Goal: Task Accomplishment & Management: Manage account settings

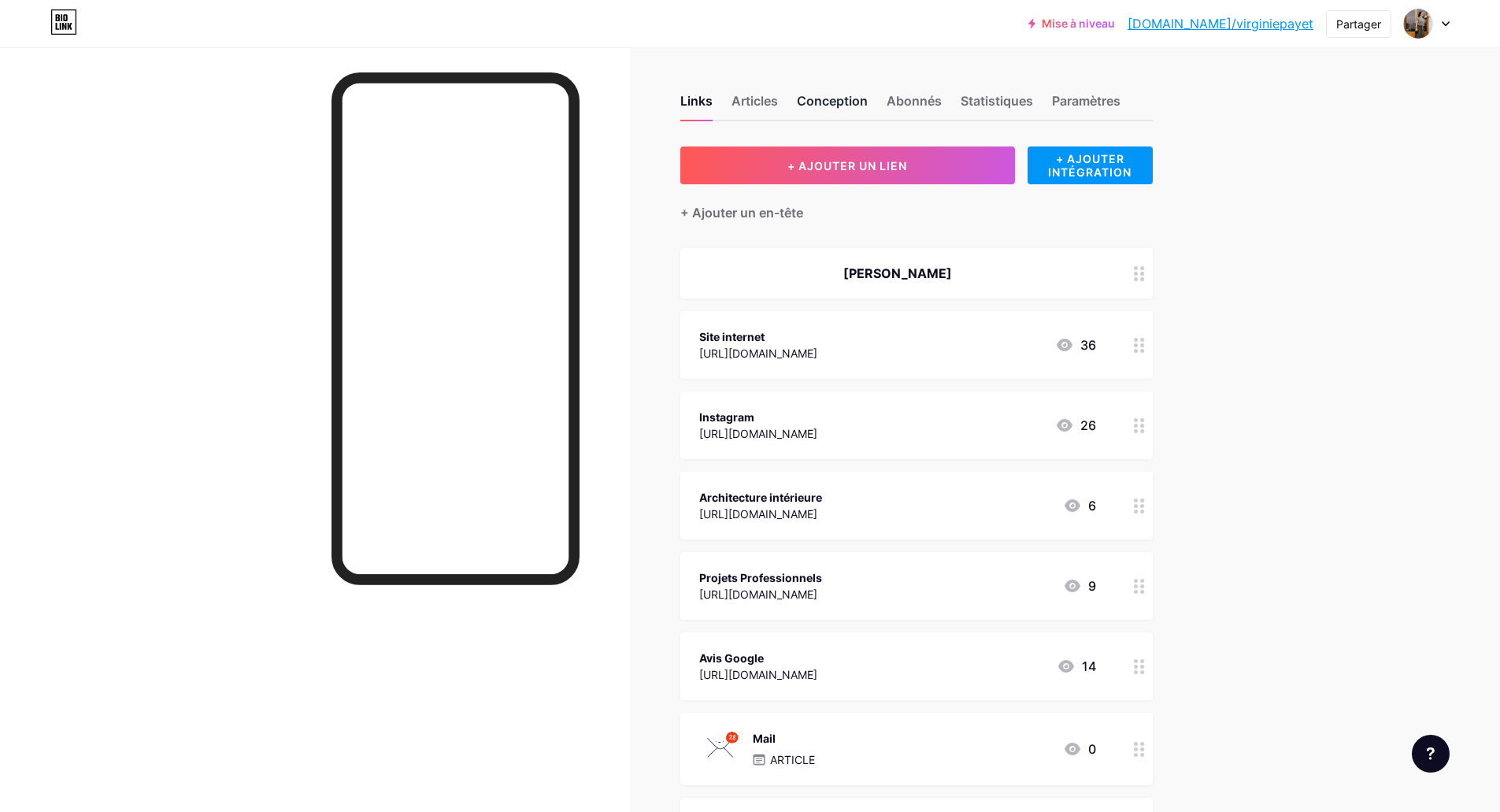
click at [839, 92] on div "Conception" at bounding box center [832, 105] width 71 height 28
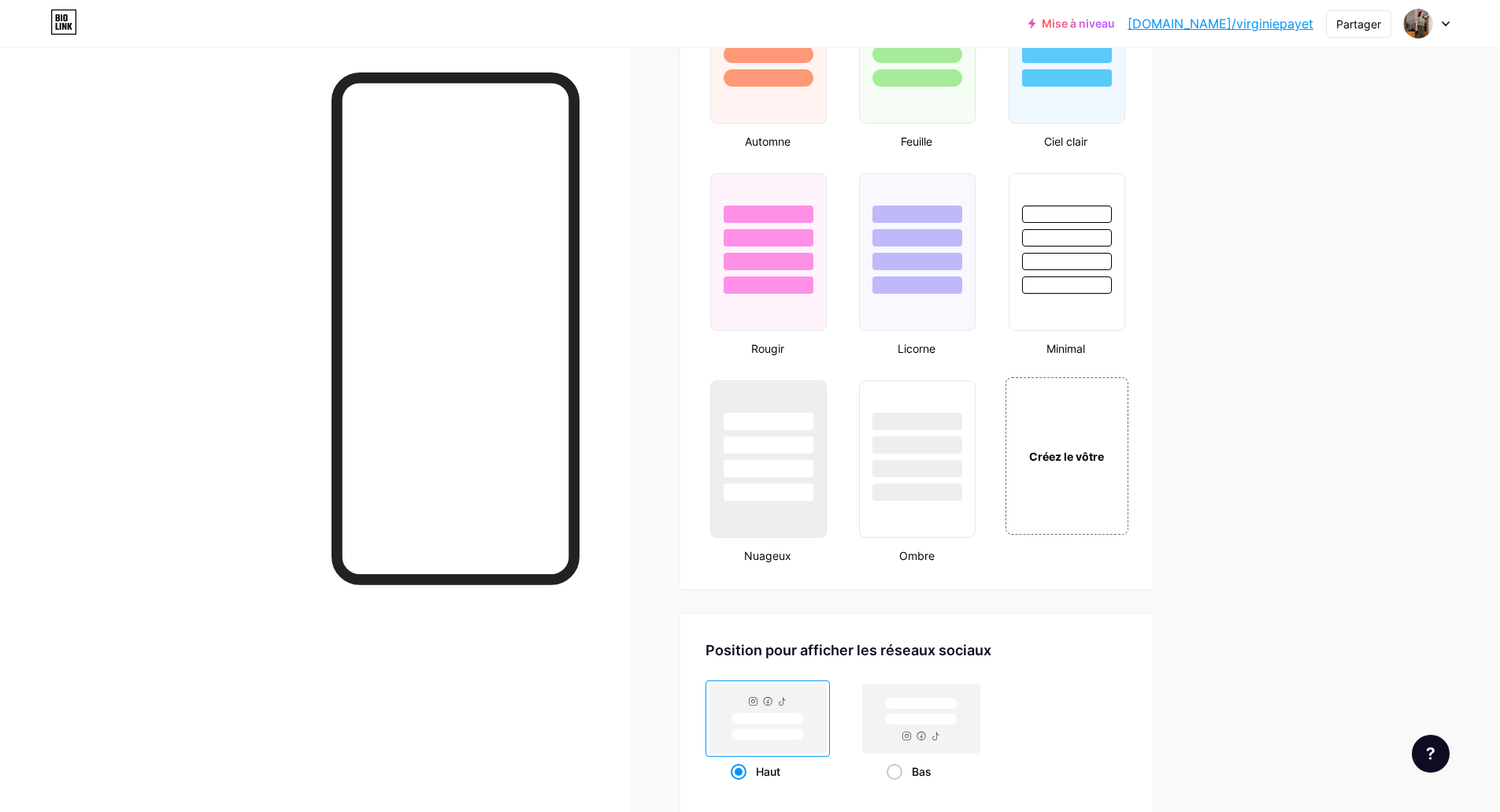
scroll to position [1574, 0]
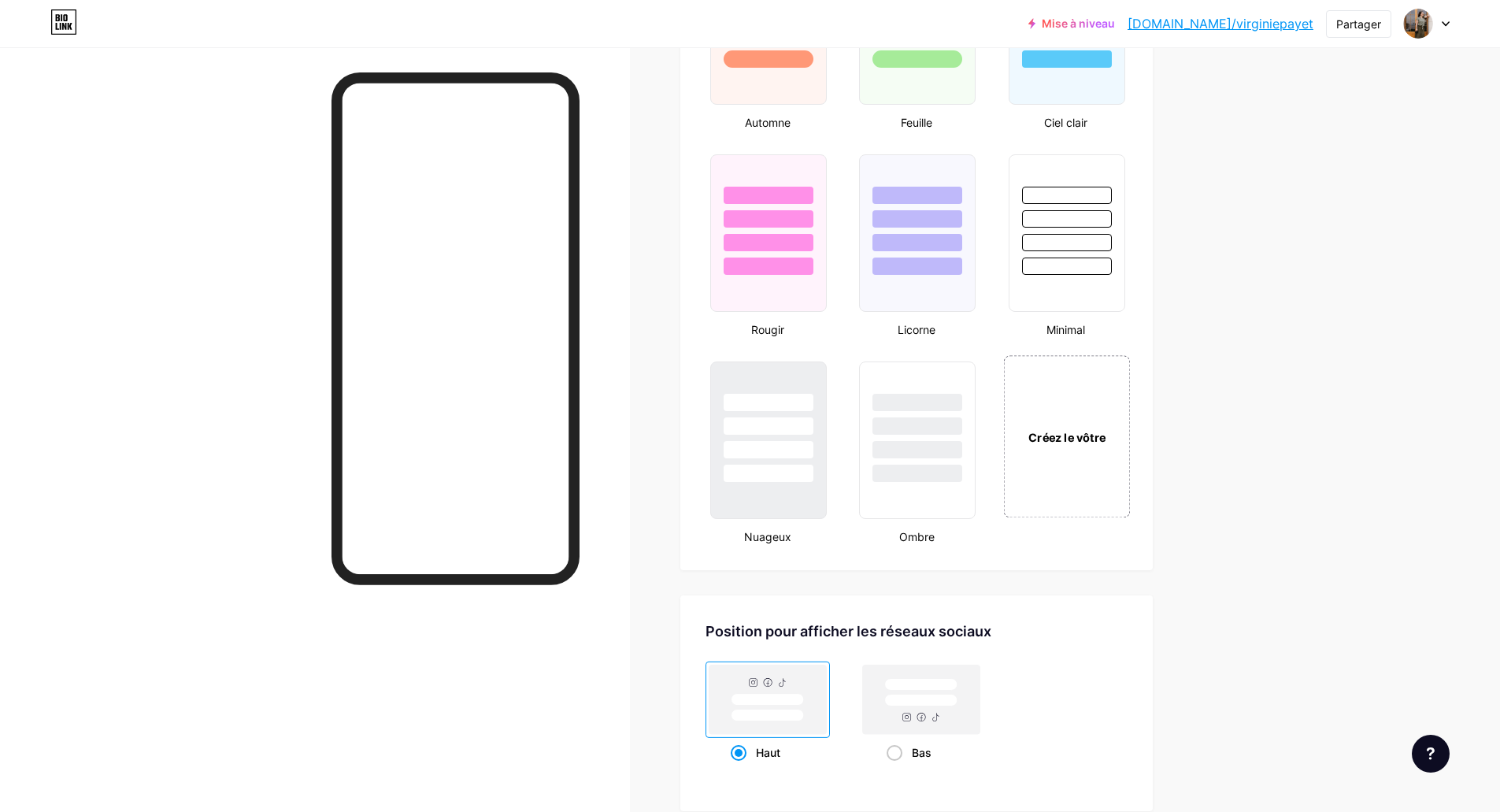
click at [1066, 390] on div "Créez le vôtre" at bounding box center [1067, 436] width 127 height 162
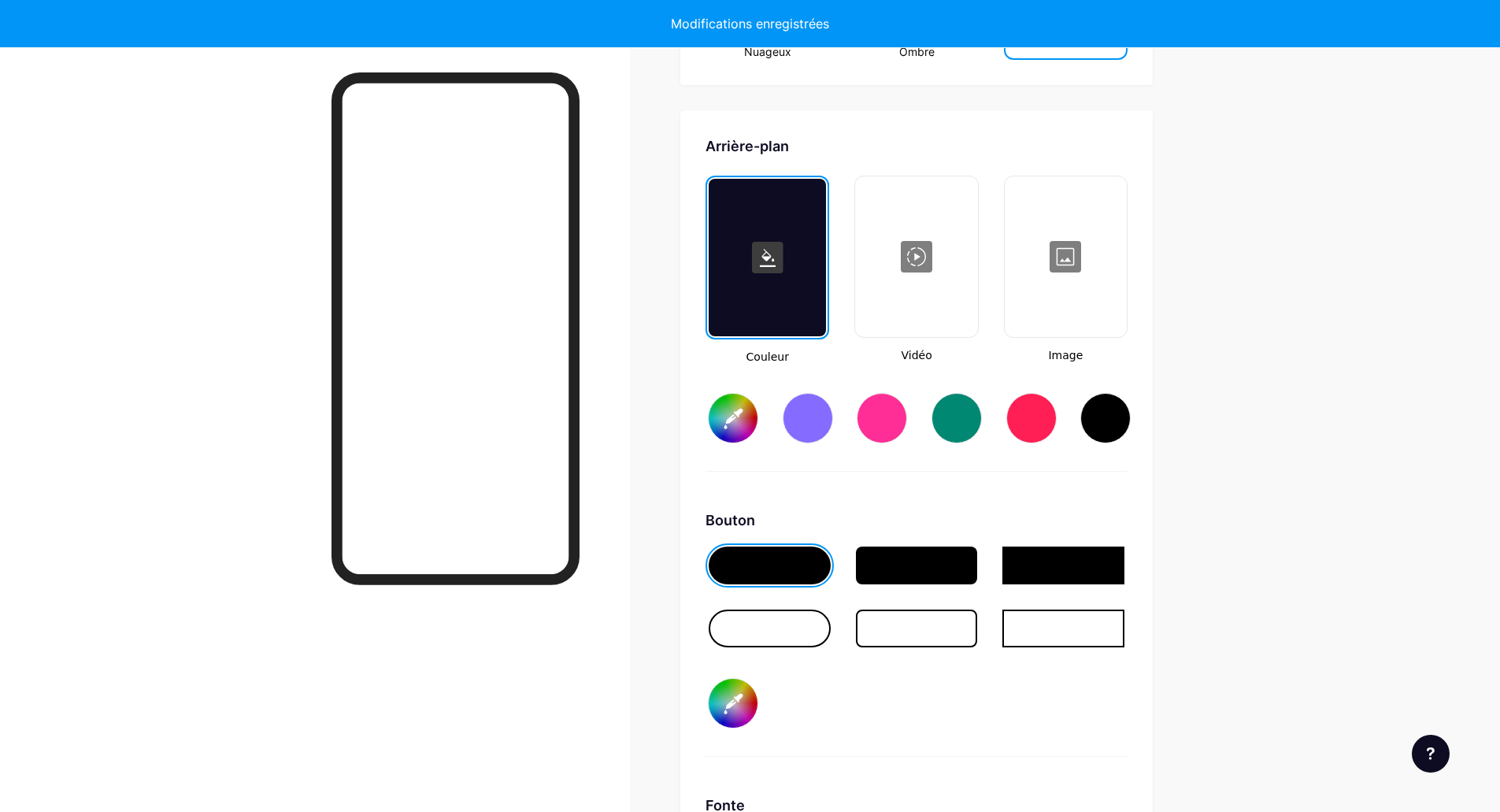
scroll to position [2106, 0]
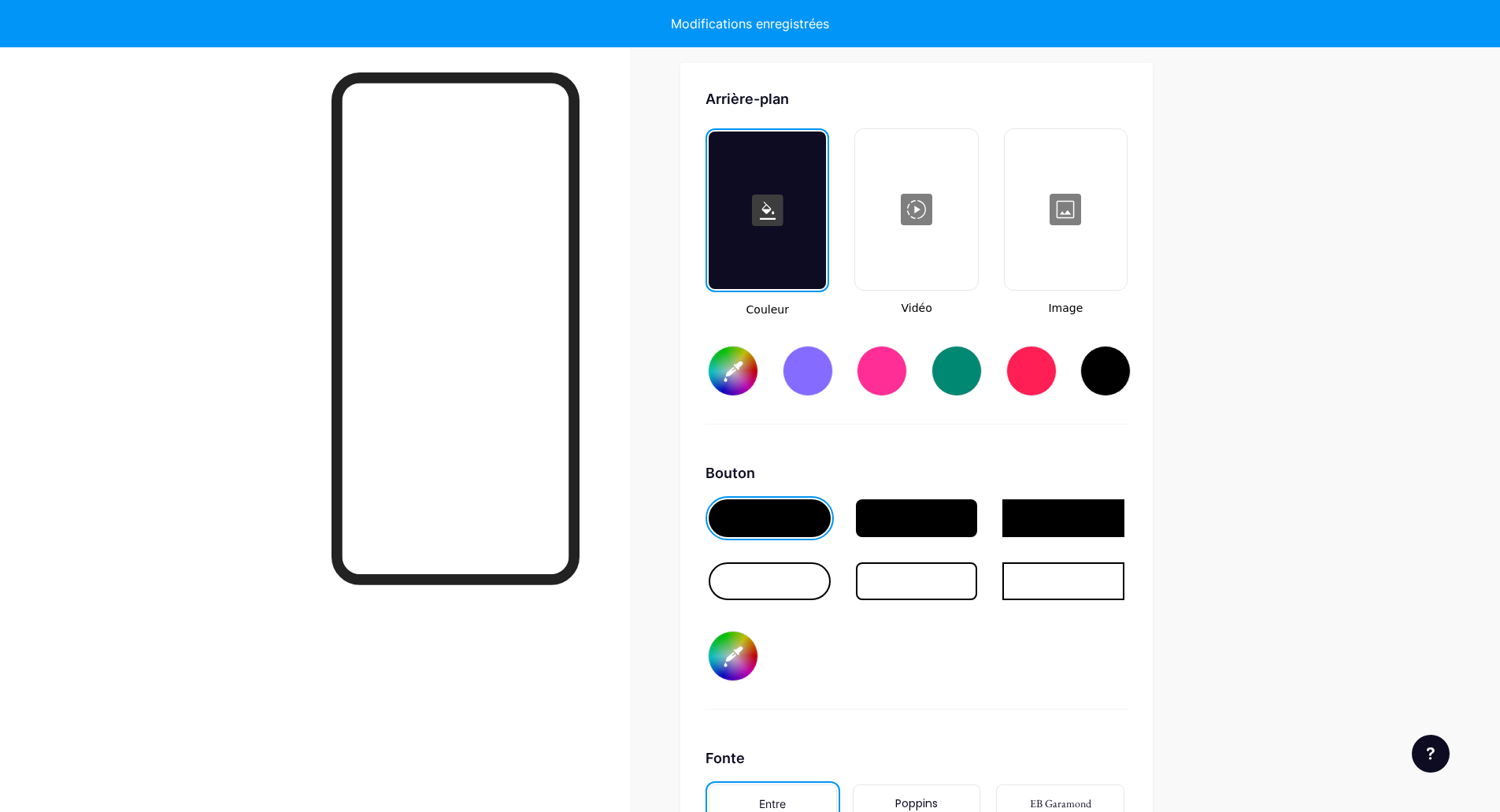
type input "#ffffff"
type input "#000000"
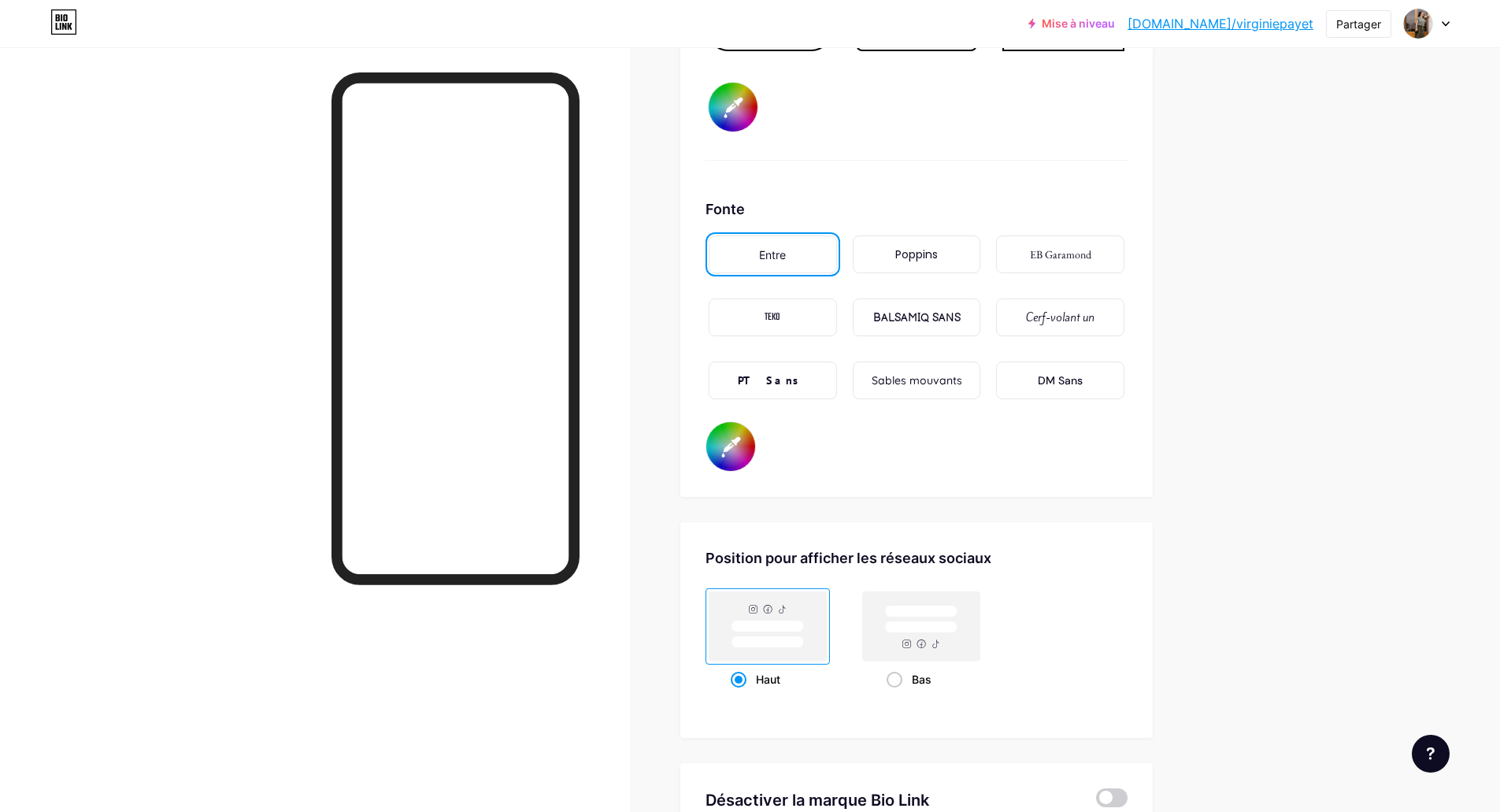
scroll to position [2815, 0]
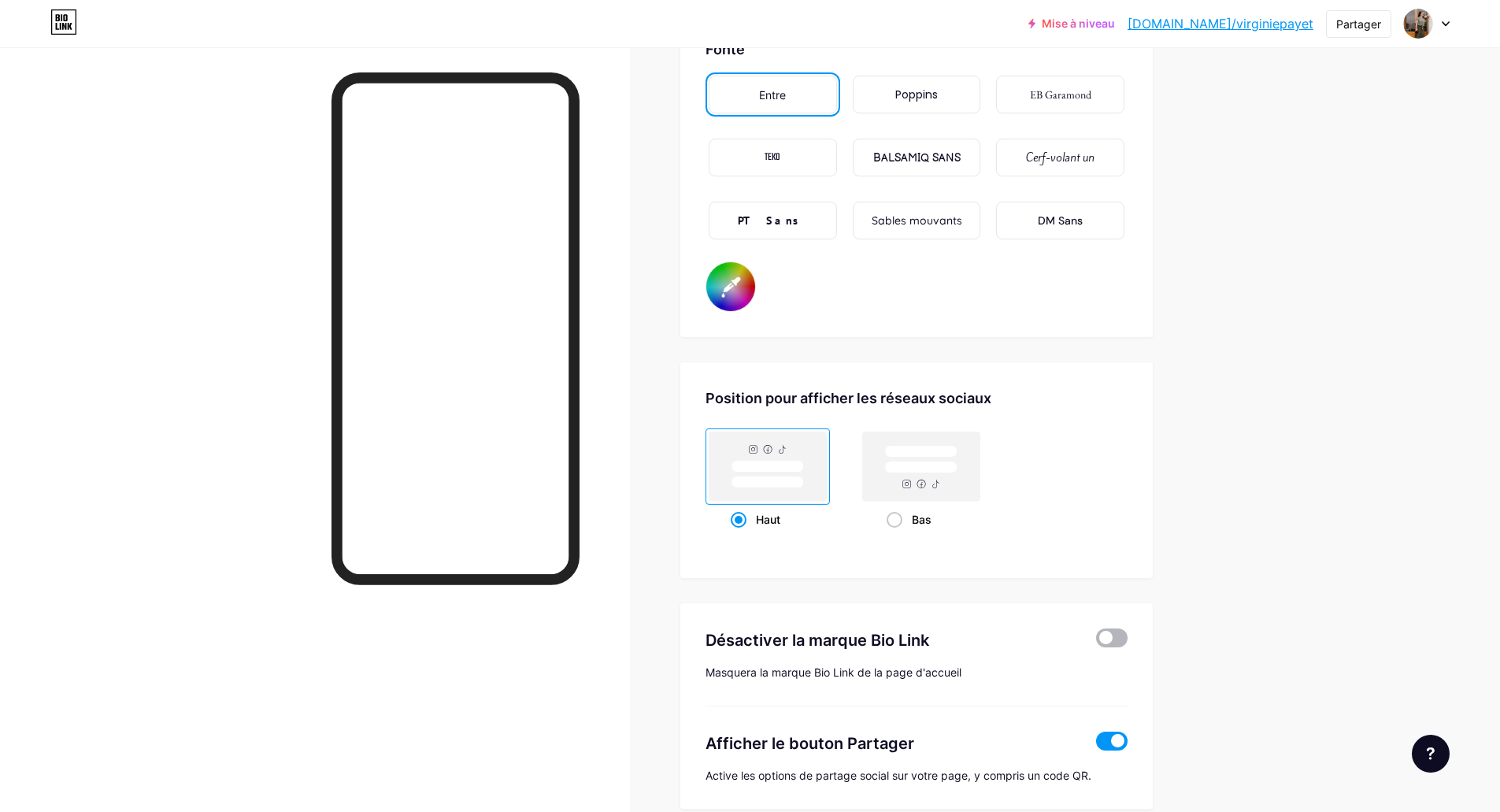
click at [1126, 641] on span at bounding box center [1112, 638] width 31 height 19
click at [1096, 642] on input "checkbox" at bounding box center [1096, 642] width 0 height 0
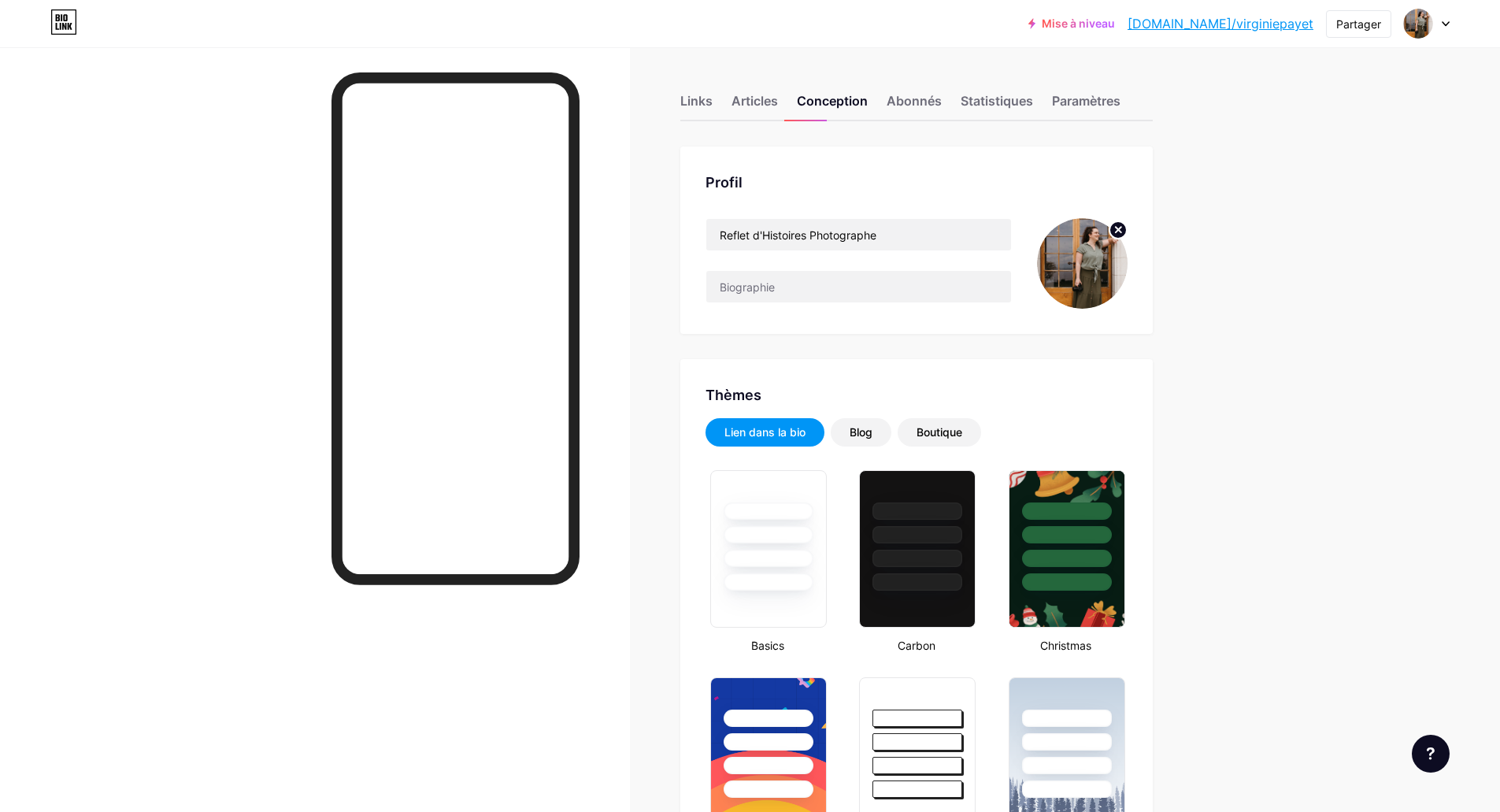
type input "#ffffff"
type input "#000000"
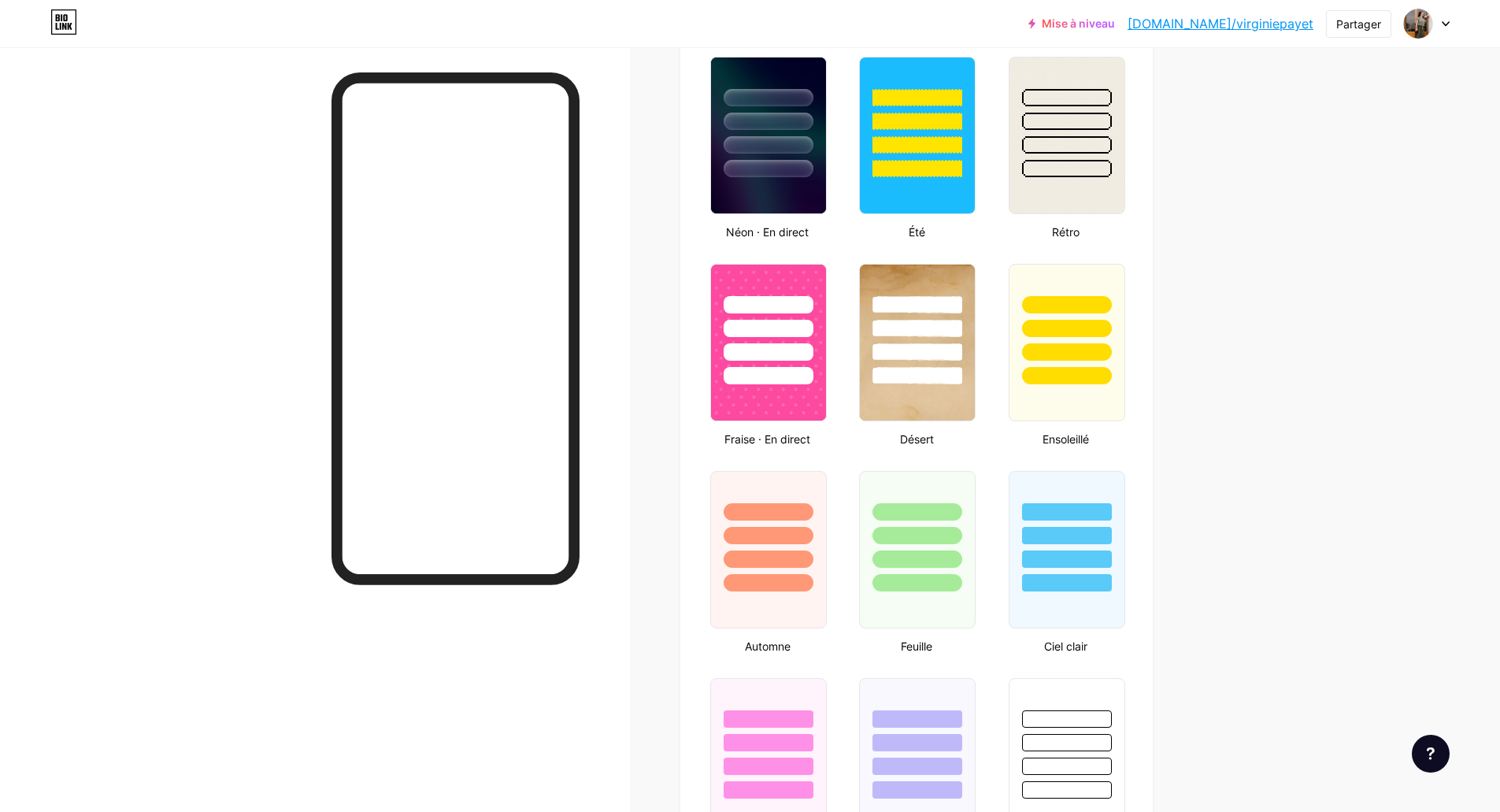
scroll to position [1002, 0]
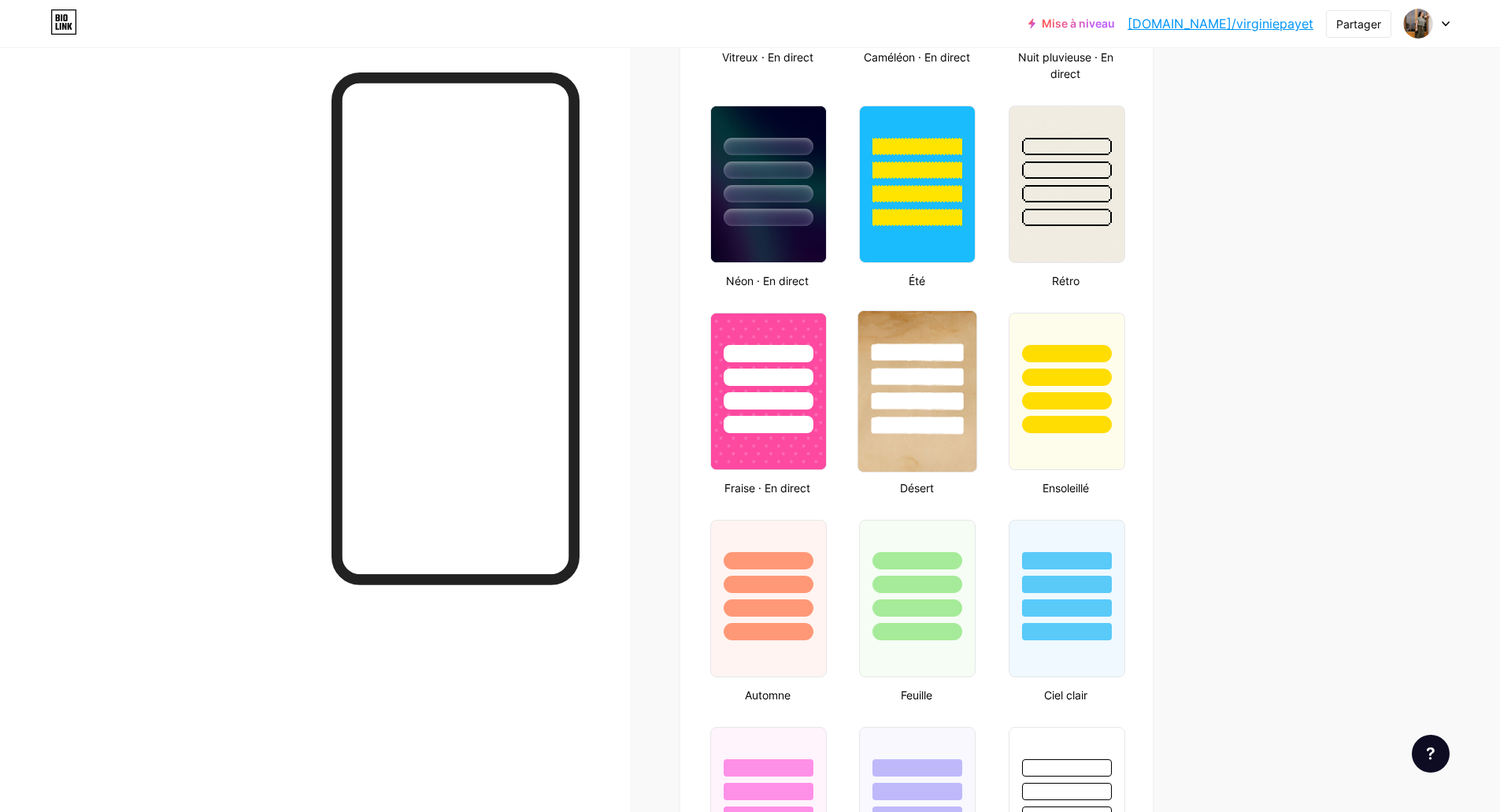
click at [943, 363] on div at bounding box center [917, 373] width 118 height 124
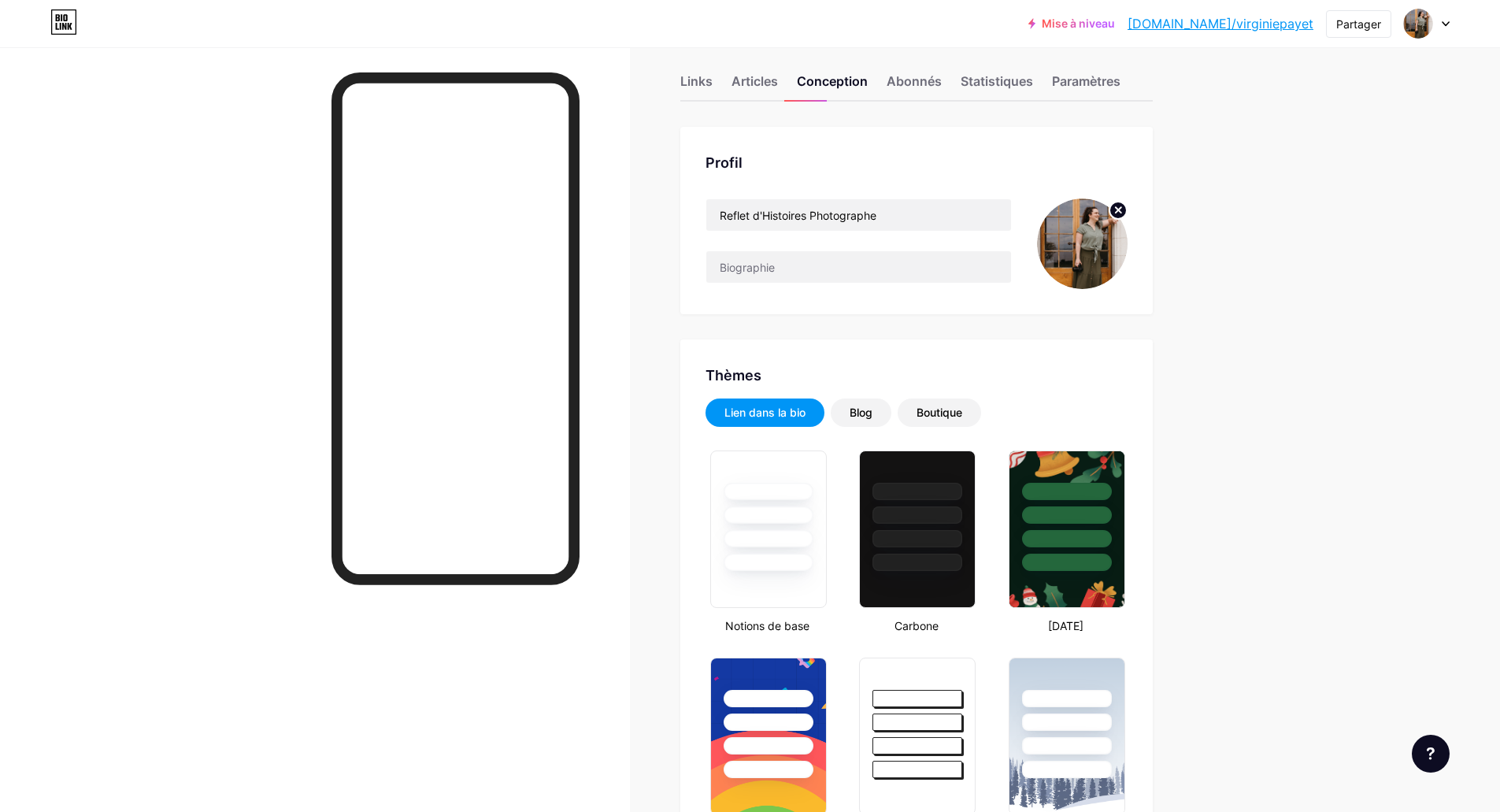
scroll to position [0, 0]
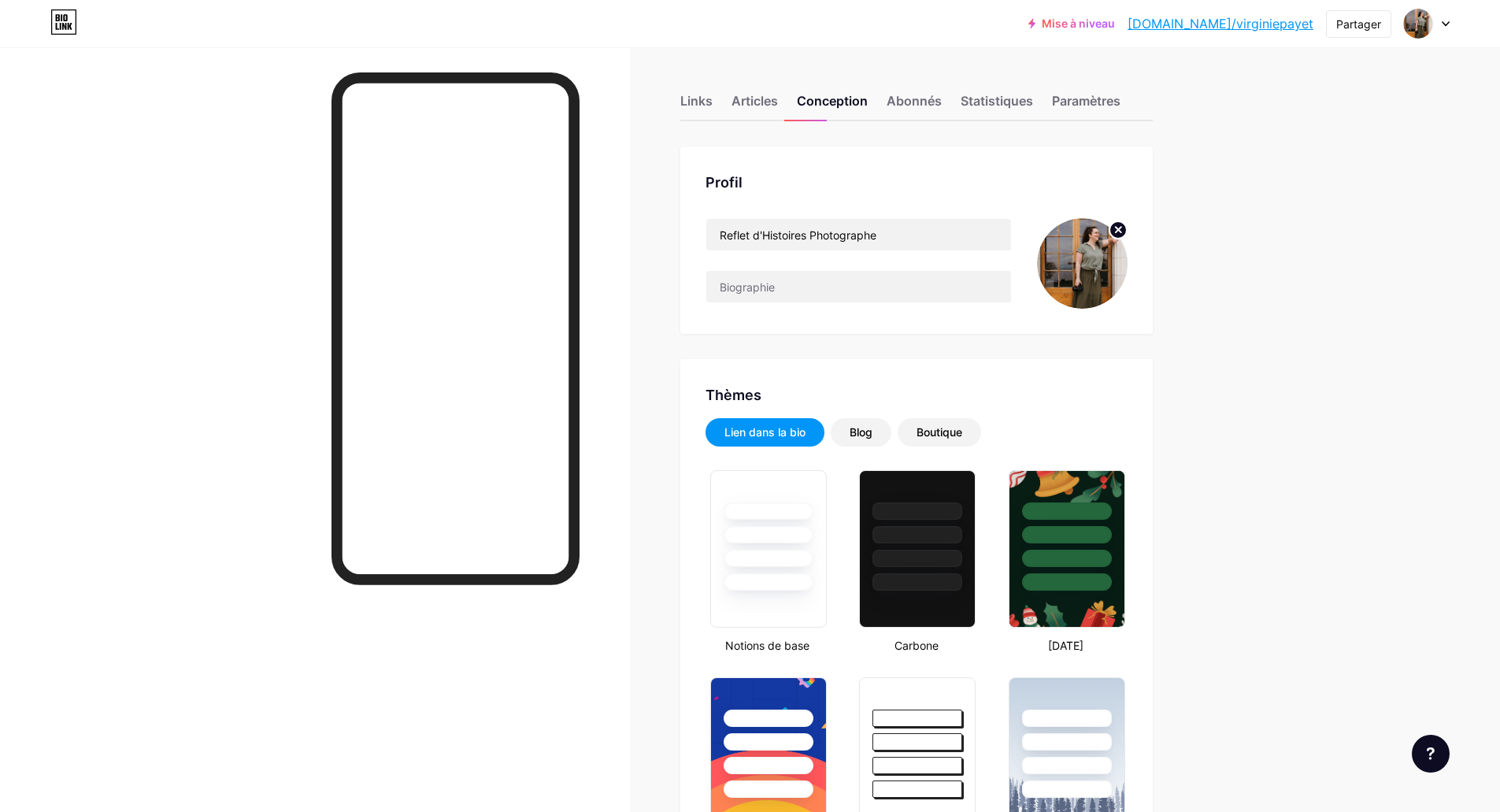
click at [779, 88] on div "Links Articles Conception Abonnés Statistiques Paramètres" at bounding box center [917, 93] width 473 height 55
click at [765, 101] on font "Articles" at bounding box center [754, 101] width 47 height 16
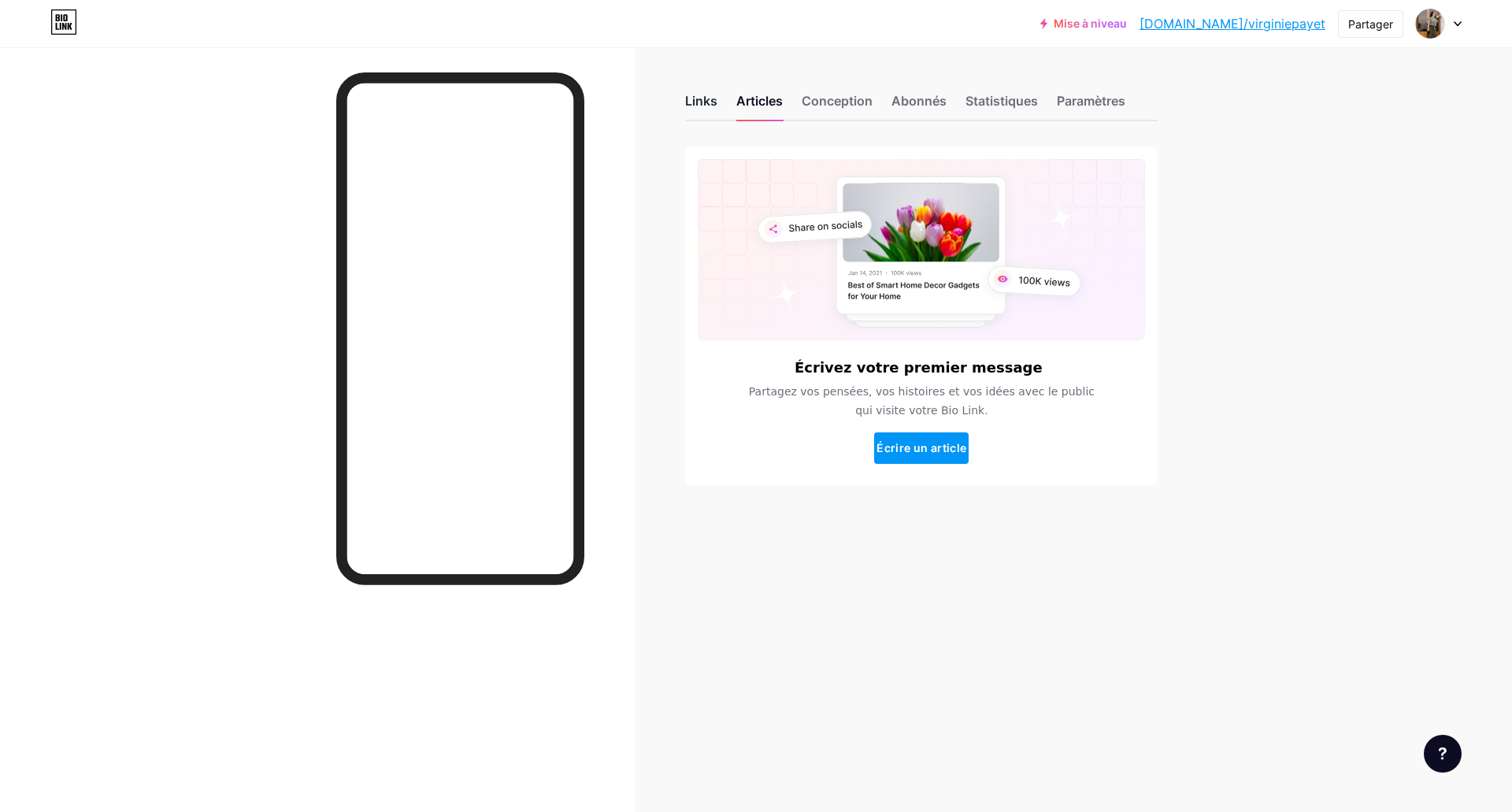
click at [710, 101] on font "Links" at bounding box center [701, 101] width 32 height 16
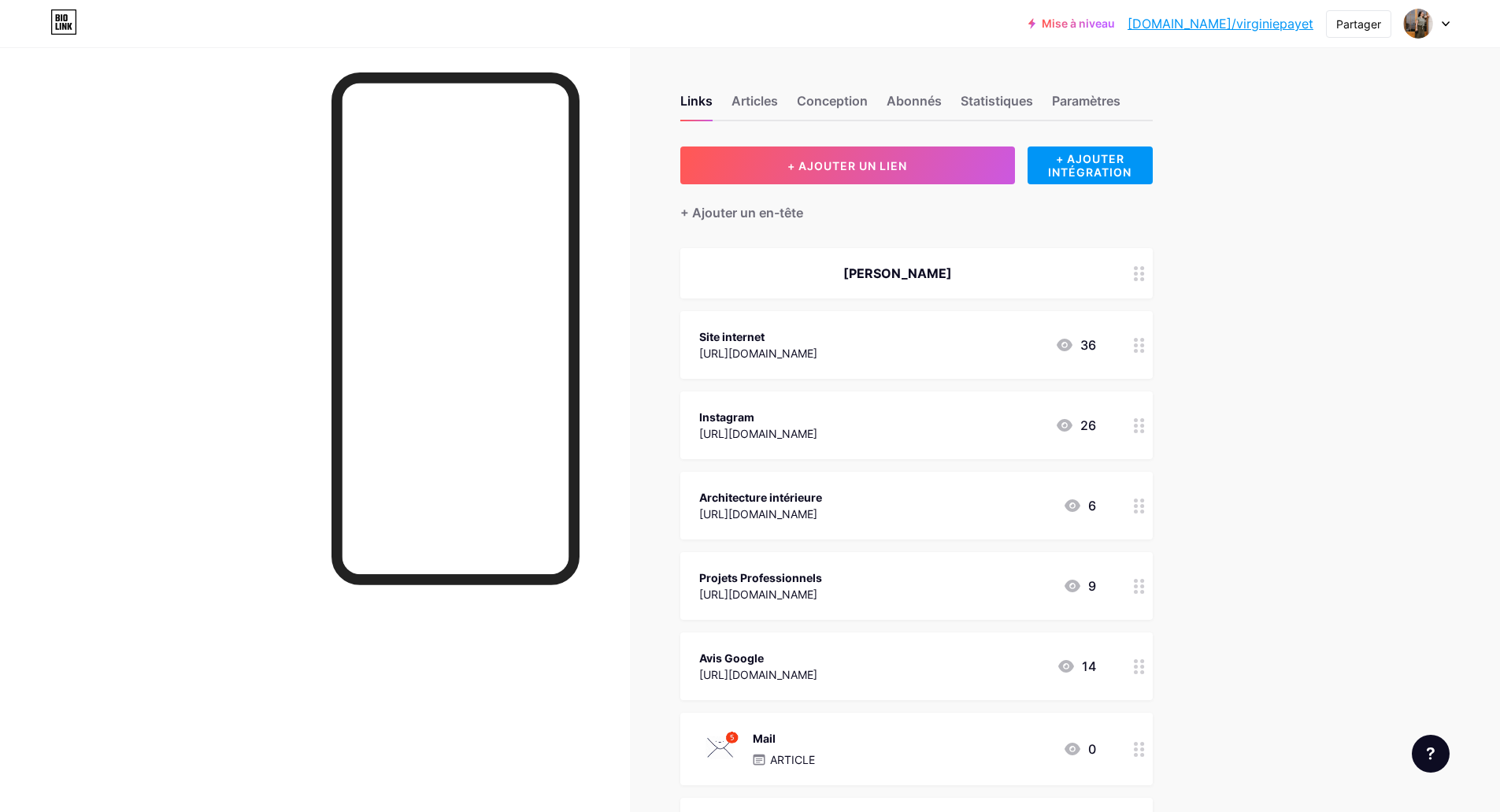
click at [817, 590] on font "[URL][DOMAIN_NAME]" at bounding box center [758, 594] width 118 height 14
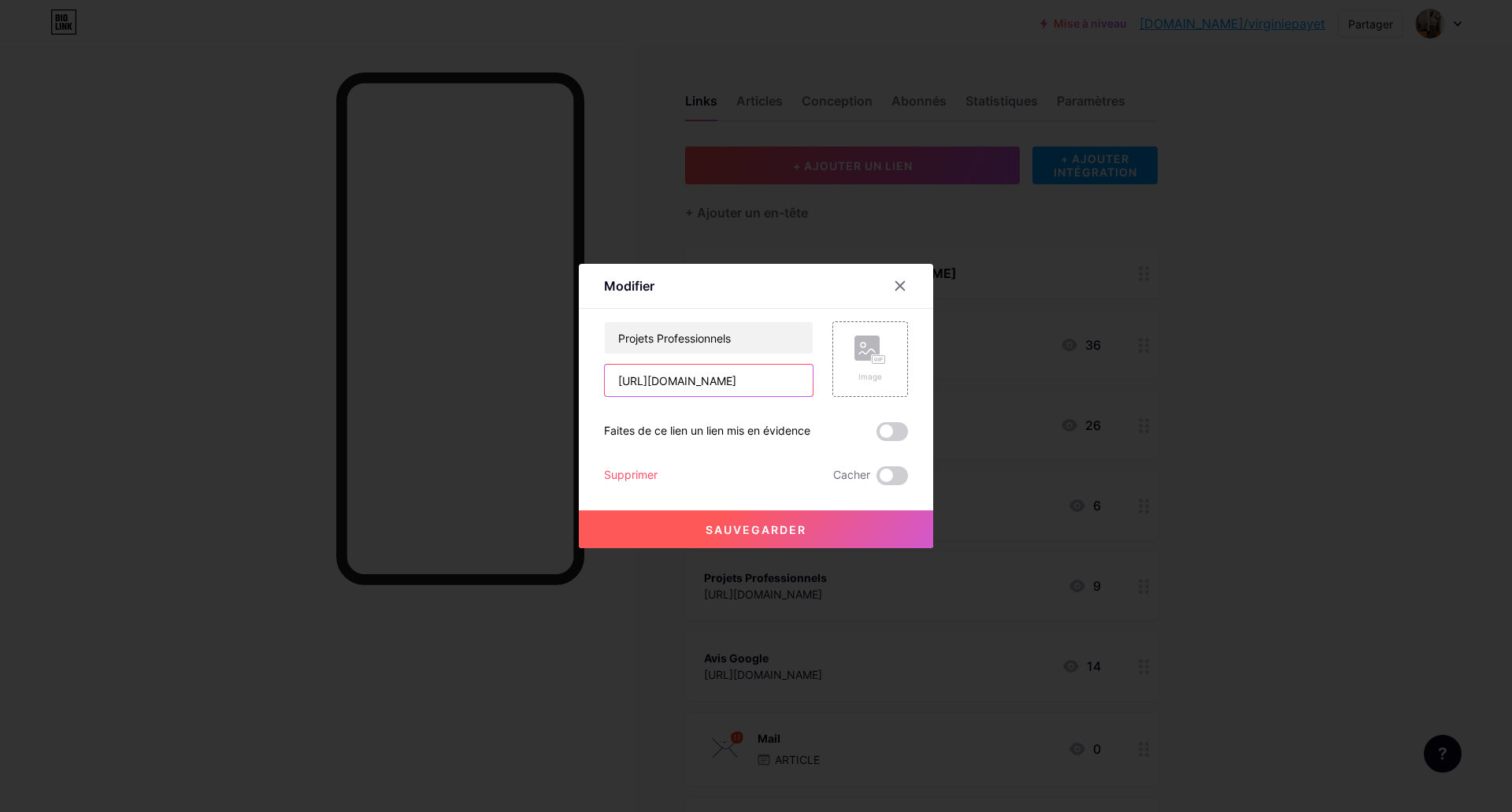
click at [763, 372] on input "[URL][DOMAIN_NAME]" at bounding box center [708, 380] width 208 height 31
click at [902, 286] on icon at bounding box center [900, 286] width 13 height 13
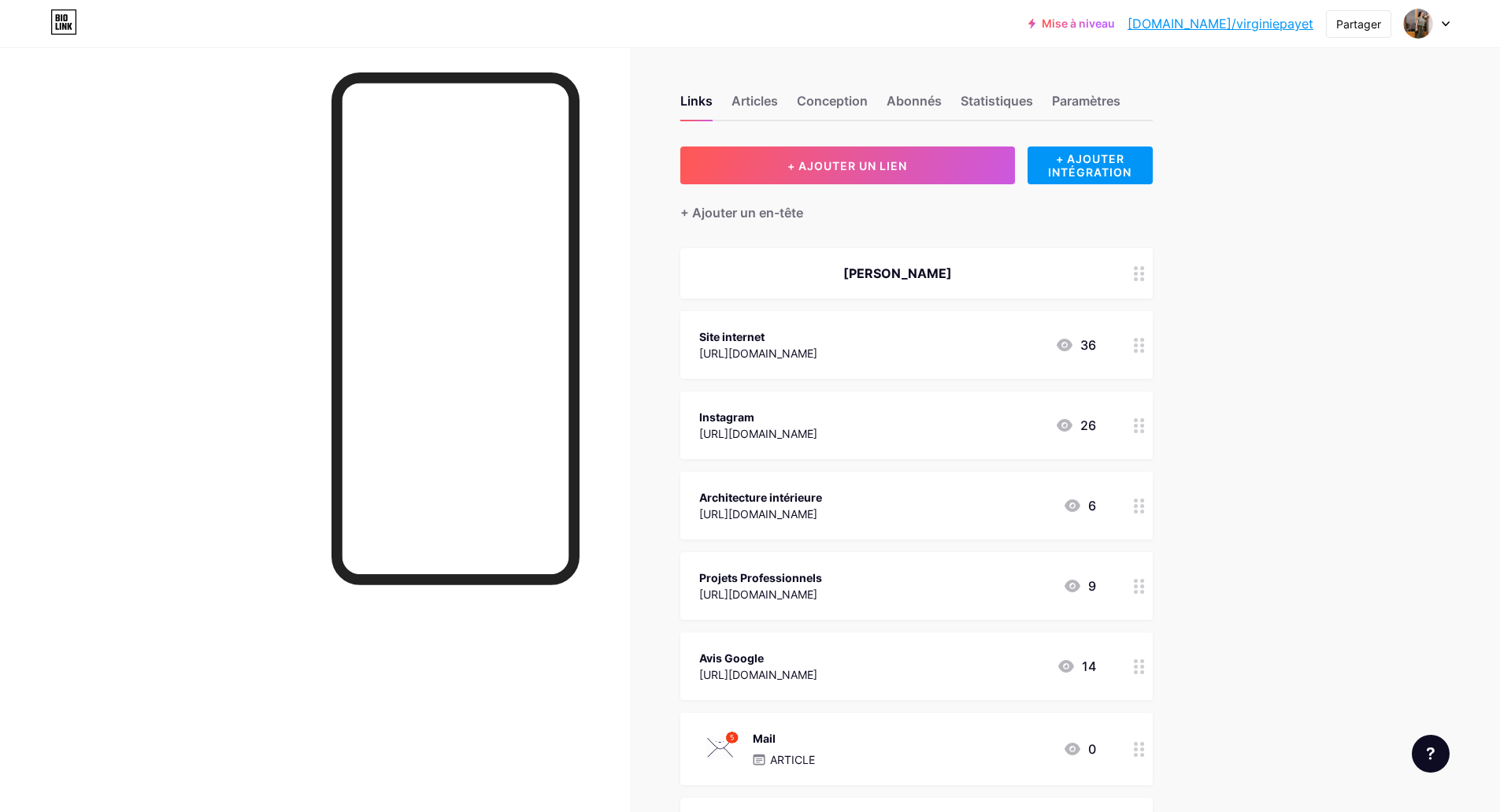
click at [1138, 591] on circle at bounding box center [1136, 591] width 4 height 4
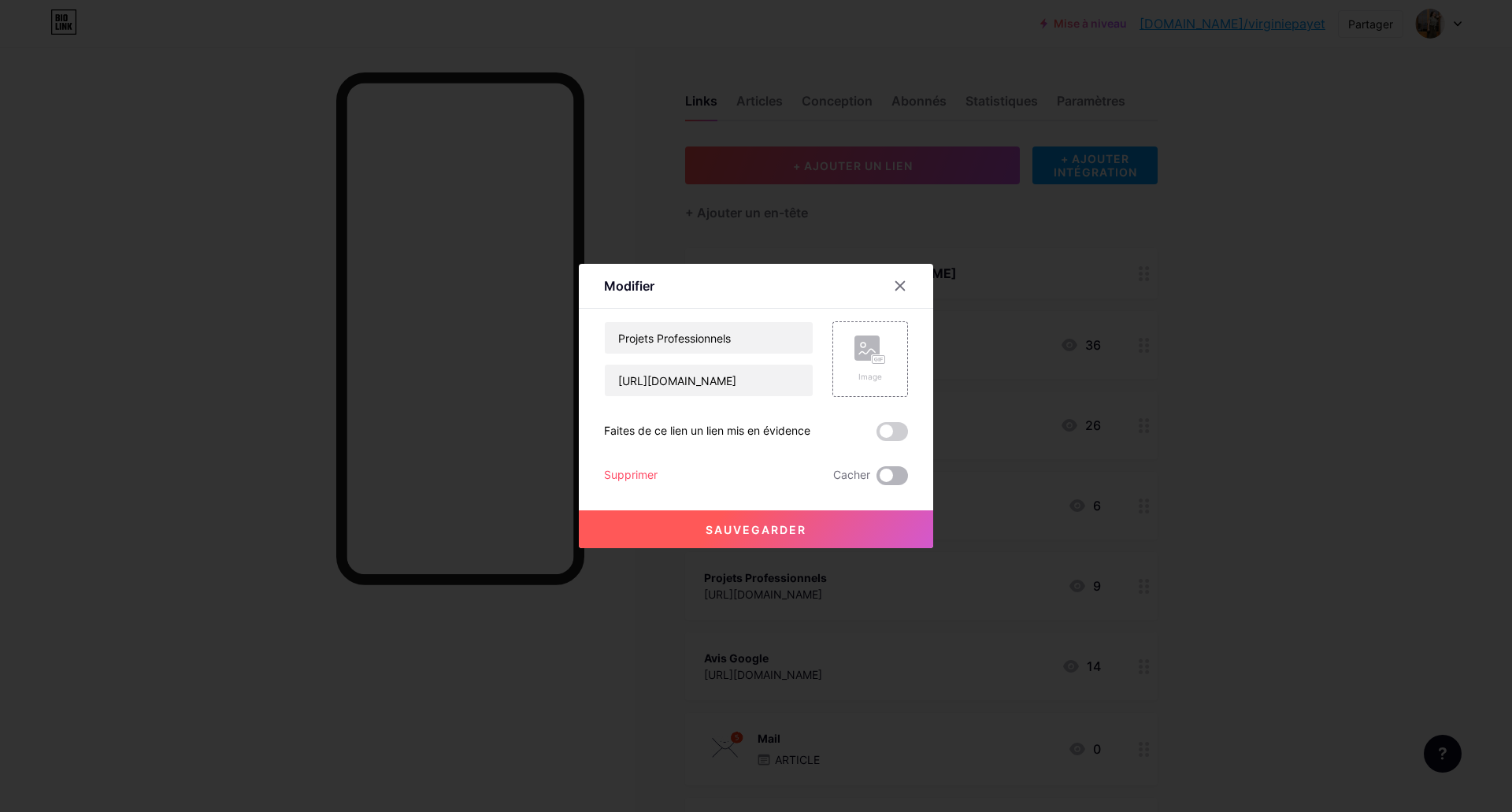
click at [902, 478] on span at bounding box center [892, 476] width 31 height 19
click at [876, 479] on input "checkbox" at bounding box center [876, 479] width 0 height 0
click at [789, 530] on font "Sauvegarder" at bounding box center [756, 529] width 101 height 14
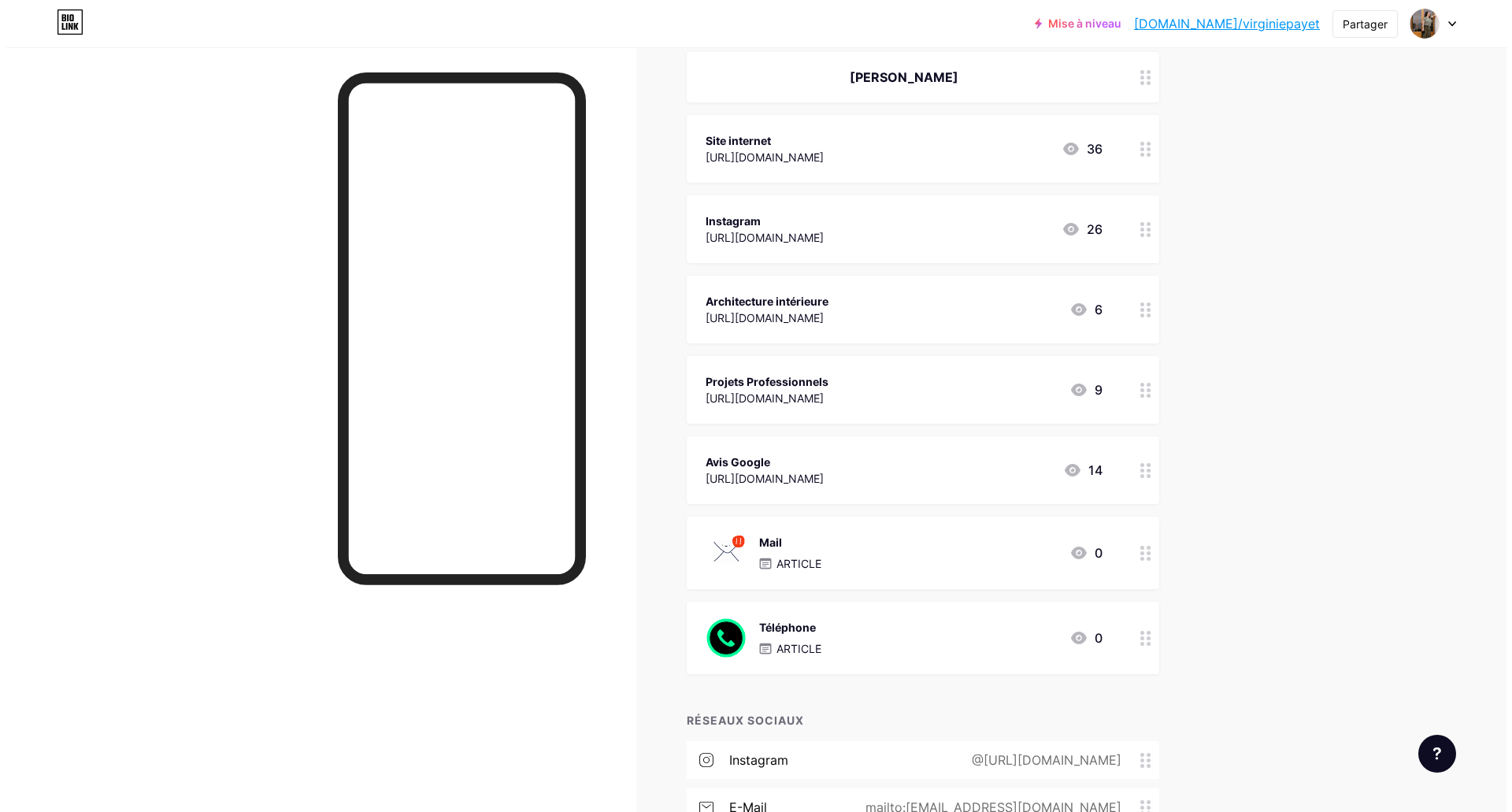
scroll to position [236, 0]
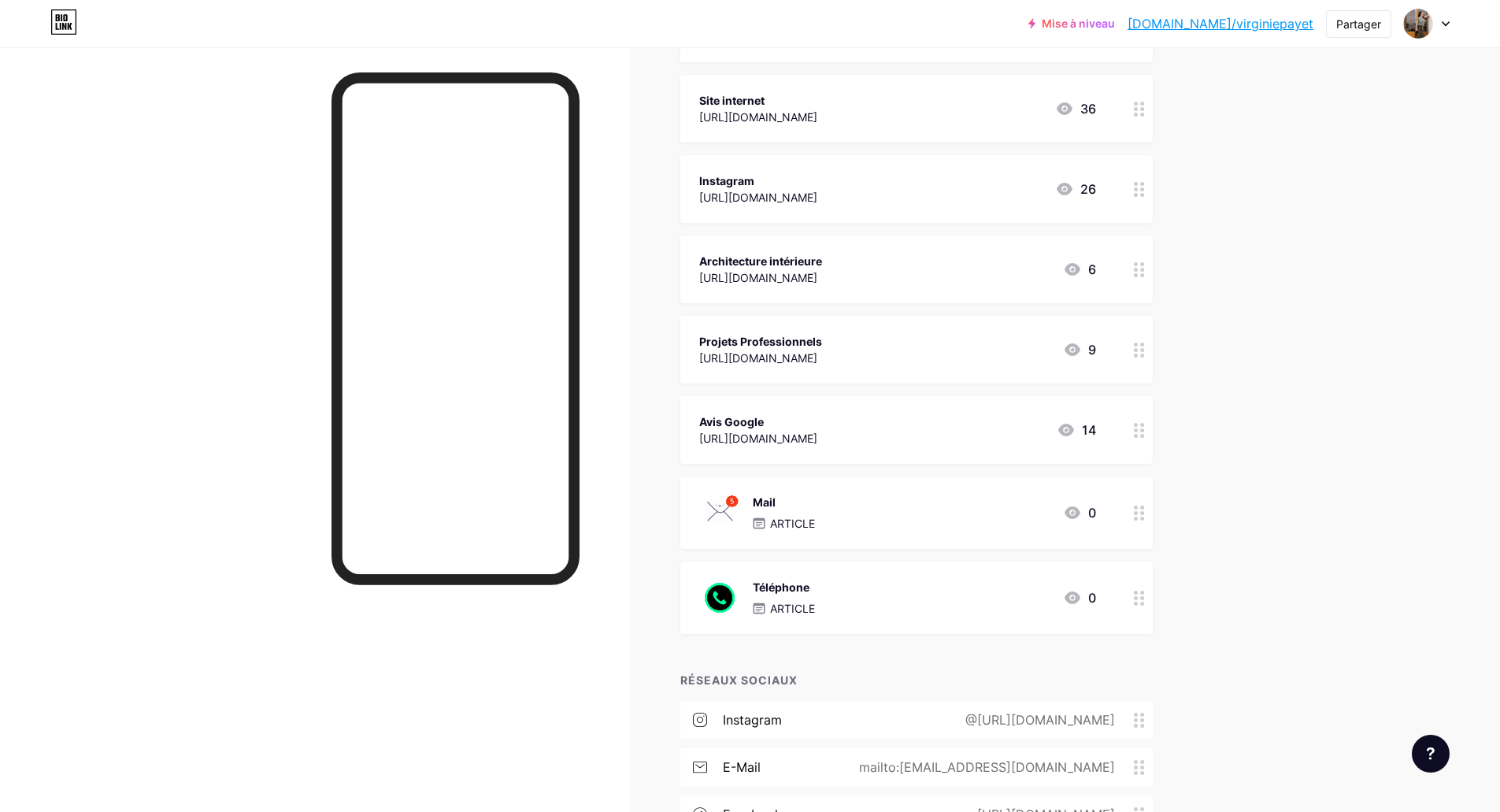
click at [1143, 509] on icon at bounding box center [1140, 513] width 11 height 15
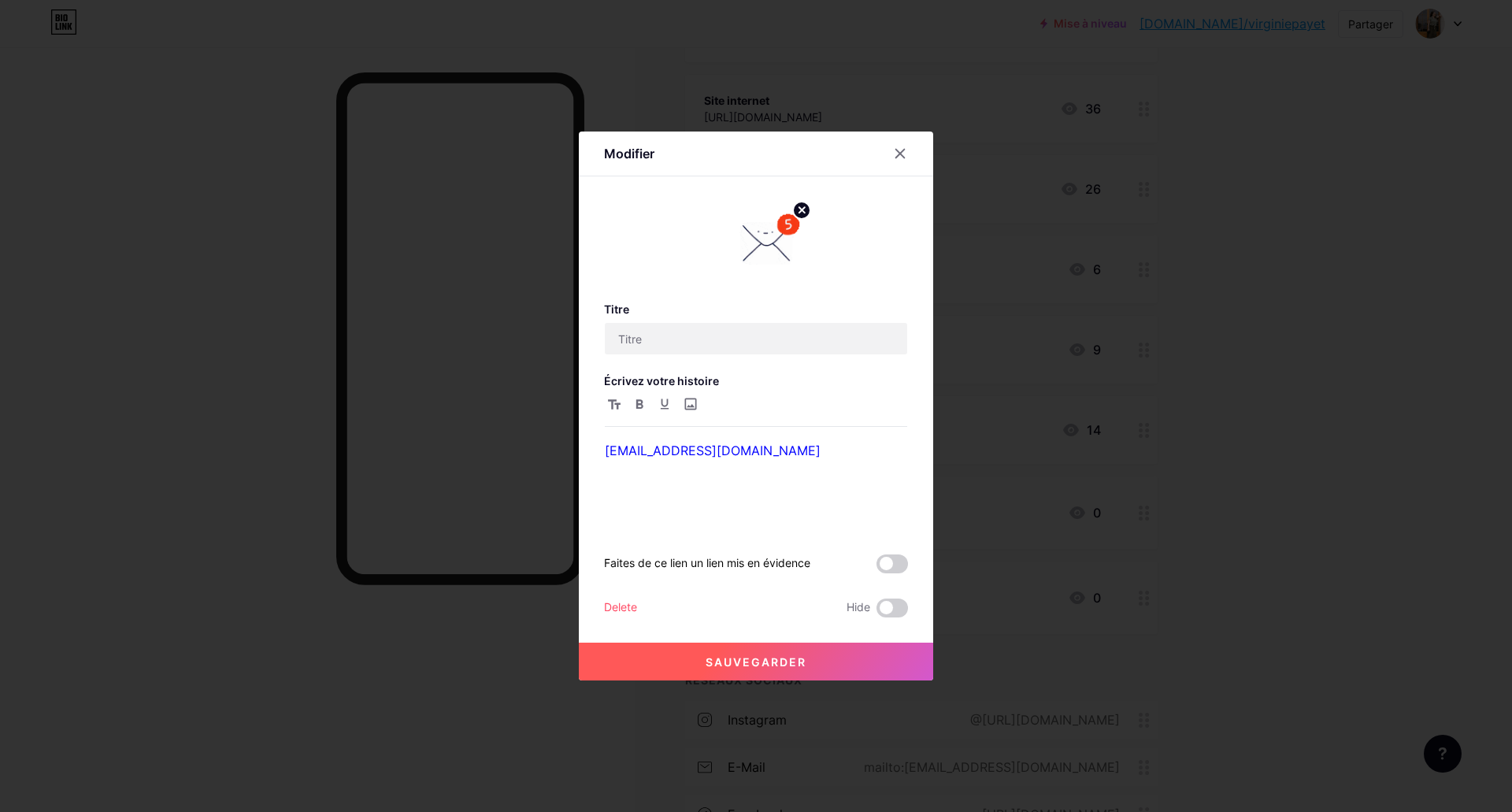
type input "Mail"
click at [679, 450] on link "[EMAIL_ADDRESS][DOMAIN_NAME]" at bounding box center [712, 450] width 216 height 16
click at [713, 335] on input "Mail" at bounding box center [755, 338] width 303 height 31
click at [770, 441] on p "[EMAIL_ADDRESS][DOMAIN_NAME]" at bounding box center [755, 449] width 303 height 22
click at [809, 451] on p "[EMAIL_ADDRESS][DOMAIN_NAME]" at bounding box center [755, 449] width 303 height 22
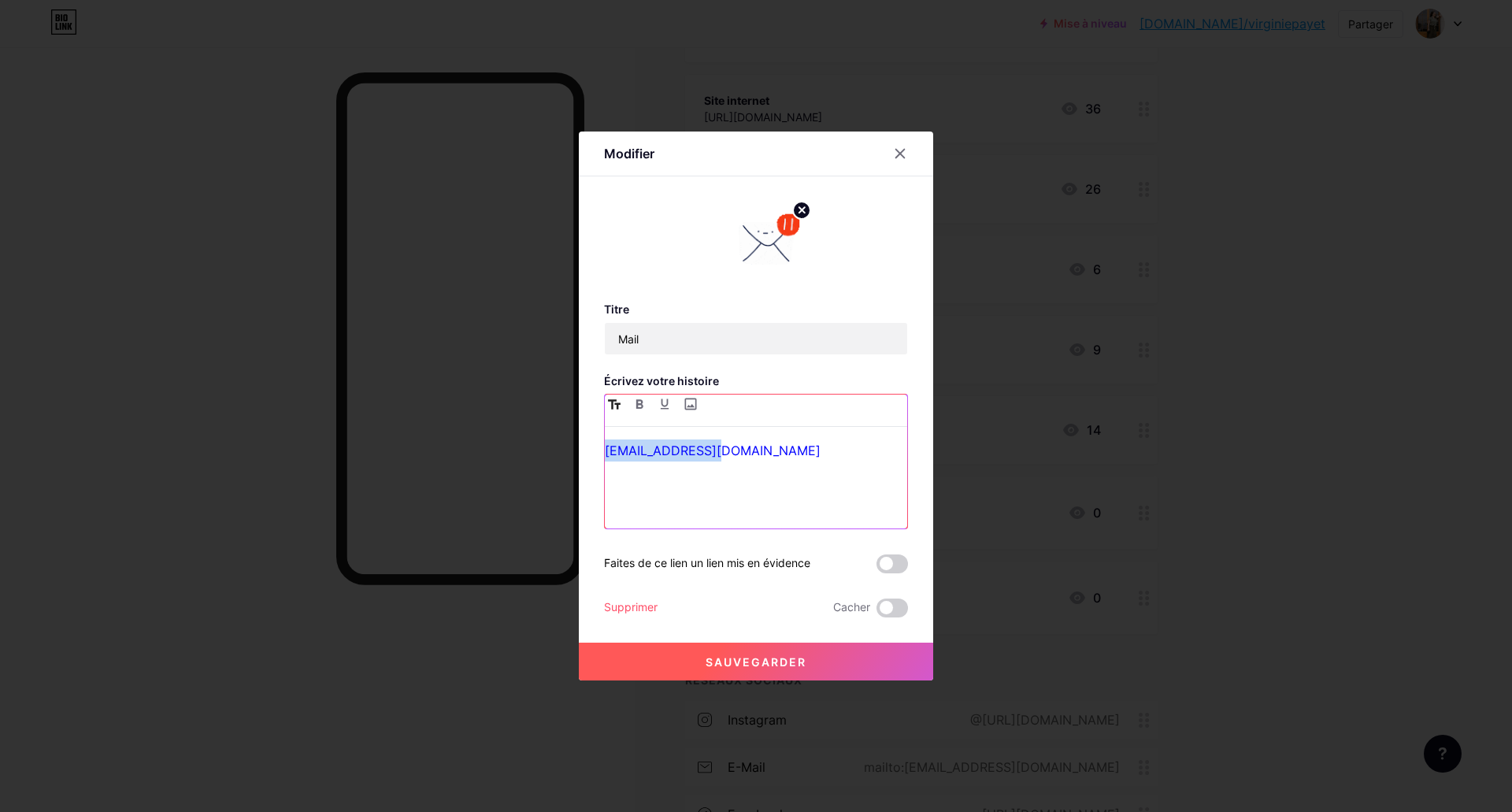
drag, startPoint x: 693, startPoint y: 448, endPoint x: 619, endPoint y: 412, distance: 82.3
click at [604, 437] on div "Modifier Titre Mail Écrivez votre histoire [EMAIL_ADDRESS][DOMAIN_NAME] Faites …" at bounding box center [755, 406] width 354 height 549
click at [702, 662] on button "Sauvegarder" at bounding box center [755, 661] width 354 height 38
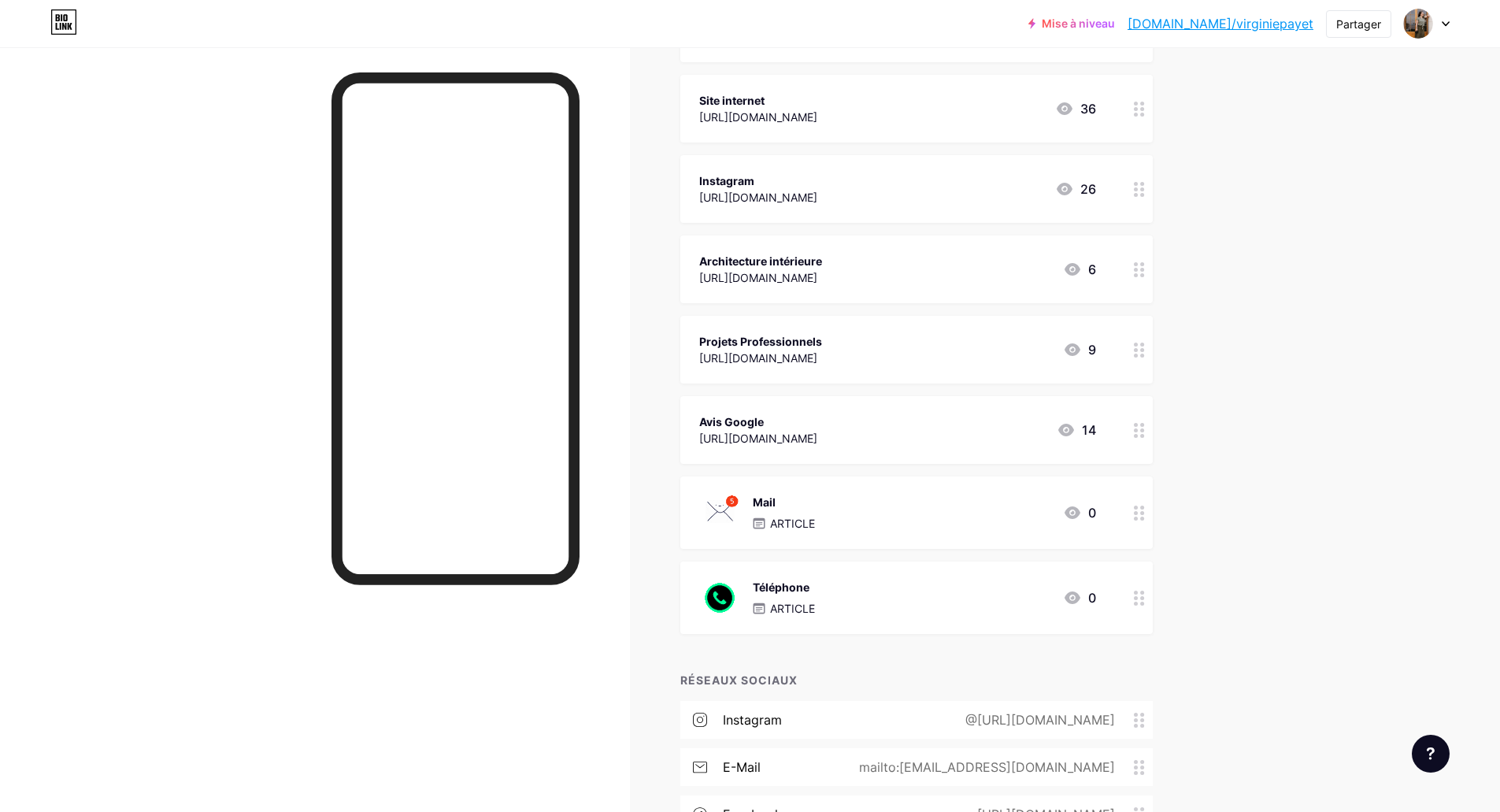
click at [1138, 192] on div at bounding box center [1139, 189] width 26 height 67
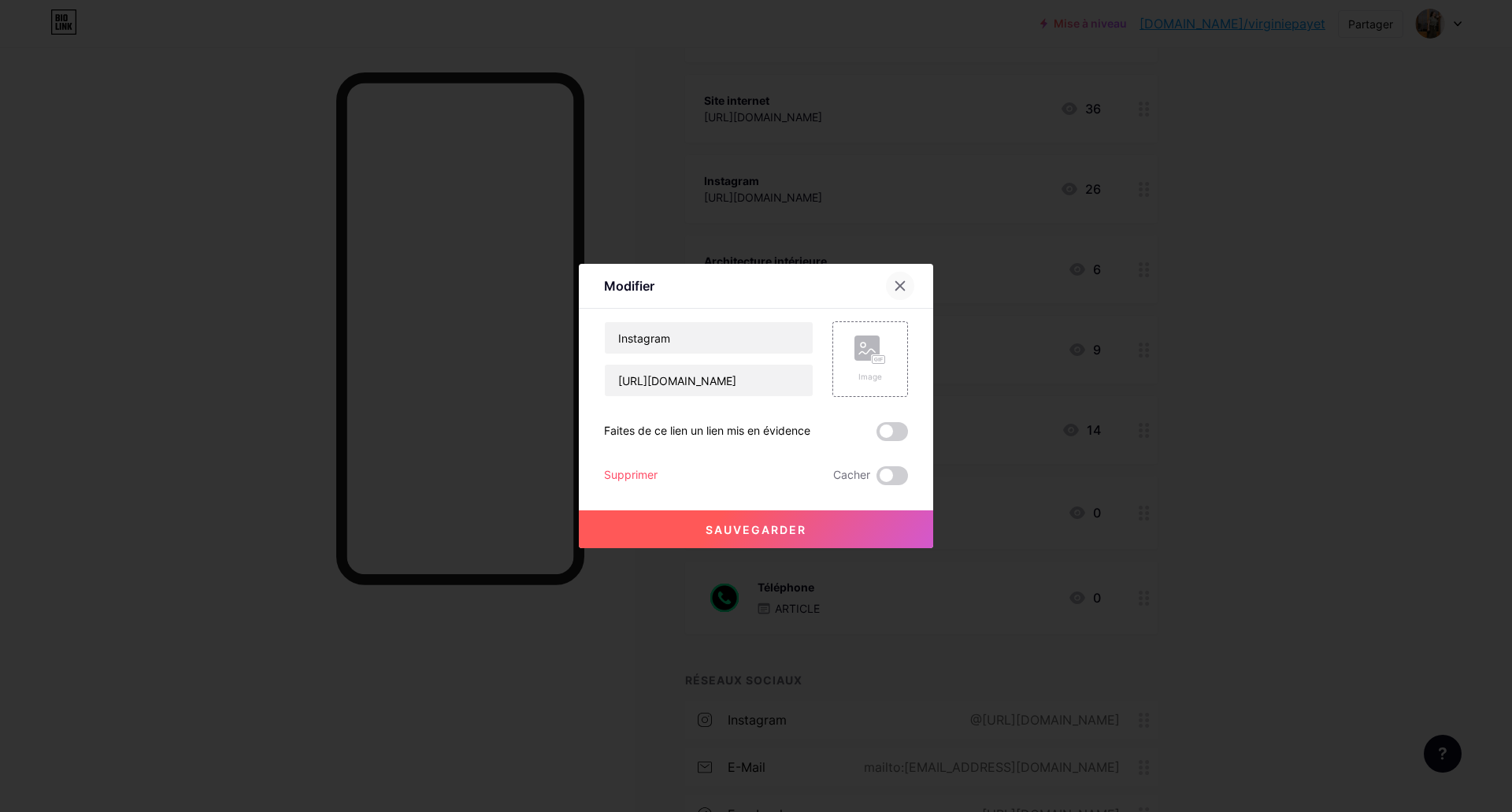
click at [901, 290] on icon at bounding box center [900, 286] width 13 height 13
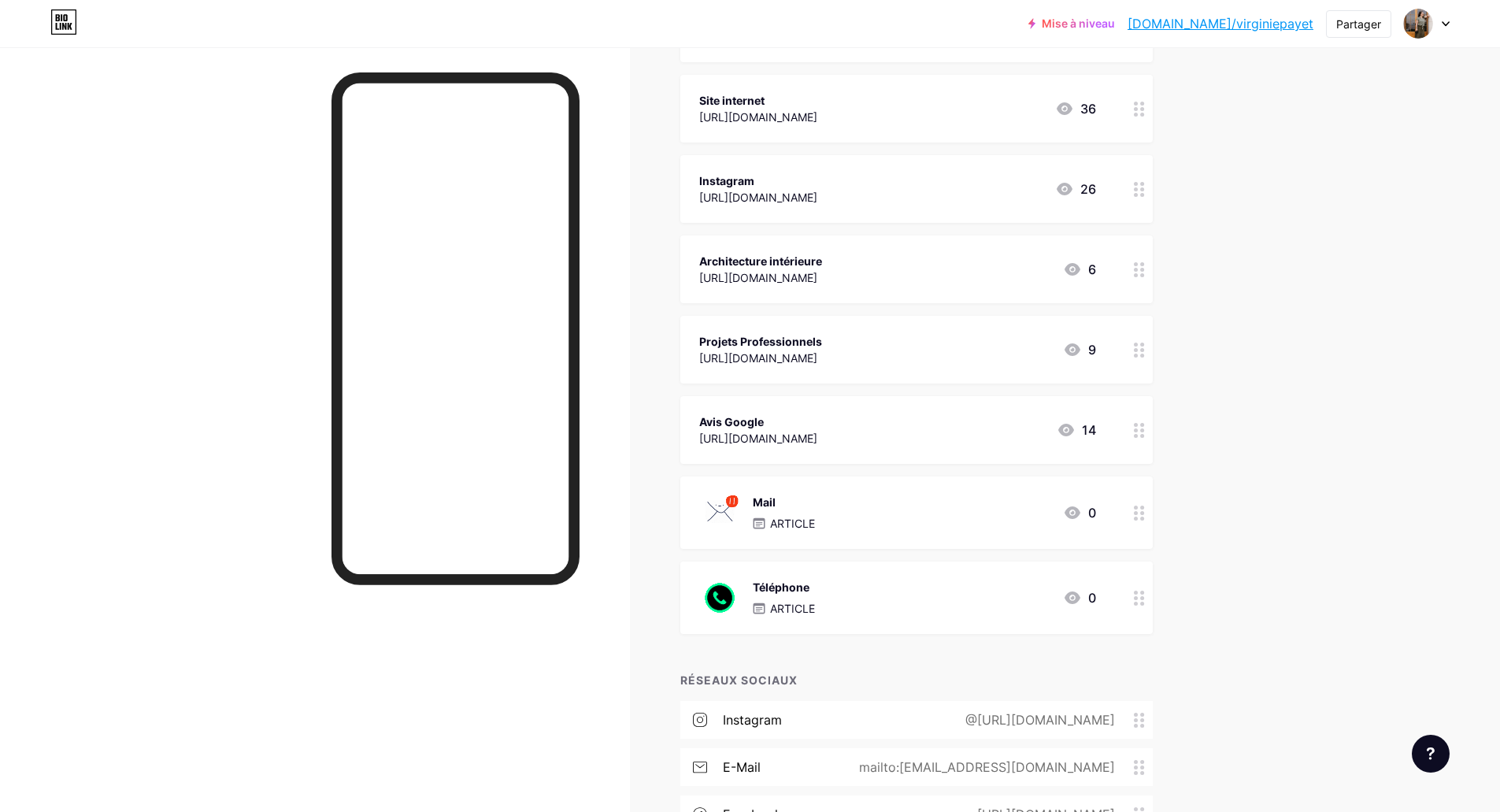
click at [1139, 113] on icon at bounding box center [1140, 109] width 11 height 15
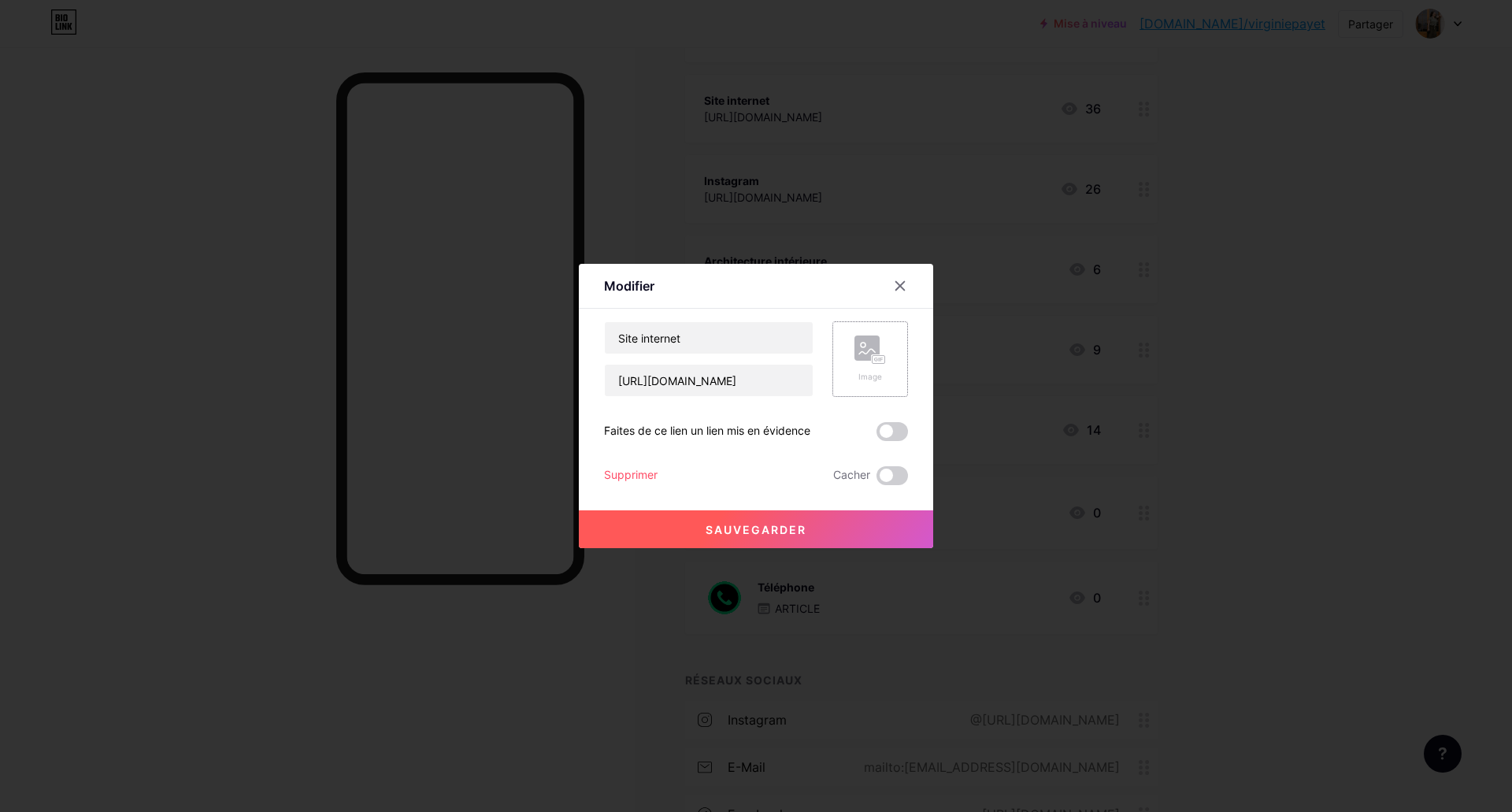
click at [859, 352] on rect at bounding box center [867, 347] width 25 height 25
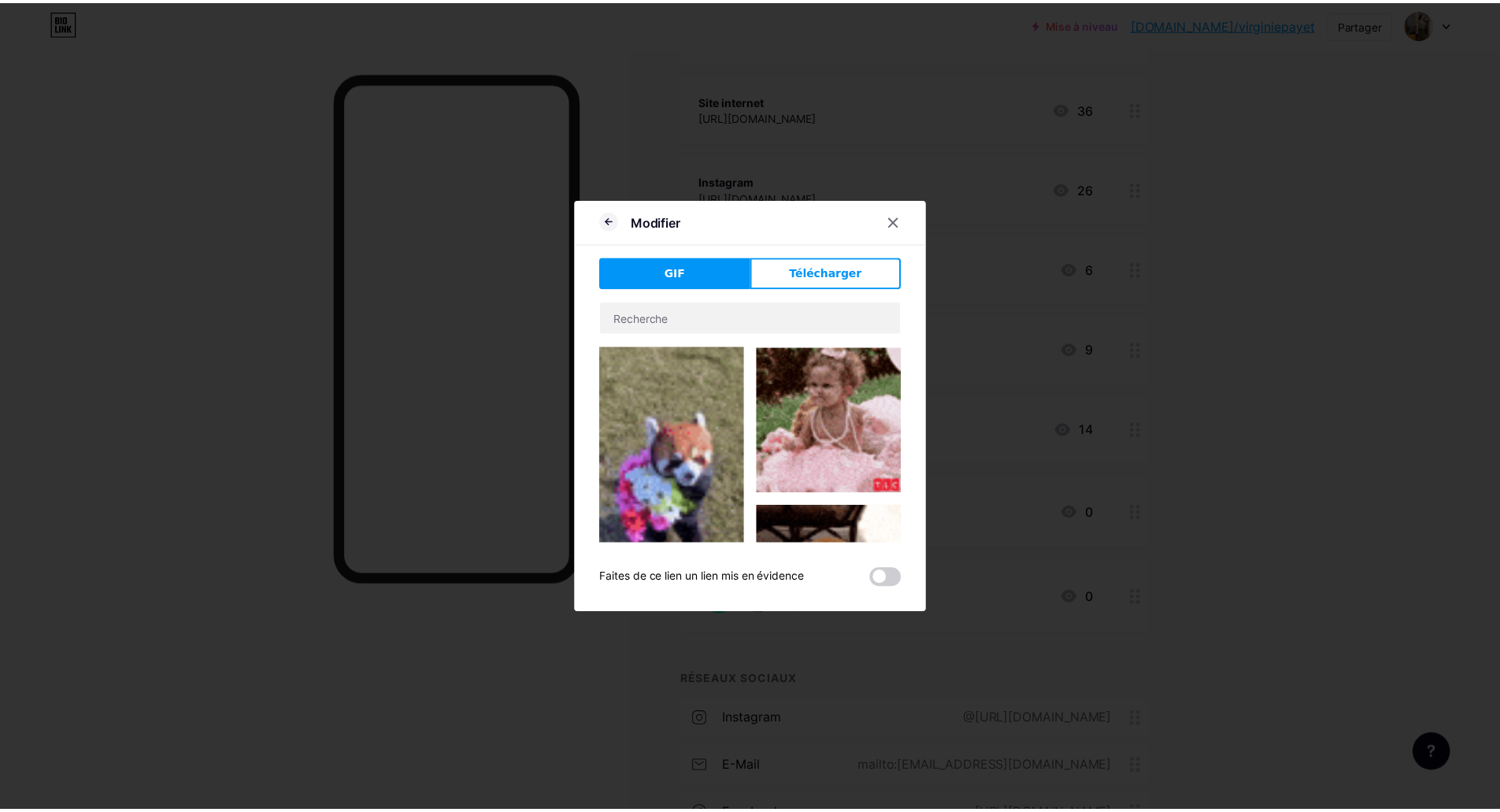
scroll to position [0, 0]
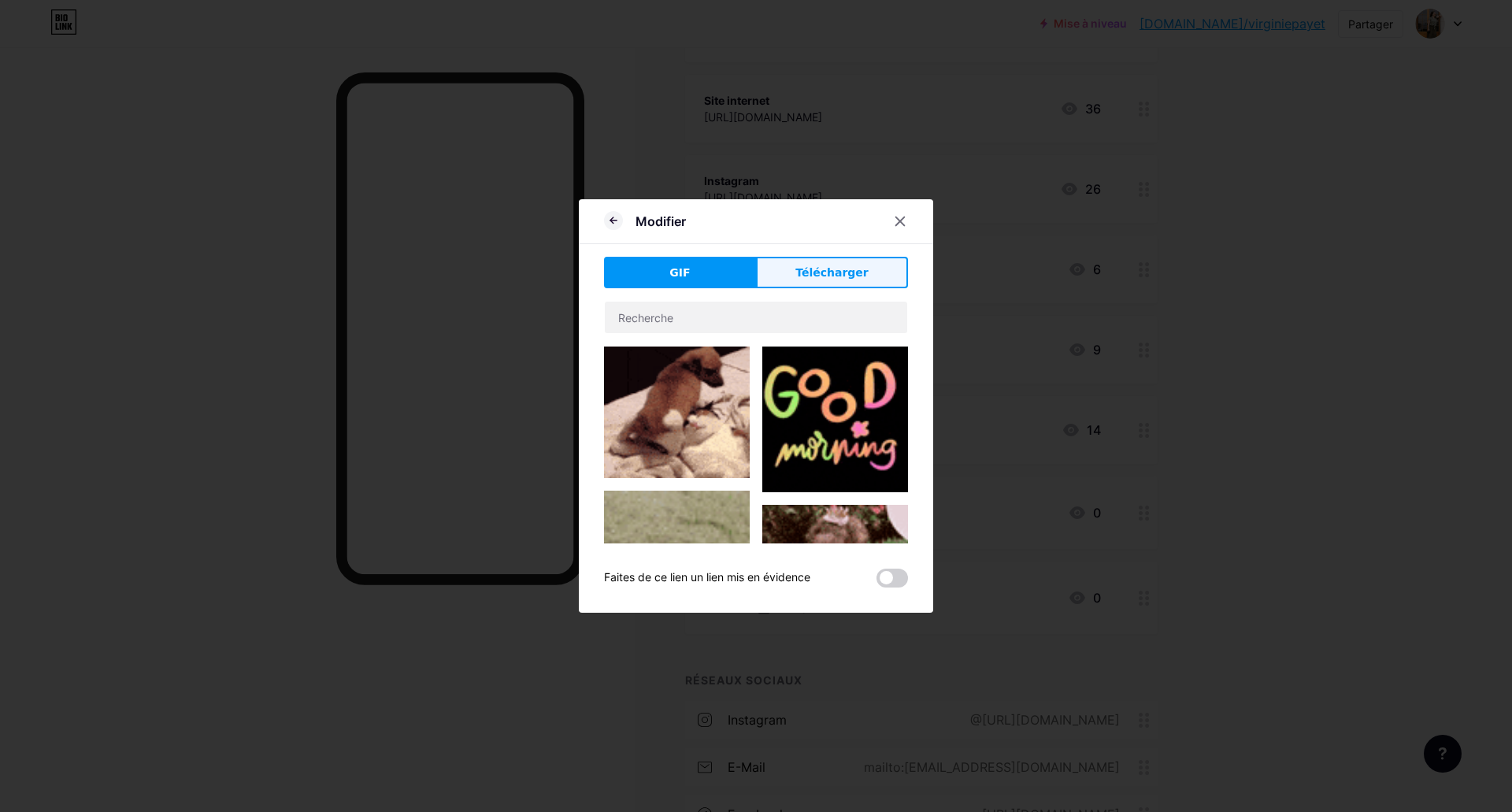
click at [874, 270] on button "Télécharger" at bounding box center [831, 272] width 152 height 31
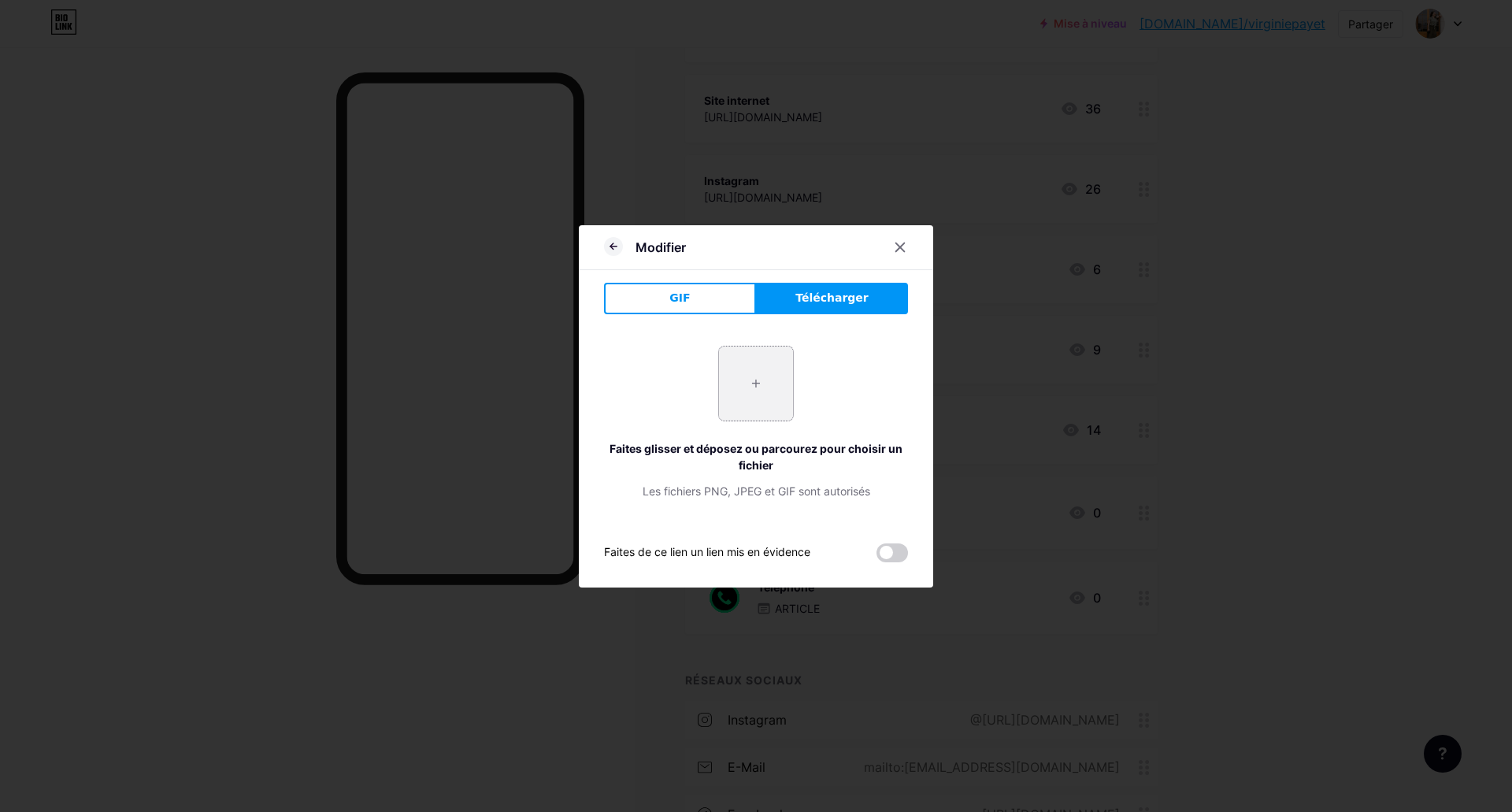
click at [762, 376] on input "file" at bounding box center [756, 384] width 74 height 74
type input "C:\fakepath\[PERSON_NAME]-Photographie-65.jpg"
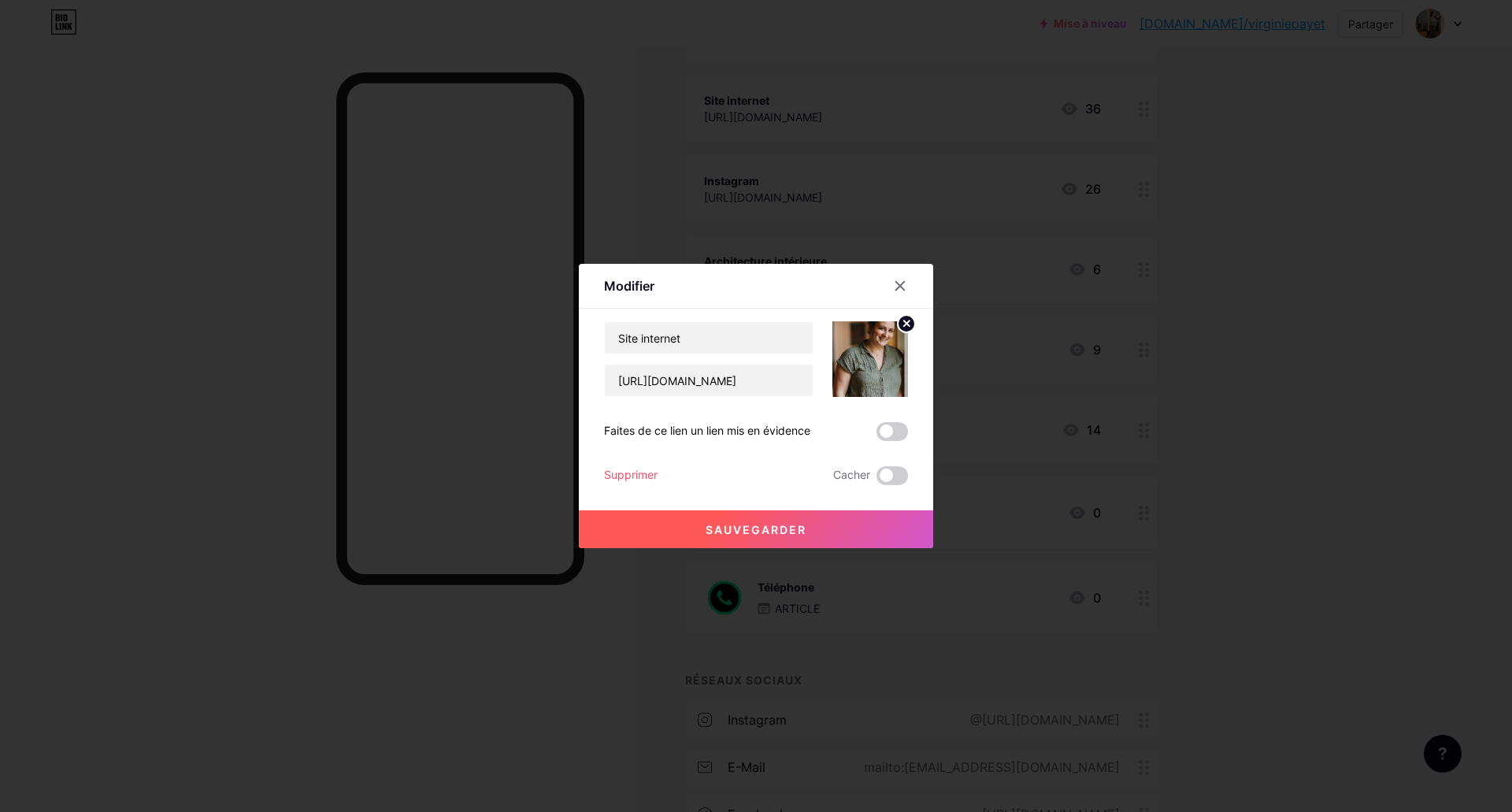
click at [911, 321] on circle at bounding box center [906, 323] width 18 height 18
click at [873, 359] on rect at bounding box center [879, 359] width 13 height 8
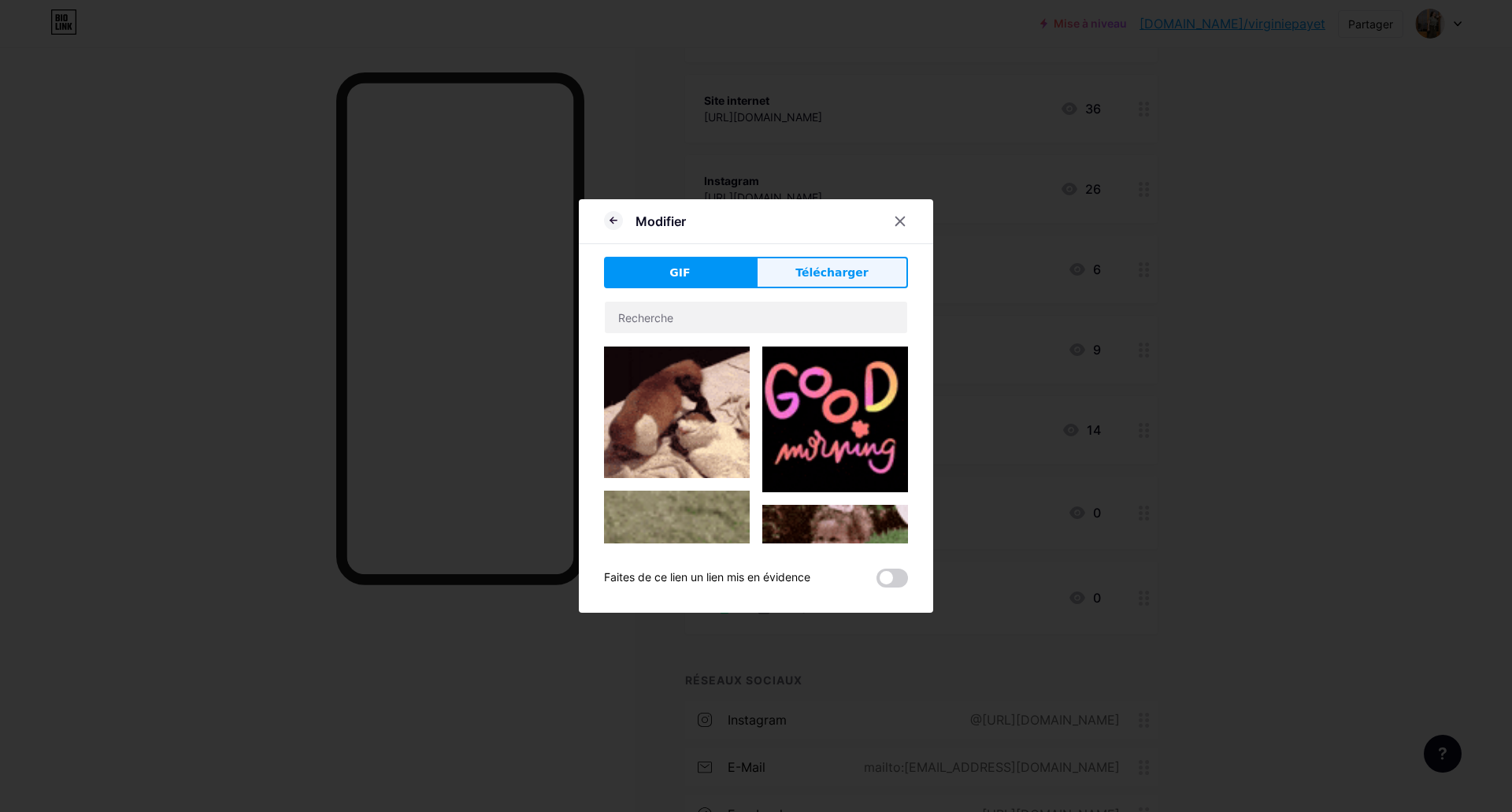
click at [864, 270] on button "Télécharger" at bounding box center [831, 272] width 152 height 31
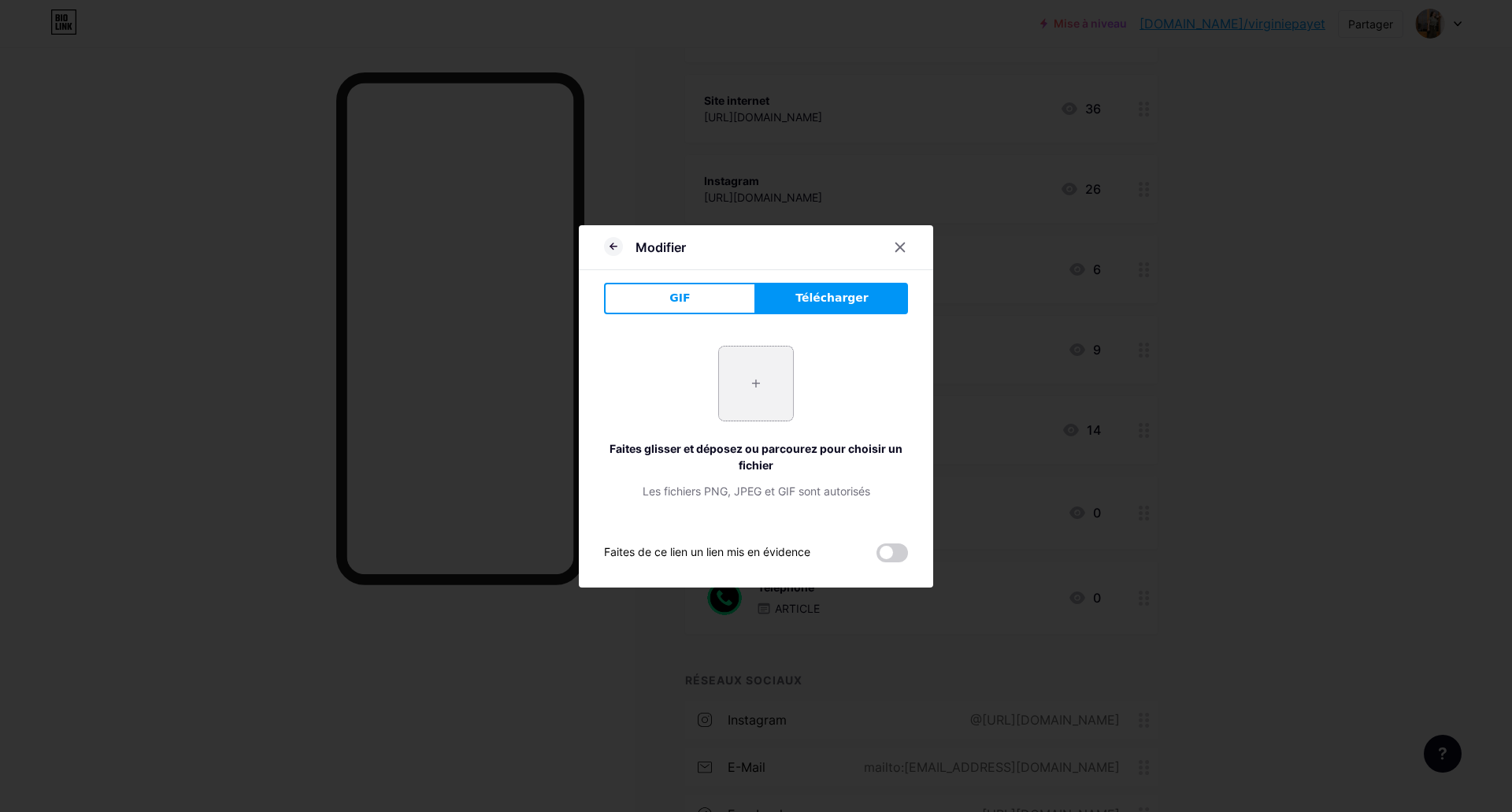
click at [727, 410] on input "file" at bounding box center [756, 384] width 74 height 74
type input "C:\fakepath\[PERSON_NAME]-Photographie-38.jpg"
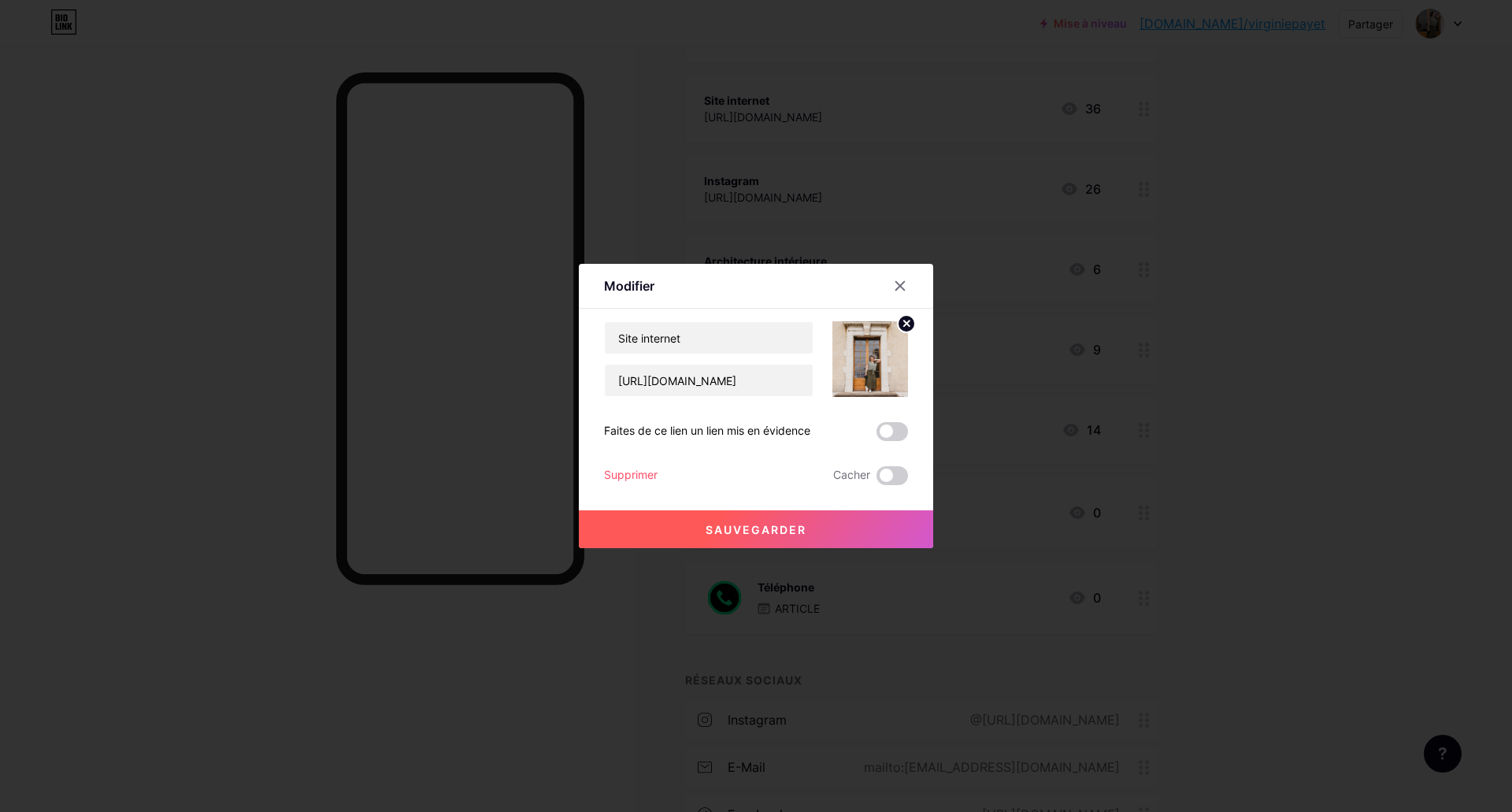
click at [774, 537] on button "Sauvegarder" at bounding box center [755, 529] width 354 height 38
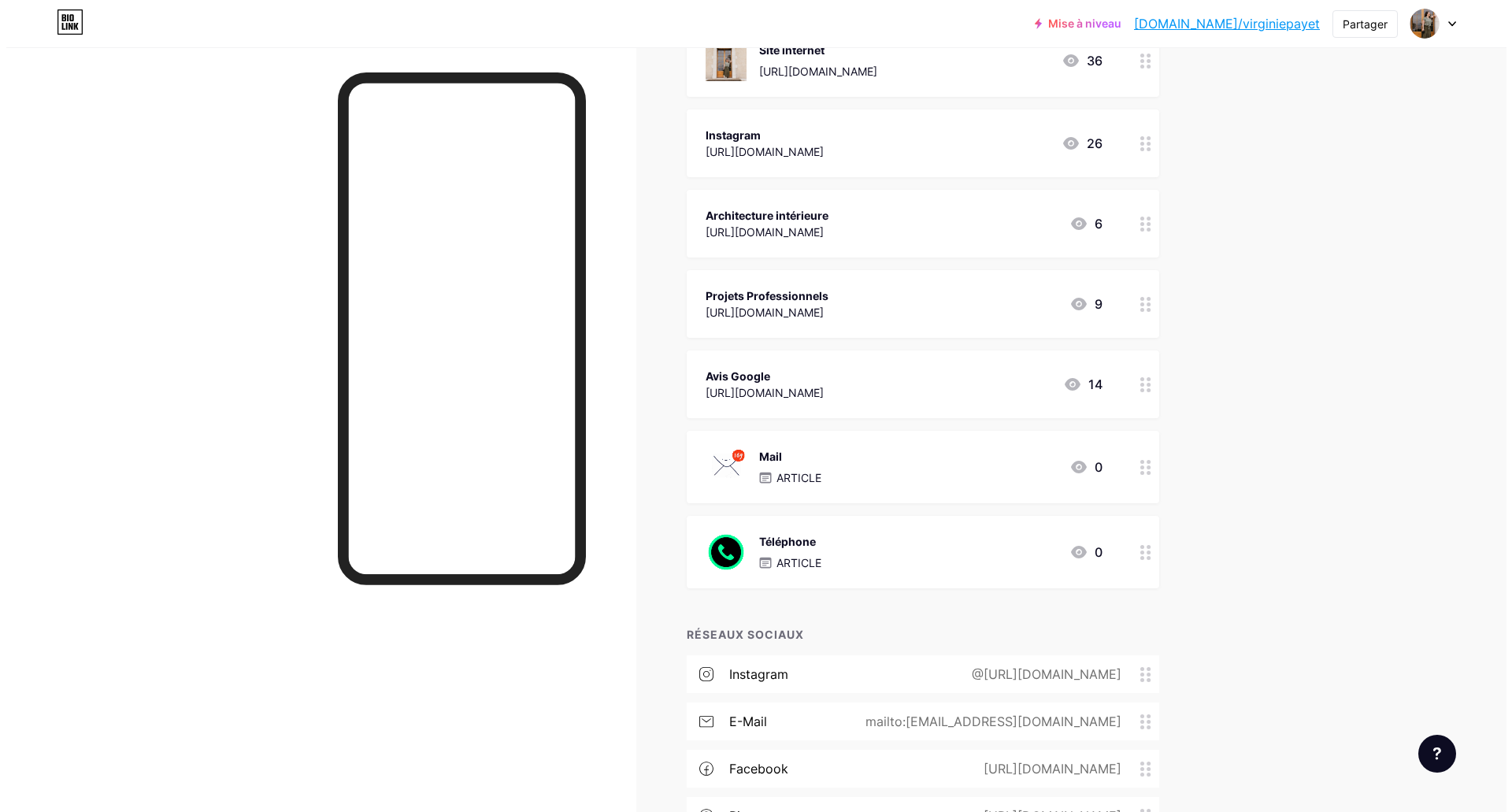
scroll to position [315, 0]
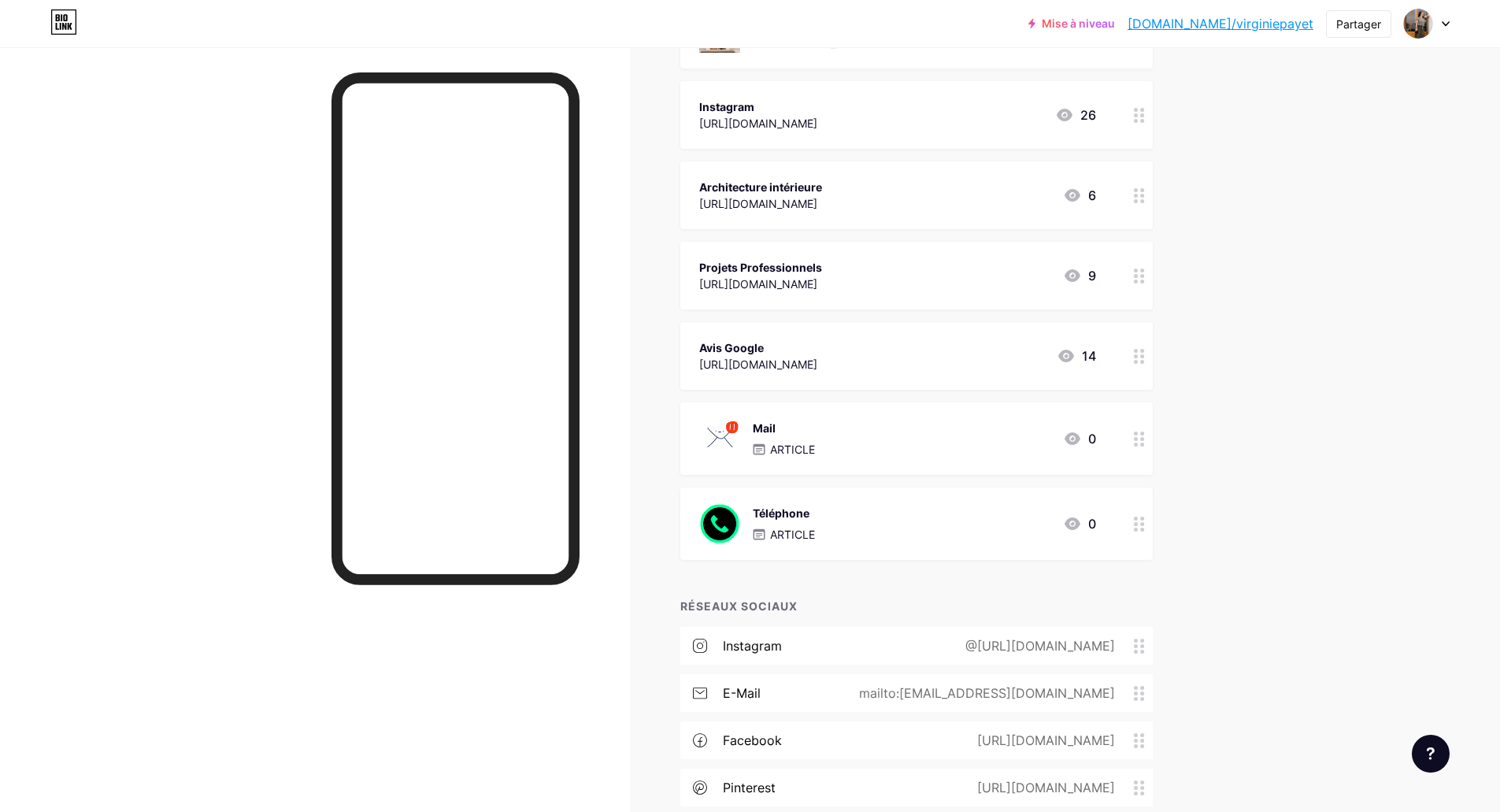
click at [1152, 449] on div at bounding box center [1139, 438] width 26 height 72
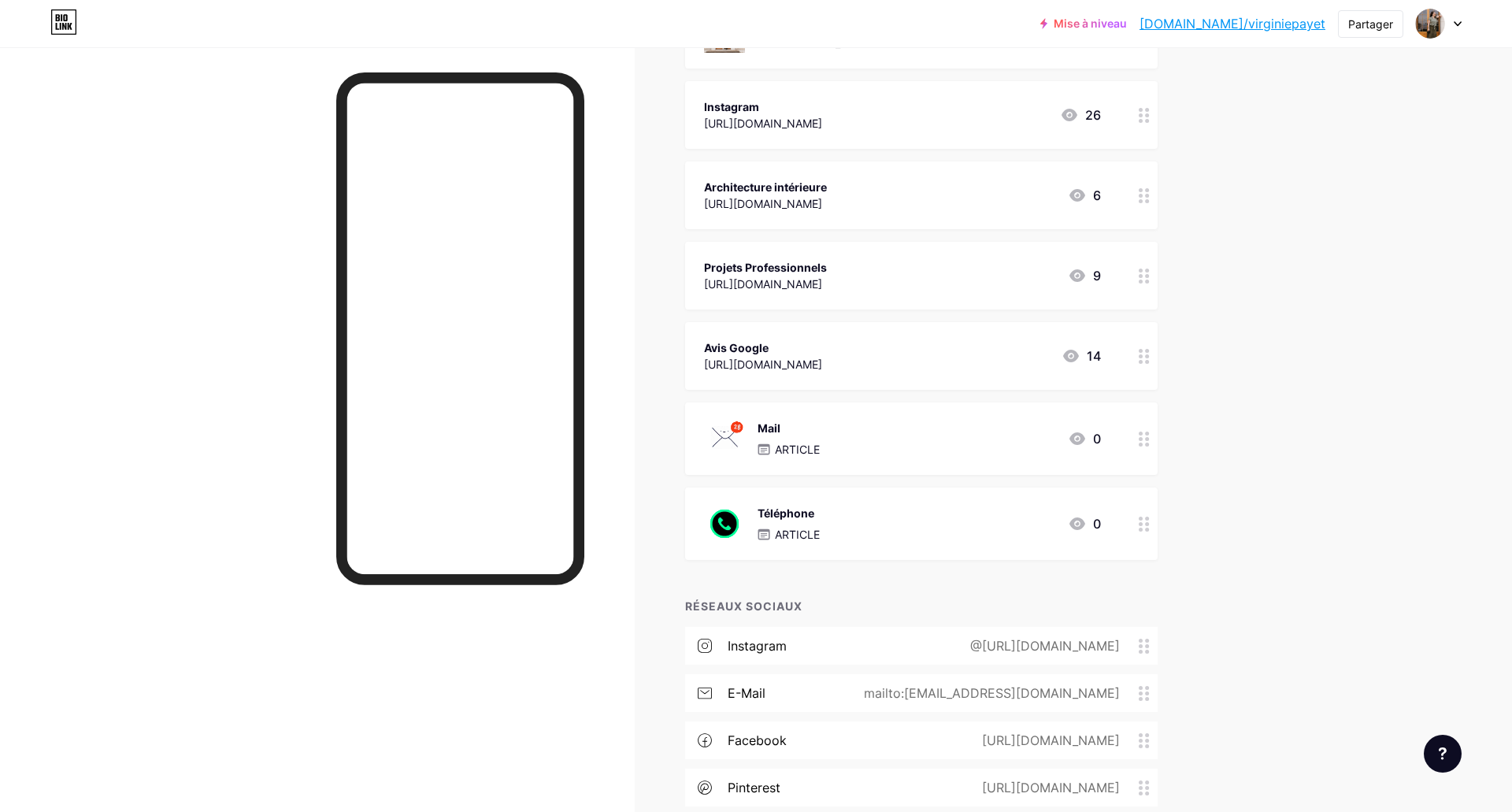
type input "Mail"
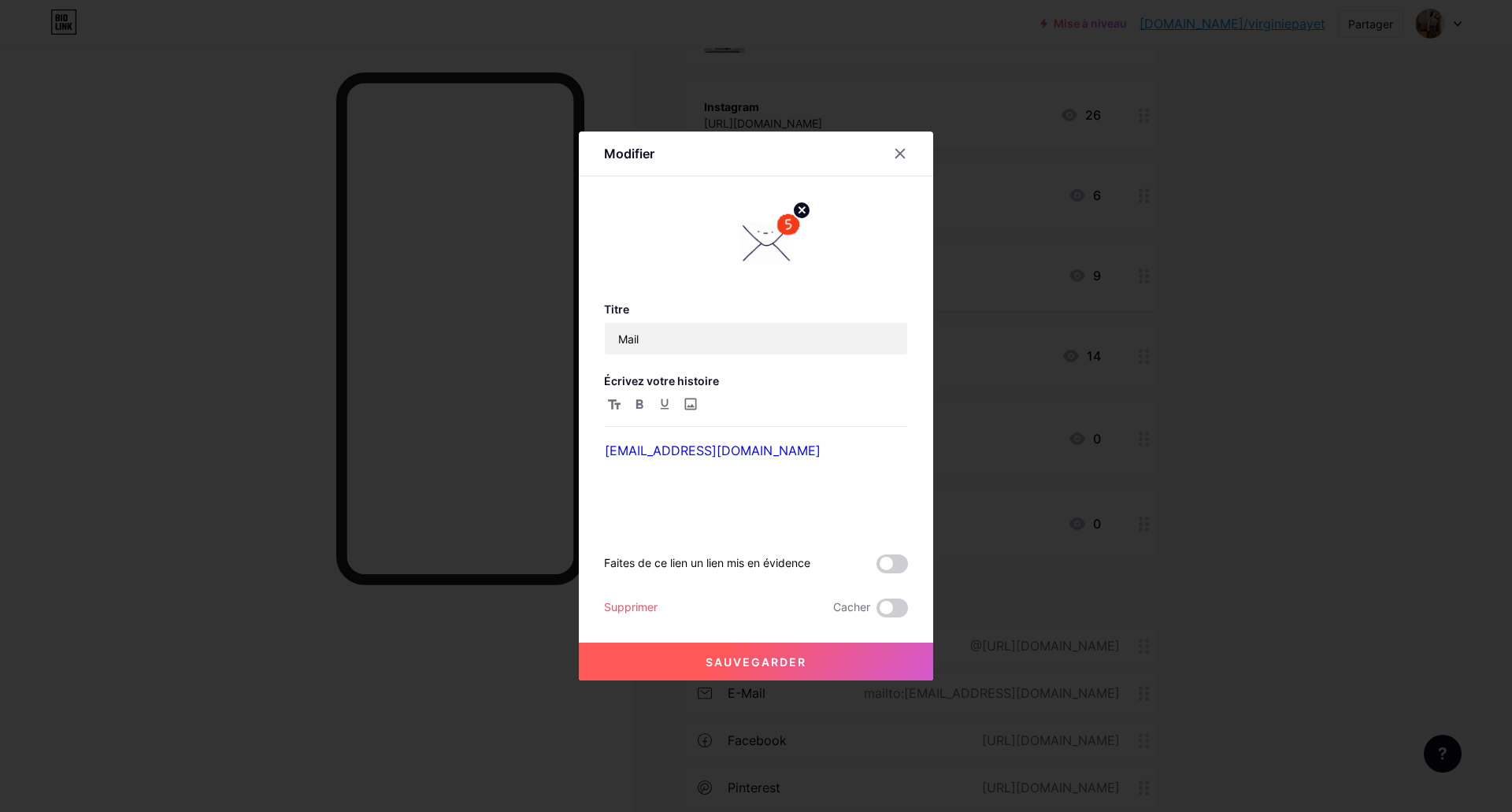
click at [778, 239] on img at bounding box center [766, 246] width 75 height 75
click at [797, 209] on circle at bounding box center [802, 210] width 18 height 18
click at [782, 238] on div "Image" at bounding box center [766, 246] width 75 height 75
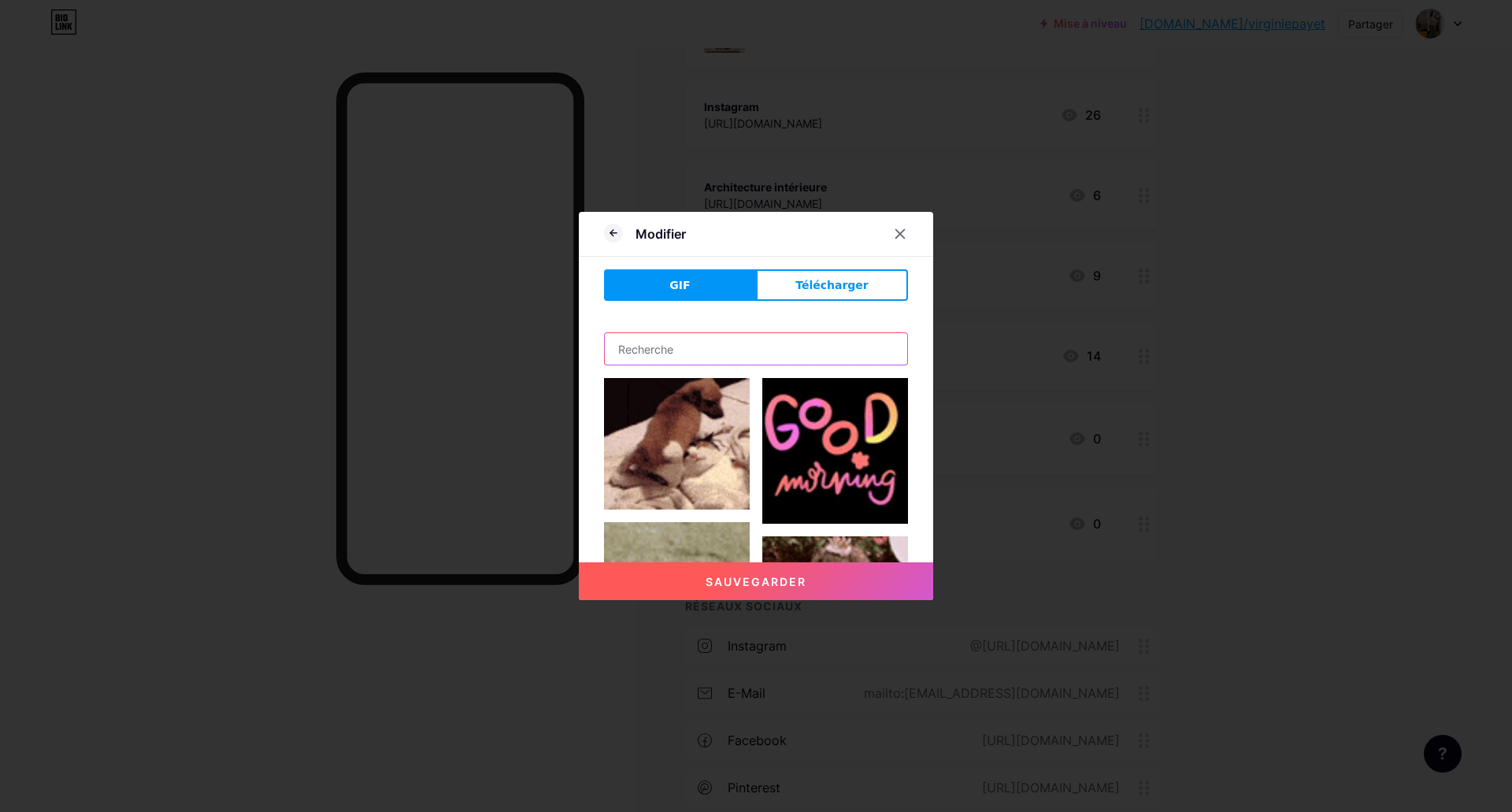
click at [705, 356] on input "text" at bounding box center [755, 348] width 303 height 31
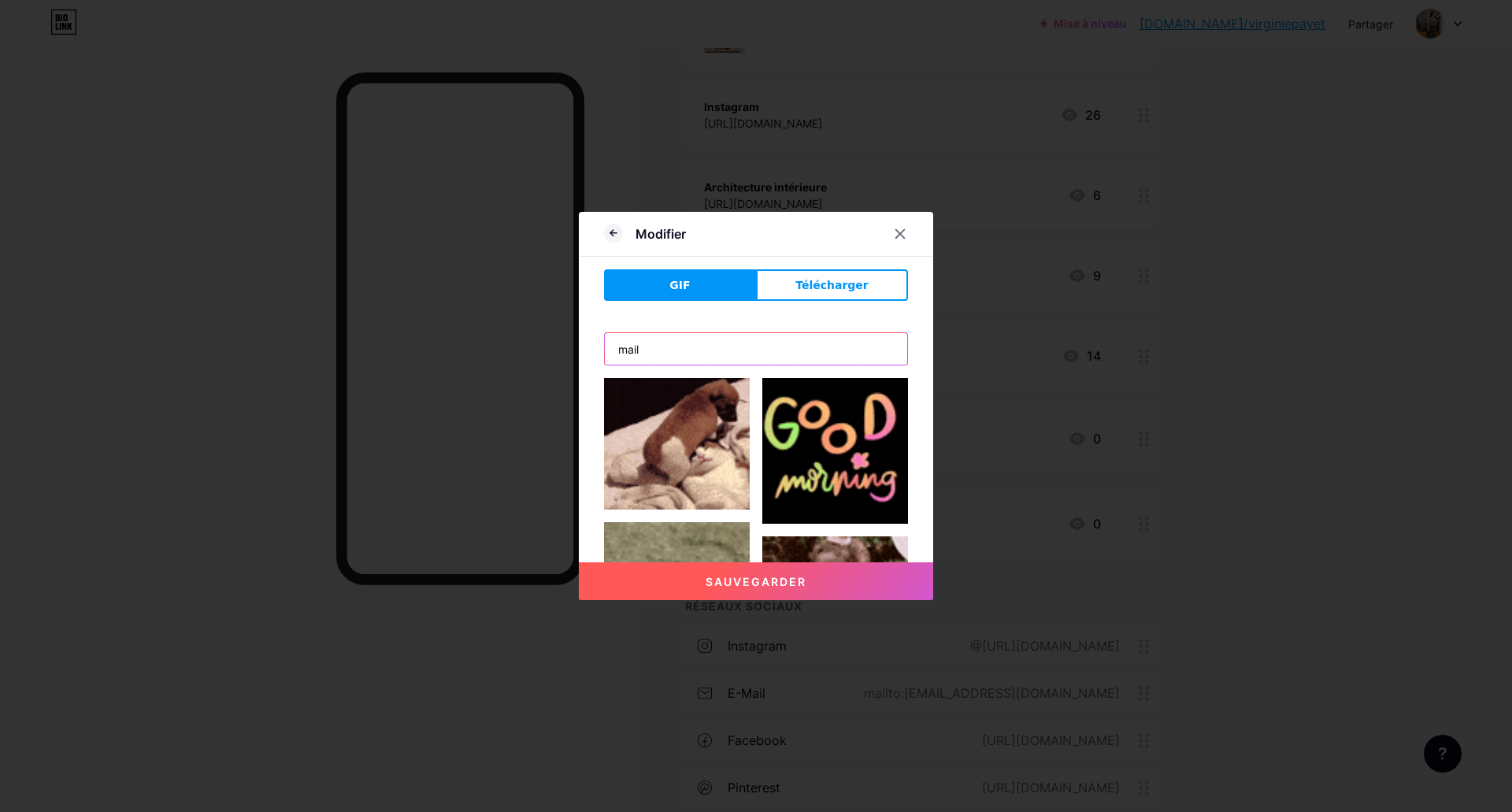
type input "mail"
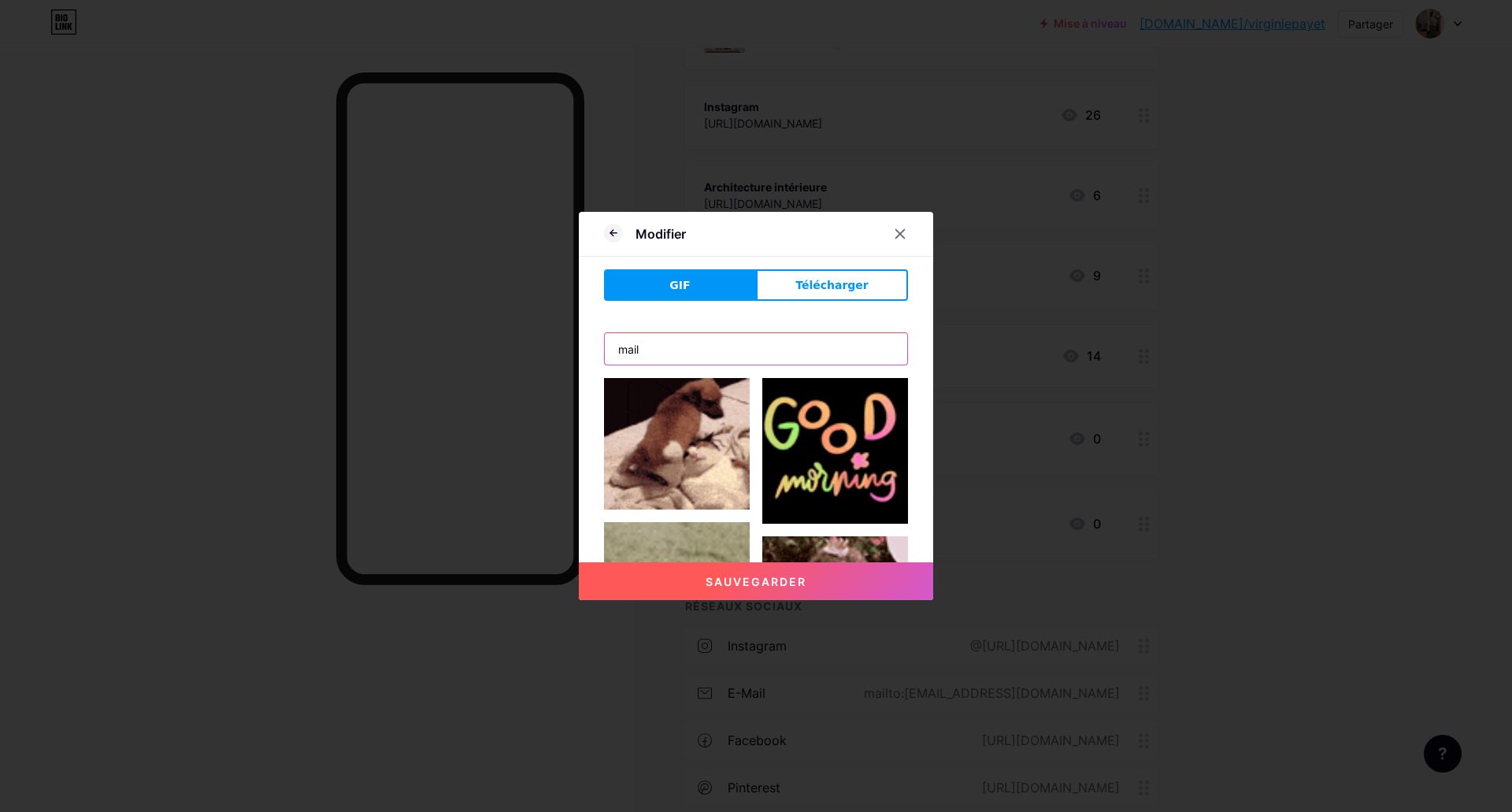
click at [579, 562] on button "Sauvegarder" at bounding box center [755, 581] width 354 height 38
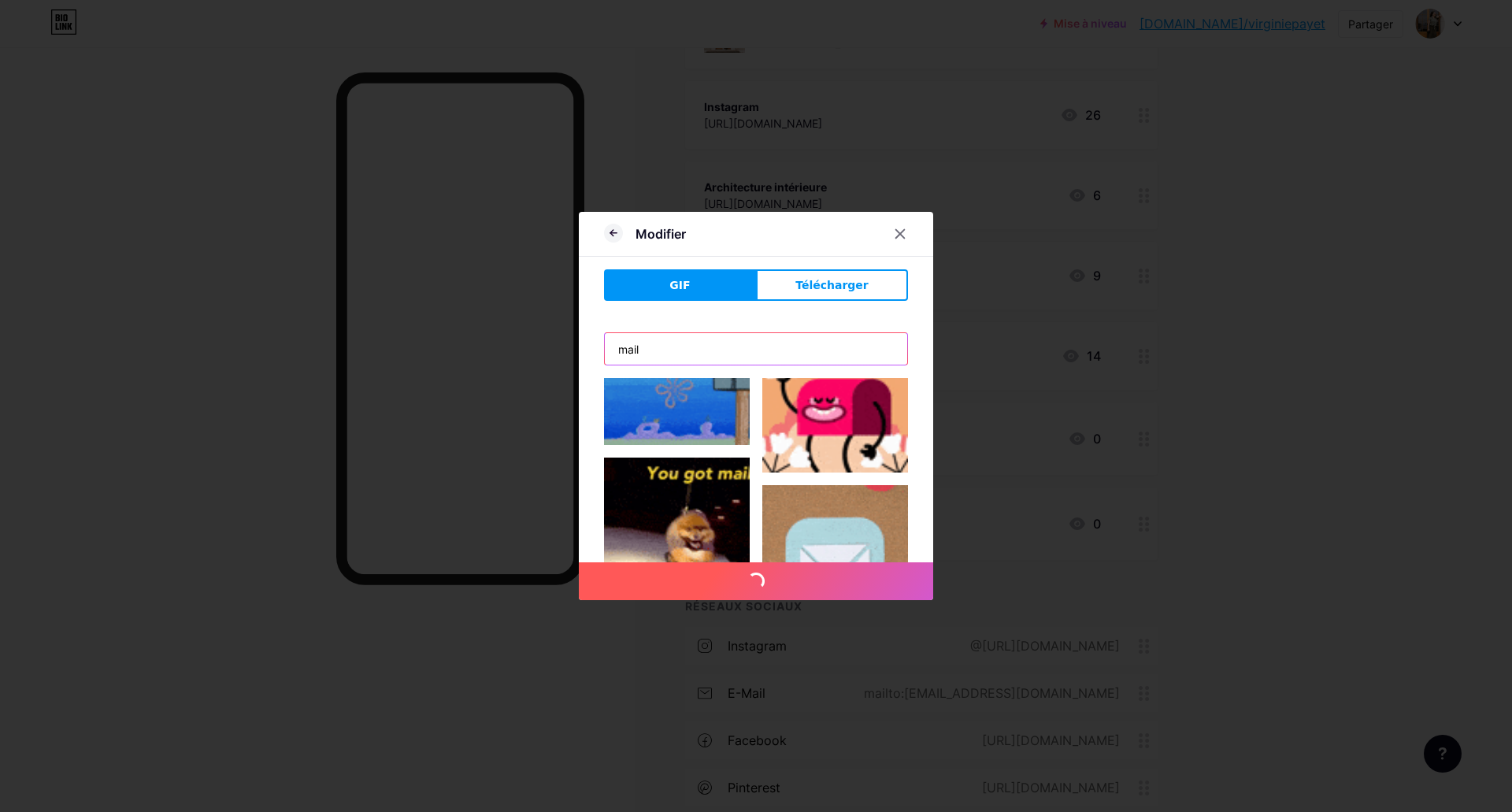
scroll to position [0, 0]
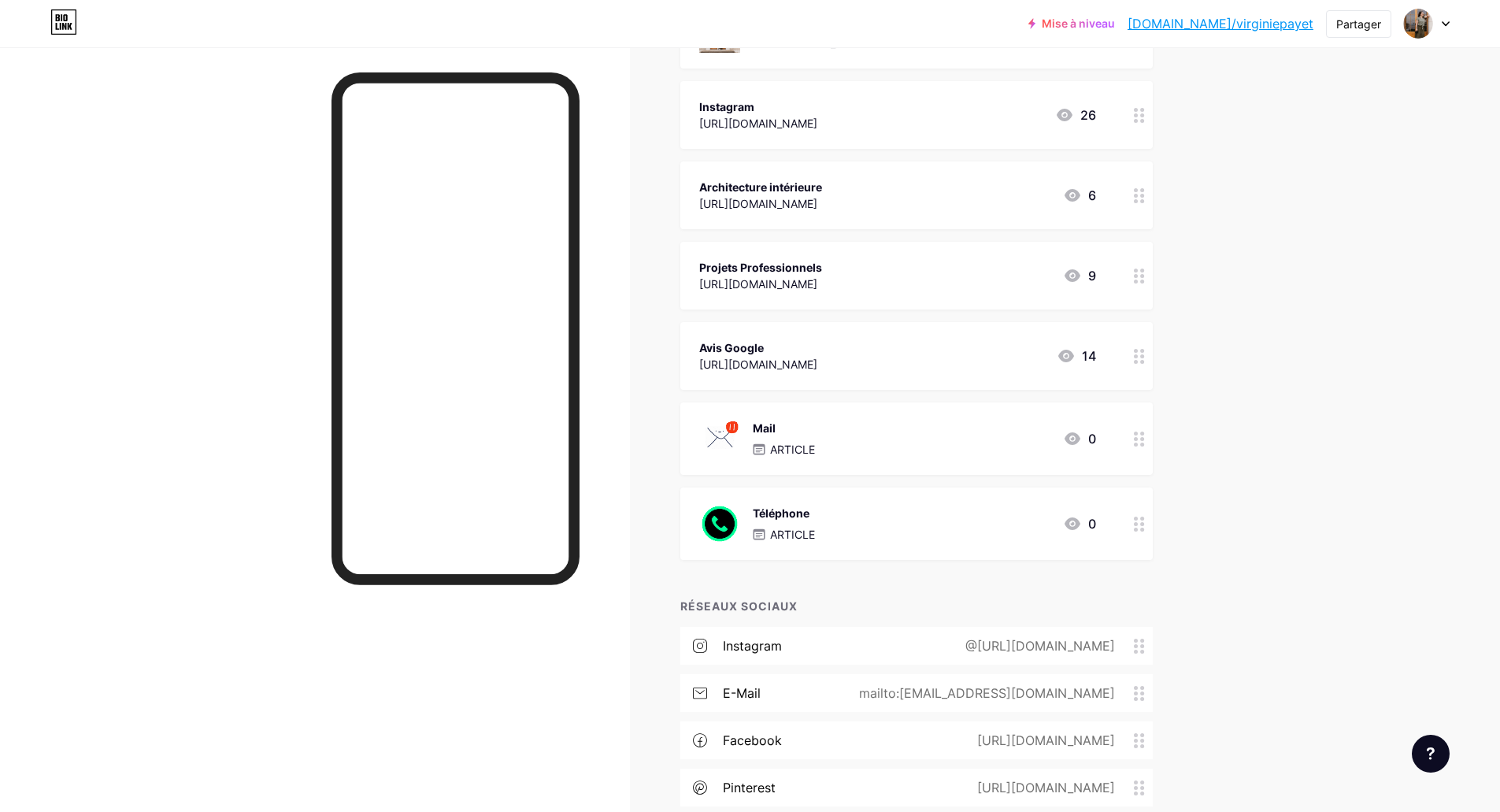
click at [1152, 439] on div at bounding box center [1139, 438] width 26 height 72
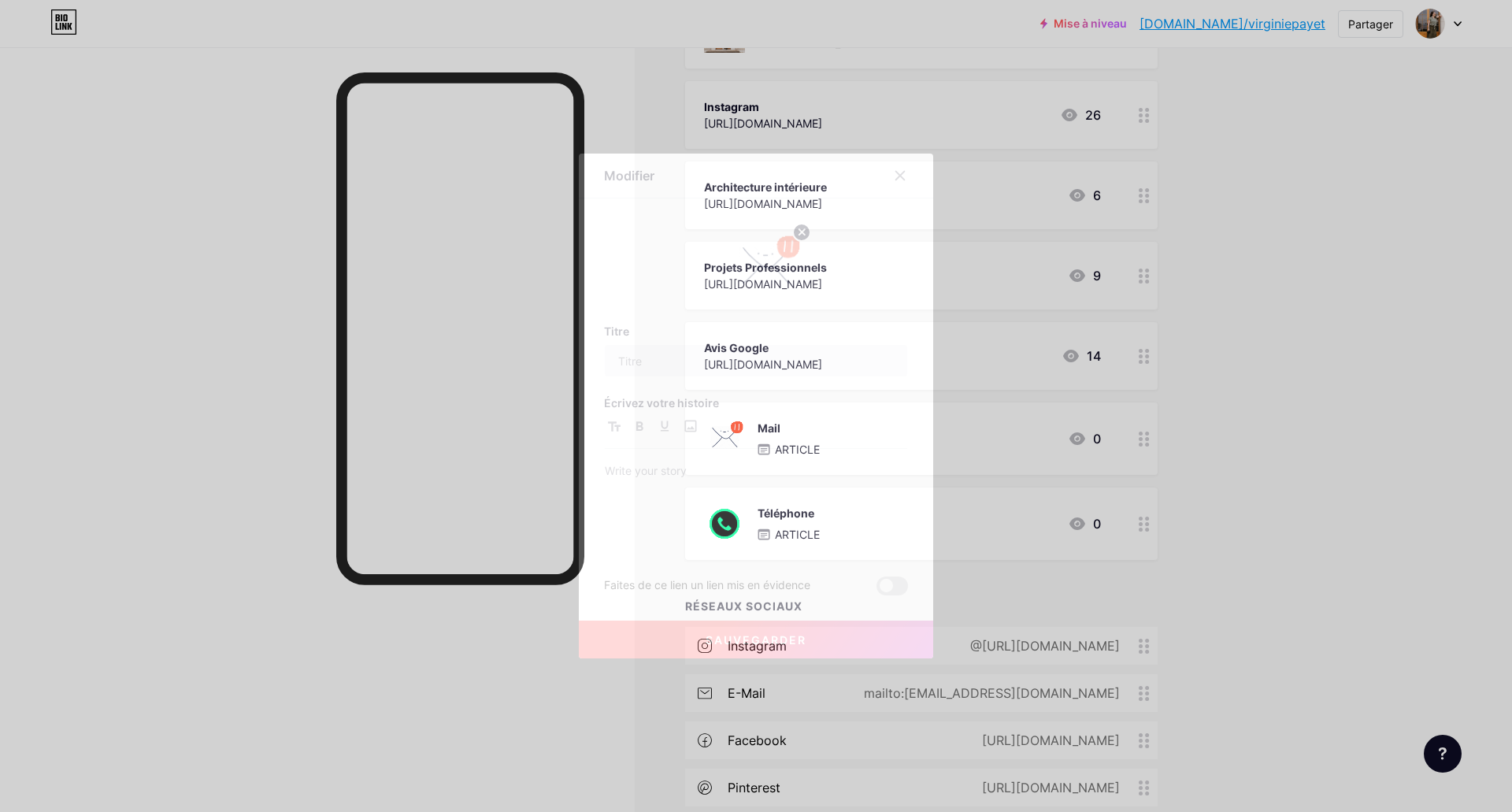
type input "Mail"
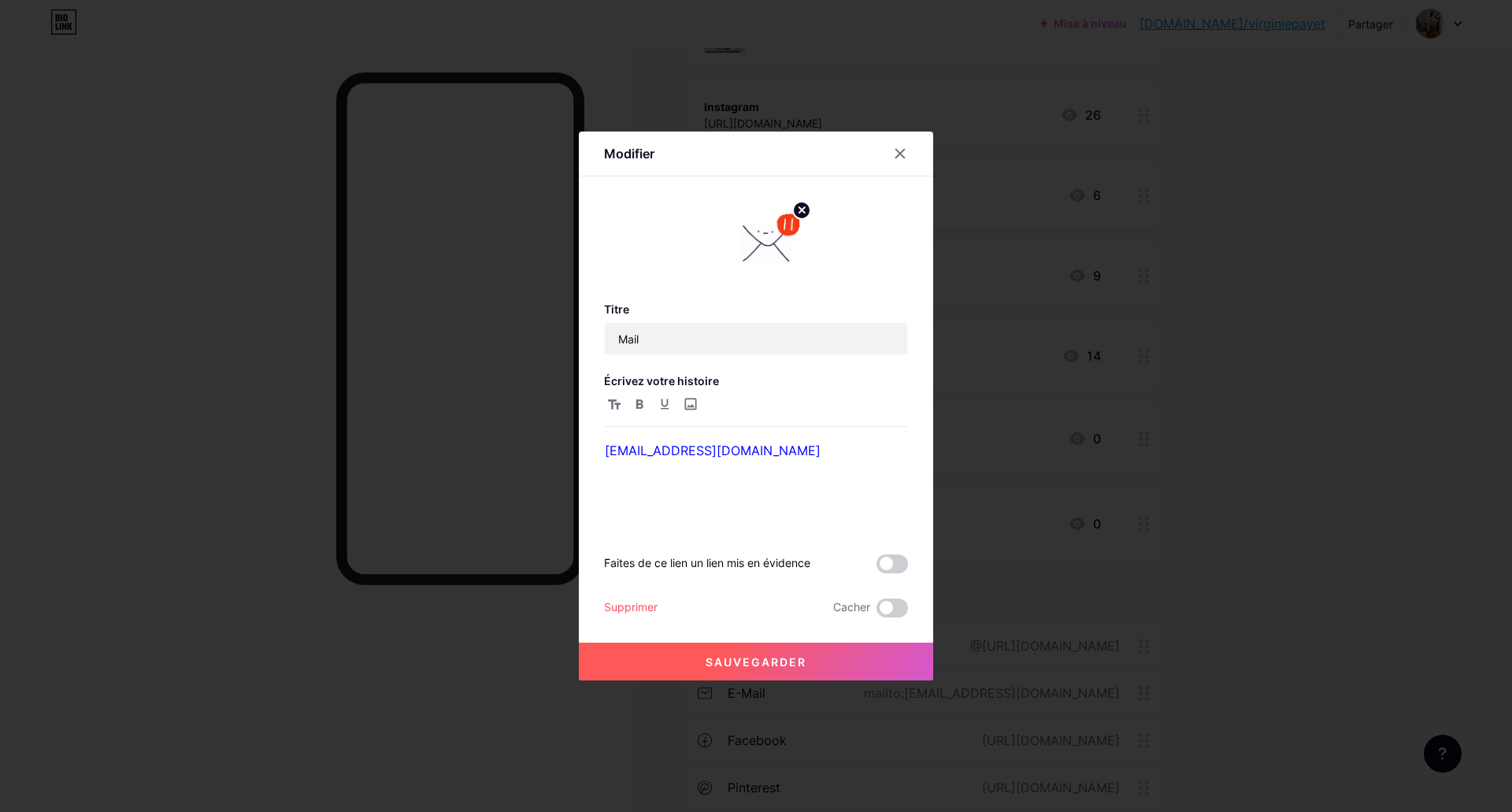
click at [795, 207] on circle at bounding box center [802, 210] width 18 height 18
click at [762, 242] on rect at bounding box center [762, 234] width 25 height 25
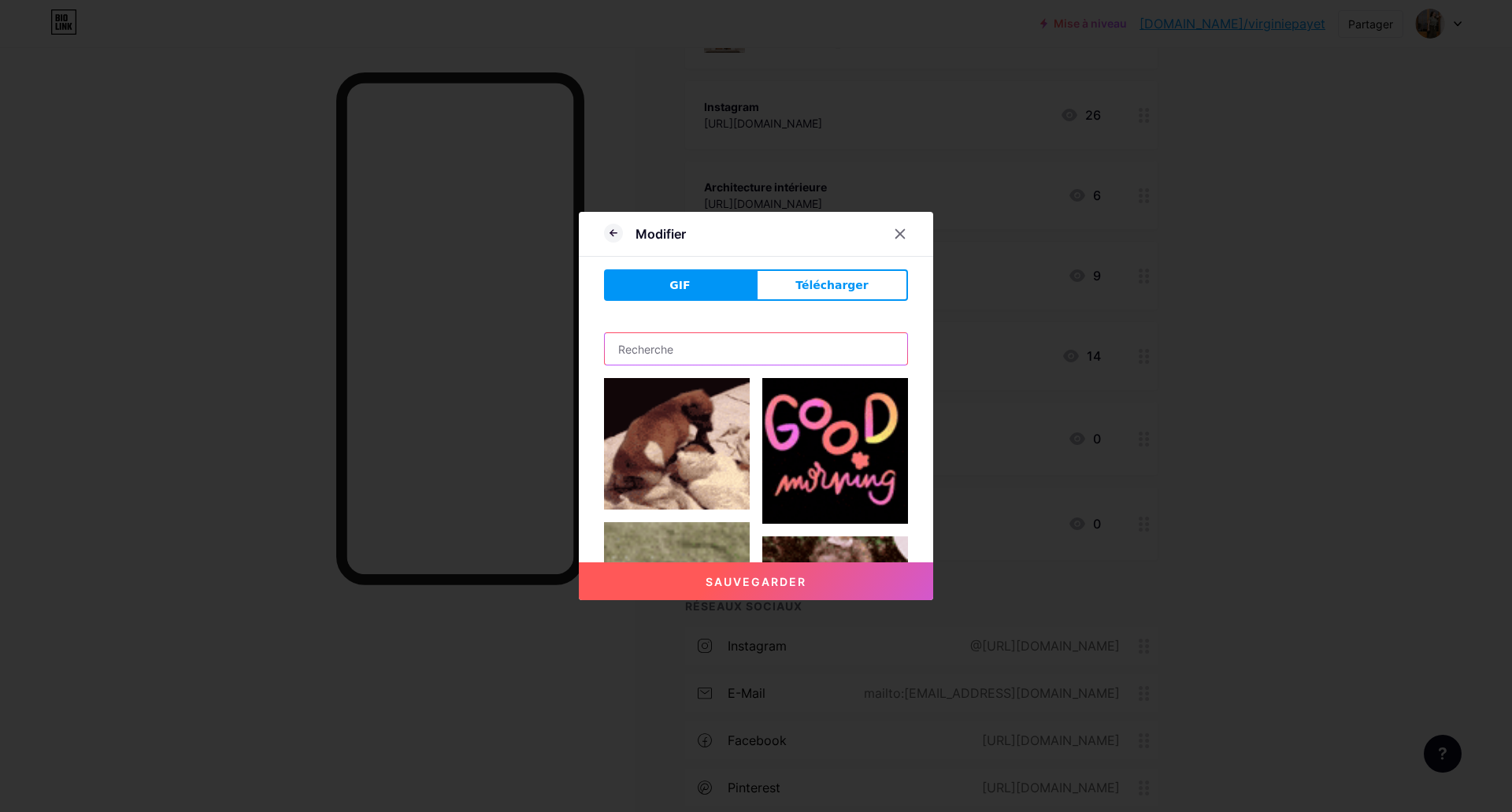
click at [728, 350] on input "text" at bounding box center [755, 348] width 303 height 31
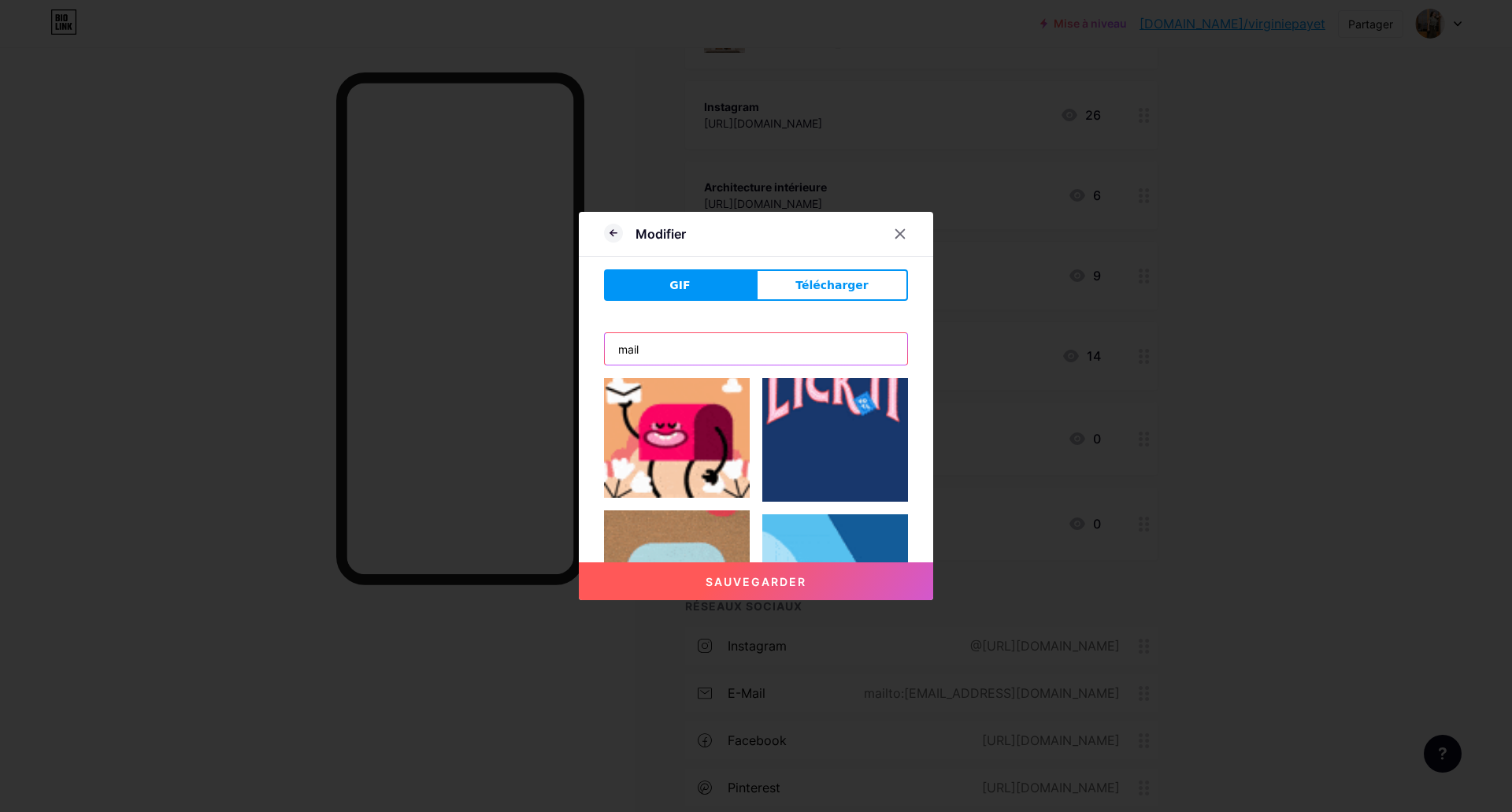
scroll to position [1496, 0]
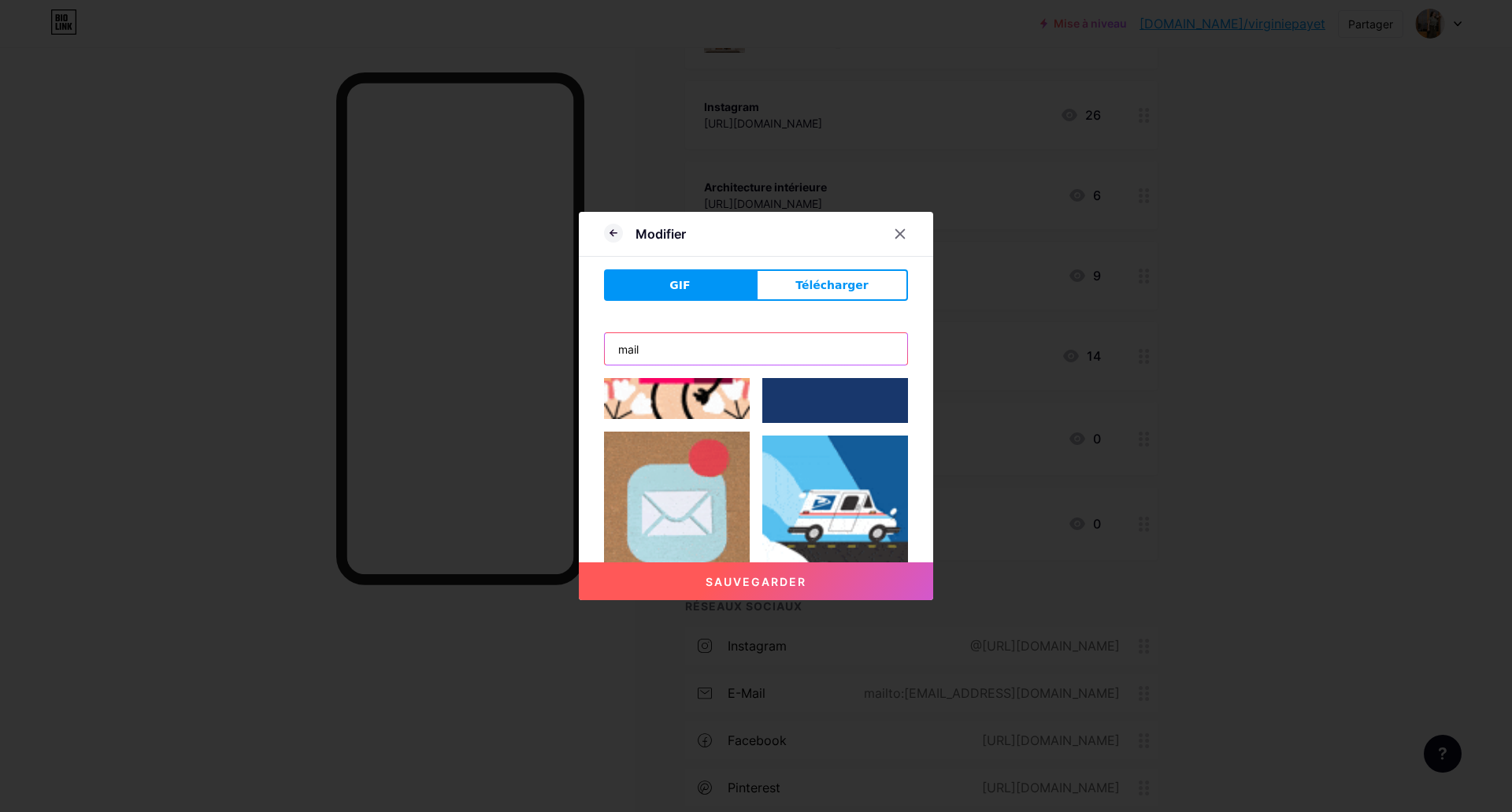
click at [614, 341] on input "mail" at bounding box center [755, 348] width 303 height 31
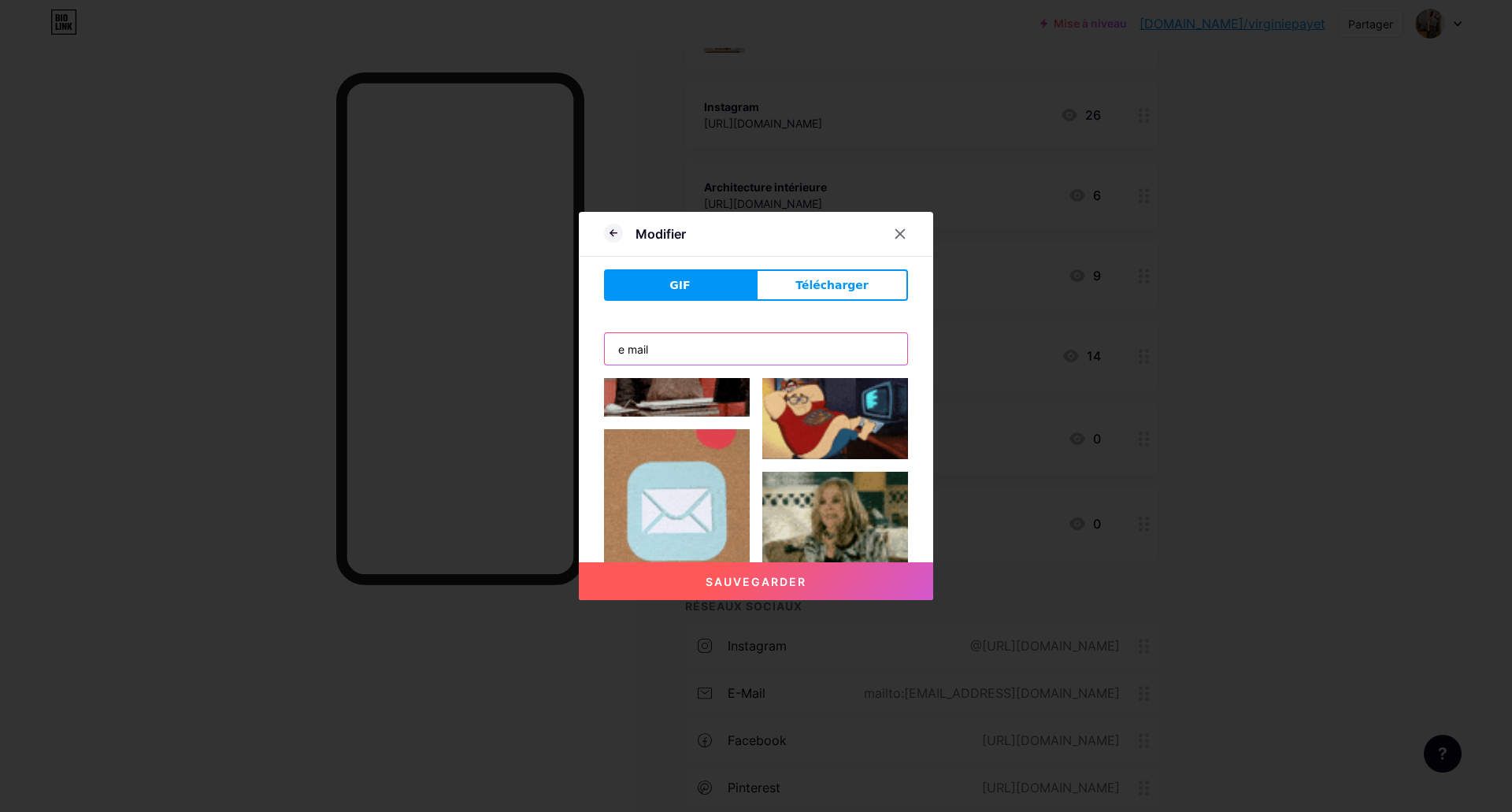
scroll to position [1622, 0]
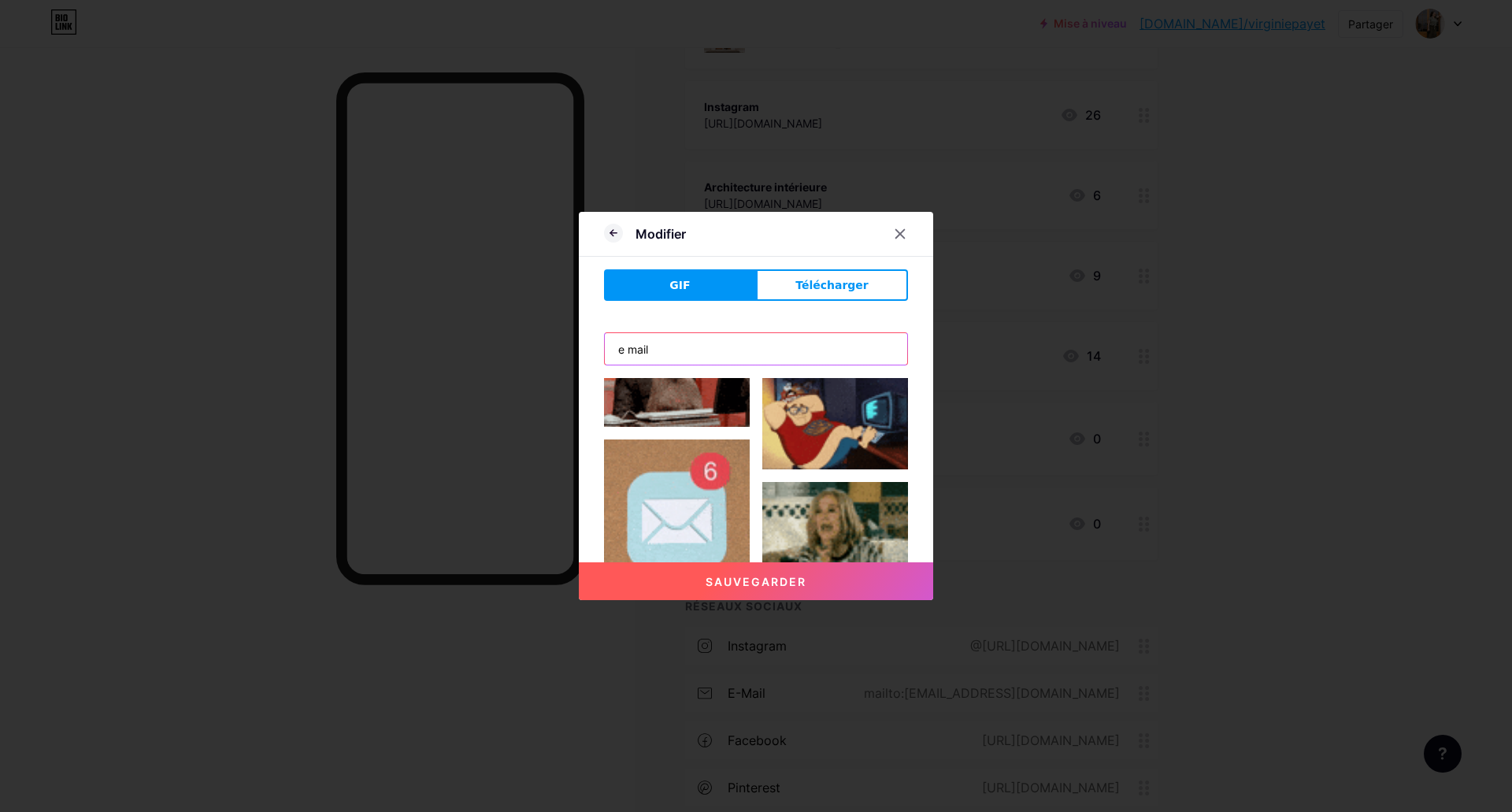
type input "e mail"
click at [655, 487] on img at bounding box center [677, 512] width 146 height 146
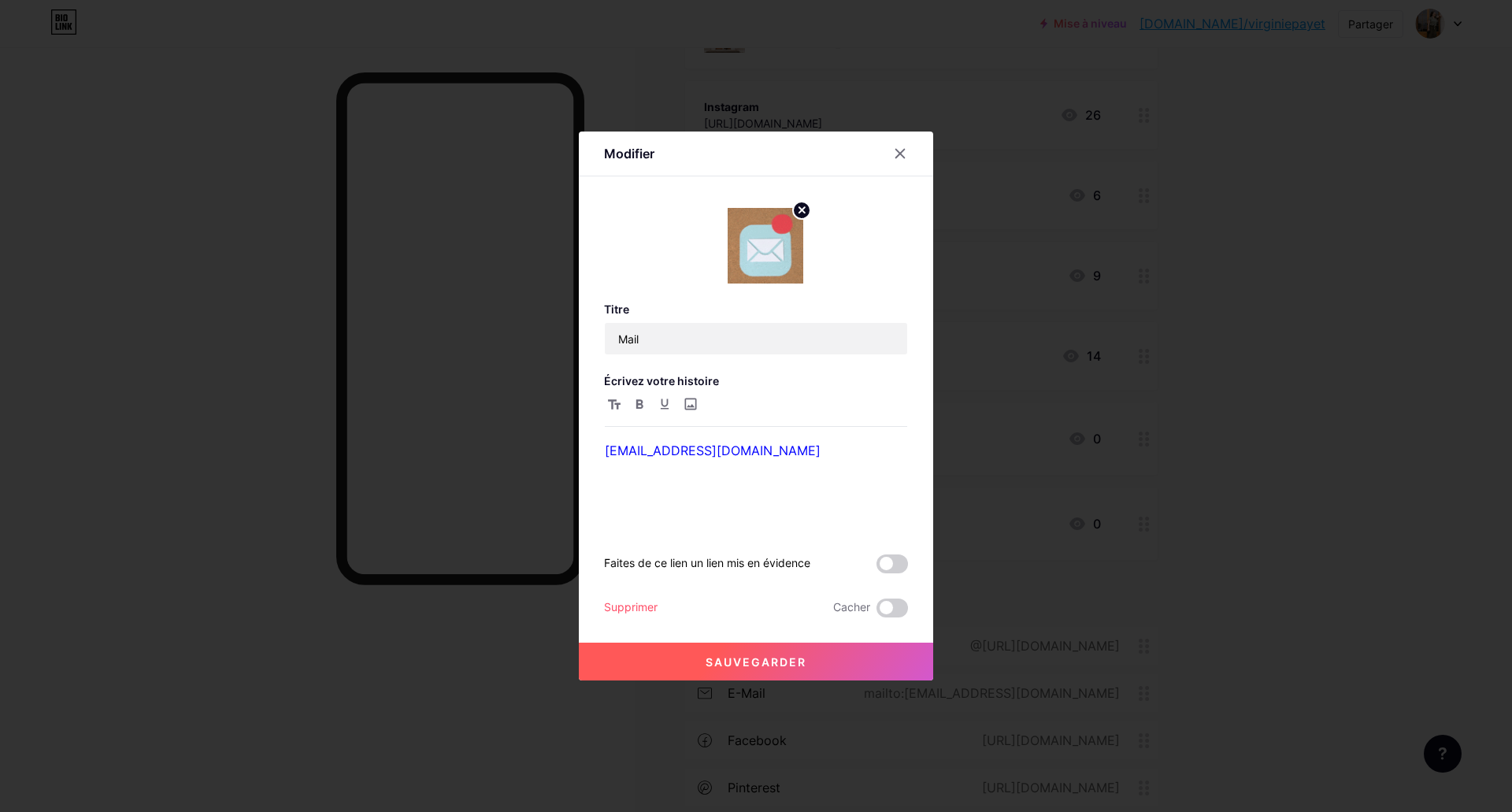
click at [770, 666] on font "Sauvegarder" at bounding box center [756, 661] width 101 height 14
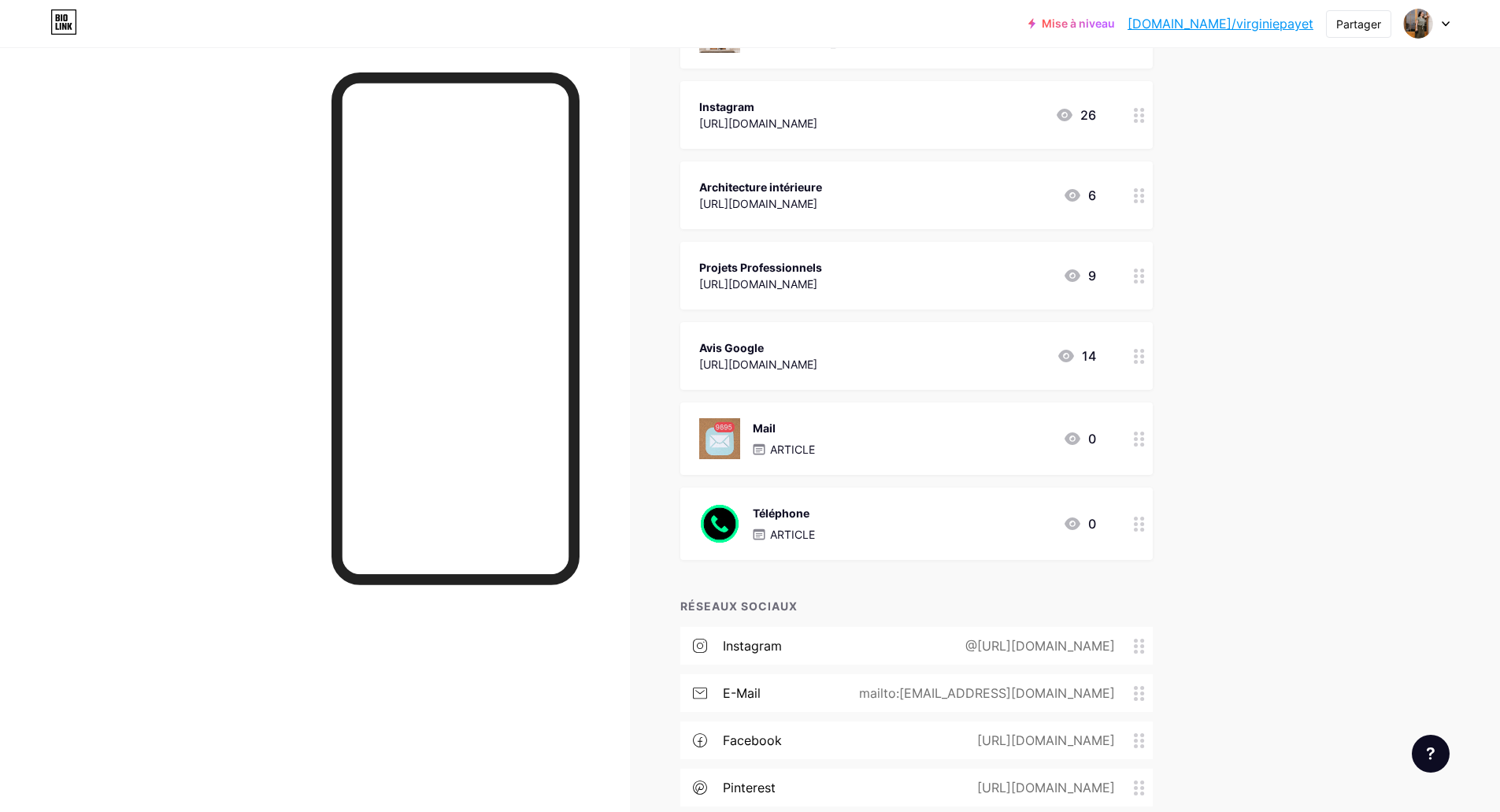
click at [1138, 538] on div at bounding box center [1139, 523] width 26 height 72
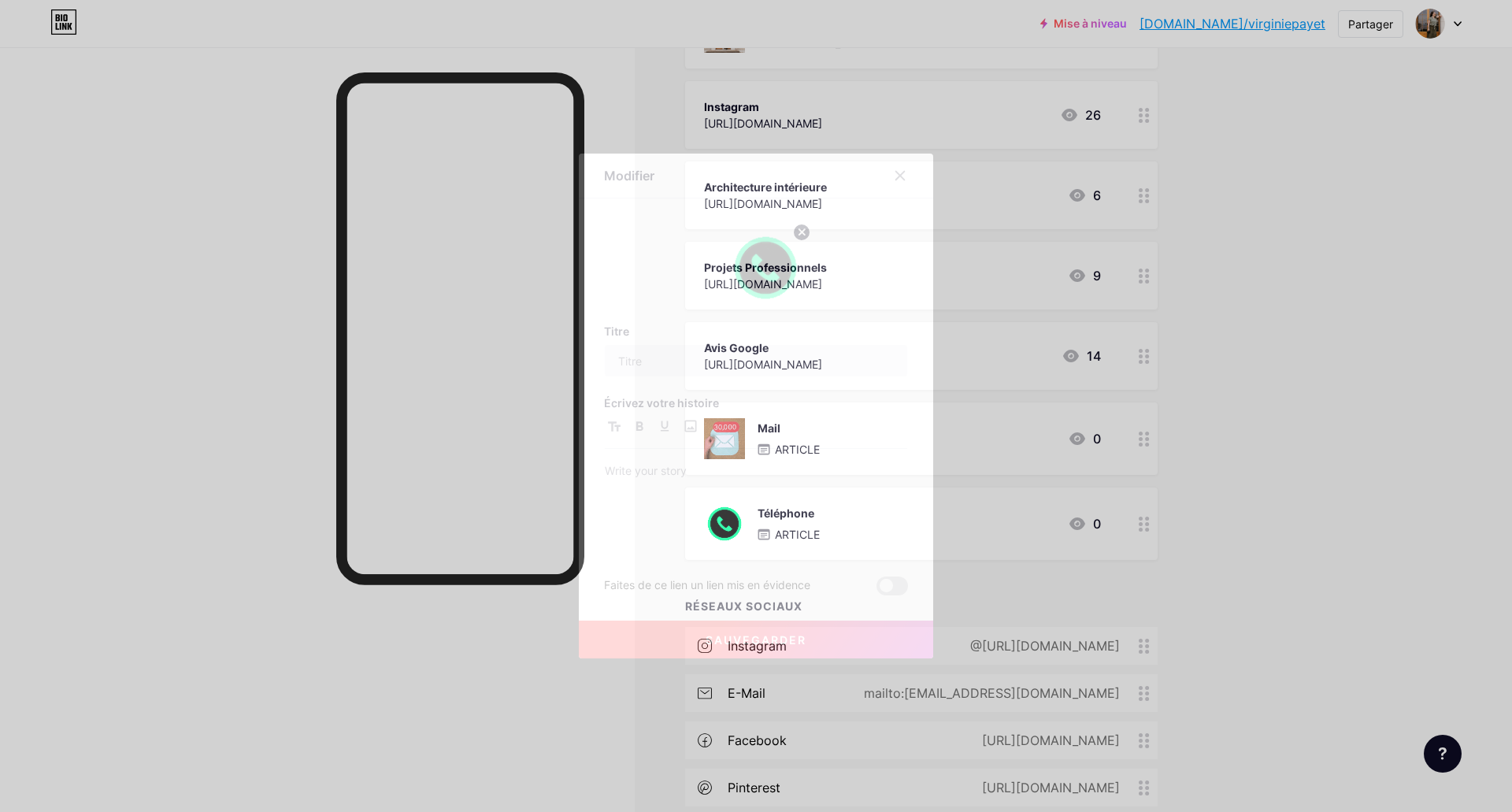
type input "Téléphone"
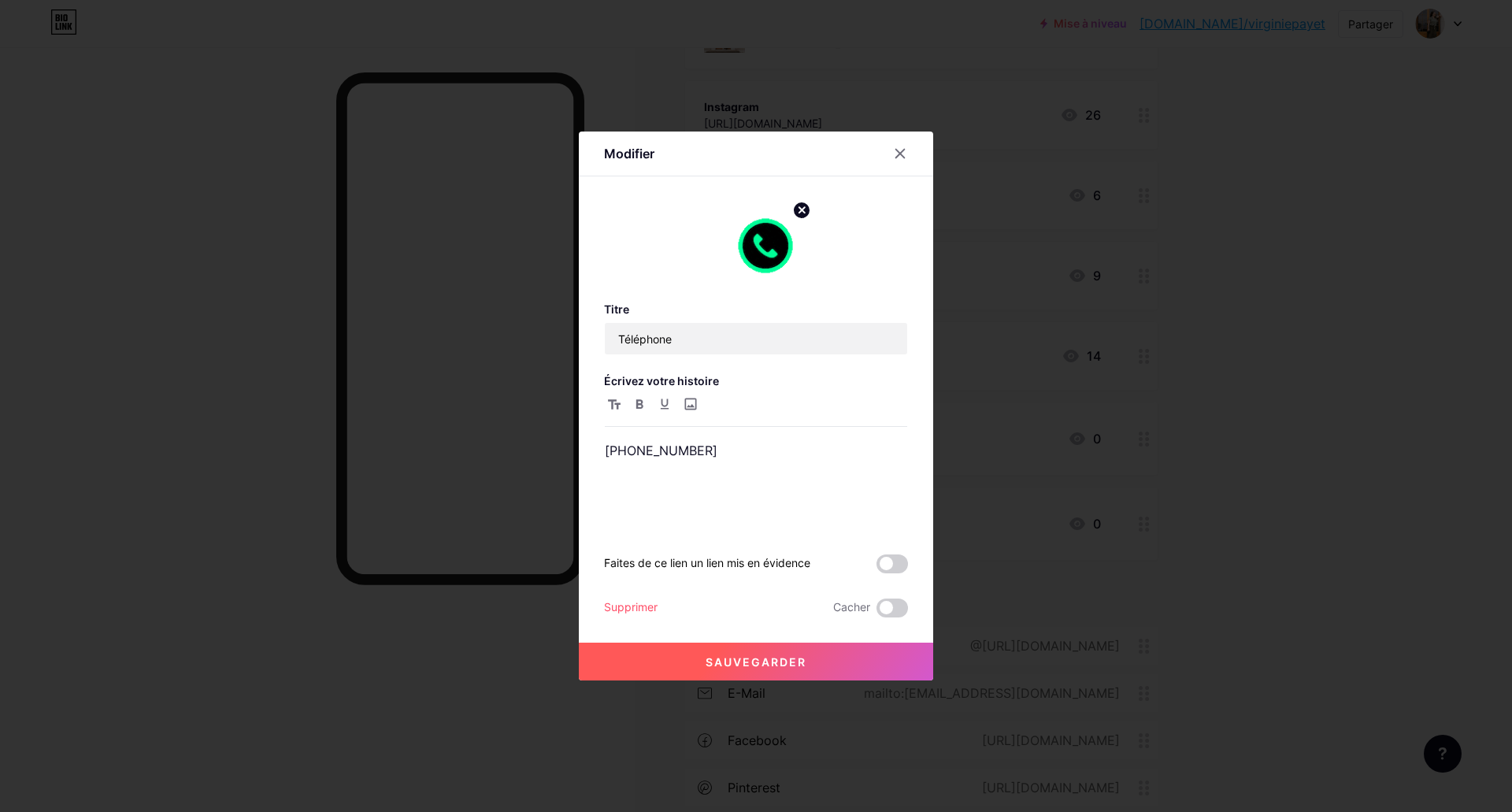
click at [801, 212] on icon at bounding box center [802, 209] width 6 height 6
click at [762, 241] on rect at bounding box center [762, 234] width 25 height 25
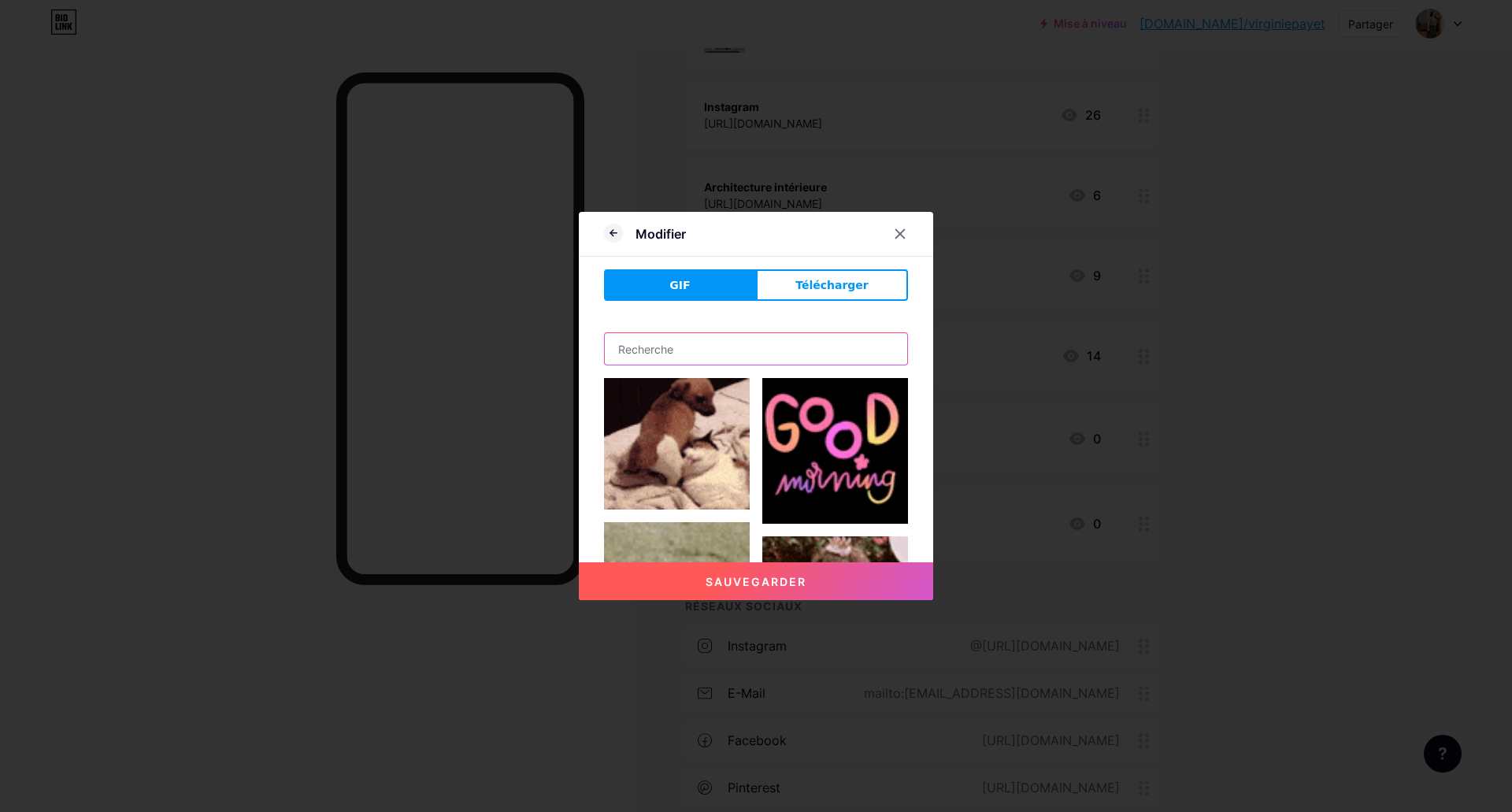
click at [665, 347] on input "text" at bounding box center [755, 348] width 303 height 31
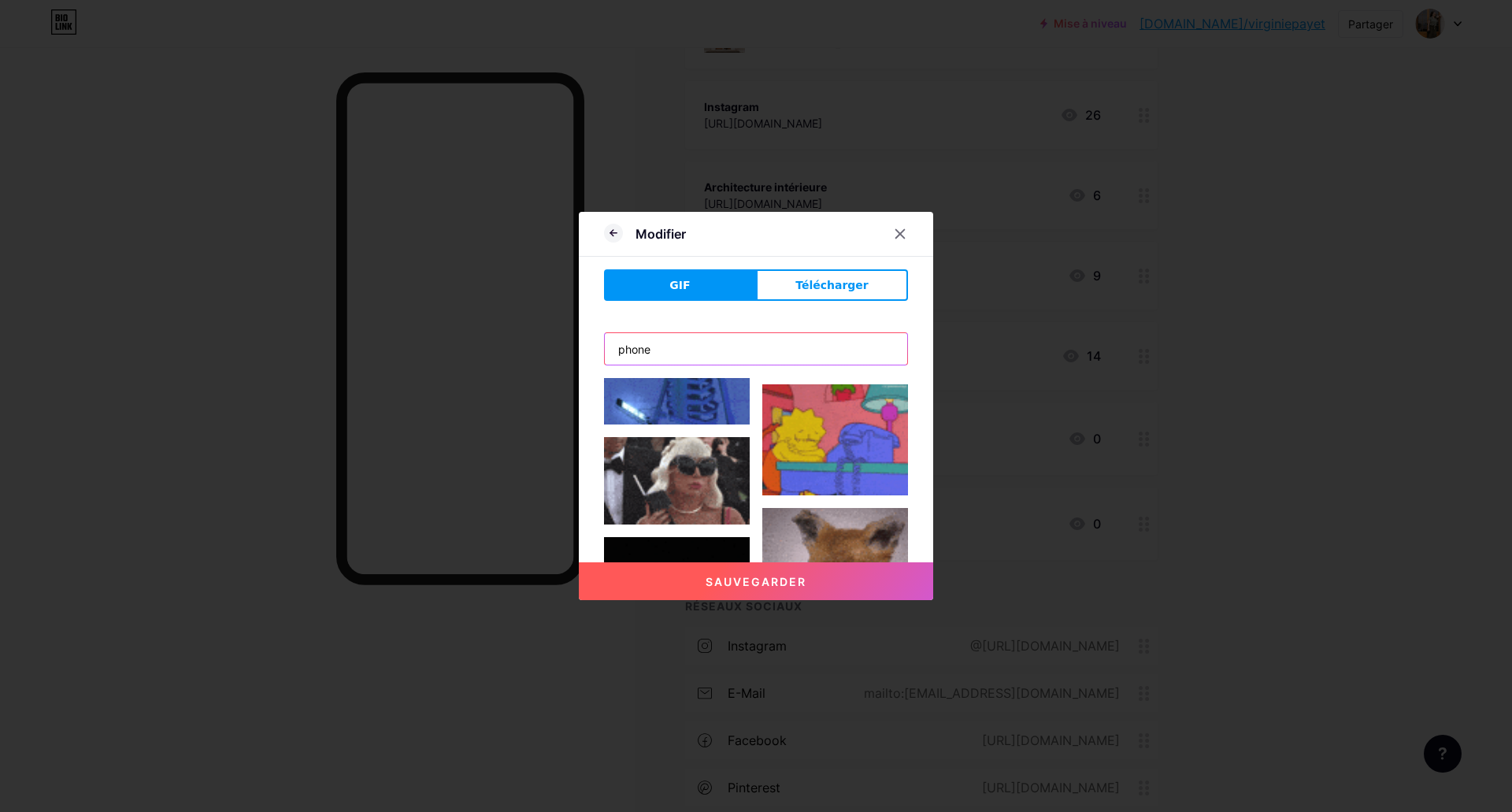
scroll to position [1023, 0]
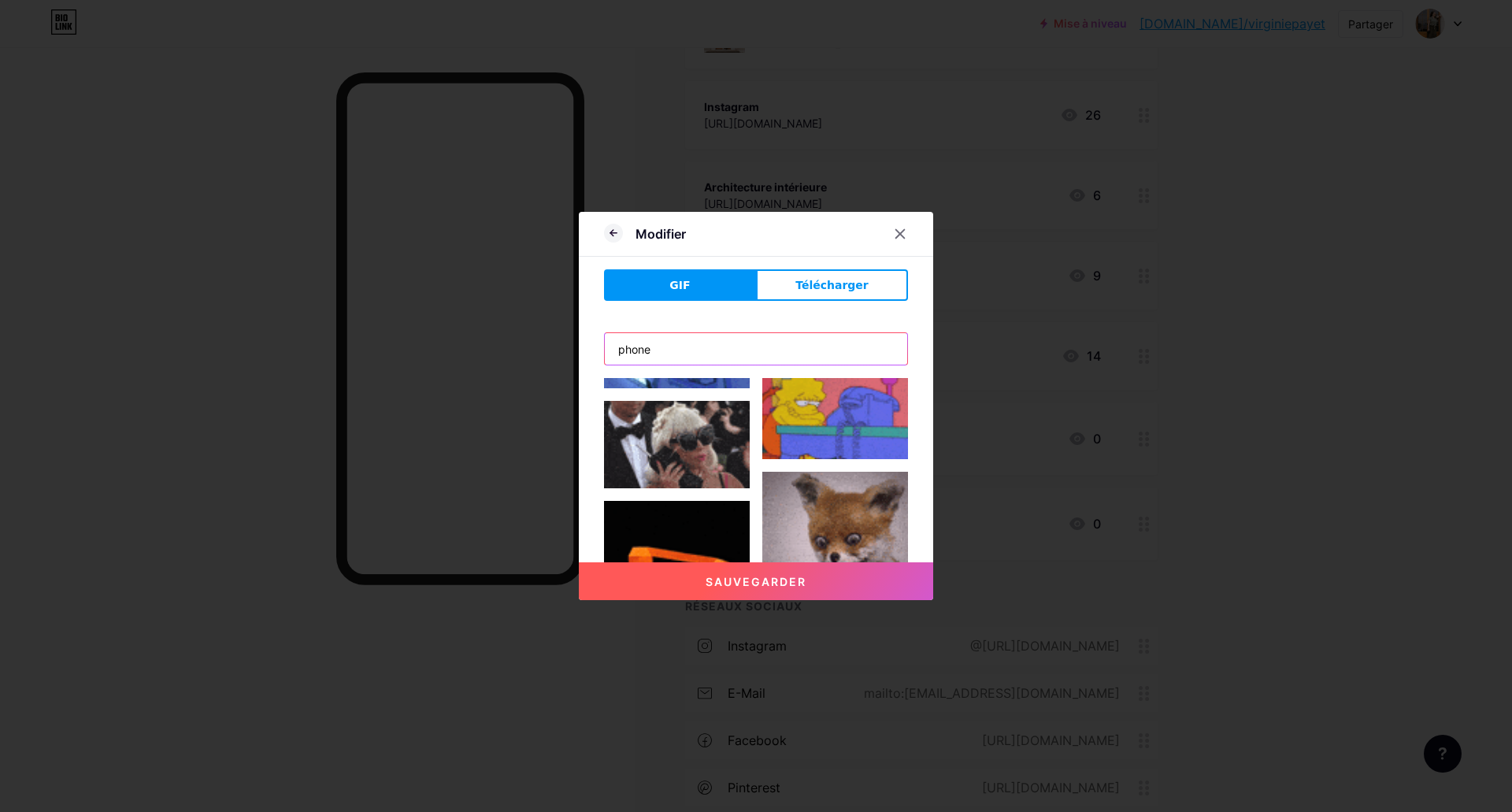
drag, startPoint x: 660, startPoint y: 353, endPoint x: 594, endPoint y: 359, distance: 66.3
click at [594, 359] on div "Modifier GIF Télécharger phone Sauvegarder Faites de ce lien un lien mis en évi…" at bounding box center [755, 406] width 354 height 388
type input "call me"
click at [579, 562] on button "Sauvegarder" at bounding box center [755, 581] width 354 height 38
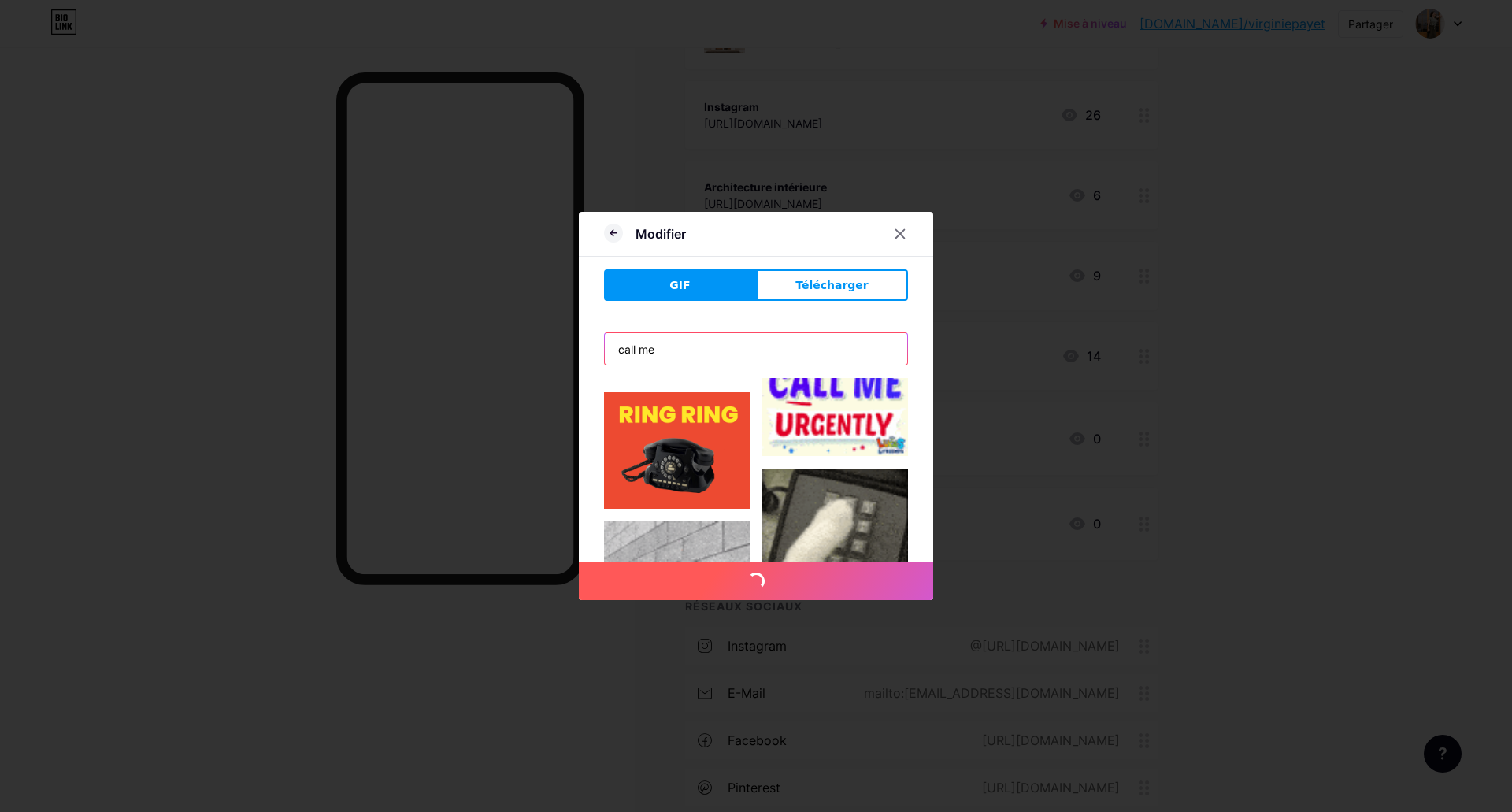
scroll to position [1181, 0]
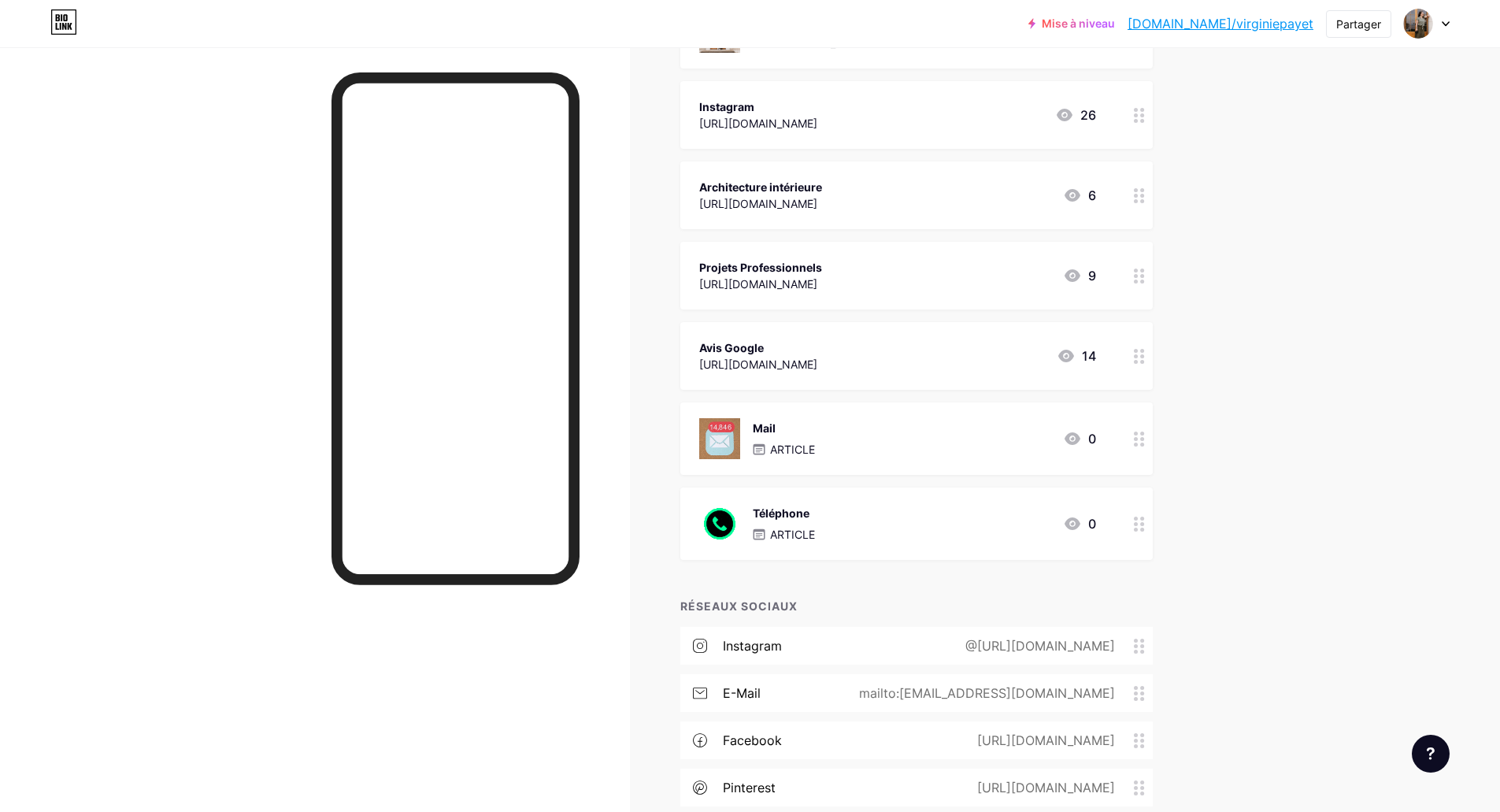
click at [1145, 526] on icon at bounding box center [1140, 524] width 11 height 15
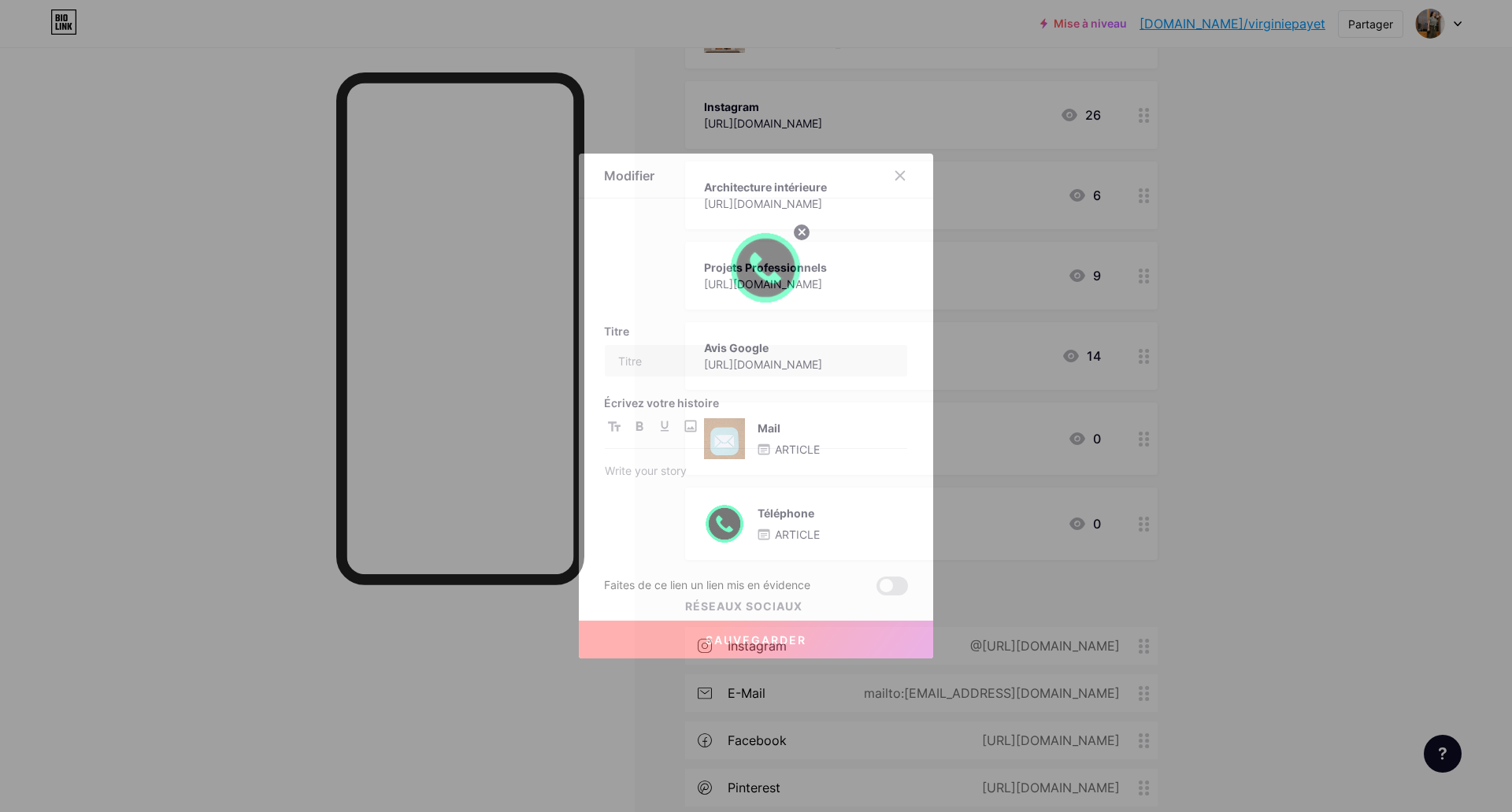
type input "Téléphone"
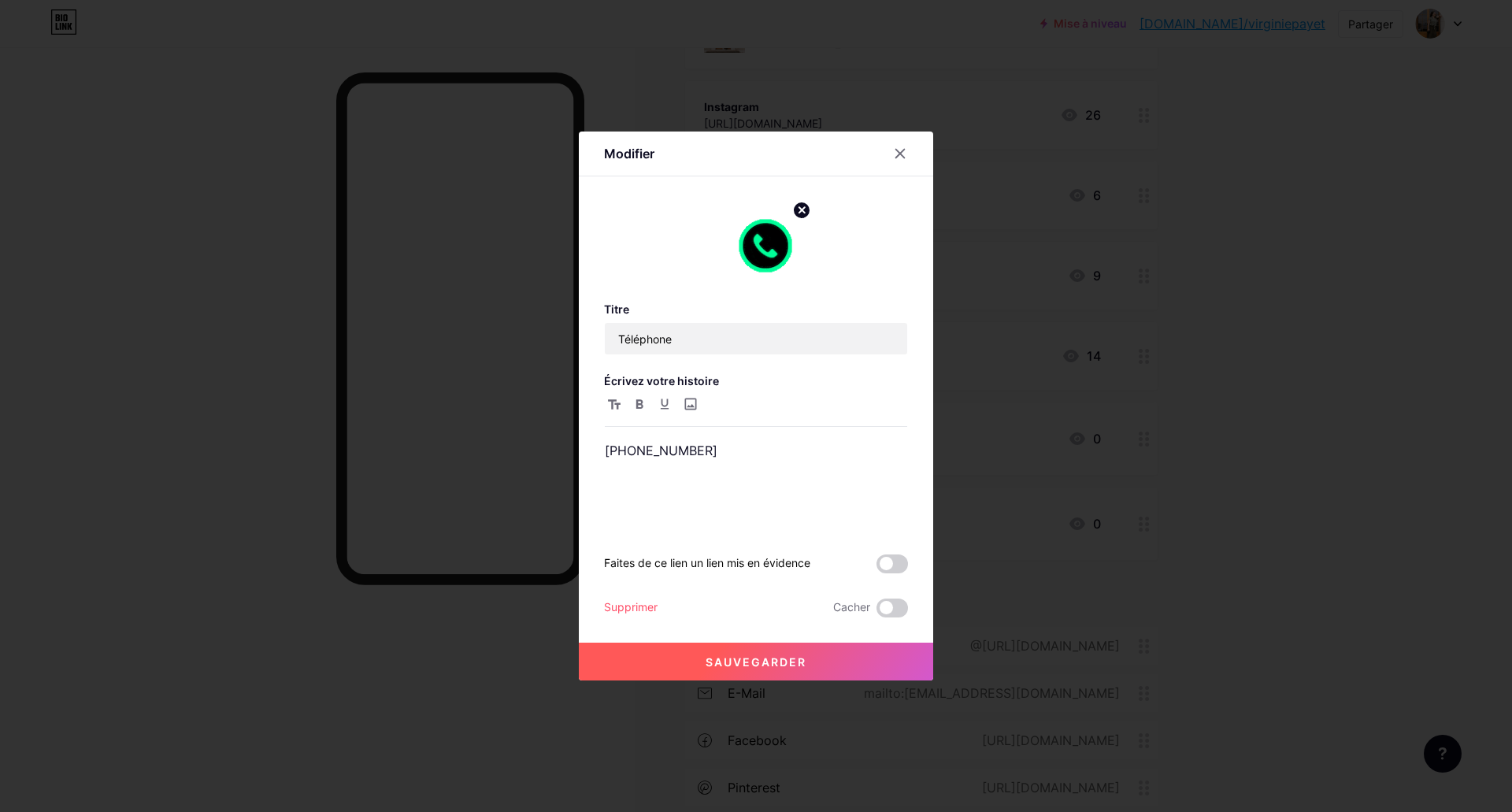
click at [807, 207] on circle at bounding box center [802, 210] width 18 height 18
click at [769, 235] on rect at bounding box center [762, 234] width 25 height 25
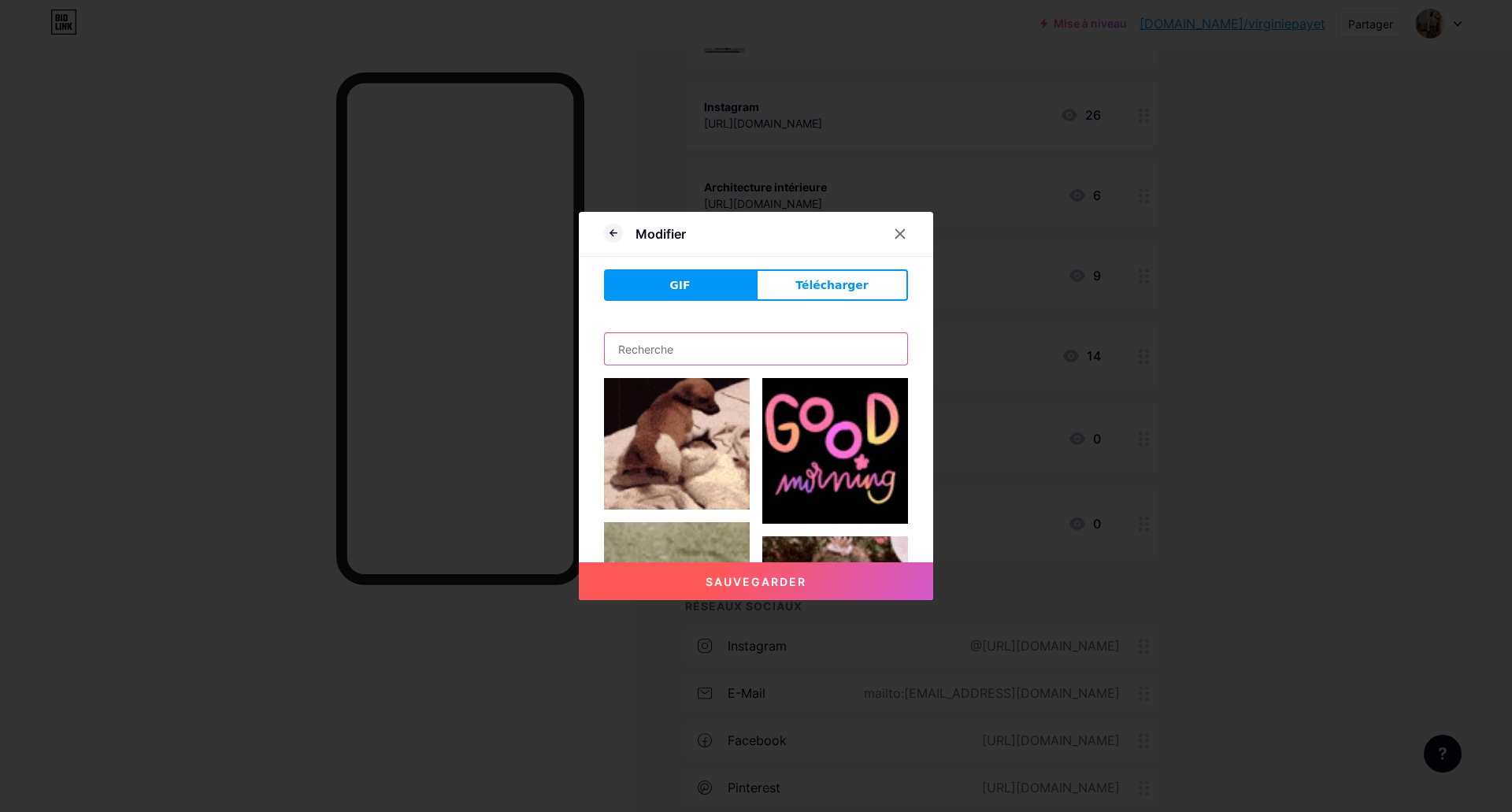
click at [698, 336] on input "text" at bounding box center [755, 348] width 303 height 31
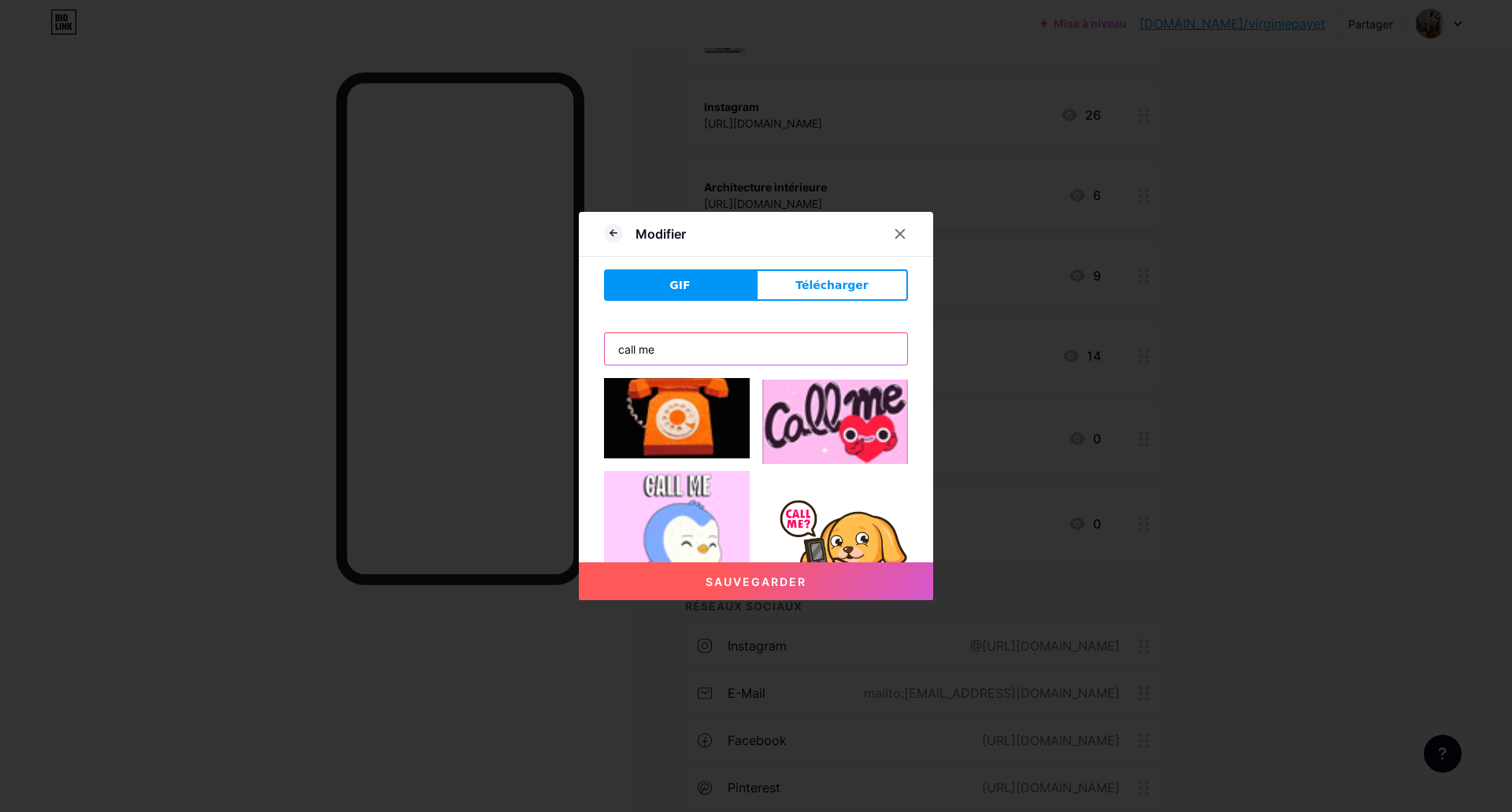
scroll to position [236, 0]
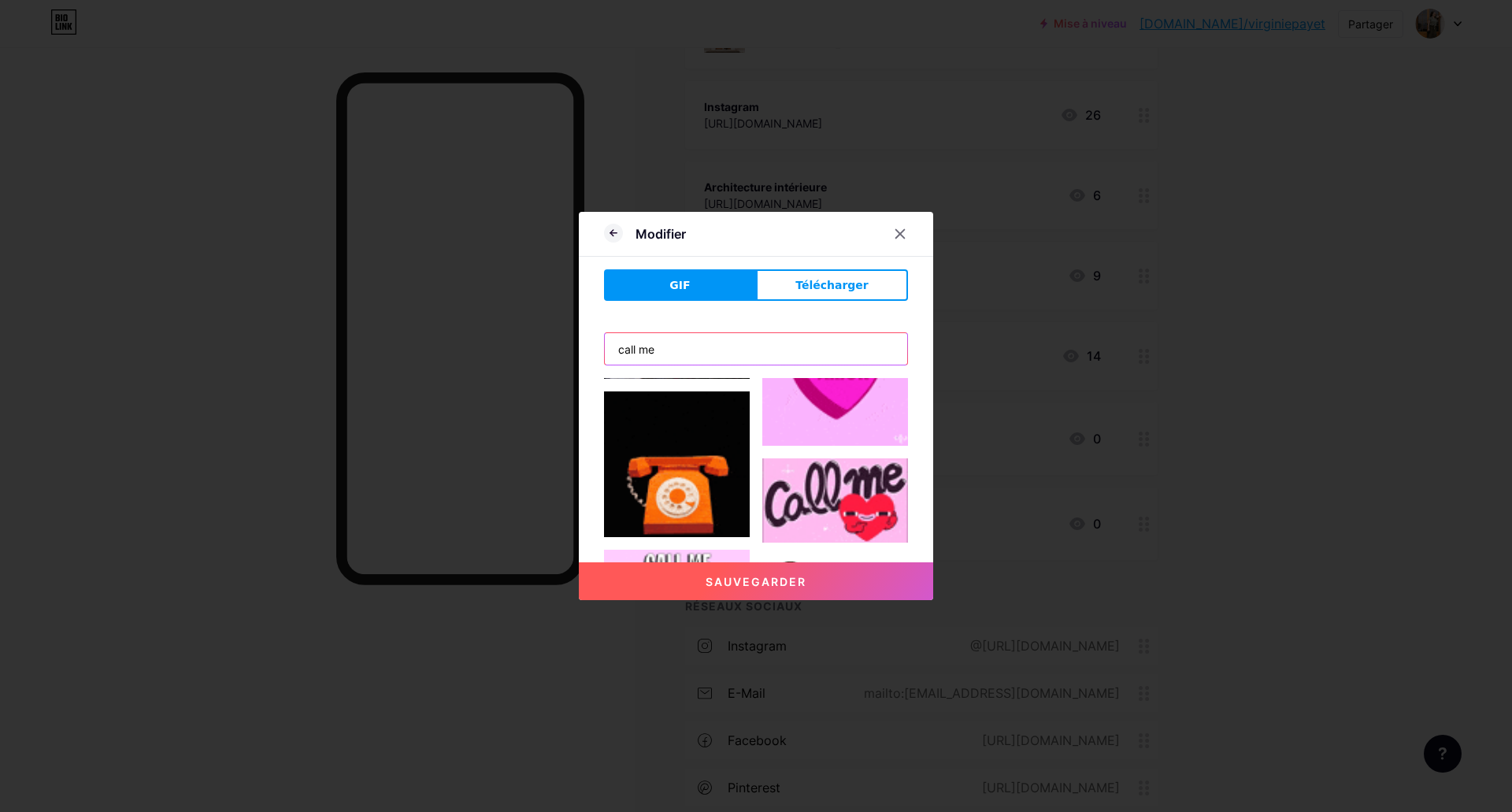
type input "call me"
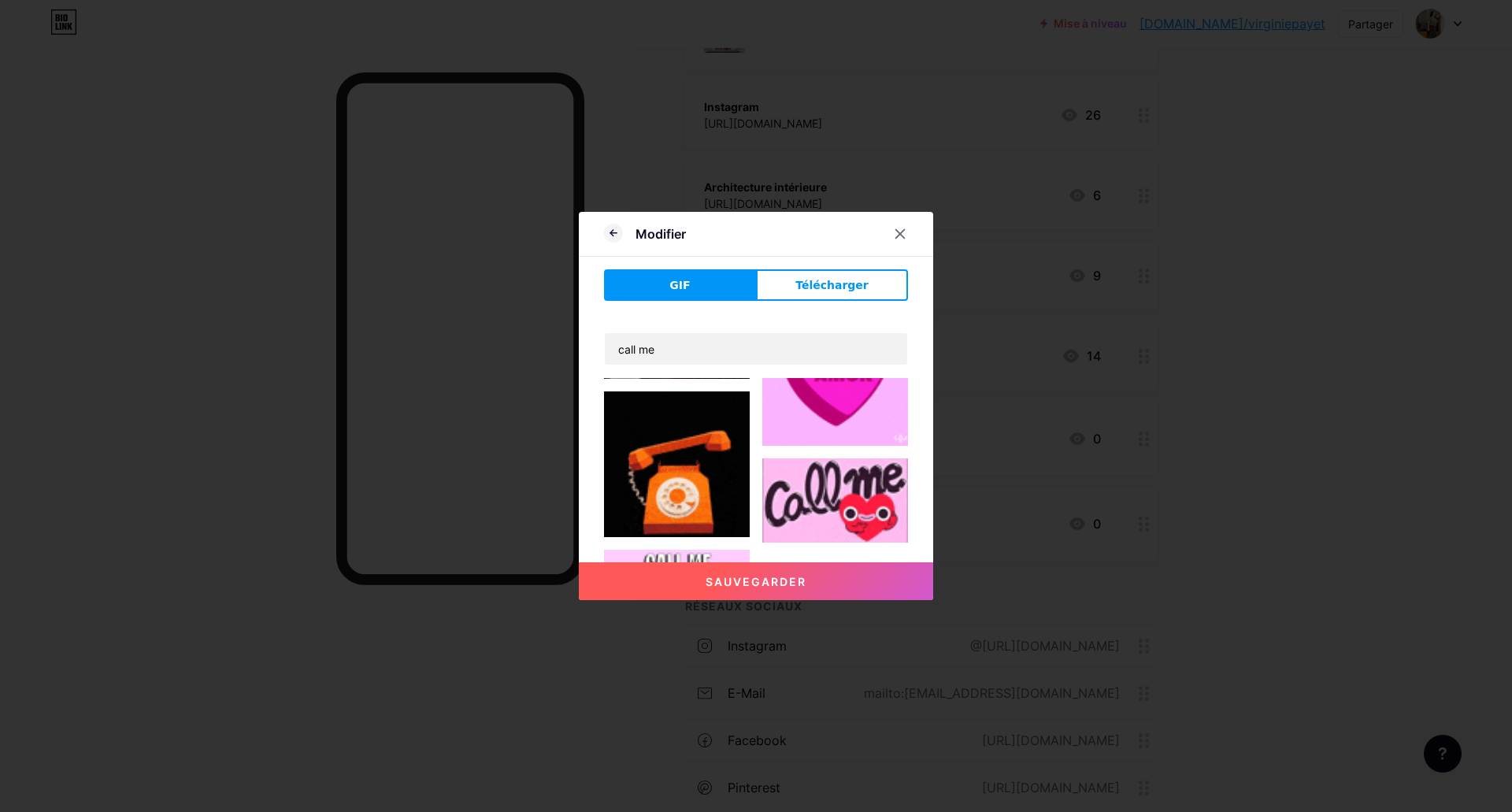
click at [679, 460] on img at bounding box center [677, 465] width 146 height 146
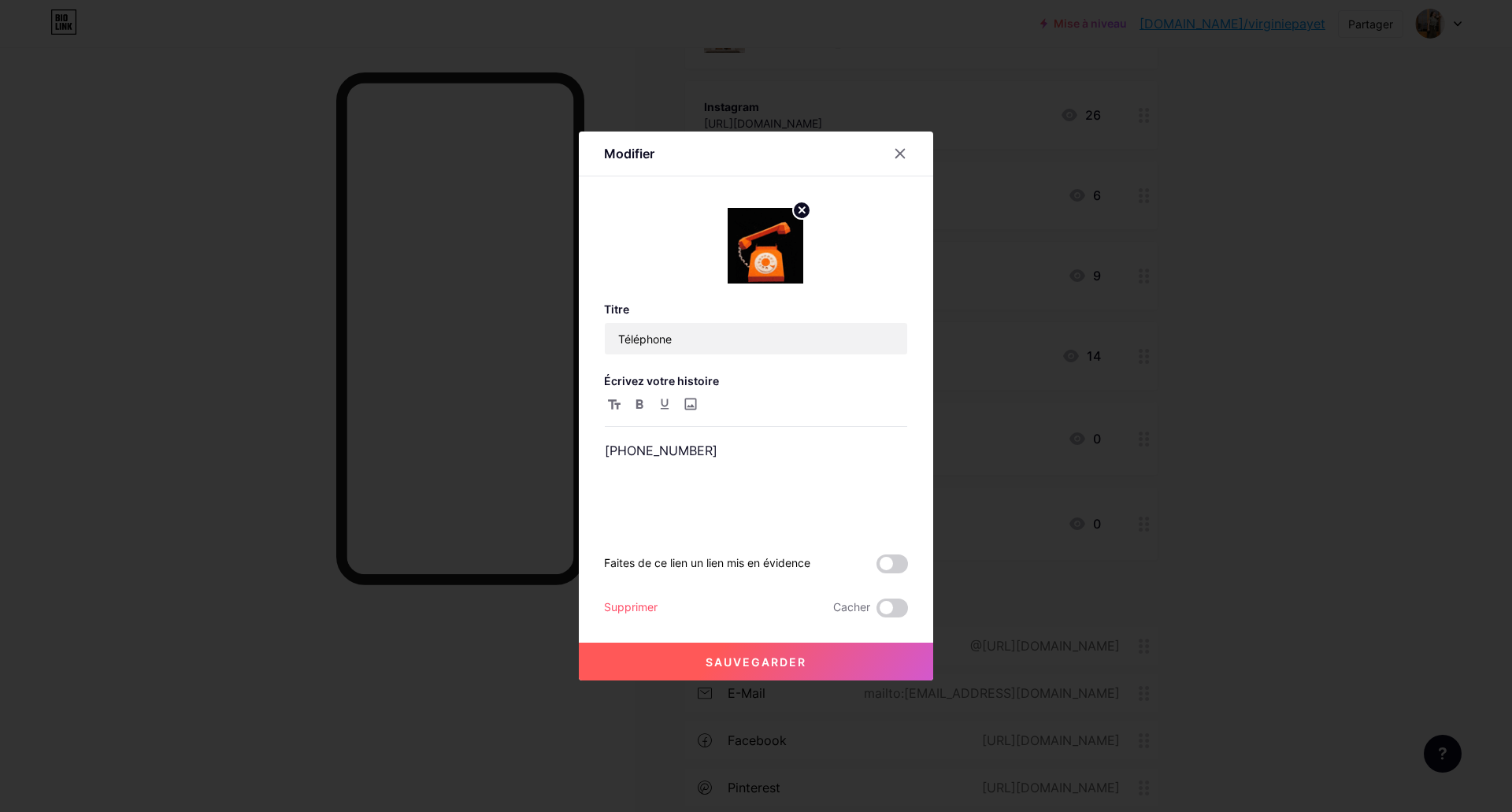
click at [751, 658] on font "Sauvegarder" at bounding box center [756, 661] width 101 height 14
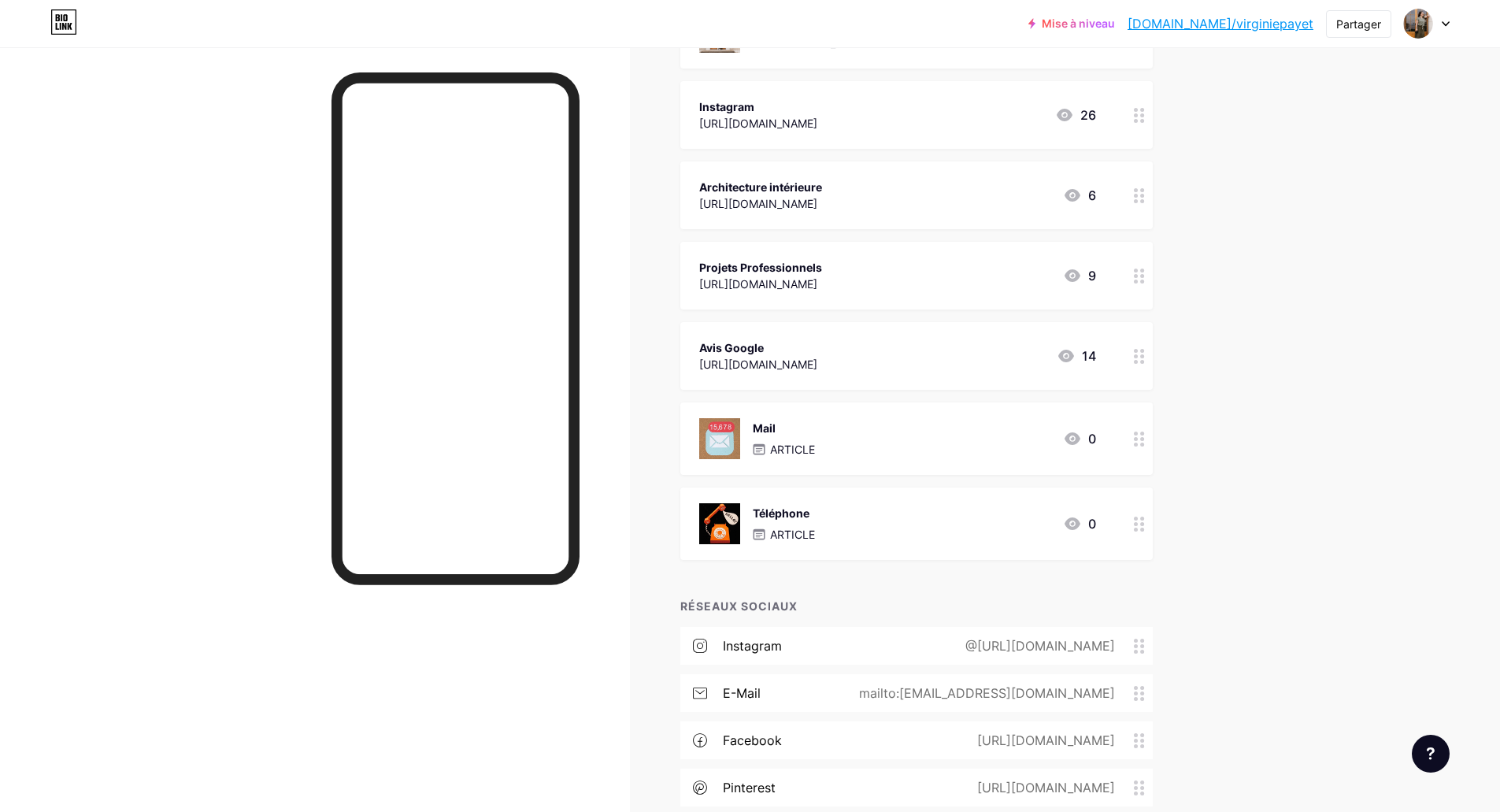
click at [1145, 359] on icon at bounding box center [1140, 356] width 11 height 15
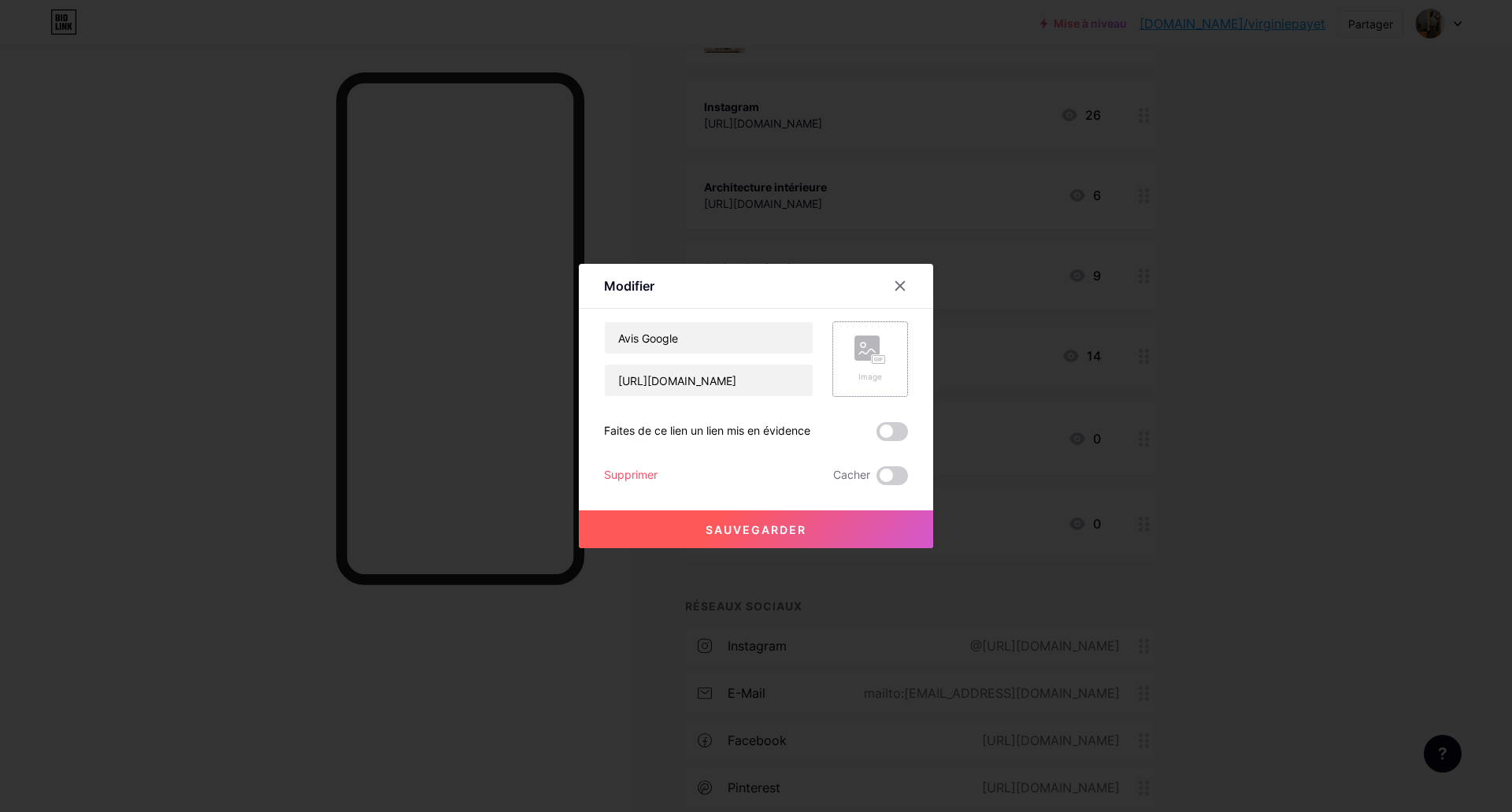
click at [882, 372] on div "Image" at bounding box center [870, 376] width 31 height 12
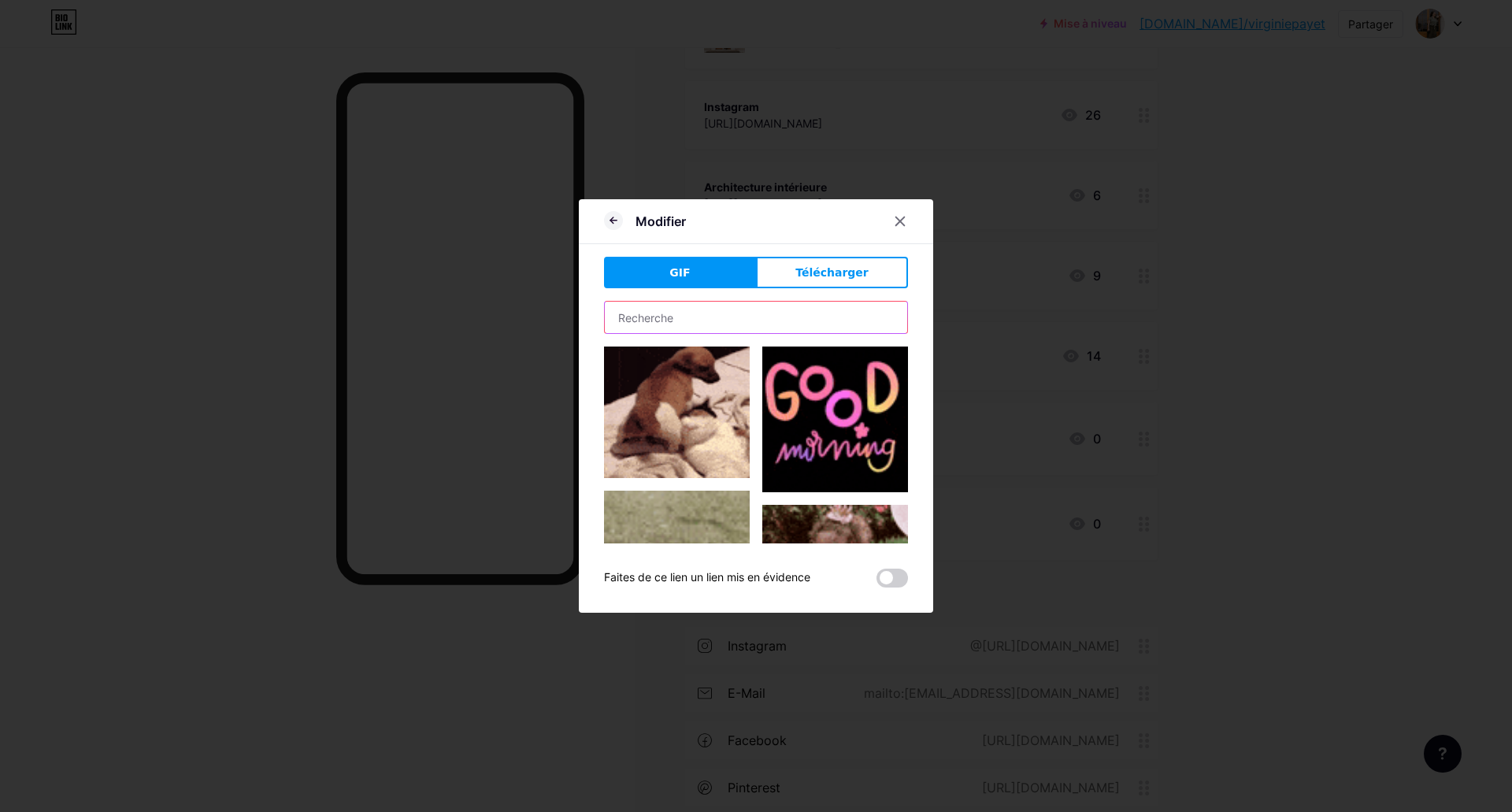
click at [669, 319] on input "text" at bounding box center [755, 317] width 303 height 31
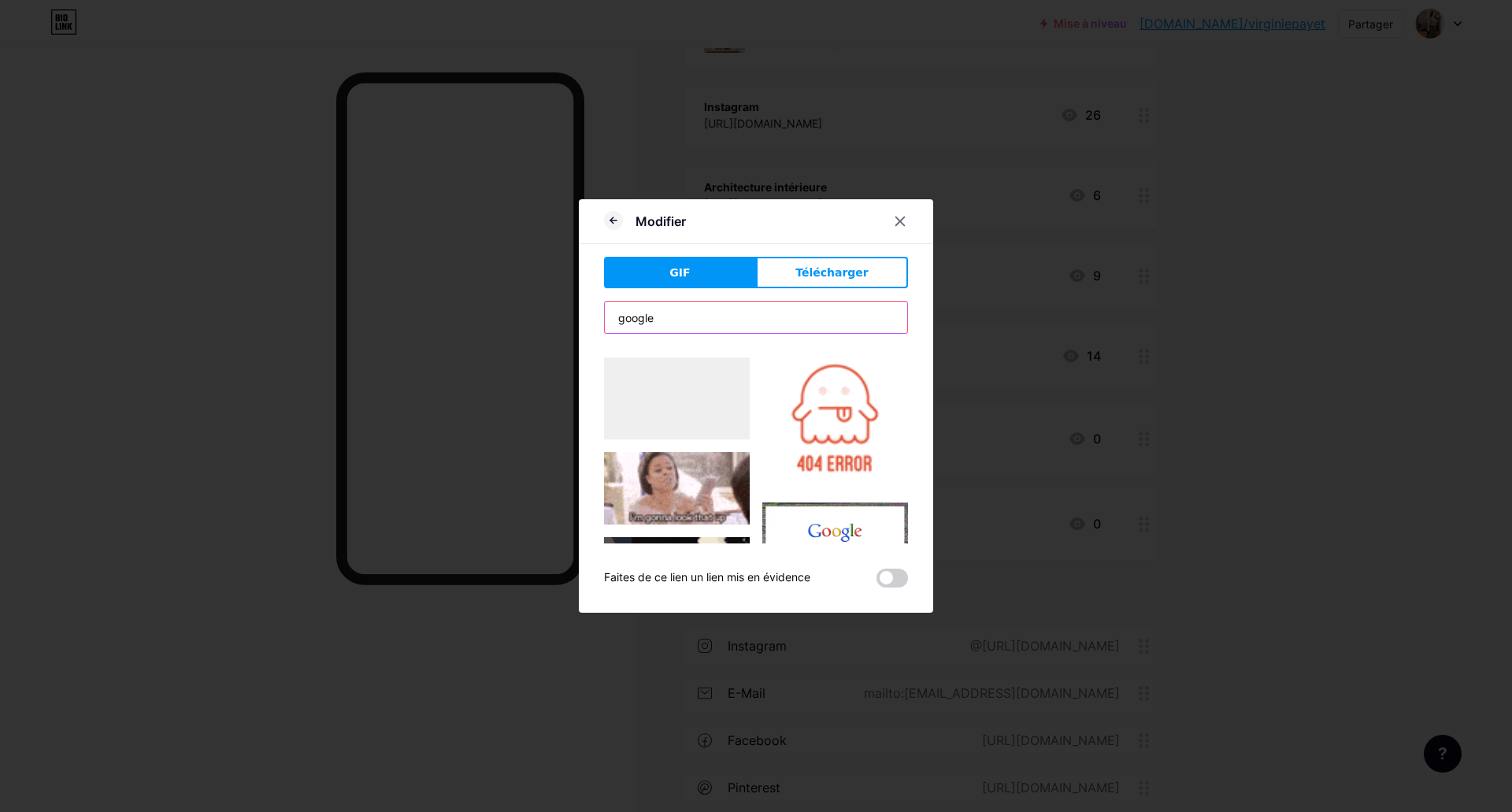
scroll to position [412, 0]
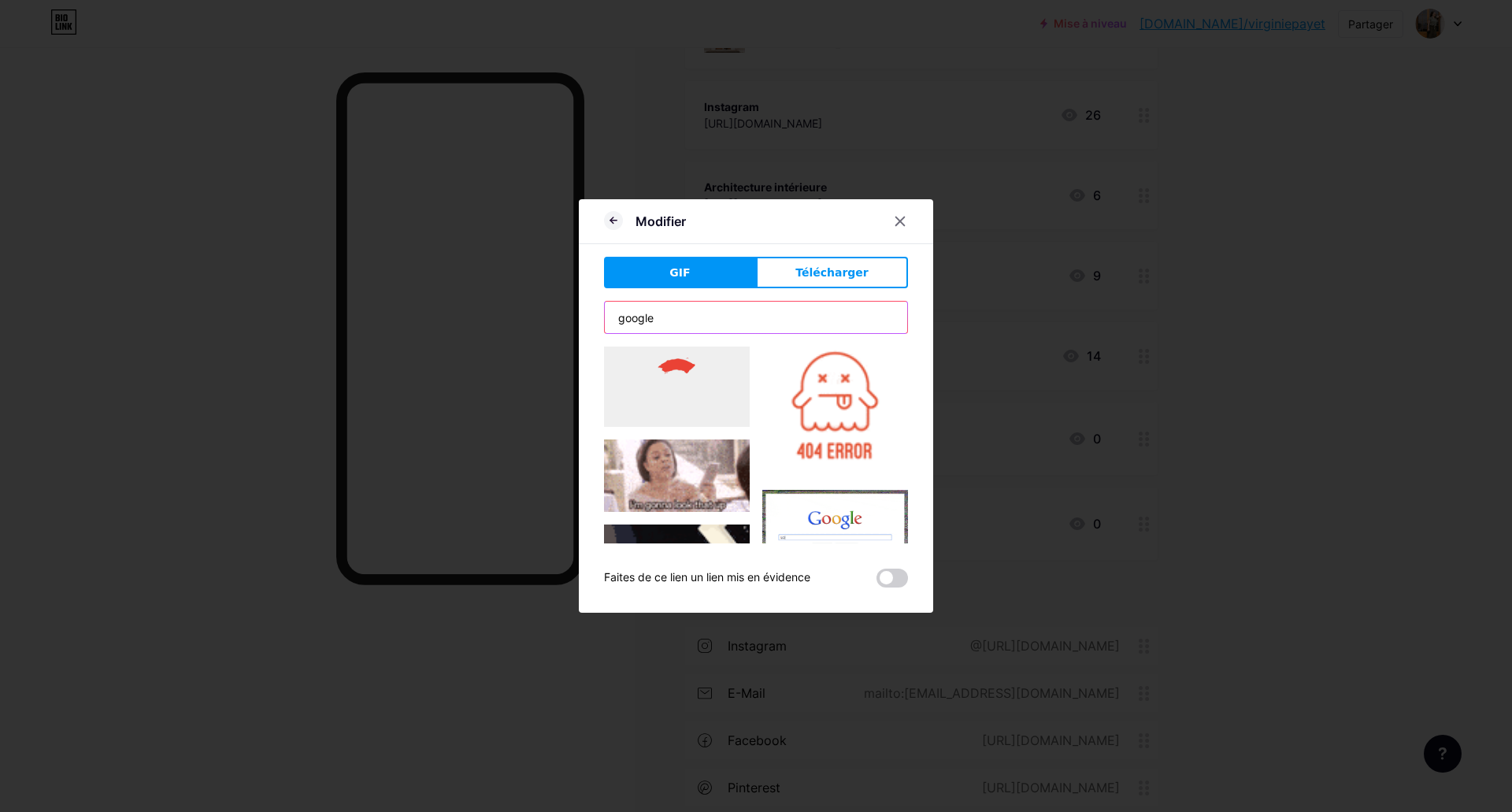
click at [616, 318] on input "google" at bounding box center [755, 317] width 303 height 31
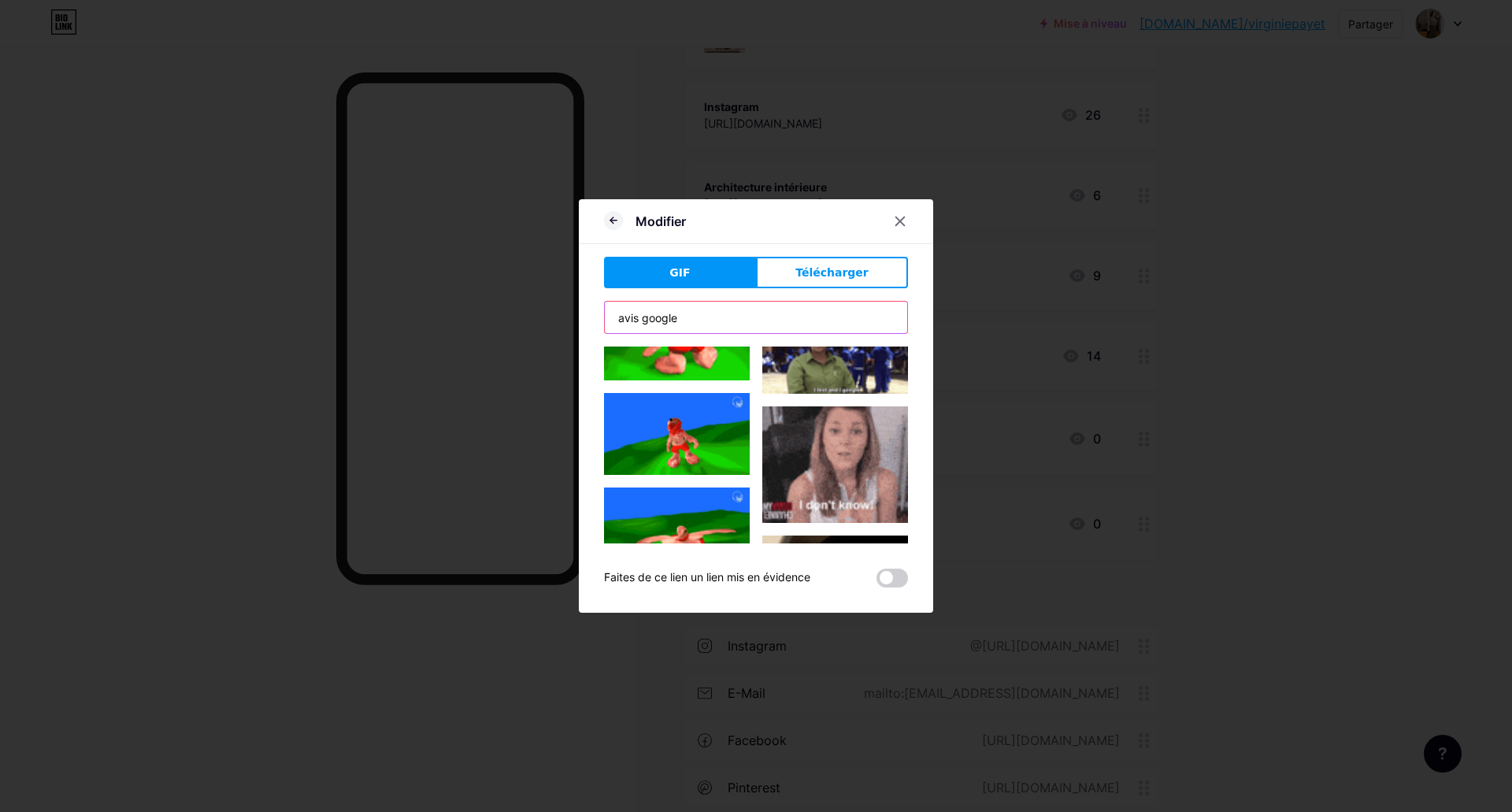
scroll to position [2439, 0]
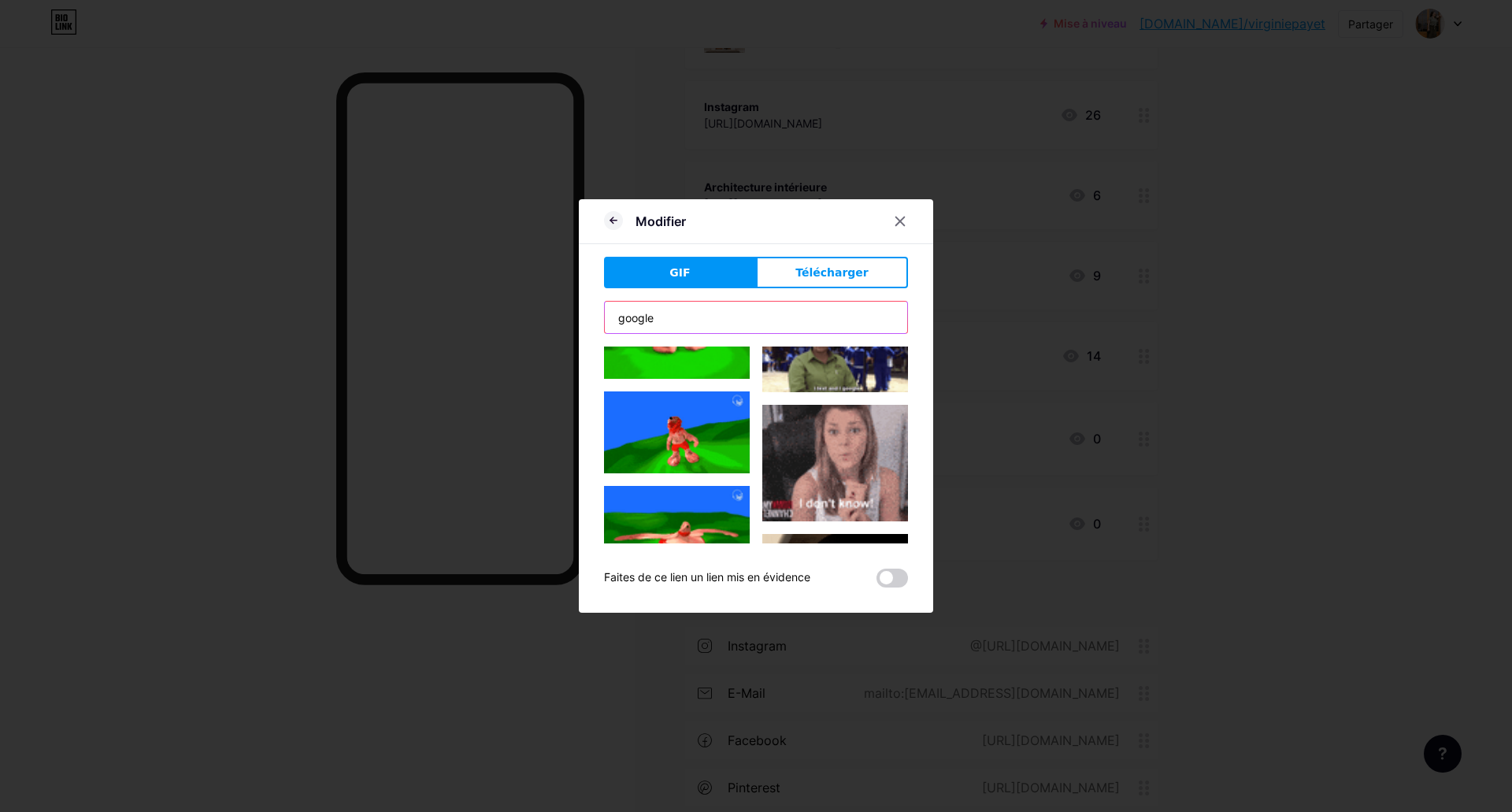
type input "google"
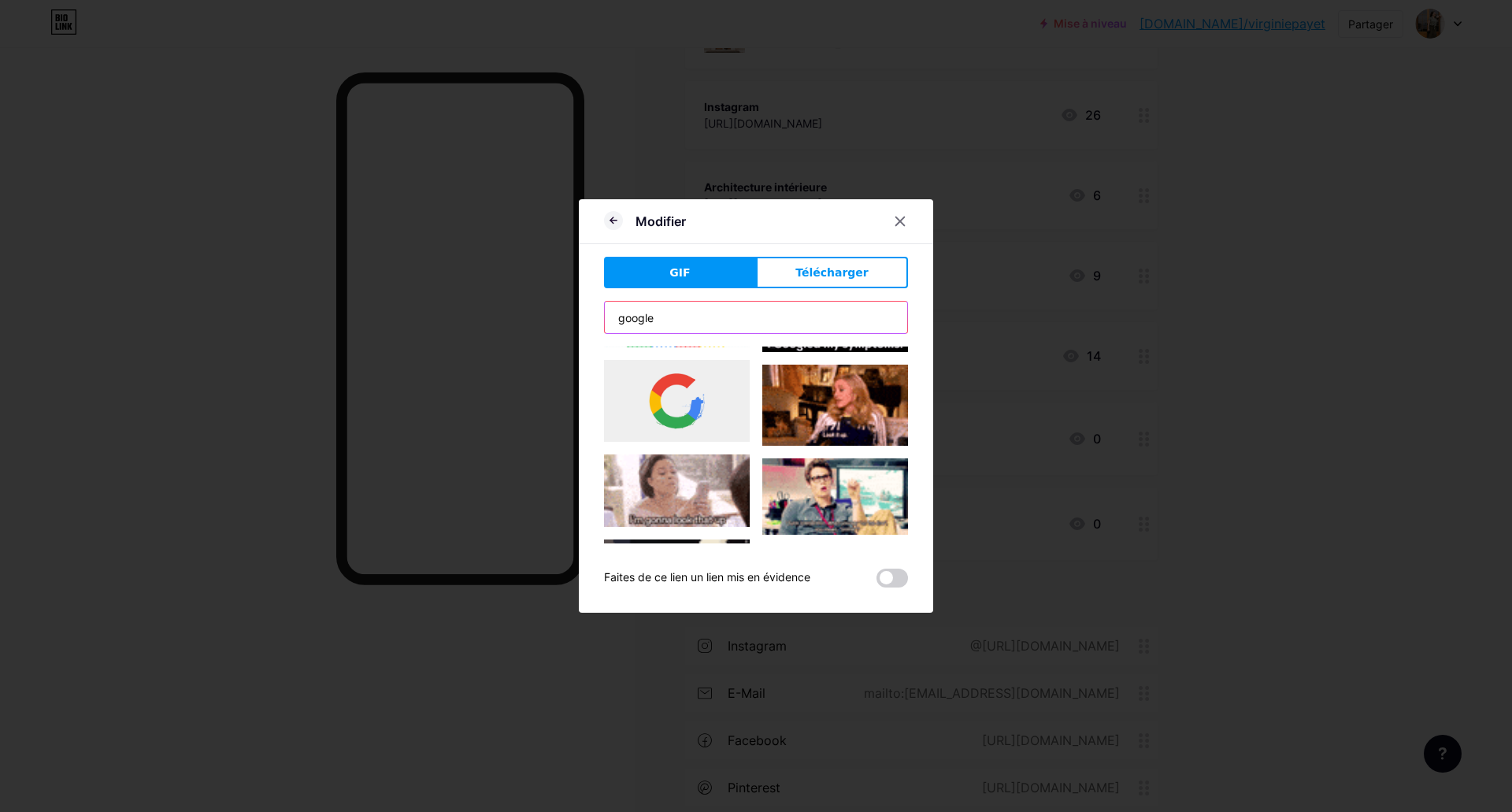
scroll to position [394, 0]
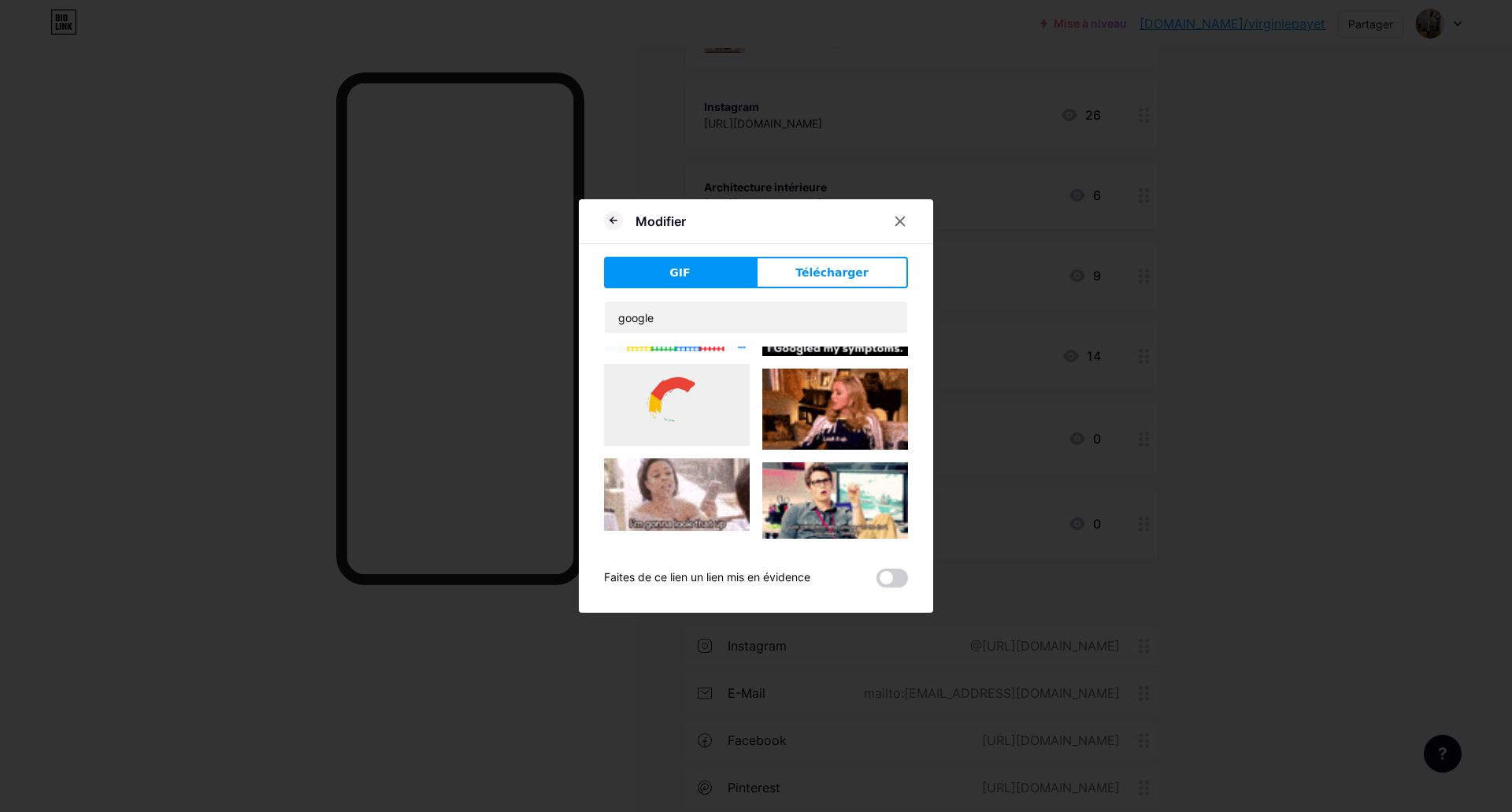
click at [685, 405] on img at bounding box center [677, 404] width 146 height 82
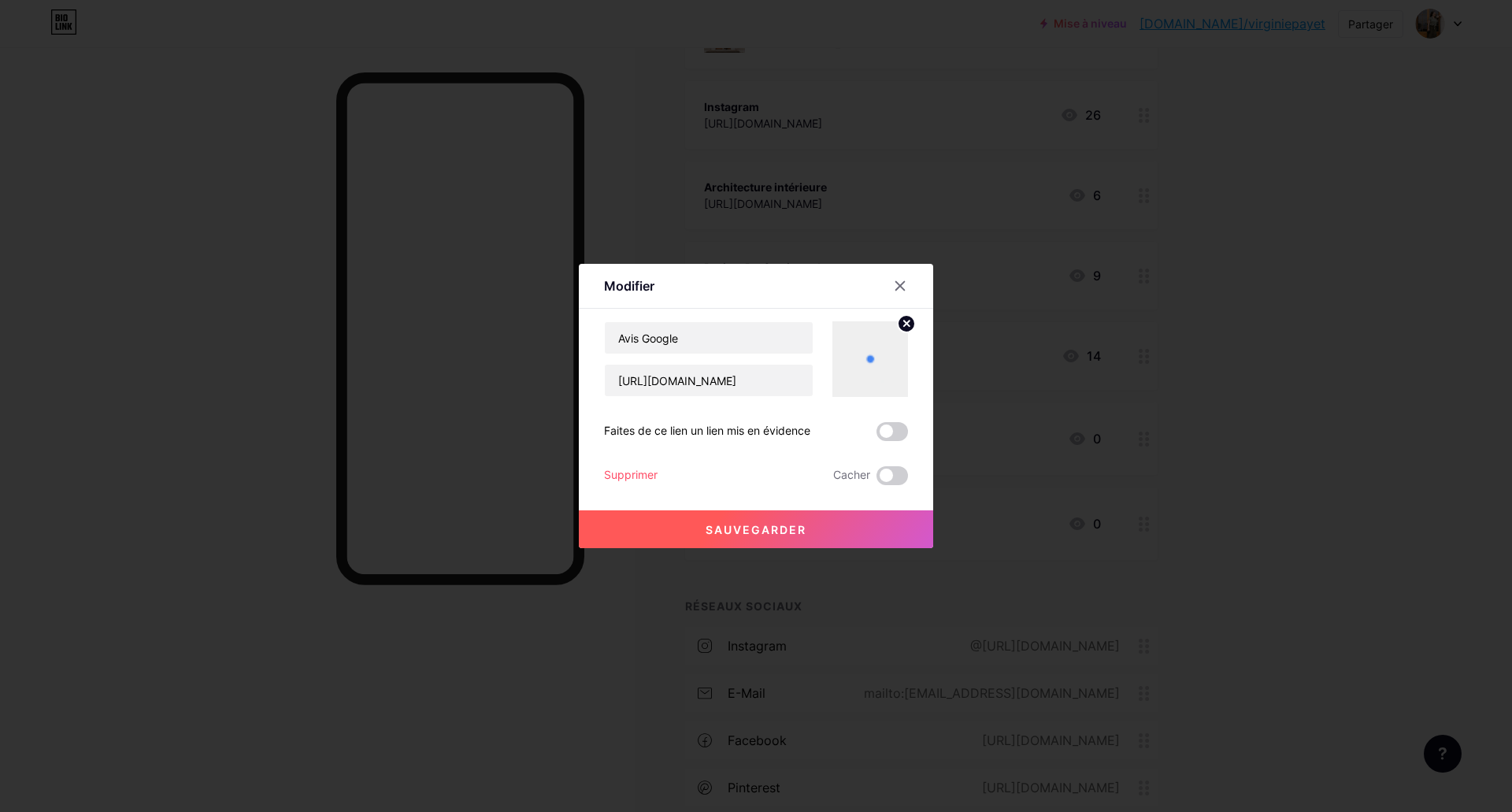
click at [821, 532] on button "Sauvegarder" at bounding box center [755, 529] width 354 height 38
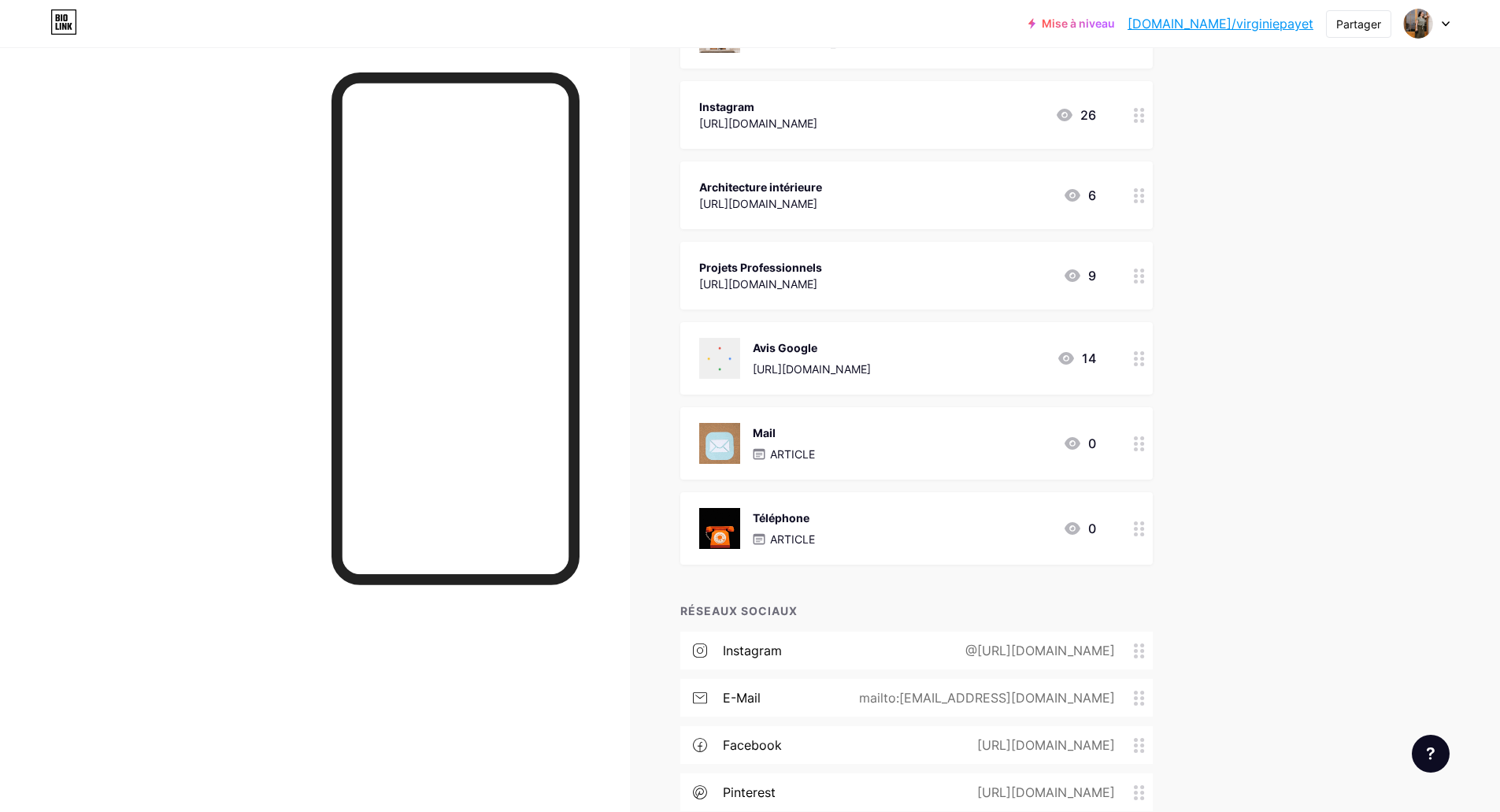
click at [1145, 116] on icon at bounding box center [1140, 115] width 11 height 15
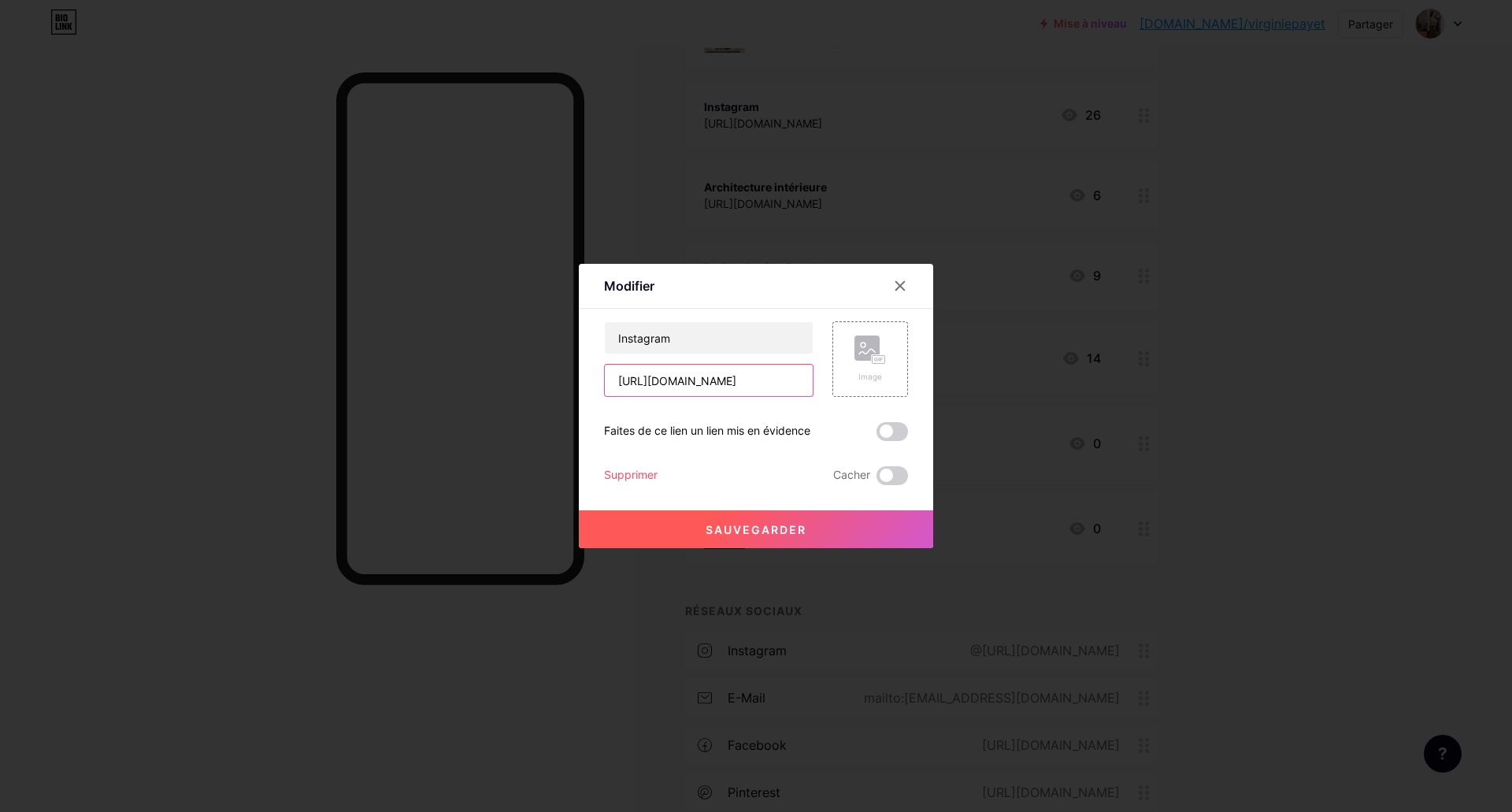
click at [763, 376] on input "[URL][DOMAIN_NAME]" at bounding box center [708, 380] width 208 height 31
paste input "virginiepayet_photographe"
type input "[URL][DOMAIN_NAME]"
click at [887, 345] on div "Image" at bounding box center [870, 359] width 75 height 75
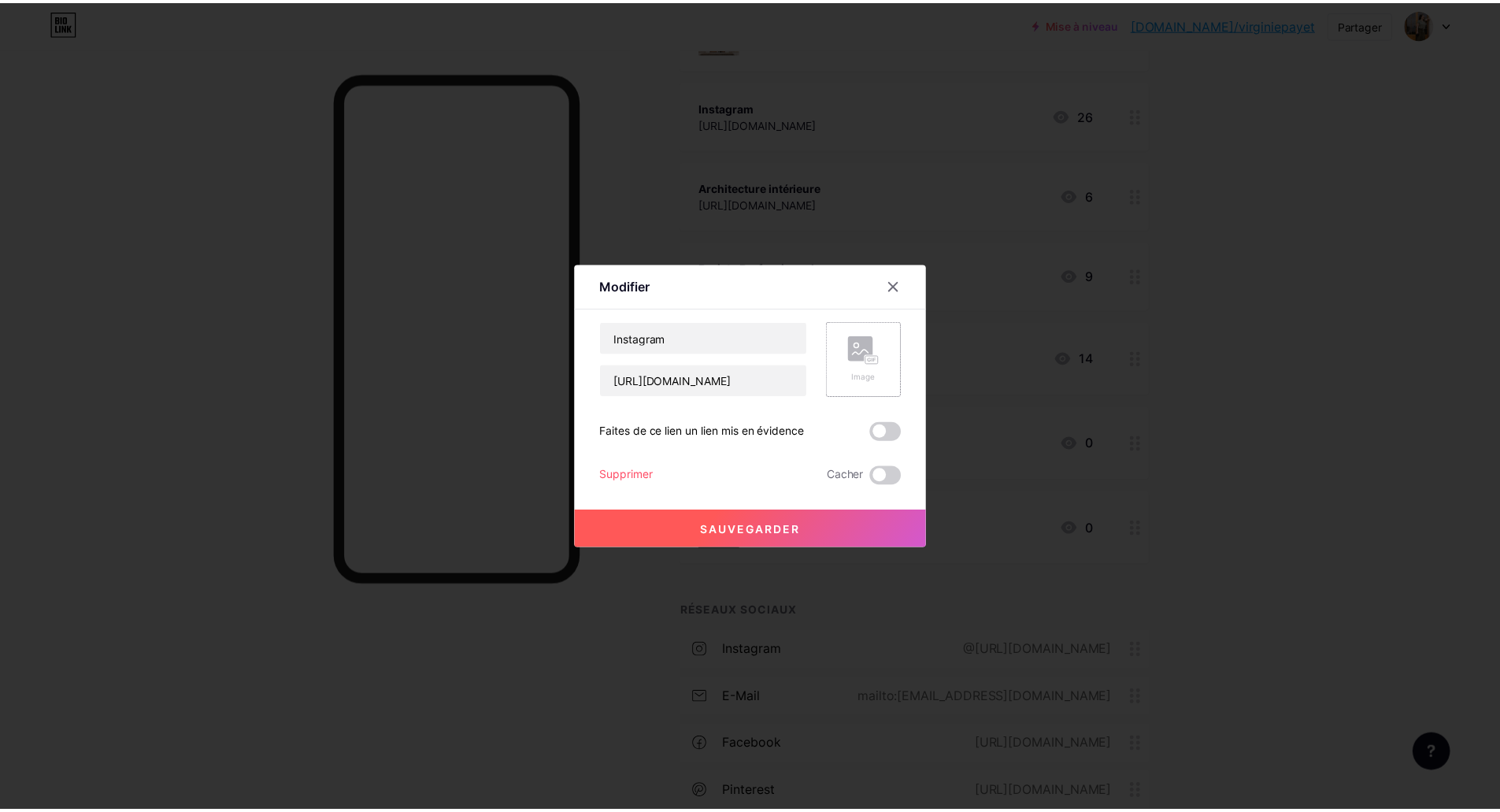
scroll to position [0, 0]
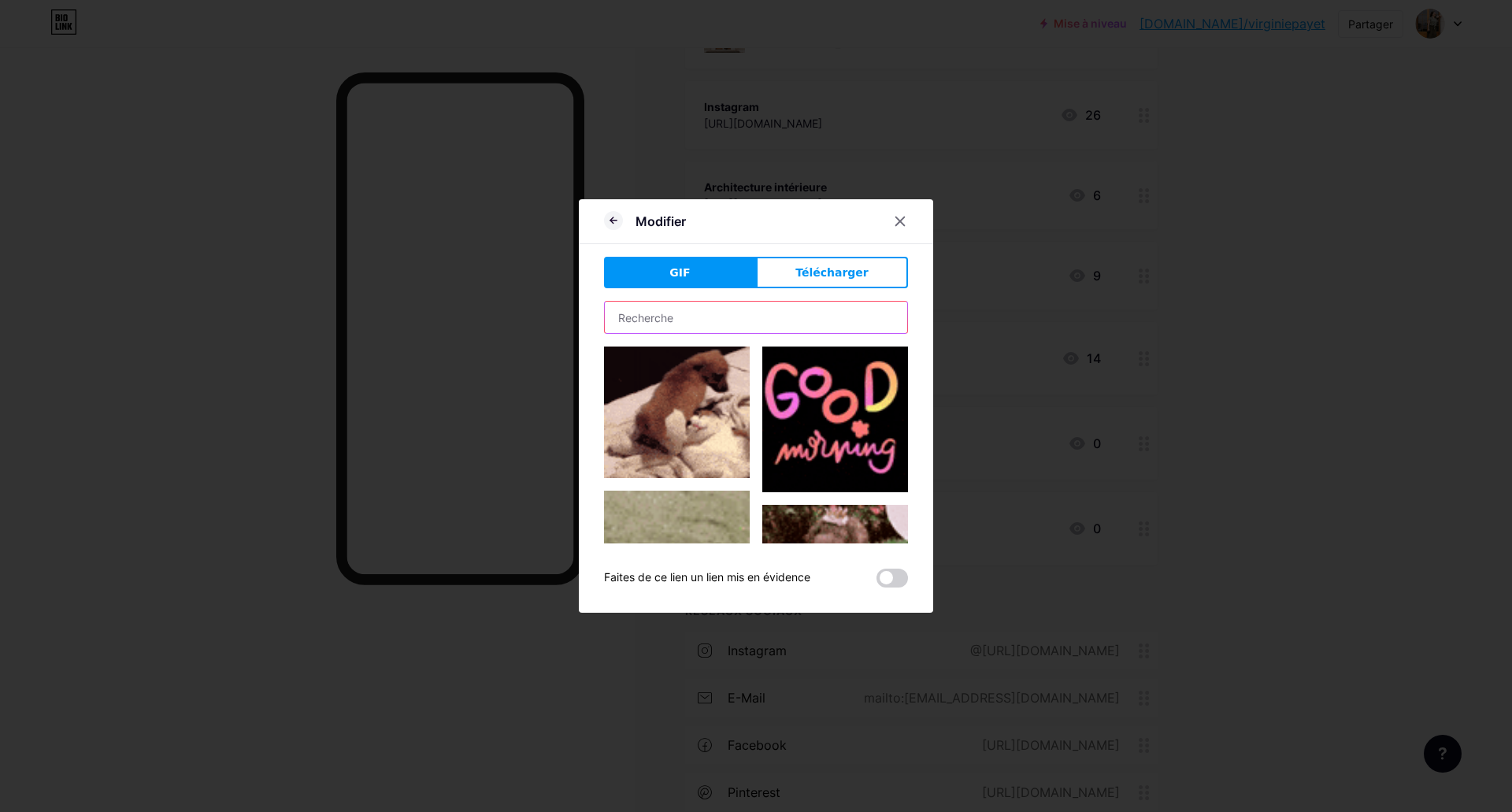
click at [692, 308] on input "text" at bounding box center [755, 317] width 303 height 31
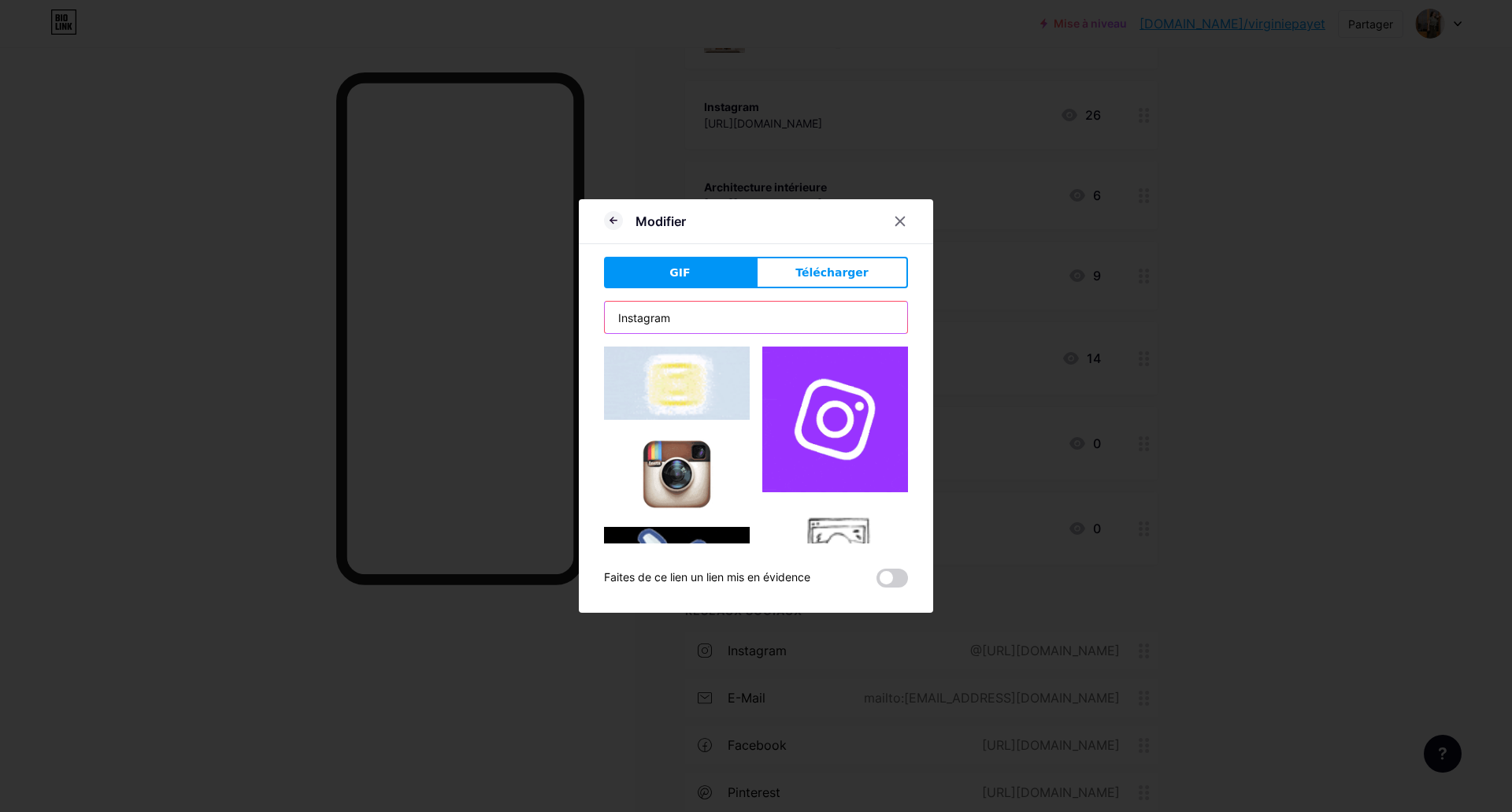
type input "Instagram"
click at [838, 420] on img at bounding box center [835, 420] width 146 height 146
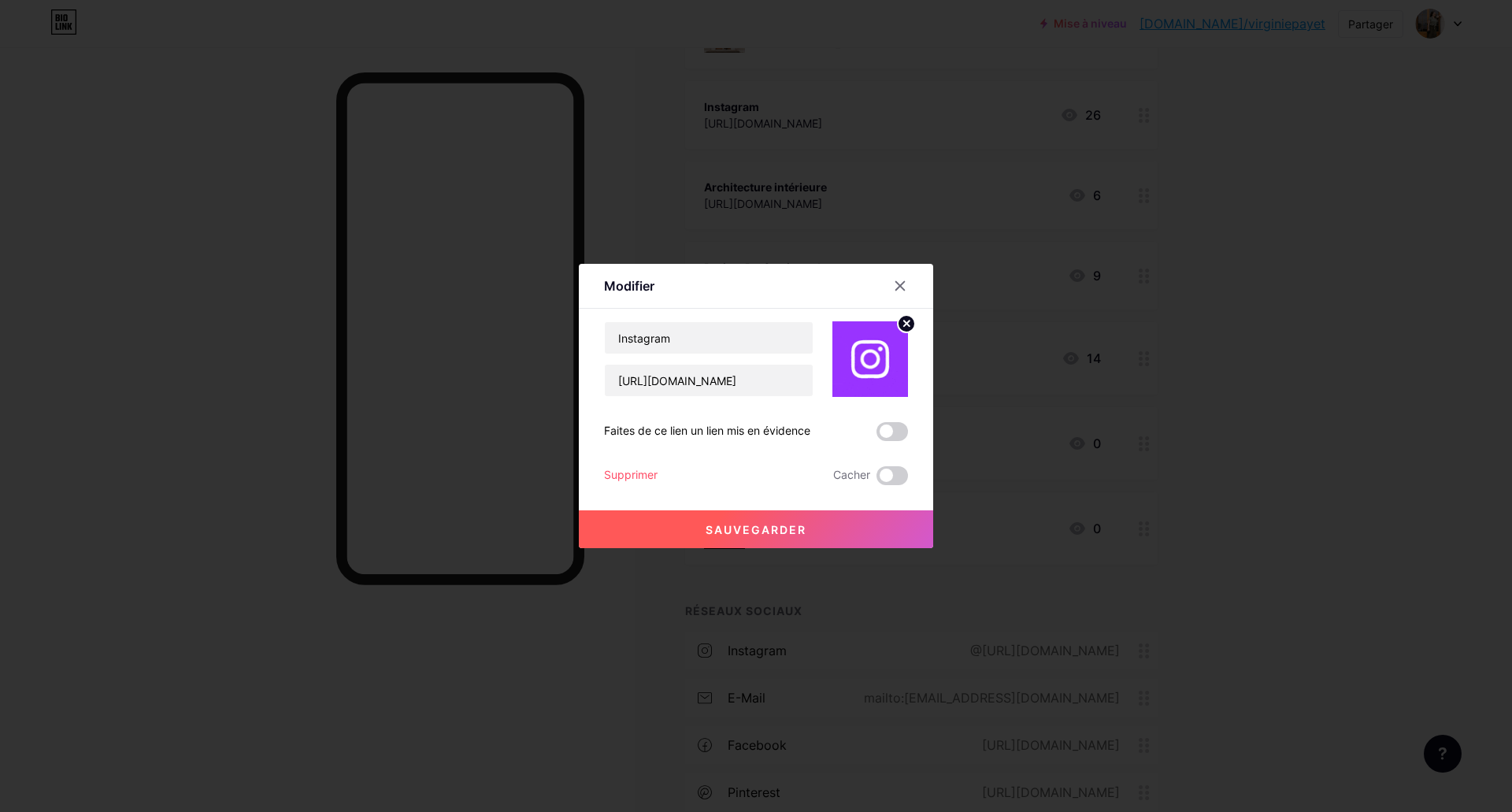
click at [754, 519] on button "Sauvegarder" at bounding box center [755, 529] width 354 height 38
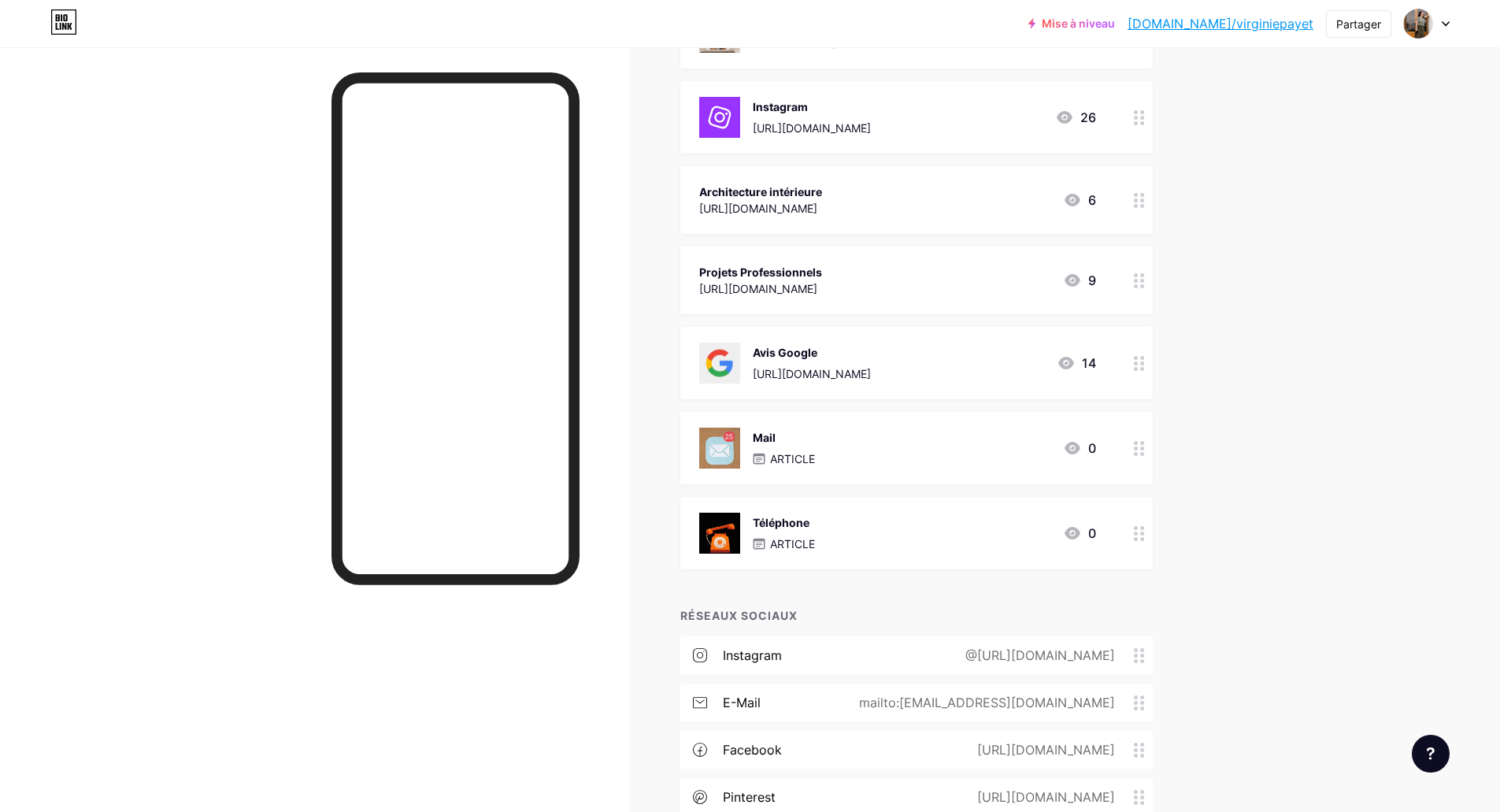
click at [1144, 204] on circle at bounding box center [1142, 205] width 4 height 4
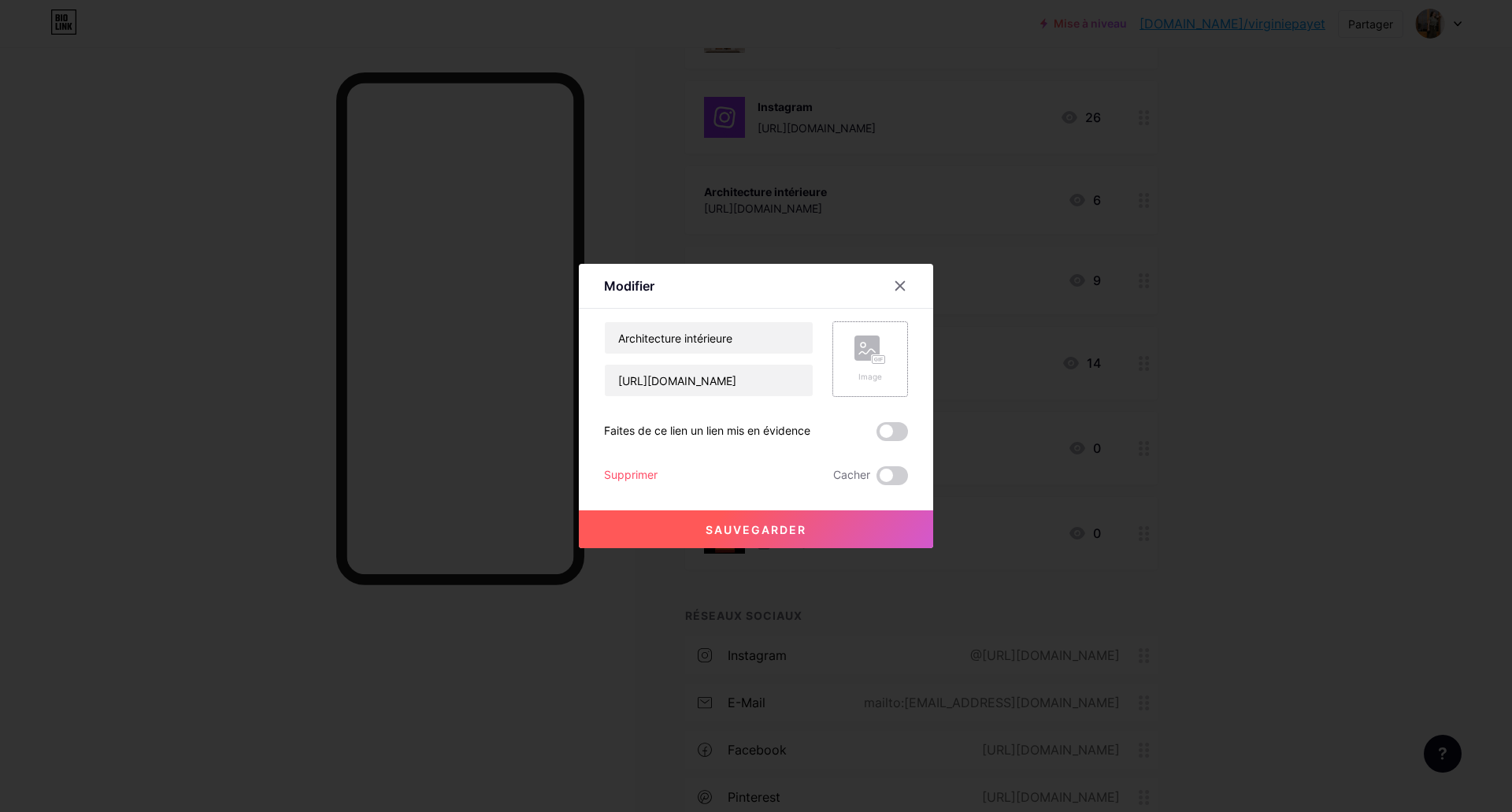
click at [859, 371] on font "Image" at bounding box center [869, 376] width 23 height 10
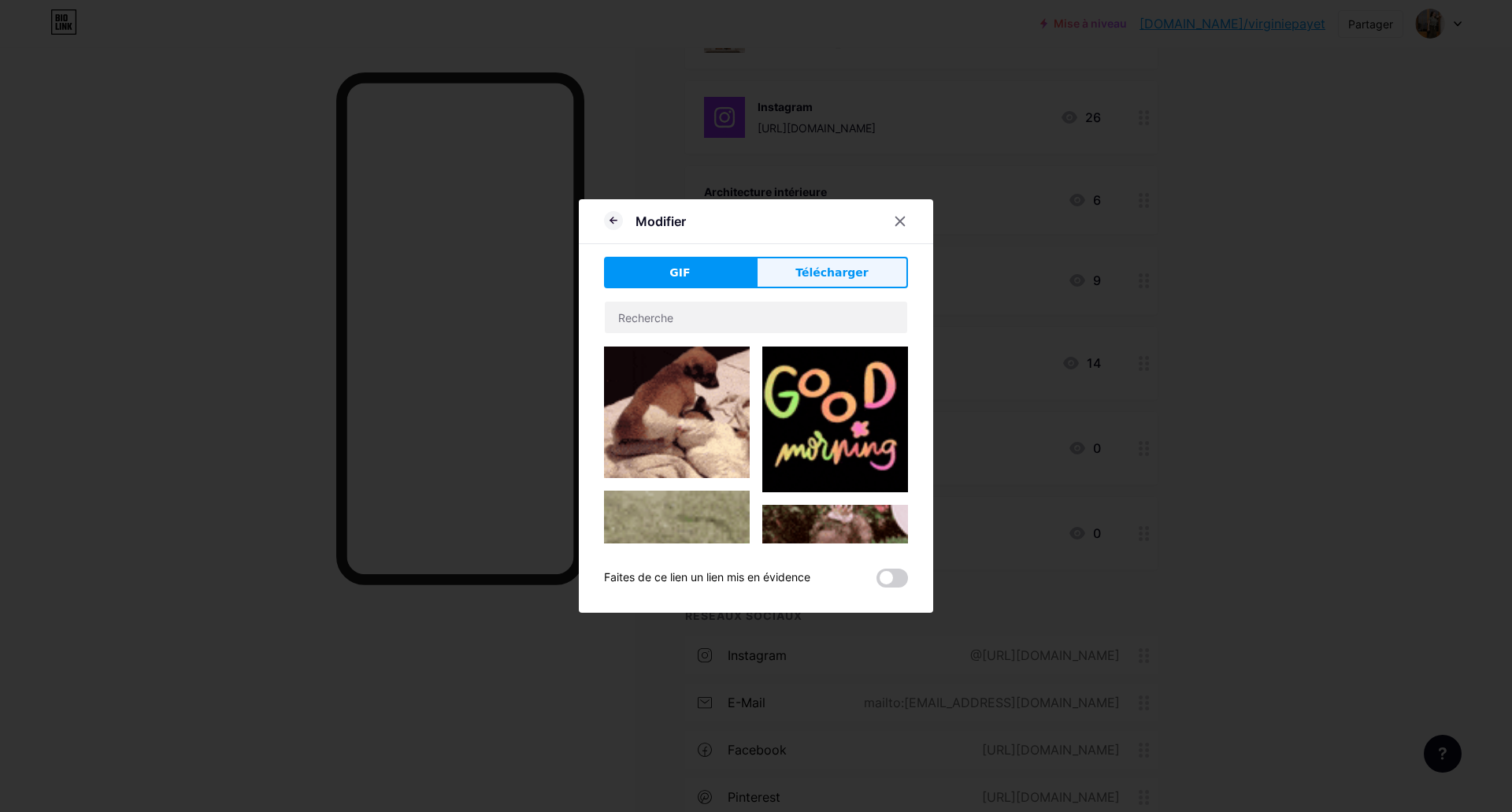
click at [855, 272] on font "Télécharger" at bounding box center [831, 273] width 73 height 13
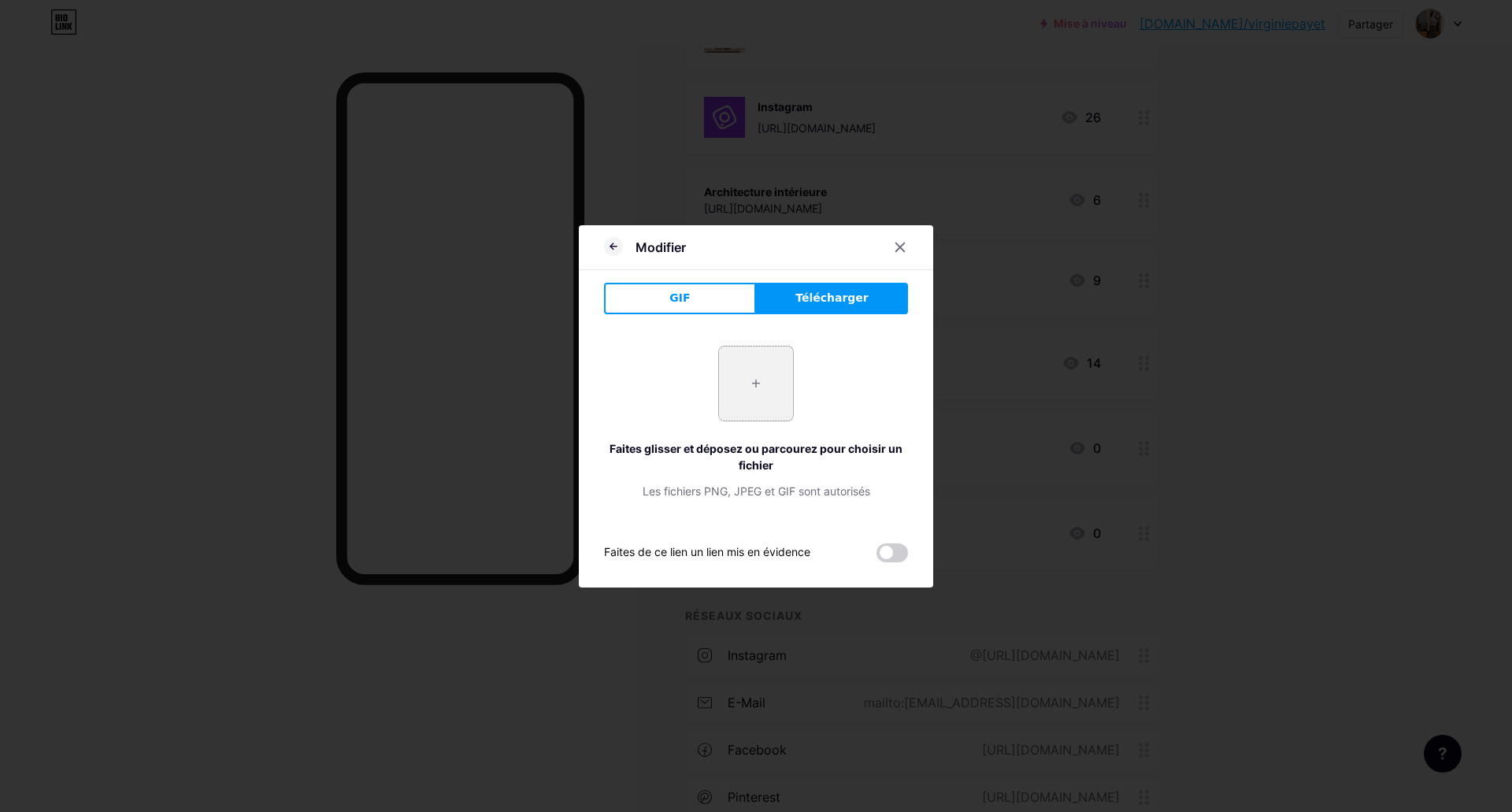
click at [754, 367] on input "file" at bounding box center [756, 384] width 74 height 74
type input "C:\fakepath\DécopassionAPRES@Refletdhistoiresphotographe--25.jpg"
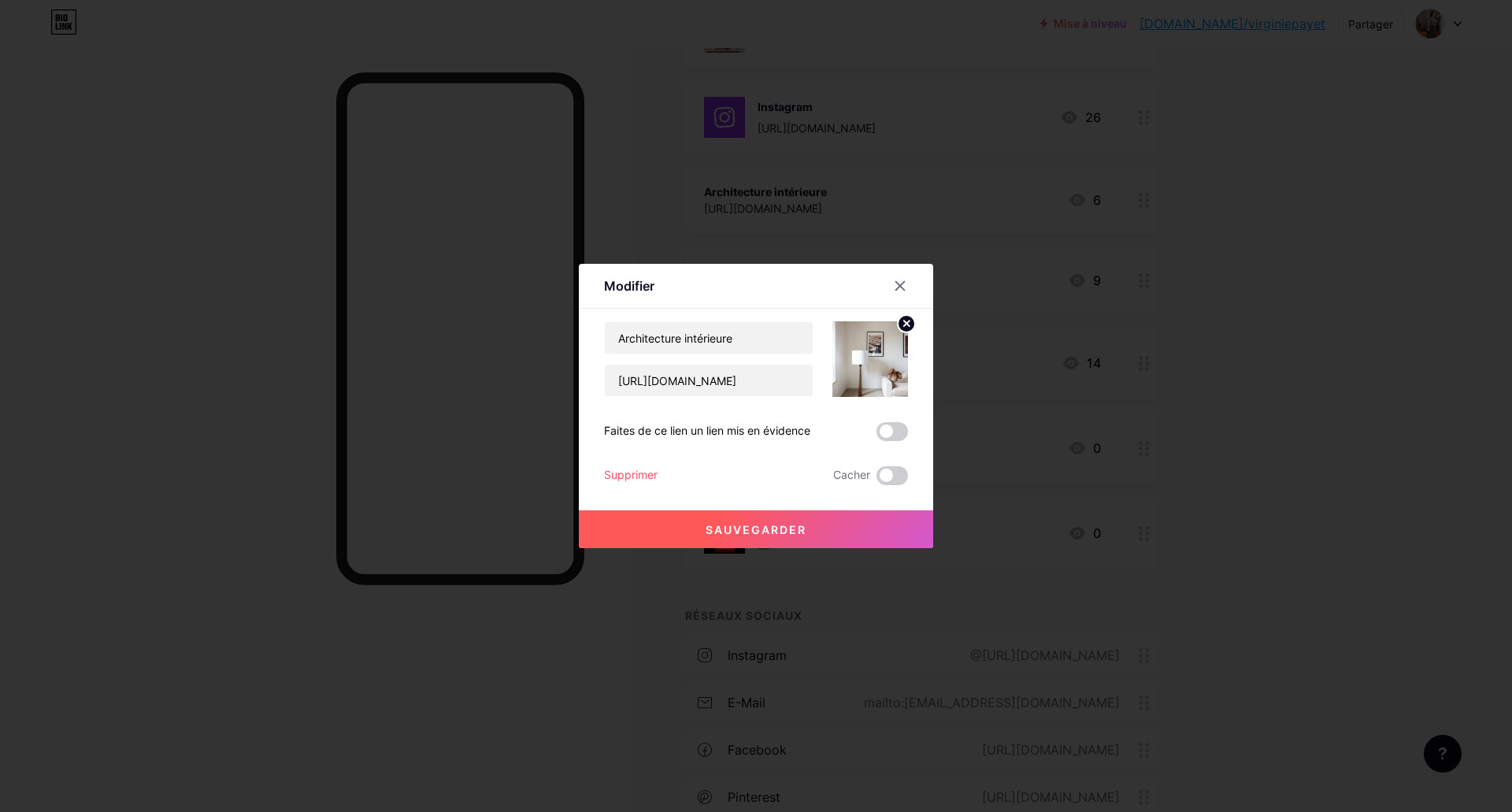
click at [876, 365] on img at bounding box center [870, 359] width 75 height 75
click at [772, 535] on font "Sauvegarder" at bounding box center [756, 529] width 101 height 14
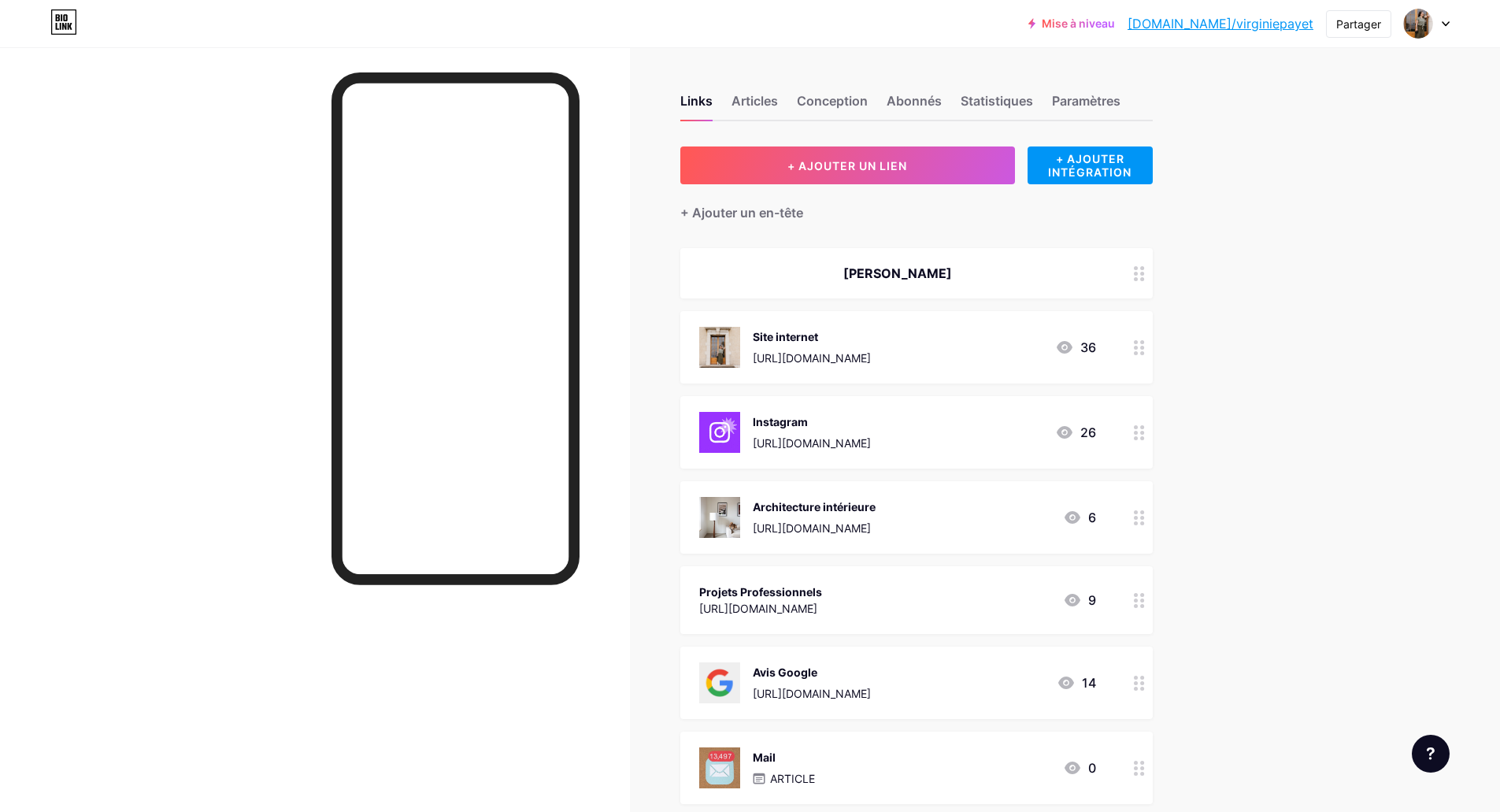
click at [1083, 87] on div "Links Articles Conception Abonnés Statistiques Paramètres" at bounding box center [917, 93] width 473 height 55
click at [1080, 96] on font "Paramètres" at bounding box center [1086, 101] width 68 height 16
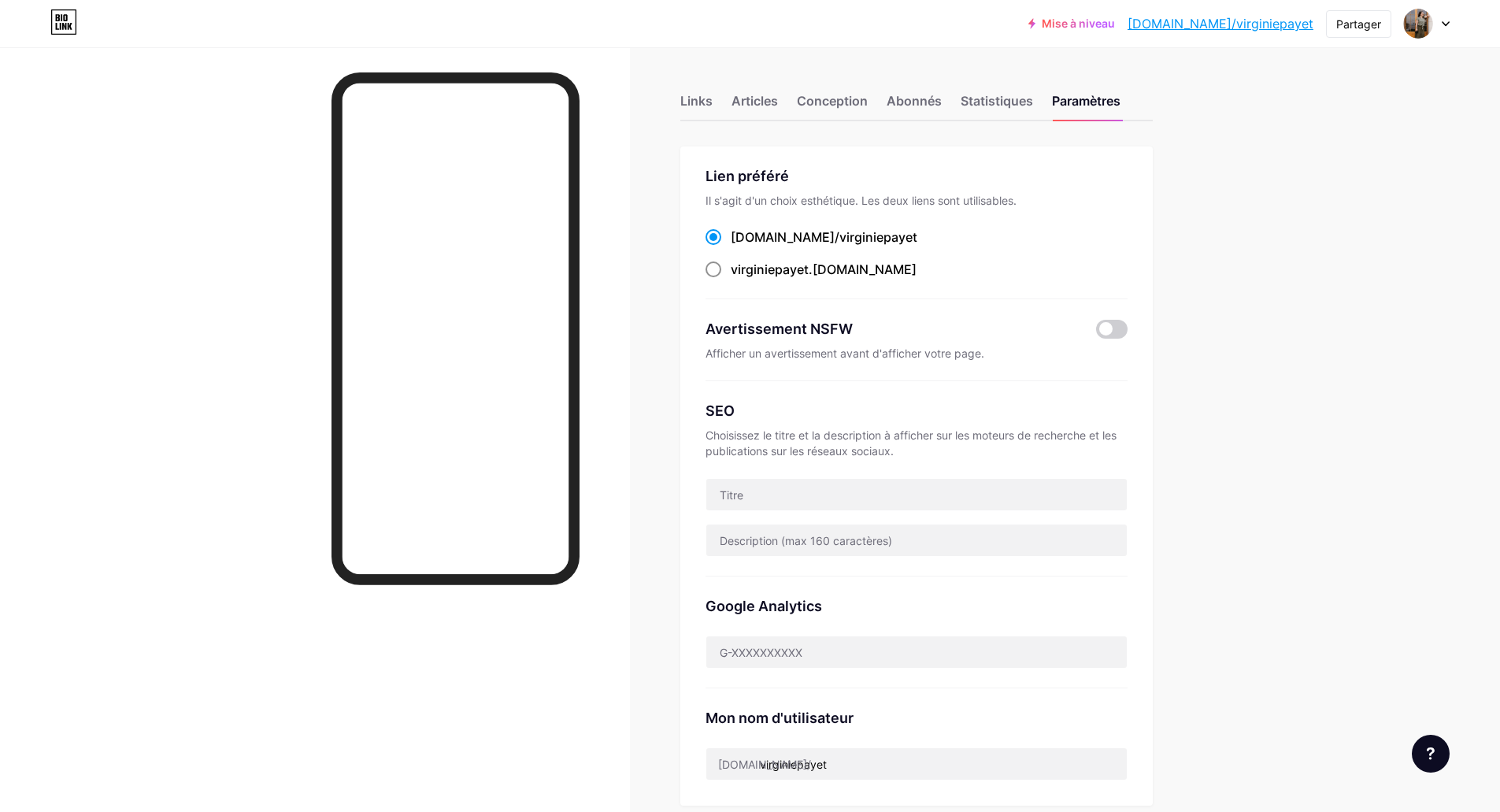
click at [762, 270] on font "virginiepayet" at bounding box center [769, 270] width 78 height 16
click at [741, 278] on input "virginiepayet .[DOMAIN_NAME]" at bounding box center [735, 283] width 10 height 10
radio input "true"
drag, startPoint x: 734, startPoint y: 497, endPoint x: 769, endPoint y: 473, distance: 42.4
click at [735, 497] on input "text" at bounding box center [917, 494] width 421 height 31
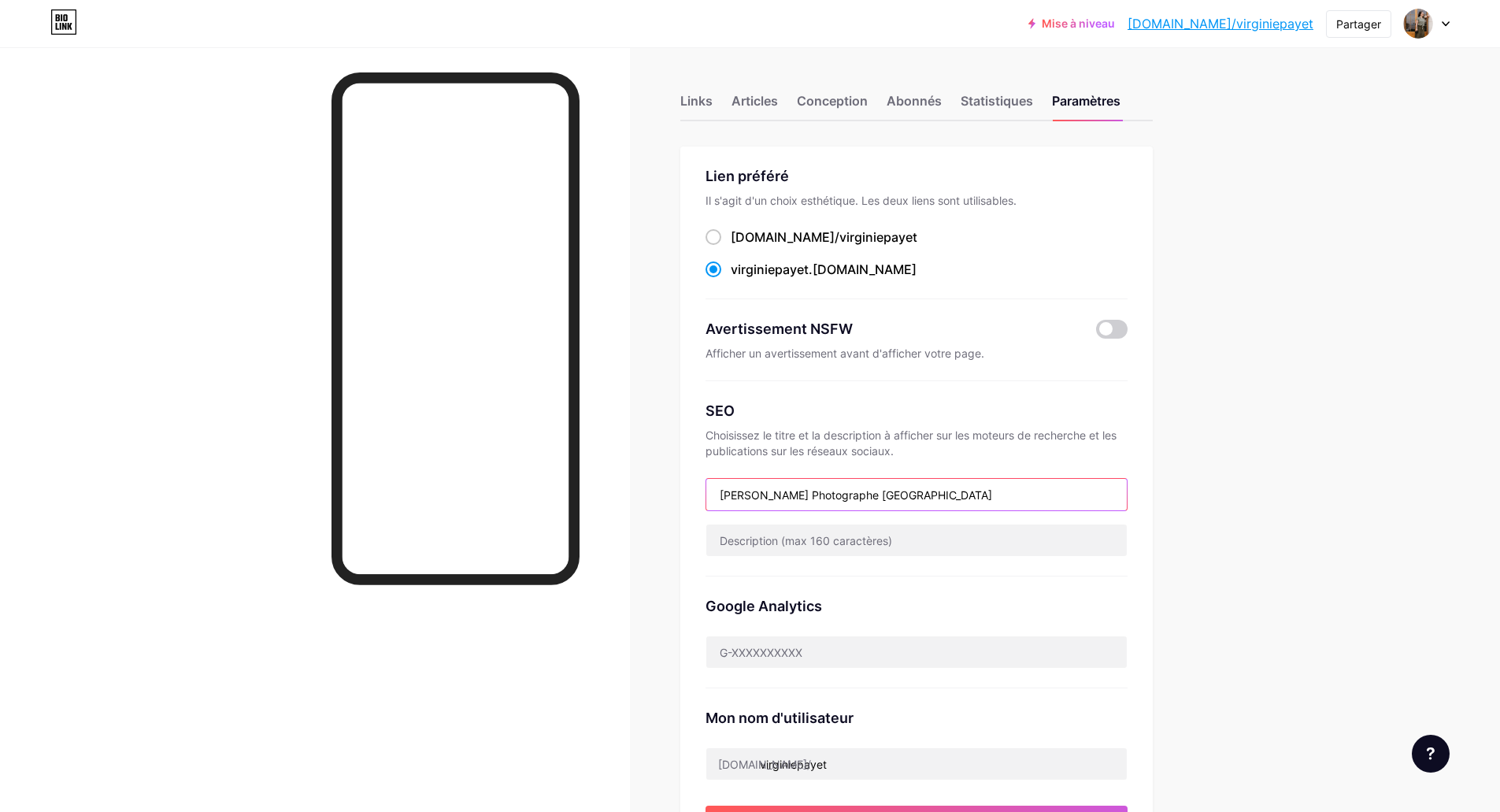
type input "[PERSON_NAME] Photographe [GEOGRAPHIC_DATA]"
click at [1182, 448] on div "Links Articles Conception Abonnés Statistiques Paramètres Lien préféré Il s'agi…" at bounding box center [609, 696] width 1219 height 1299
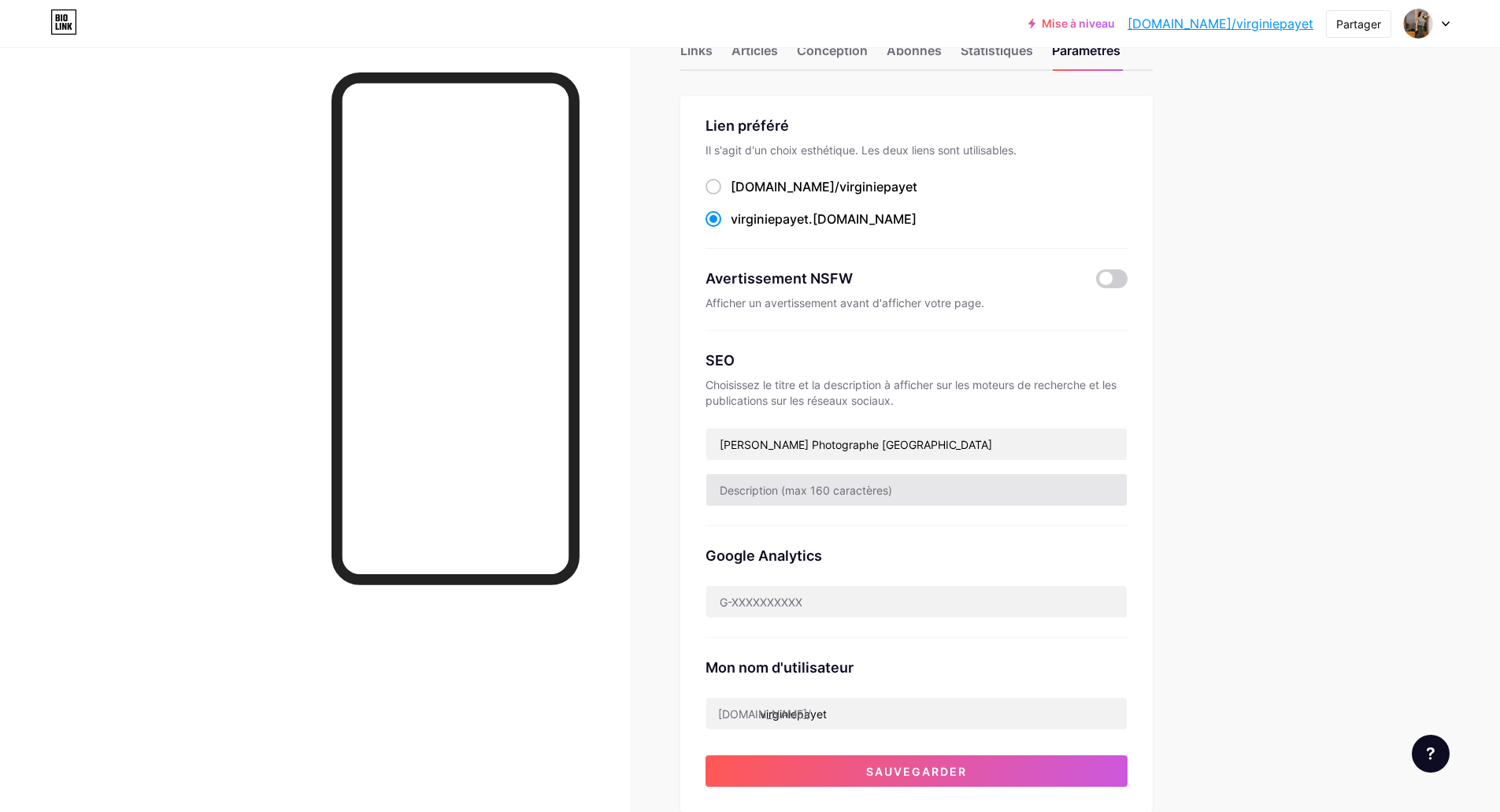
scroll to position [79, 0]
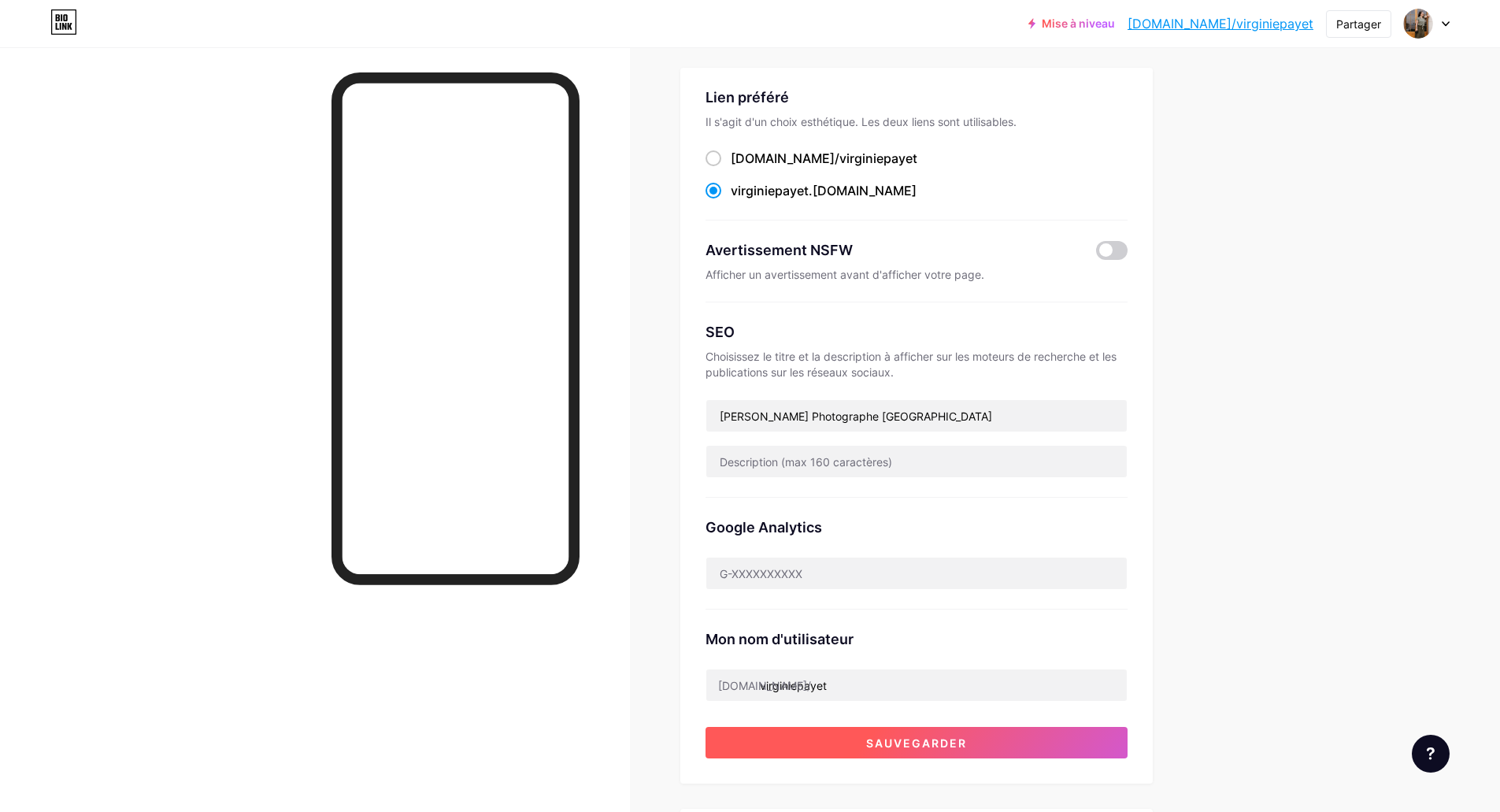
click at [930, 746] on font "Sauvegarder" at bounding box center [917, 742] width 101 height 14
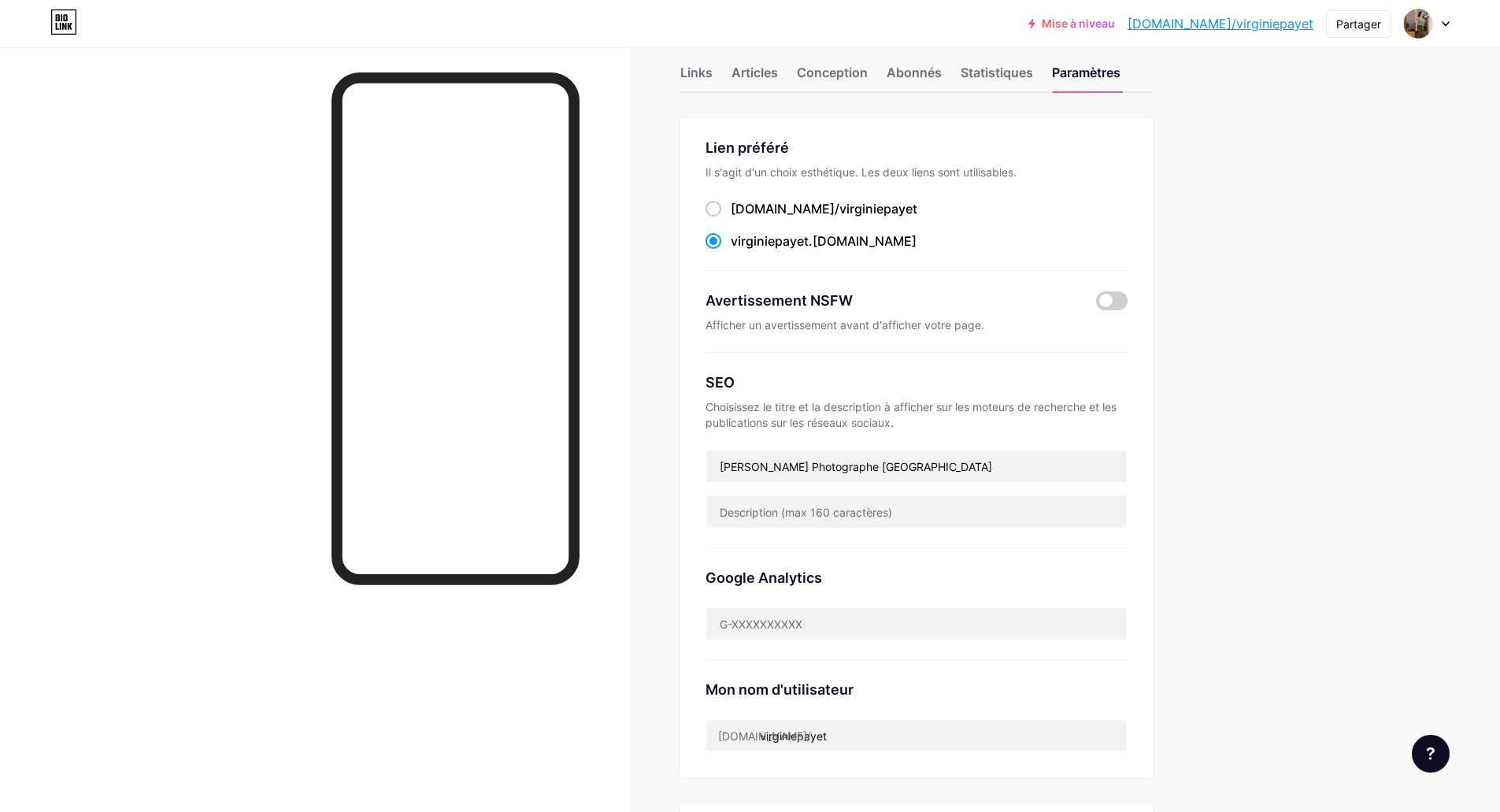
scroll to position [0, 0]
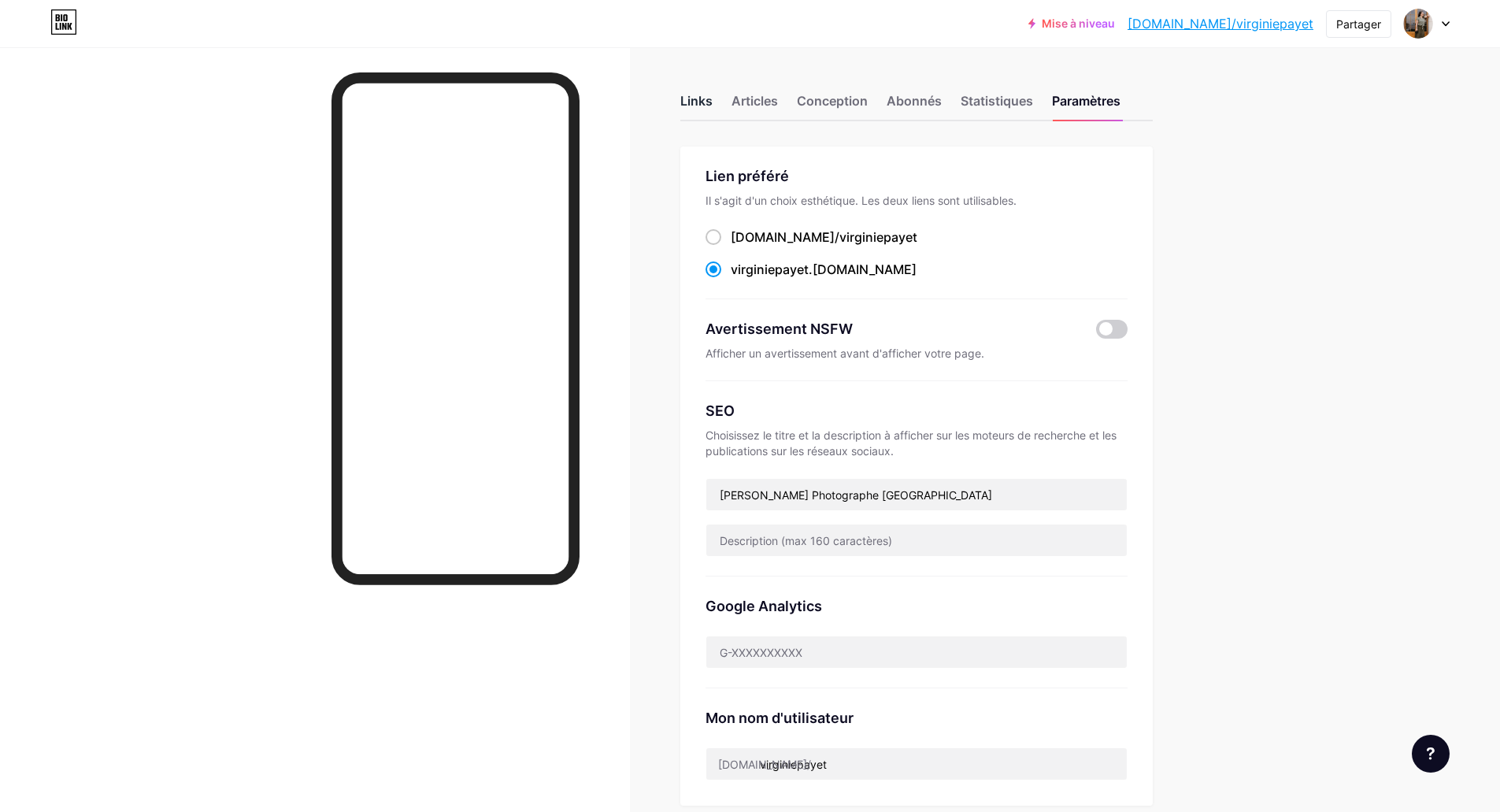
click at [690, 103] on font "Links" at bounding box center [697, 101] width 32 height 16
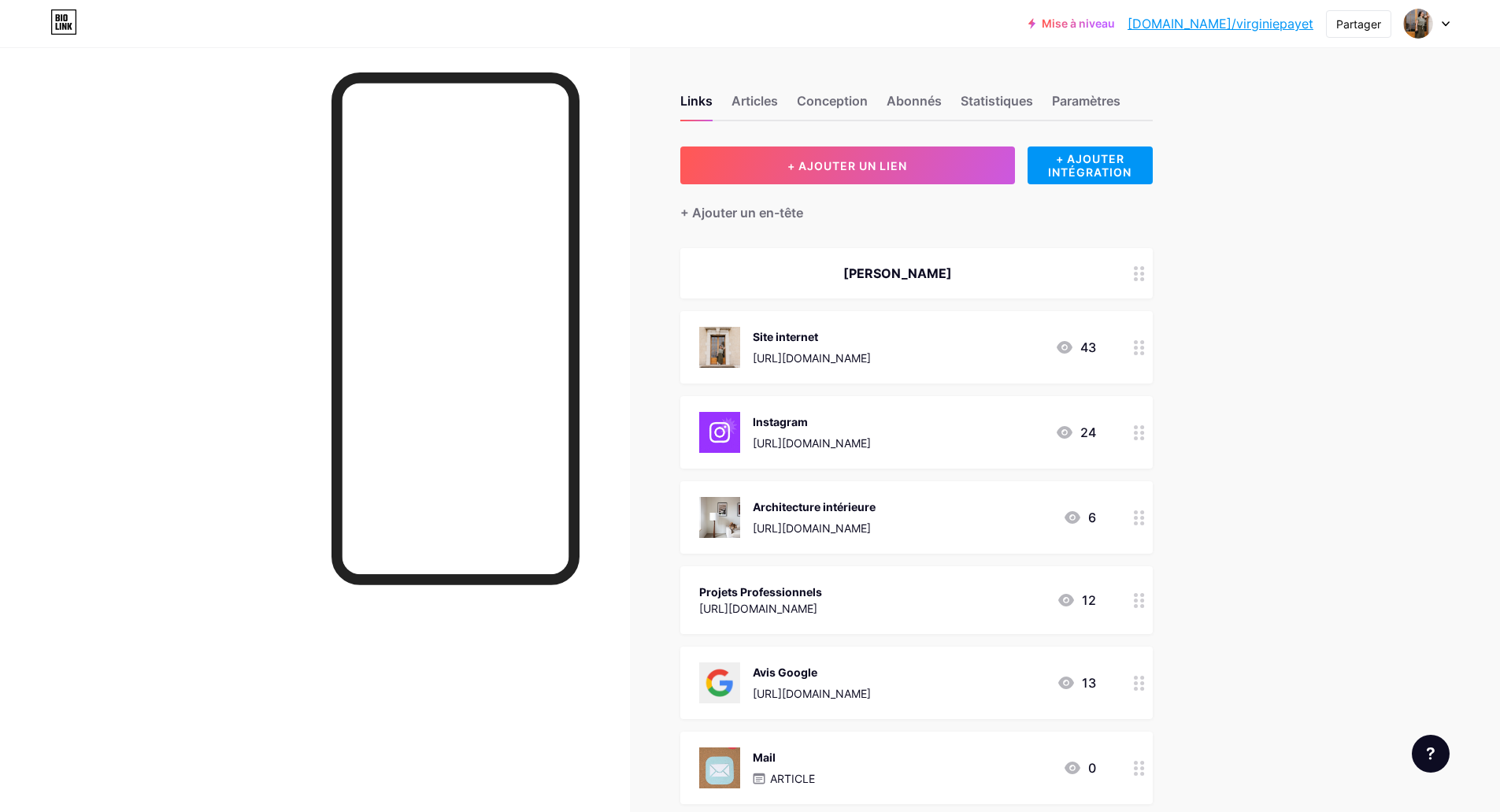
click at [896, 266] on font "[PERSON_NAME]" at bounding box center [897, 274] width 108 height 16
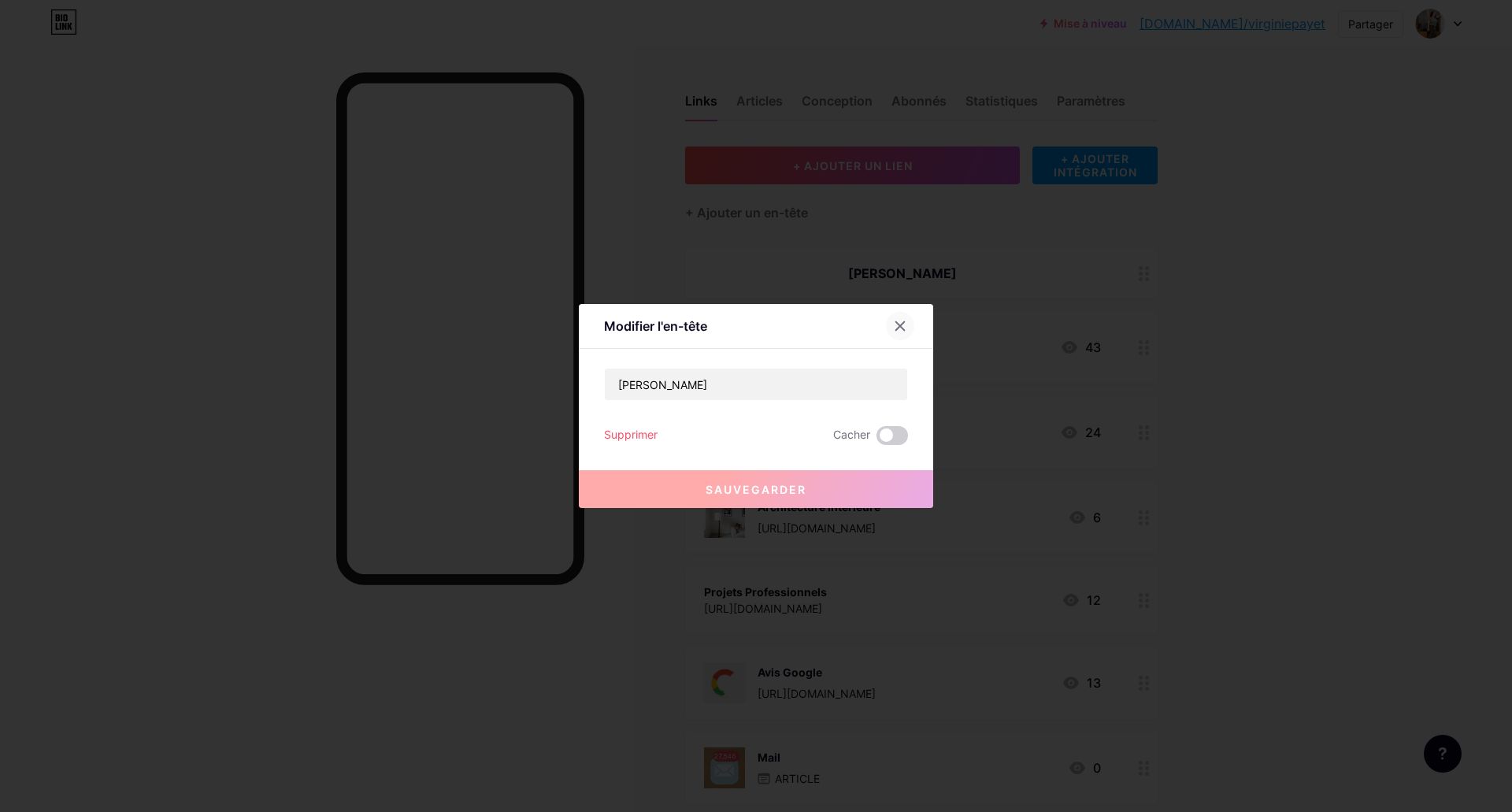
click at [900, 320] on icon at bounding box center [900, 326] width 13 height 13
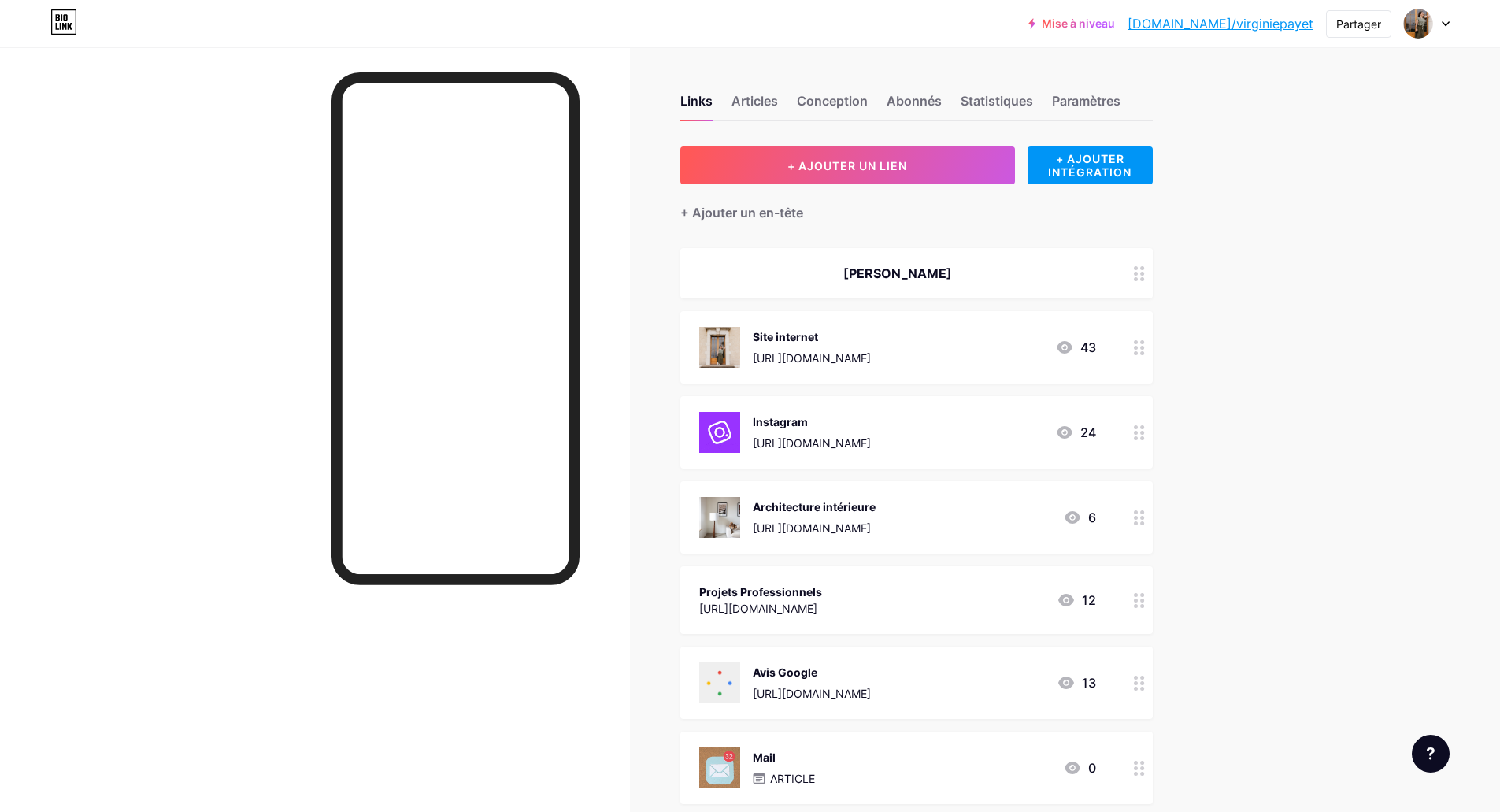
click at [1140, 285] on div at bounding box center [1139, 273] width 26 height 51
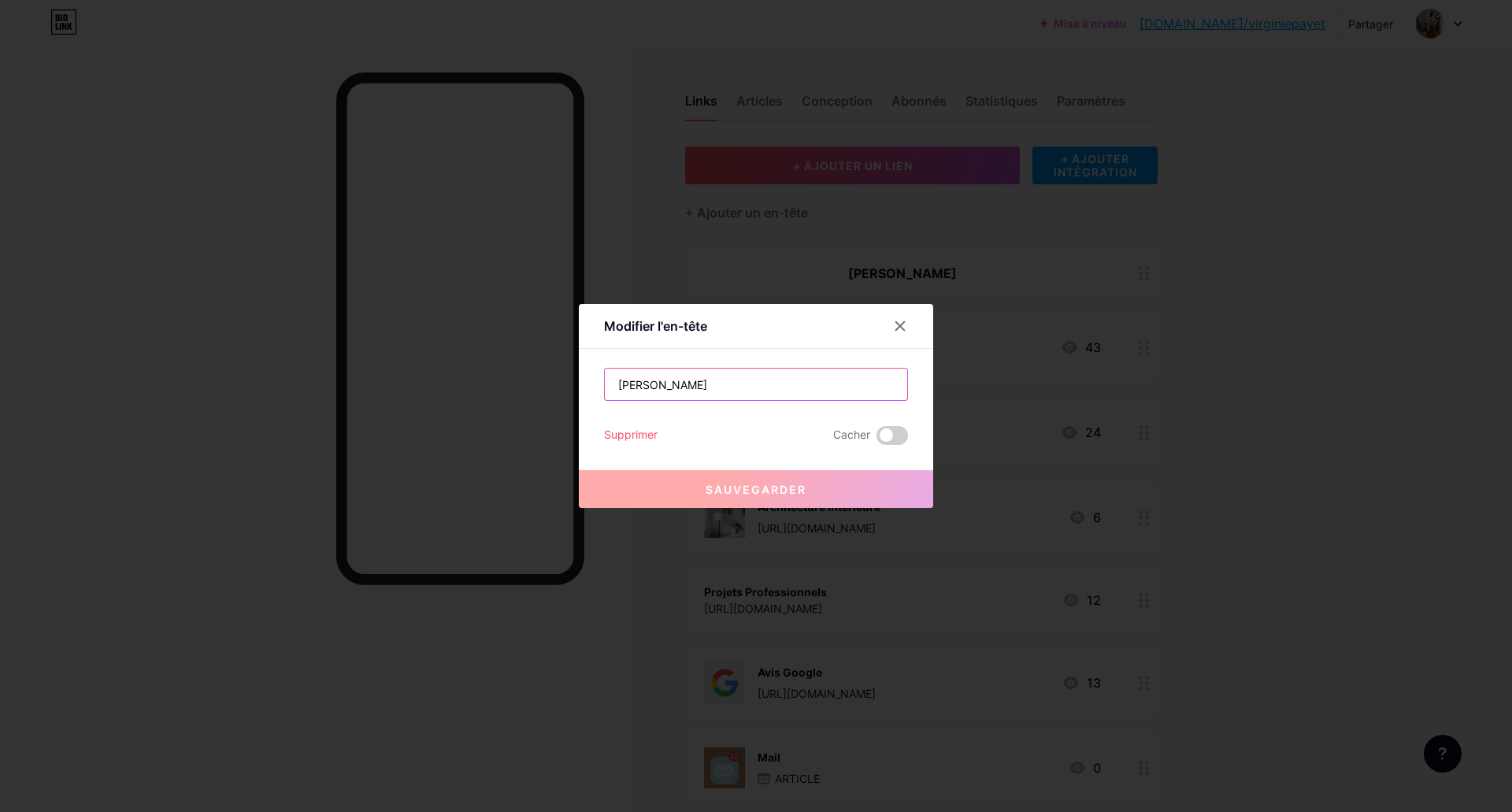
click at [716, 386] on input "[PERSON_NAME]" at bounding box center [755, 384] width 303 height 31
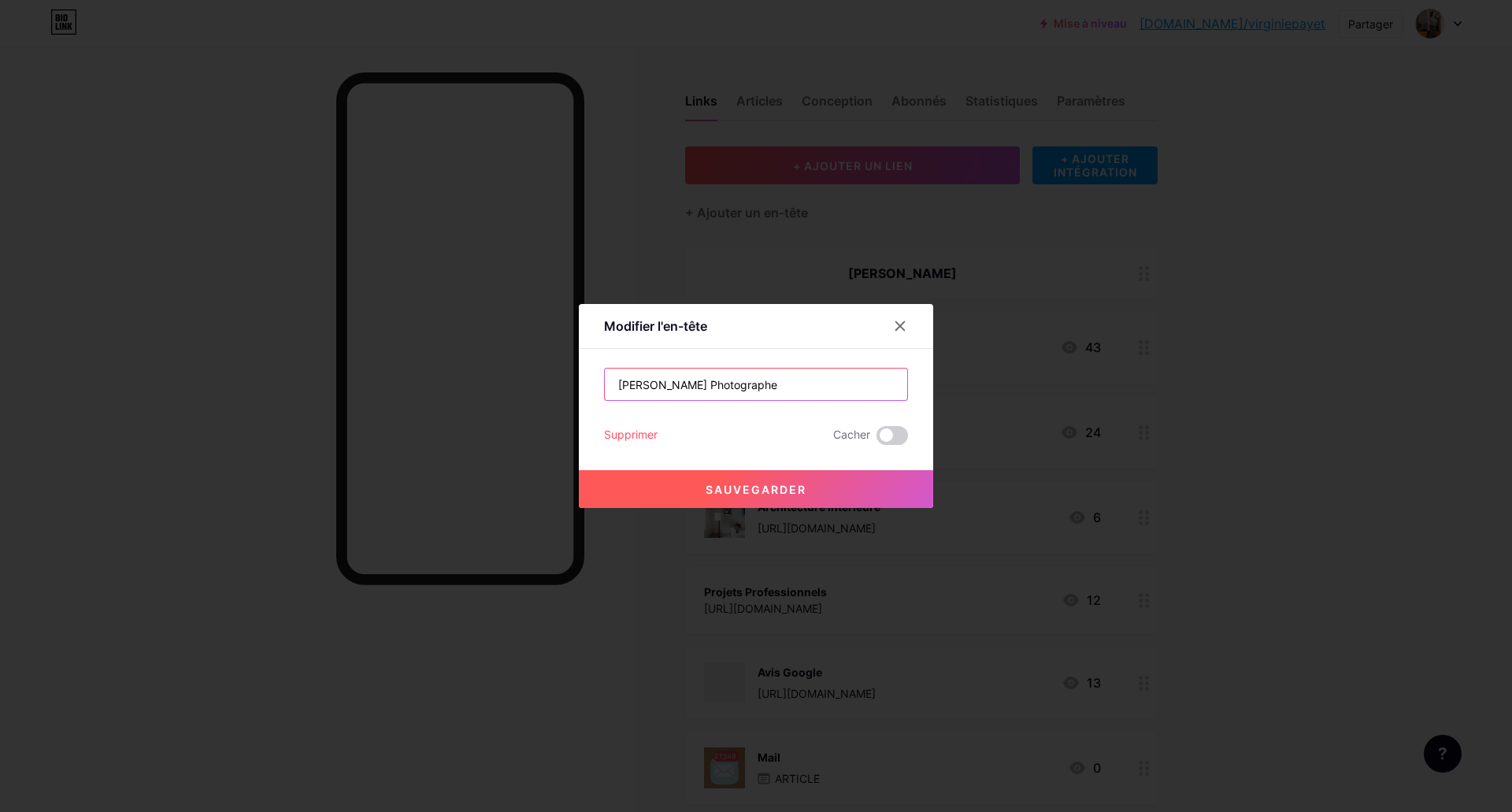
type input "[PERSON_NAME] Photographe"
click at [766, 479] on button "Sauvegarder" at bounding box center [755, 489] width 354 height 38
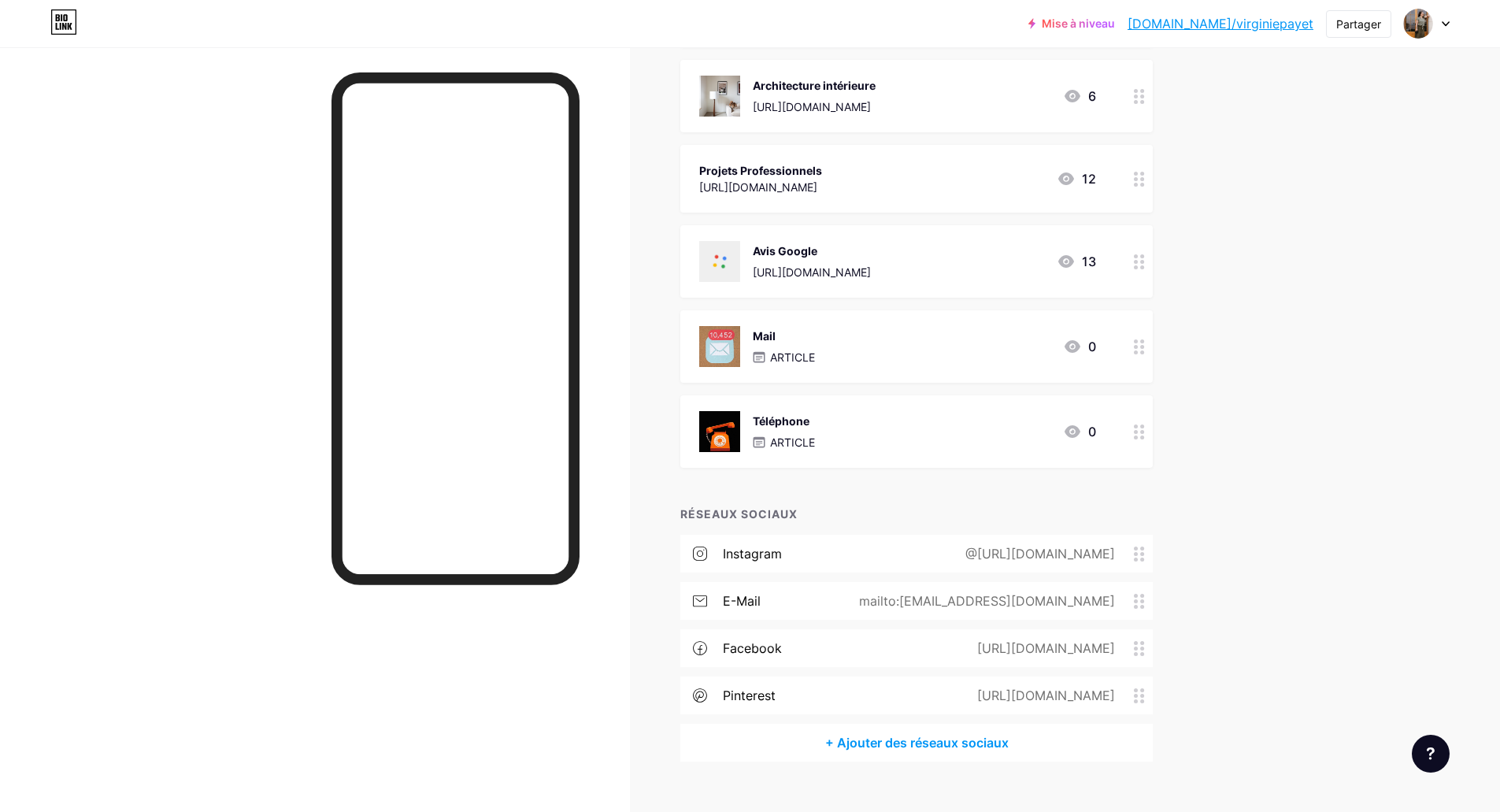
scroll to position [449, 0]
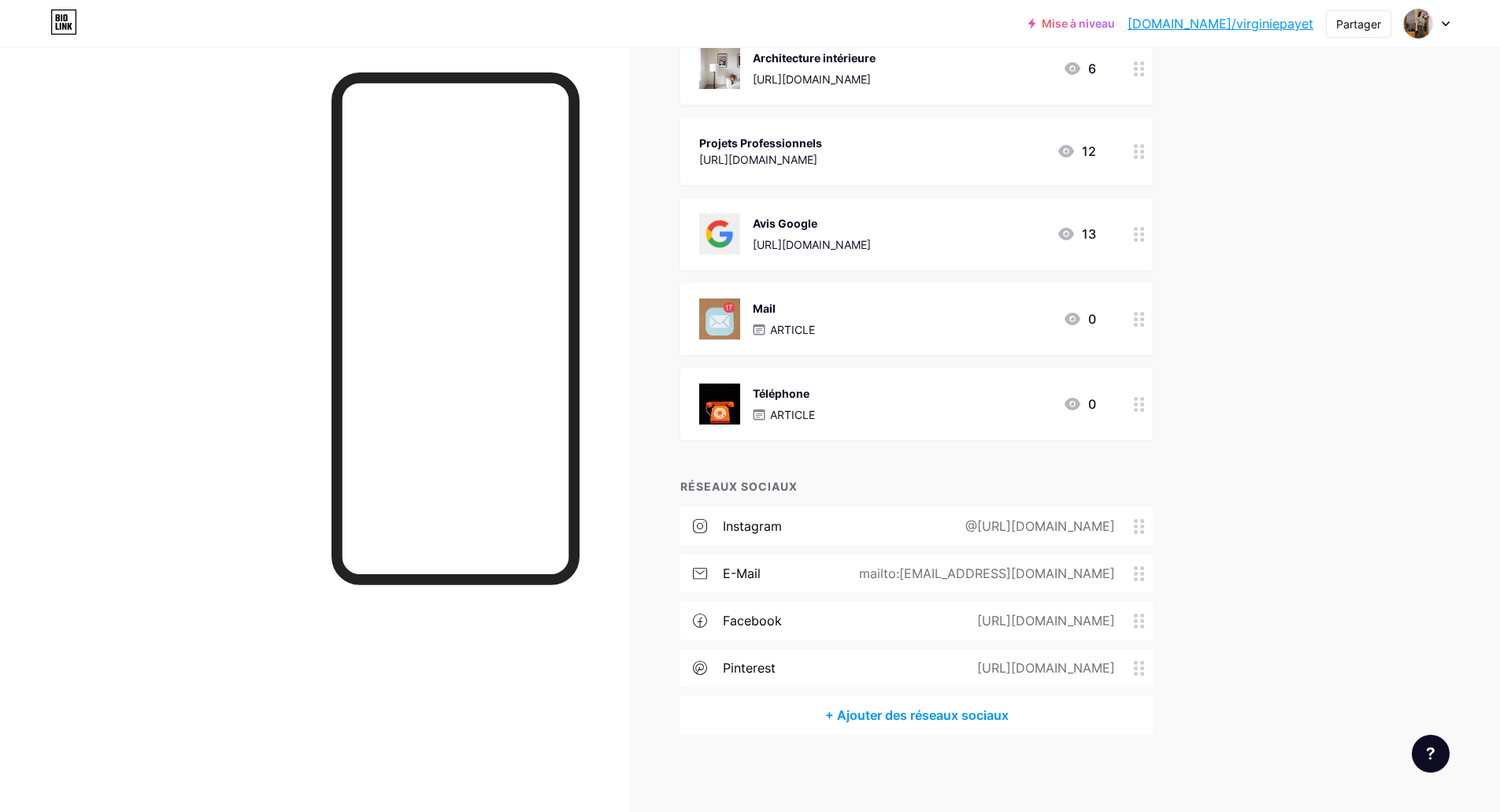
click at [1327, 284] on div "Mise à niveau [DOMAIN_NAME]/vierge... [DOMAIN_NAME]/virginiepayet Partager Chan…" at bounding box center [750, 182] width 1500 height 1261
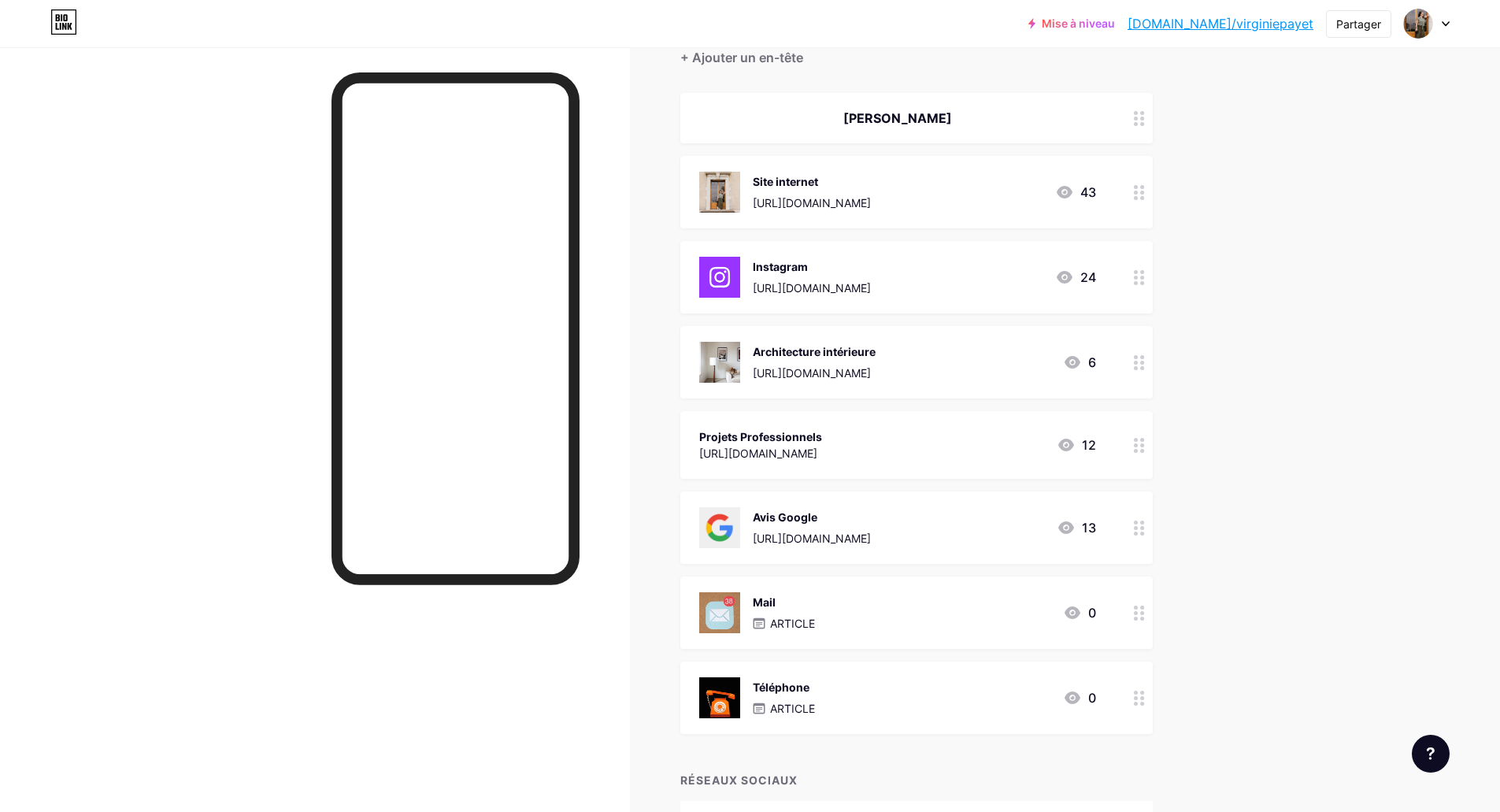
scroll to position [0, 0]
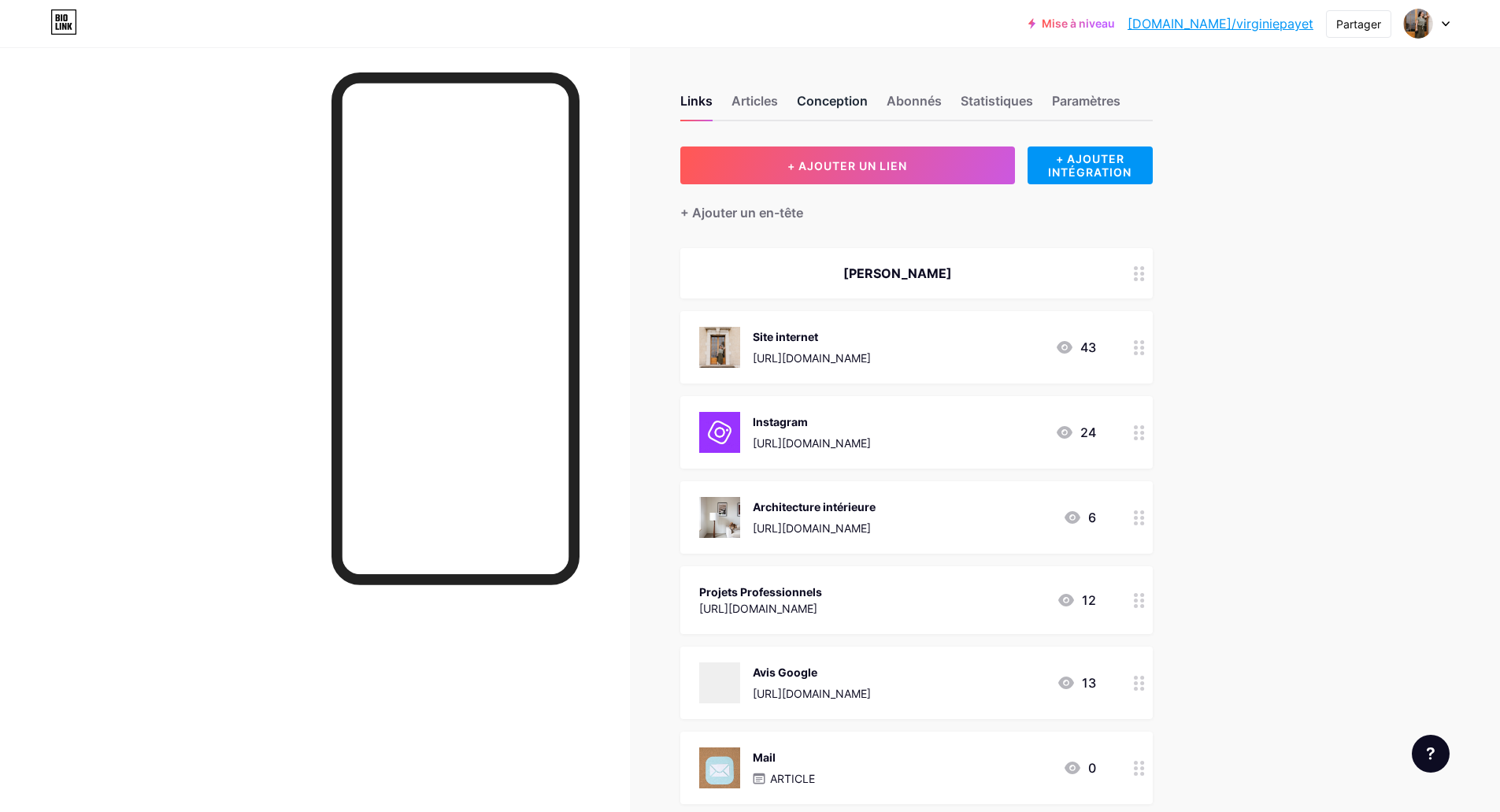
click at [837, 93] on font "Conception" at bounding box center [832, 101] width 71 height 16
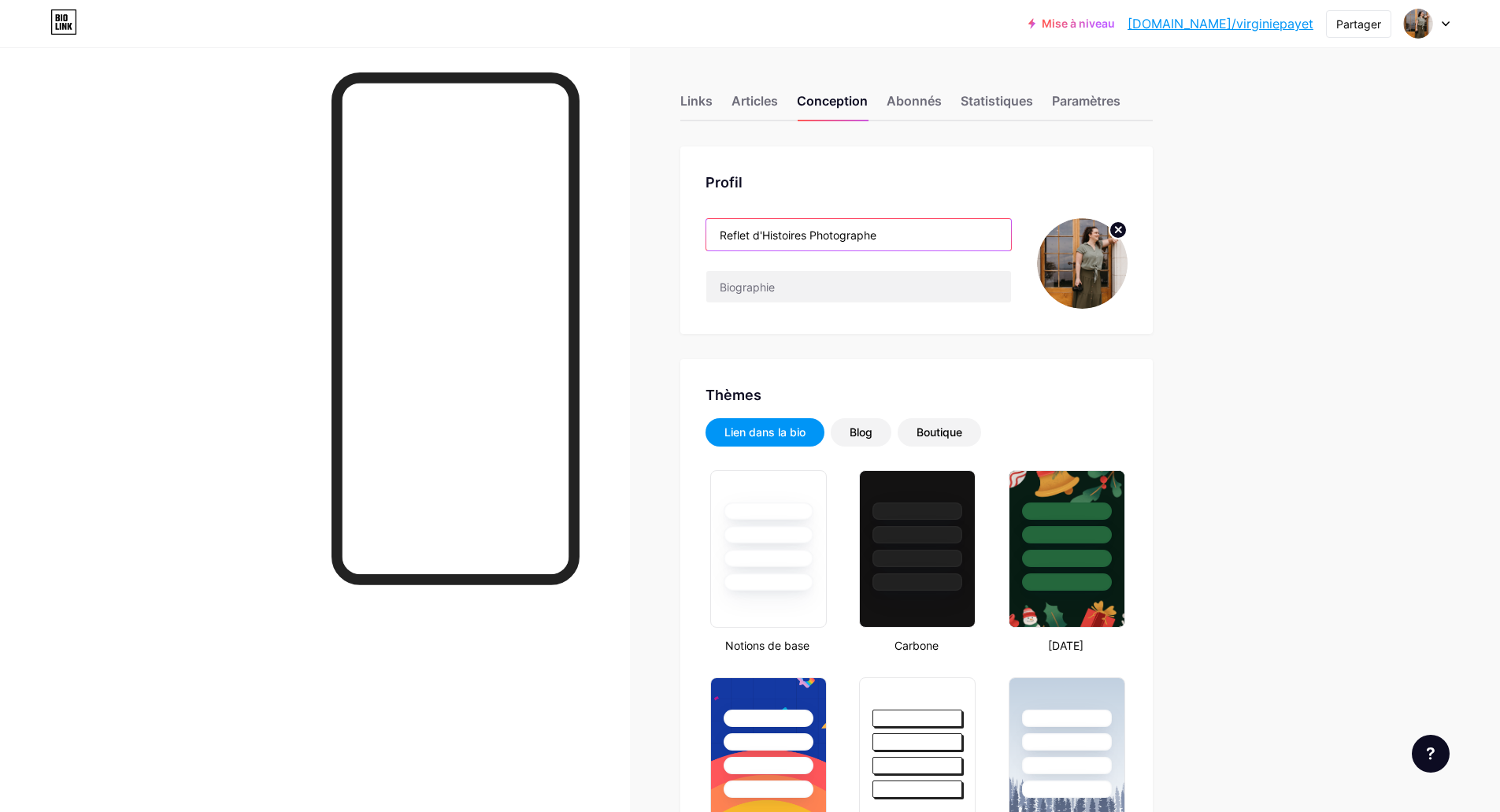
drag, startPoint x: 896, startPoint y: 229, endPoint x: 666, endPoint y: 231, distance: 230.0
type input "V"
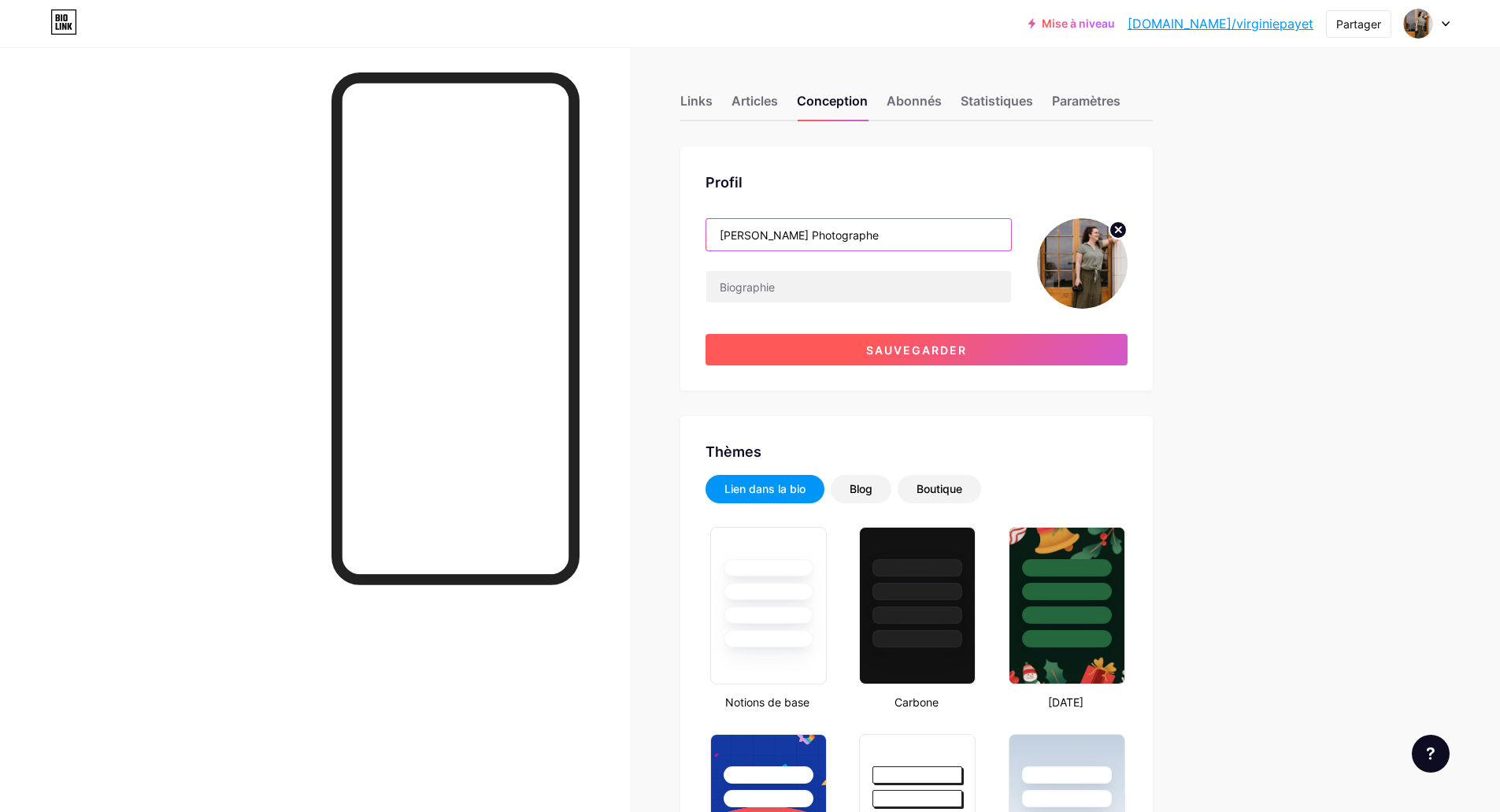
type input "[PERSON_NAME] Photographe"
click at [881, 348] on font "Sauvegarder" at bounding box center [917, 350] width 101 height 14
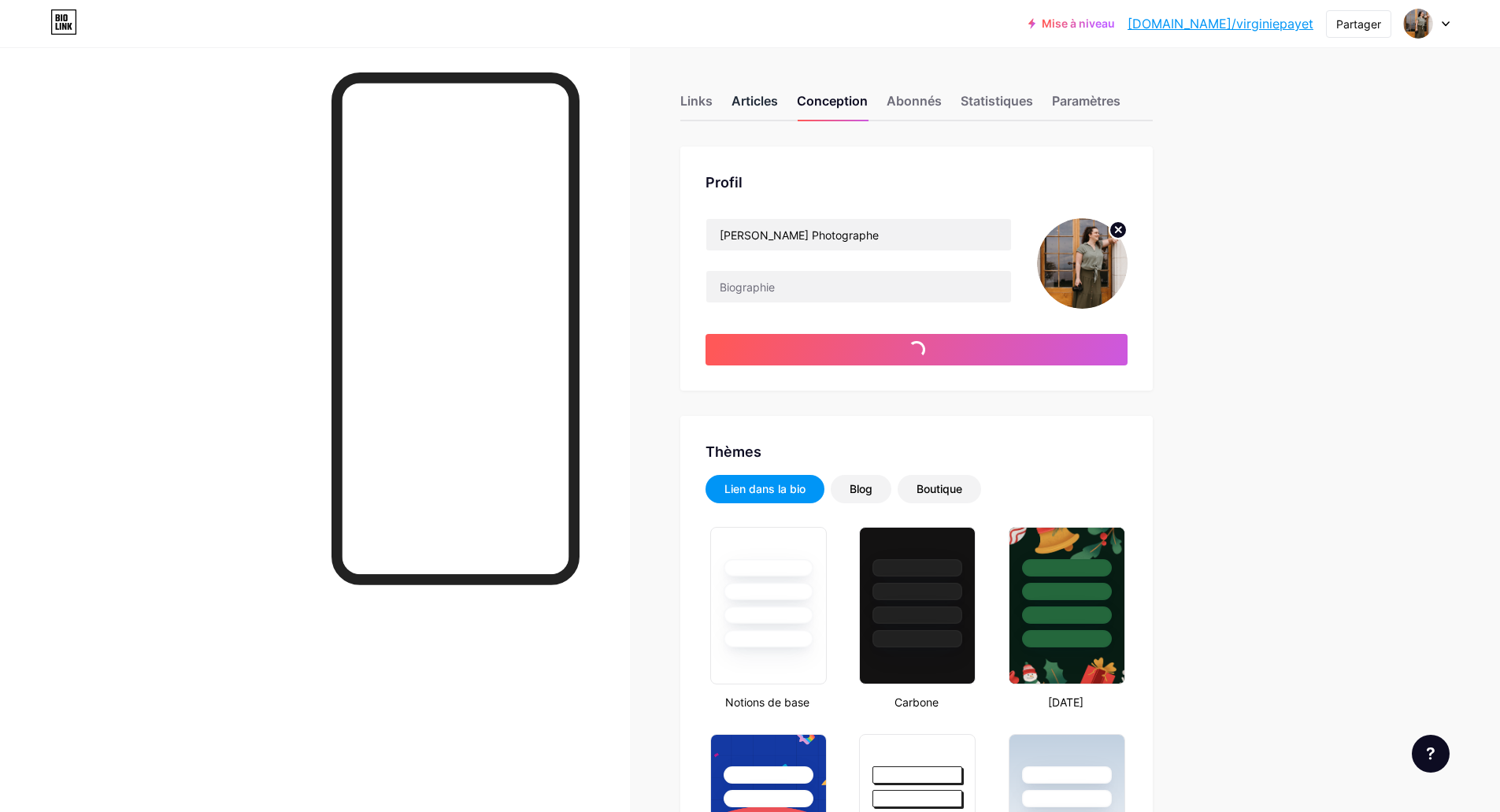
click at [767, 104] on font "Articles" at bounding box center [754, 101] width 47 height 16
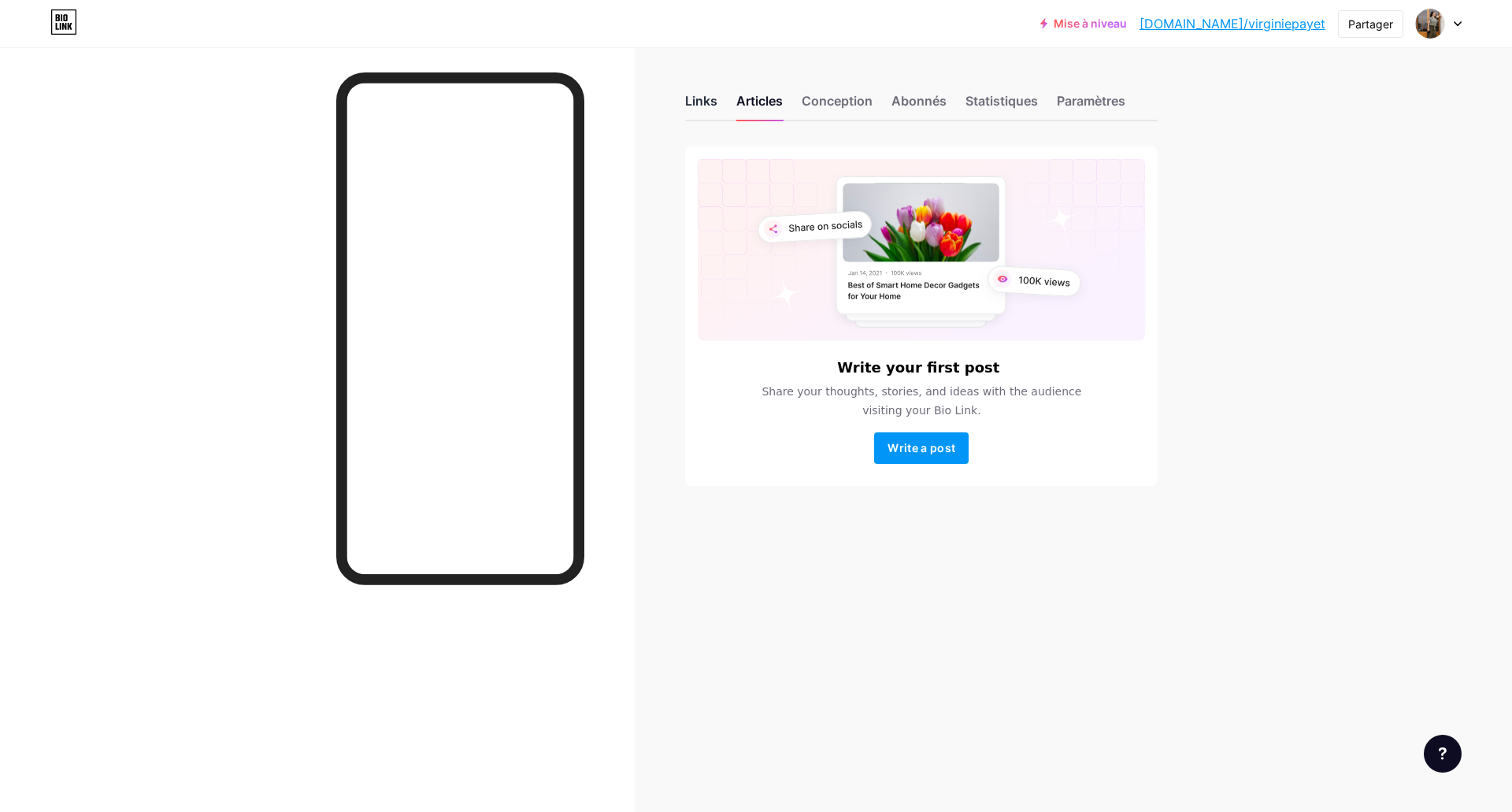
click at [706, 107] on font "Links" at bounding box center [701, 101] width 32 height 16
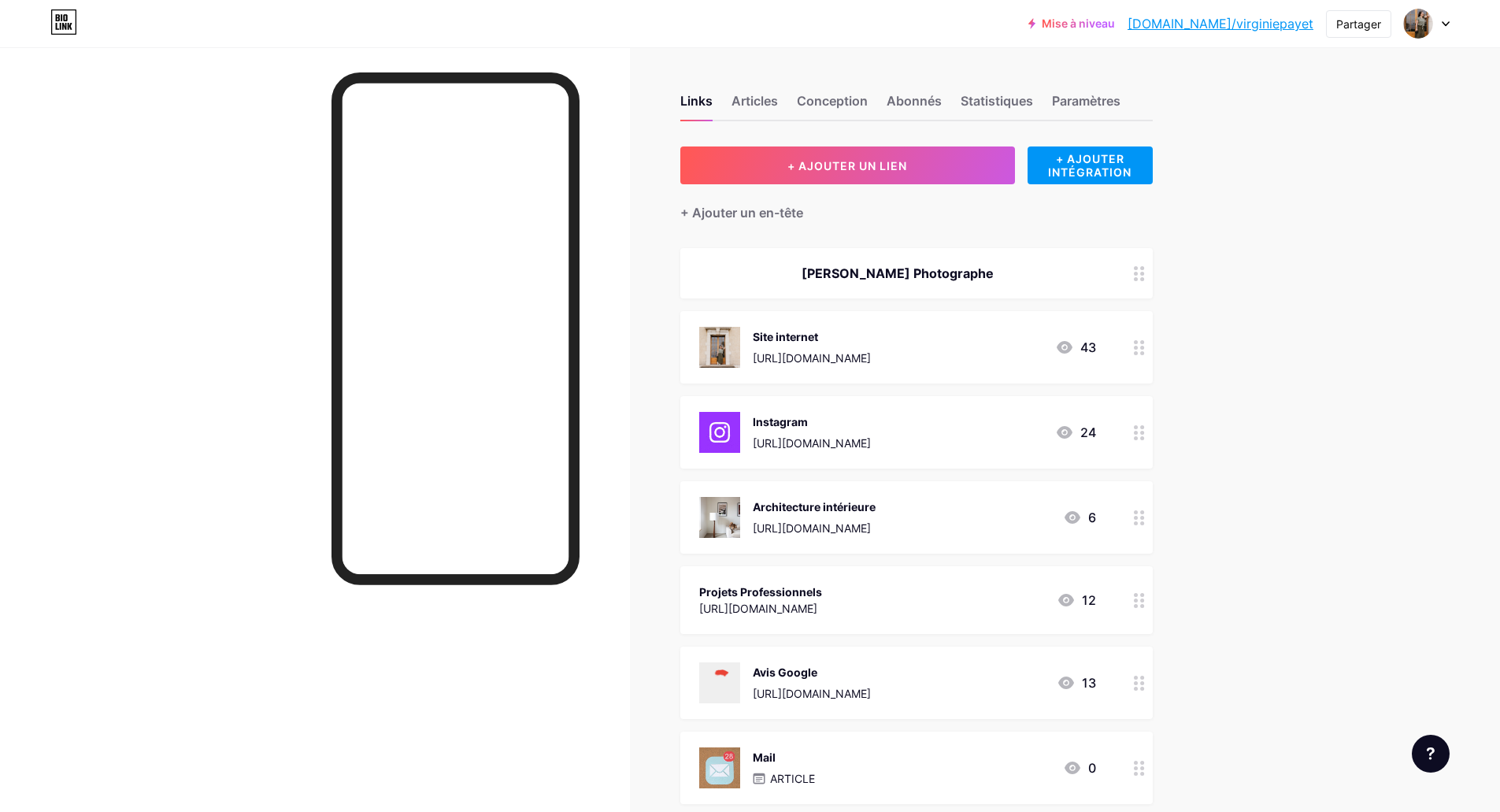
click at [1145, 270] on icon at bounding box center [1140, 274] width 11 height 15
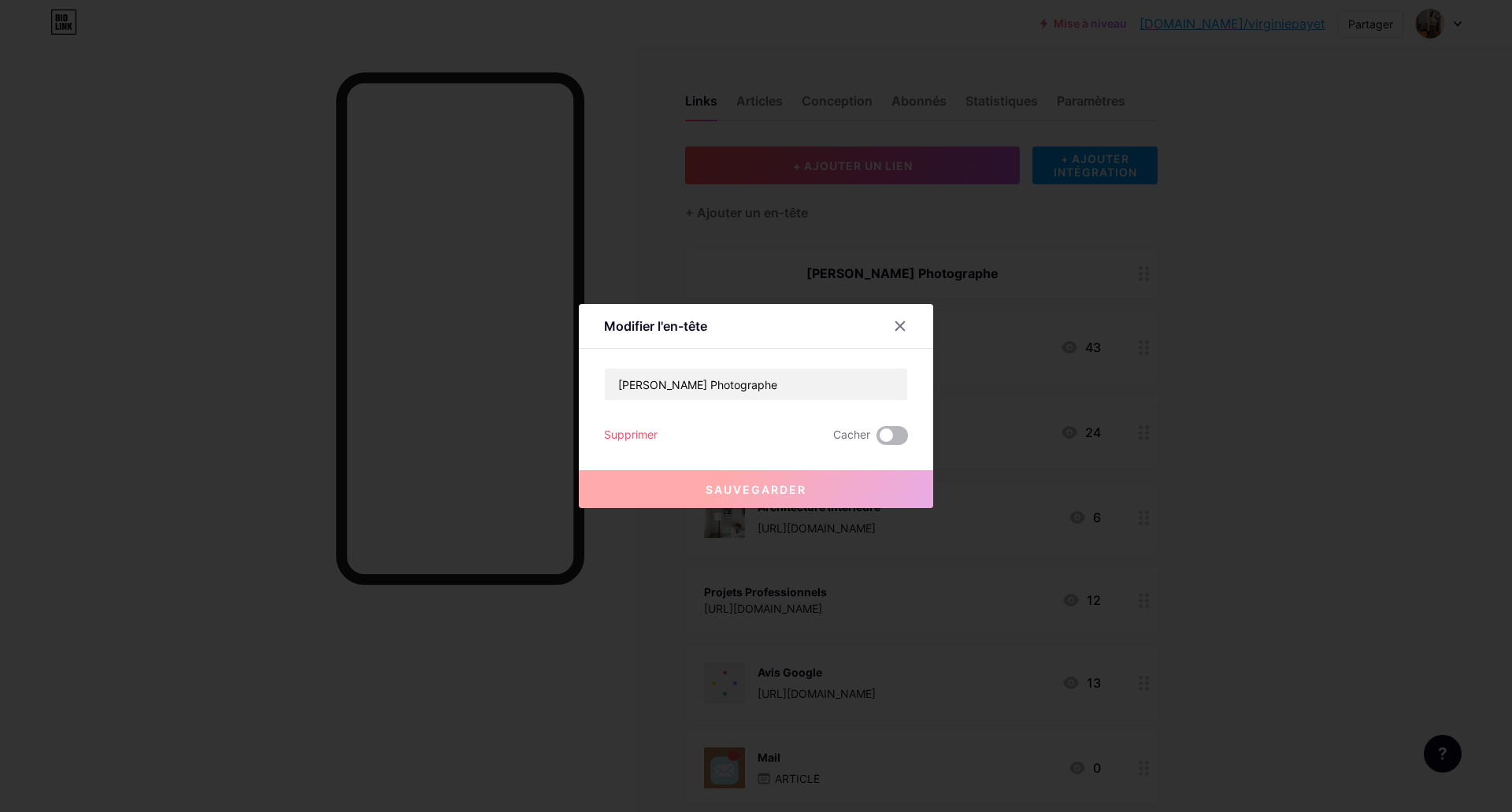
click at [900, 426] on span at bounding box center [892, 436] width 31 height 19
click at [876, 439] on input "checkbox" at bounding box center [876, 439] width 0 height 0
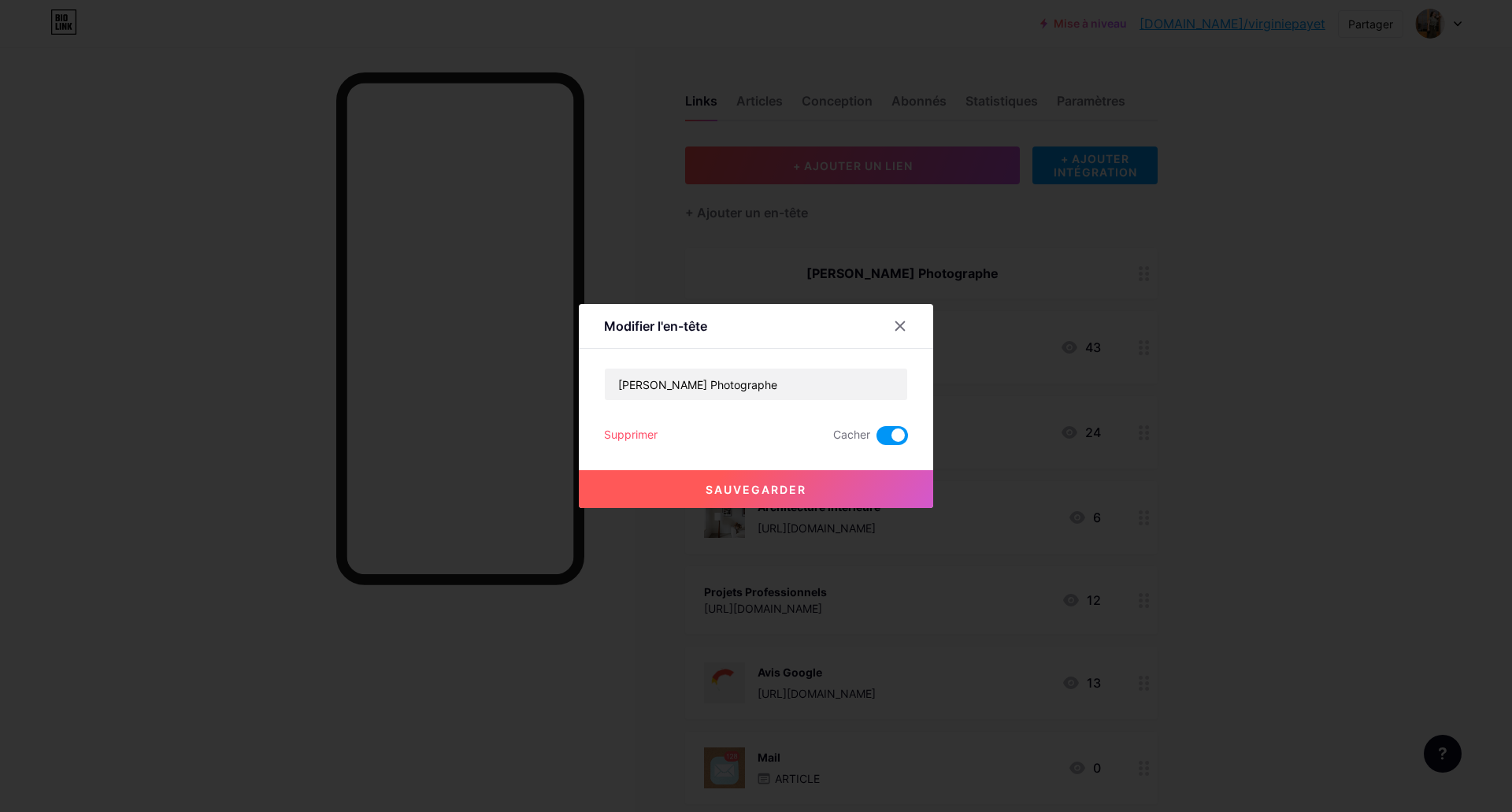
click at [1316, 337] on div at bounding box center [756, 406] width 1512 height 812
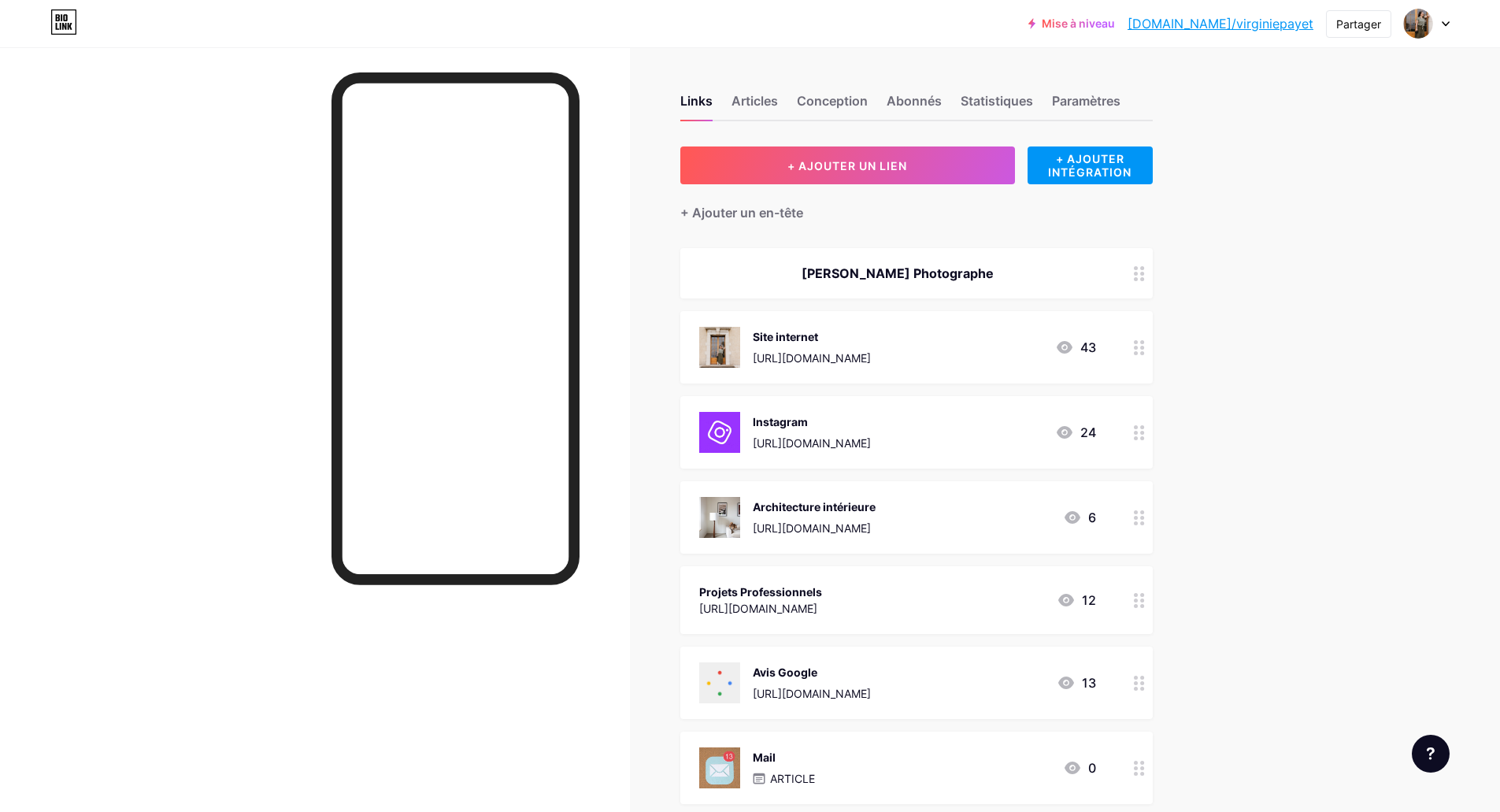
click at [1151, 278] on div at bounding box center [1139, 273] width 26 height 51
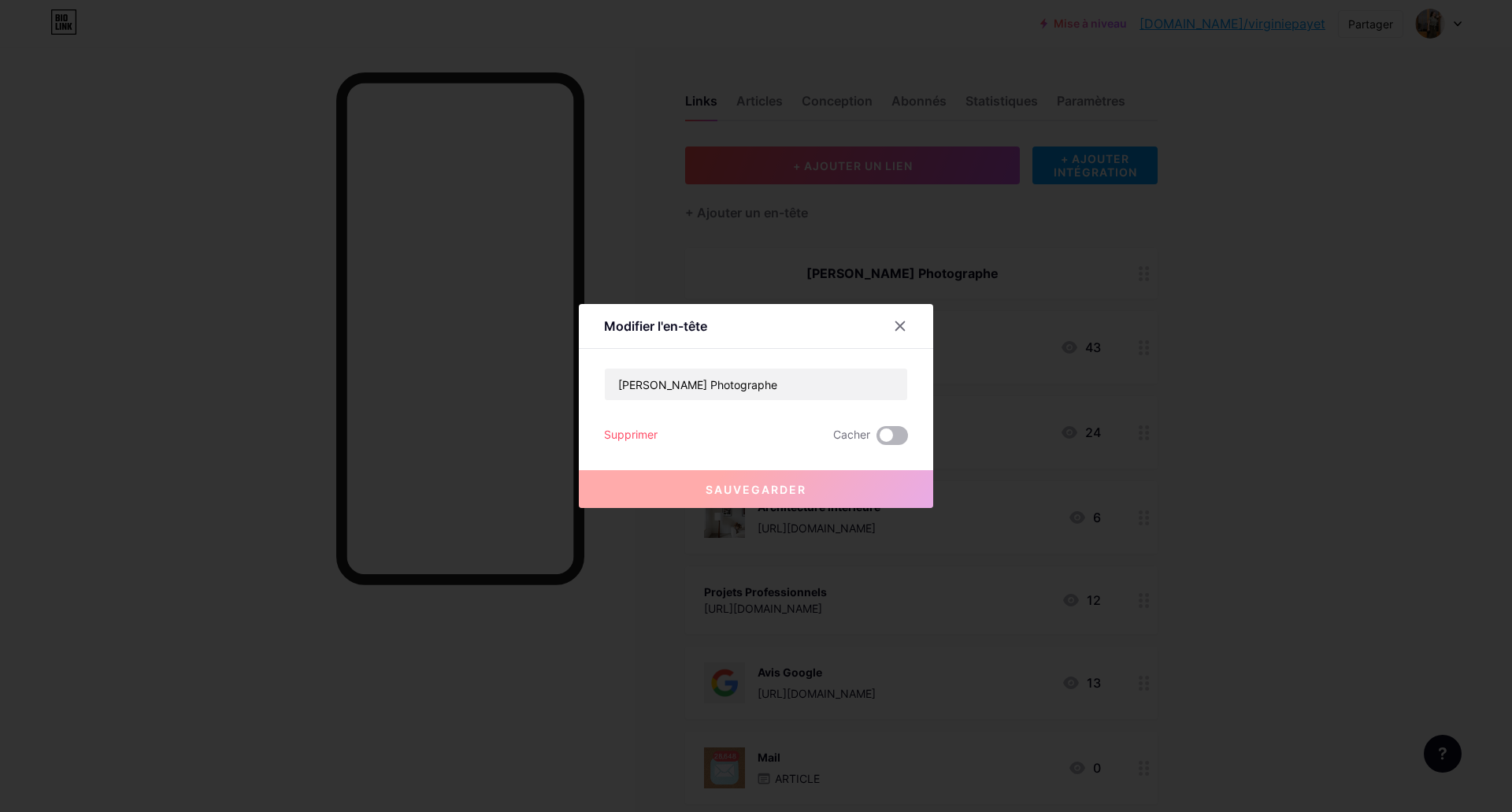
click at [883, 426] on span at bounding box center [892, 436] width 31 height 19
click at [876, 439] on input "checkbox" at bounding box center [876, 439] width 0 height 0
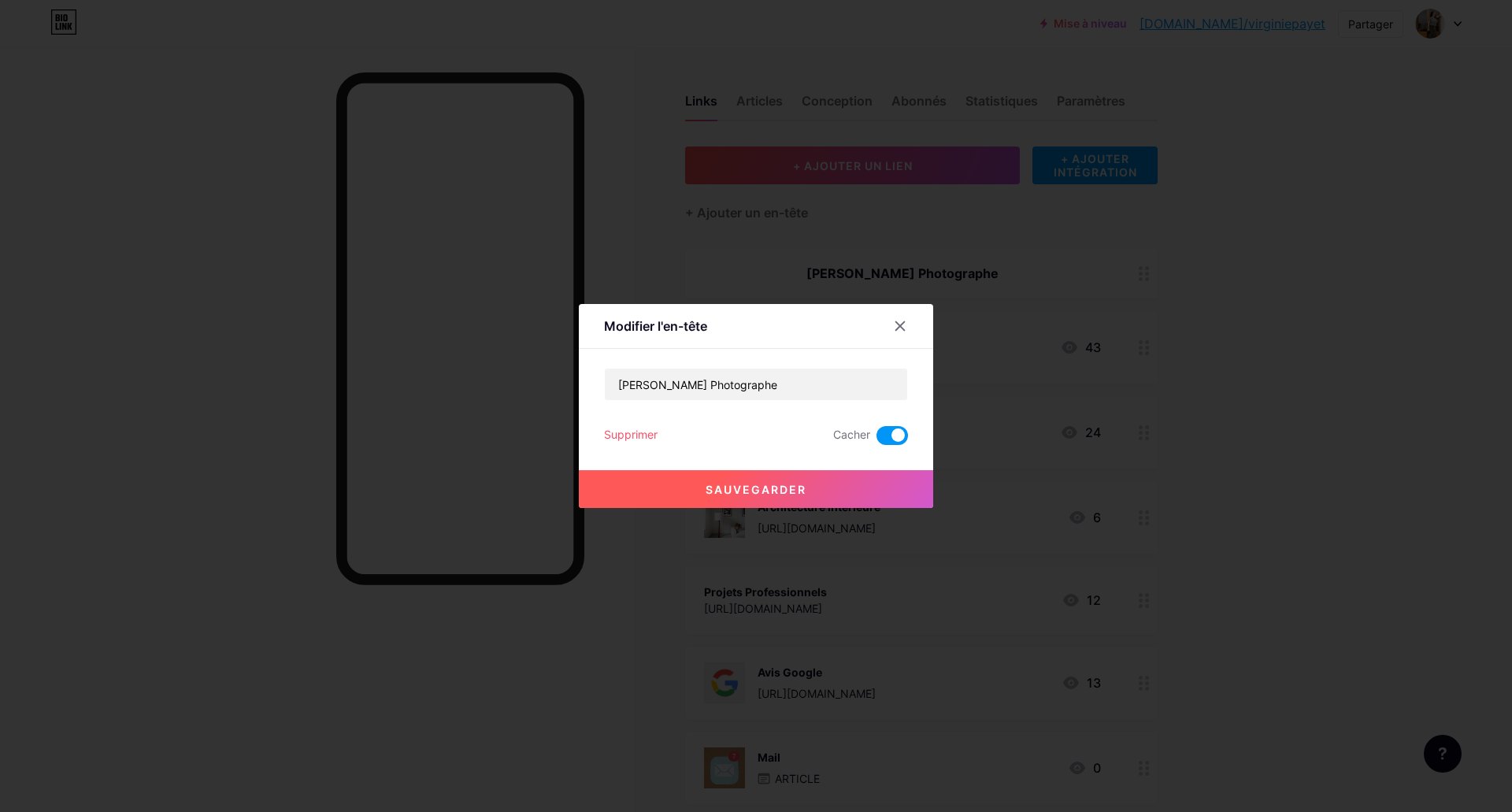
click at [848, 467] on div "Sauvegarder" at bounding box center [755, 476] width 354 height 63
click at [828, 487] on button "Sauvegarder" at bounding box center [755, 489] width 354 height 38
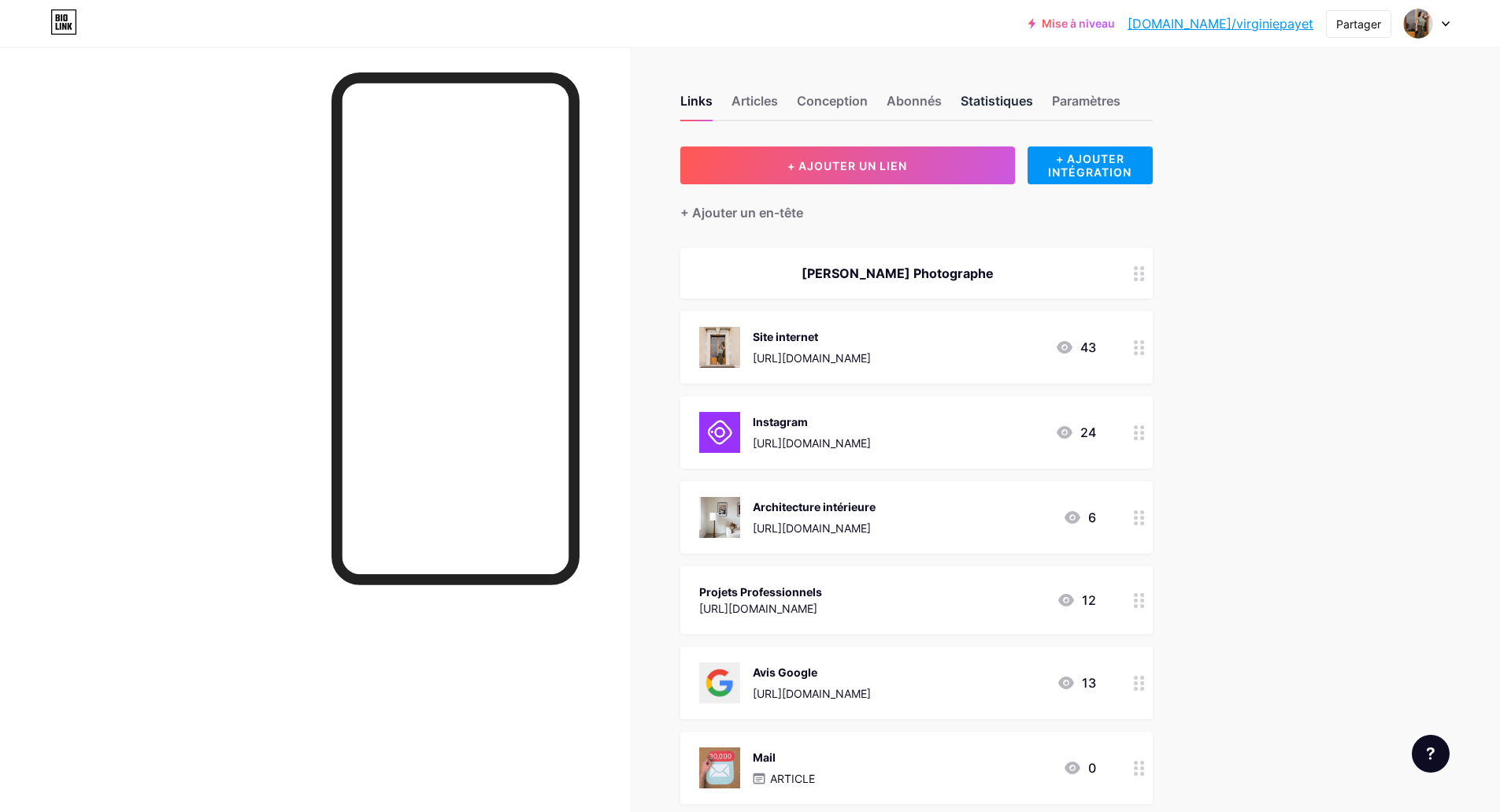
click at [975, 95] on font "Statistiques" at bounding box center [997, 101] width 72 height 16
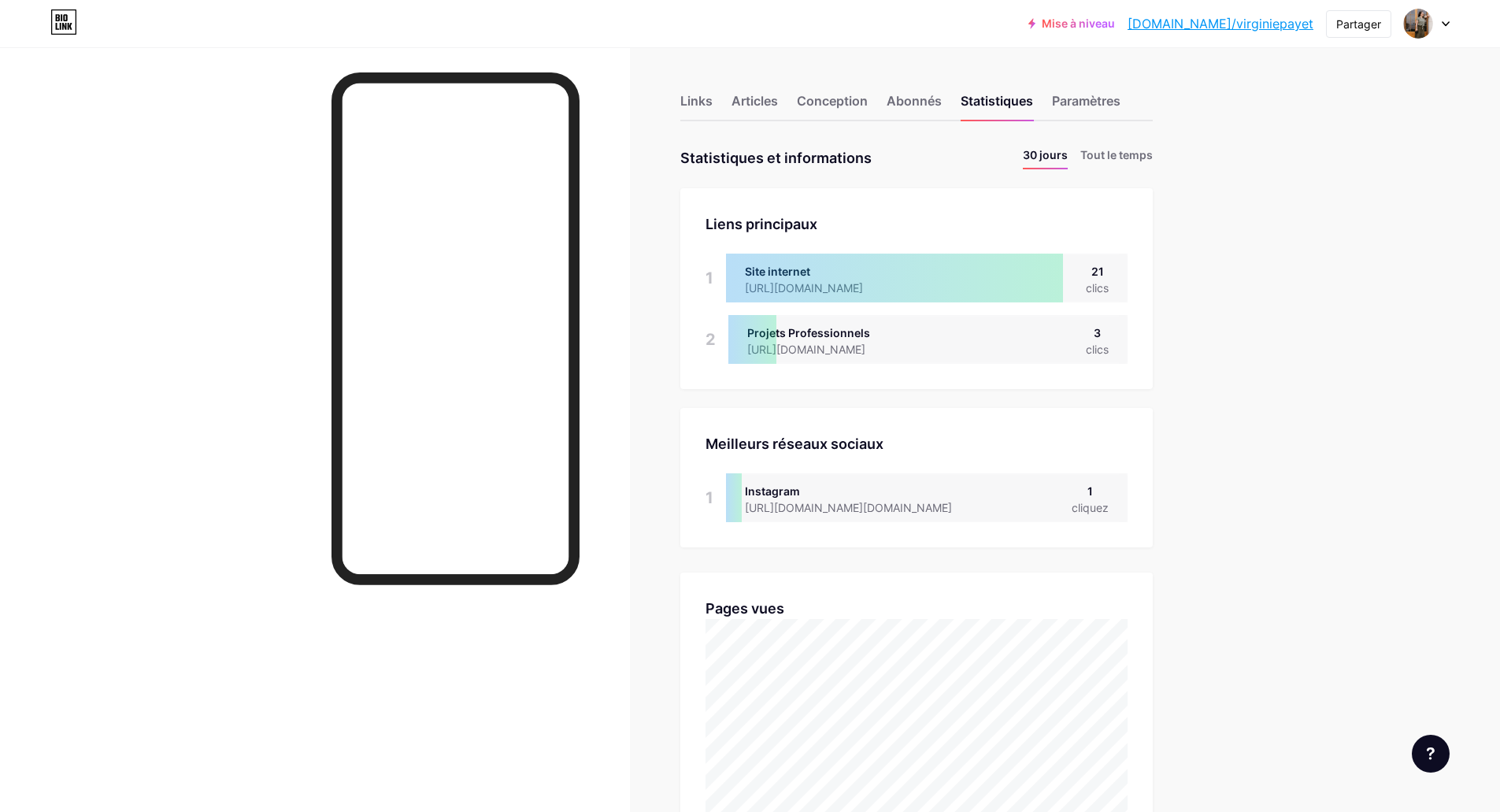
click at [892, 105] on div "Links Articles Conception Abonnés Statistiques Paramètres" at bounding box center [917, 93] width 473 height 55
click at [909, 104] on font "Abonnés" at bounding box center [914, 101] width 55 height 16
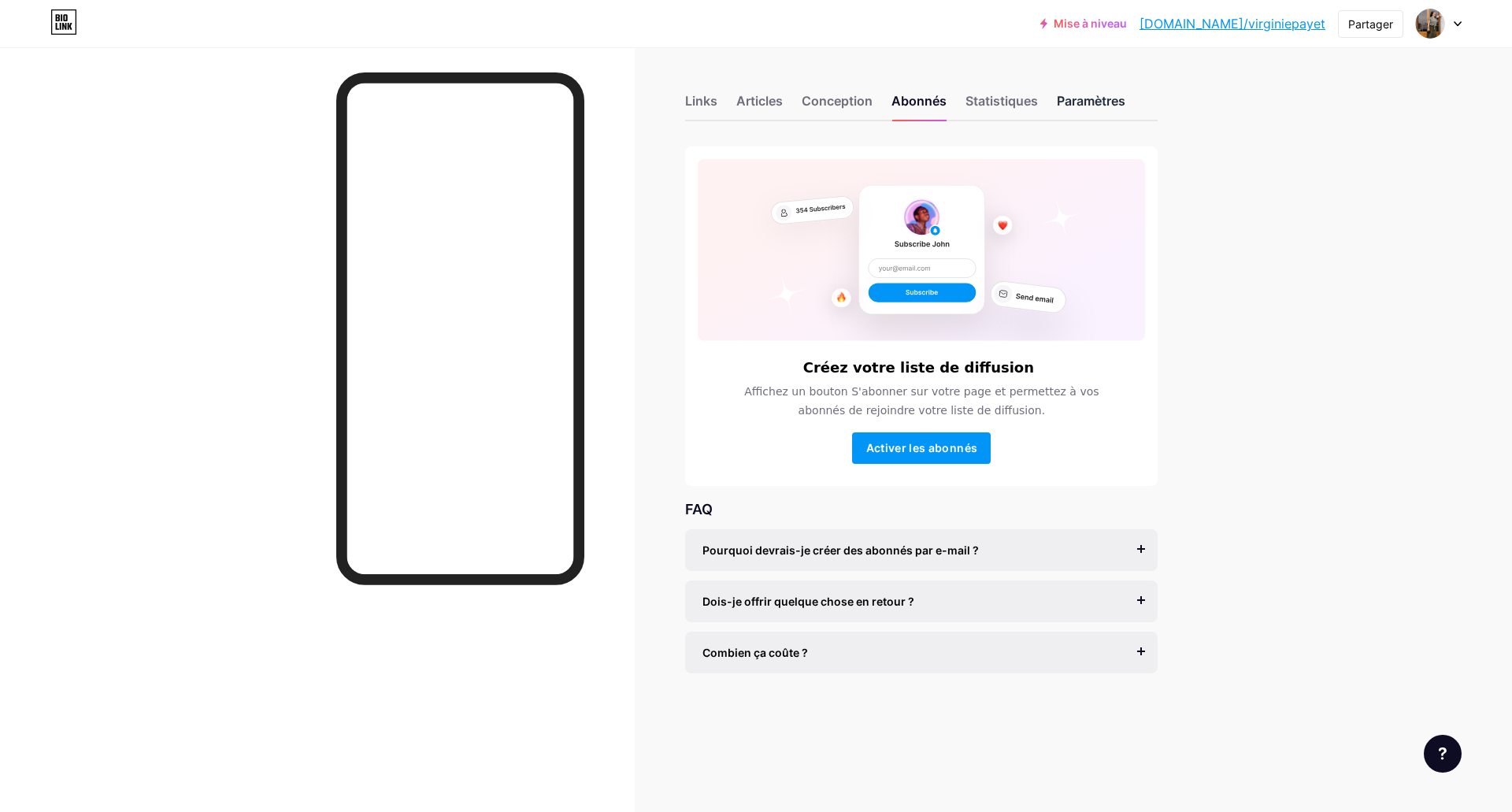
click at [1063, 101] on font "Paramètres" at bounding box center [1091, 101] width 68 height 16
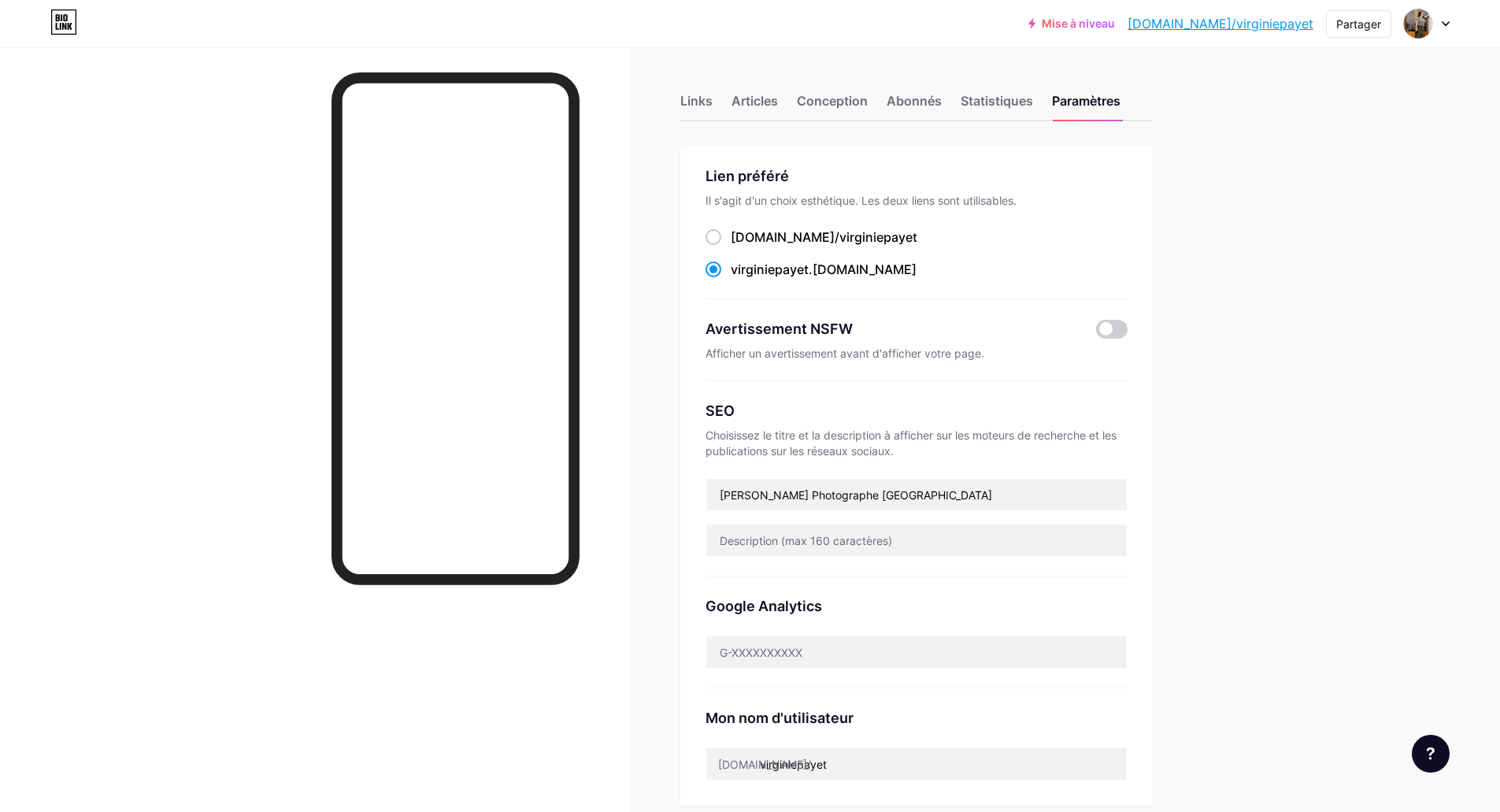
click at [843, 79] on div "Links Articles Conception Abonnés Statistiques Paramètres" at bounding box center [917, 93] width 473 height 55
click at [833, 97] on font "Conception" at bounding box center [832, 101] width 71 height 16
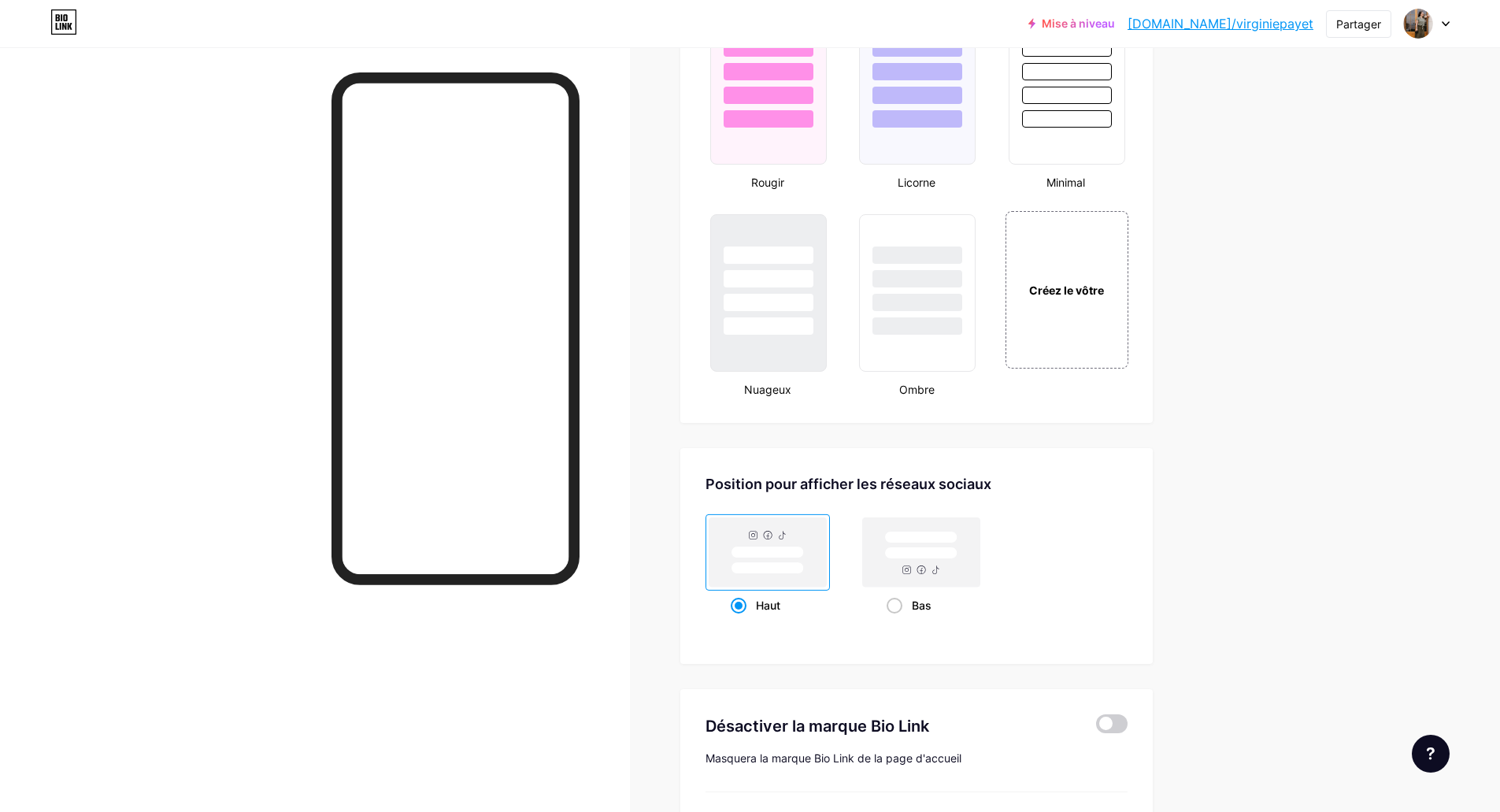
scroll to position [1811, 0]
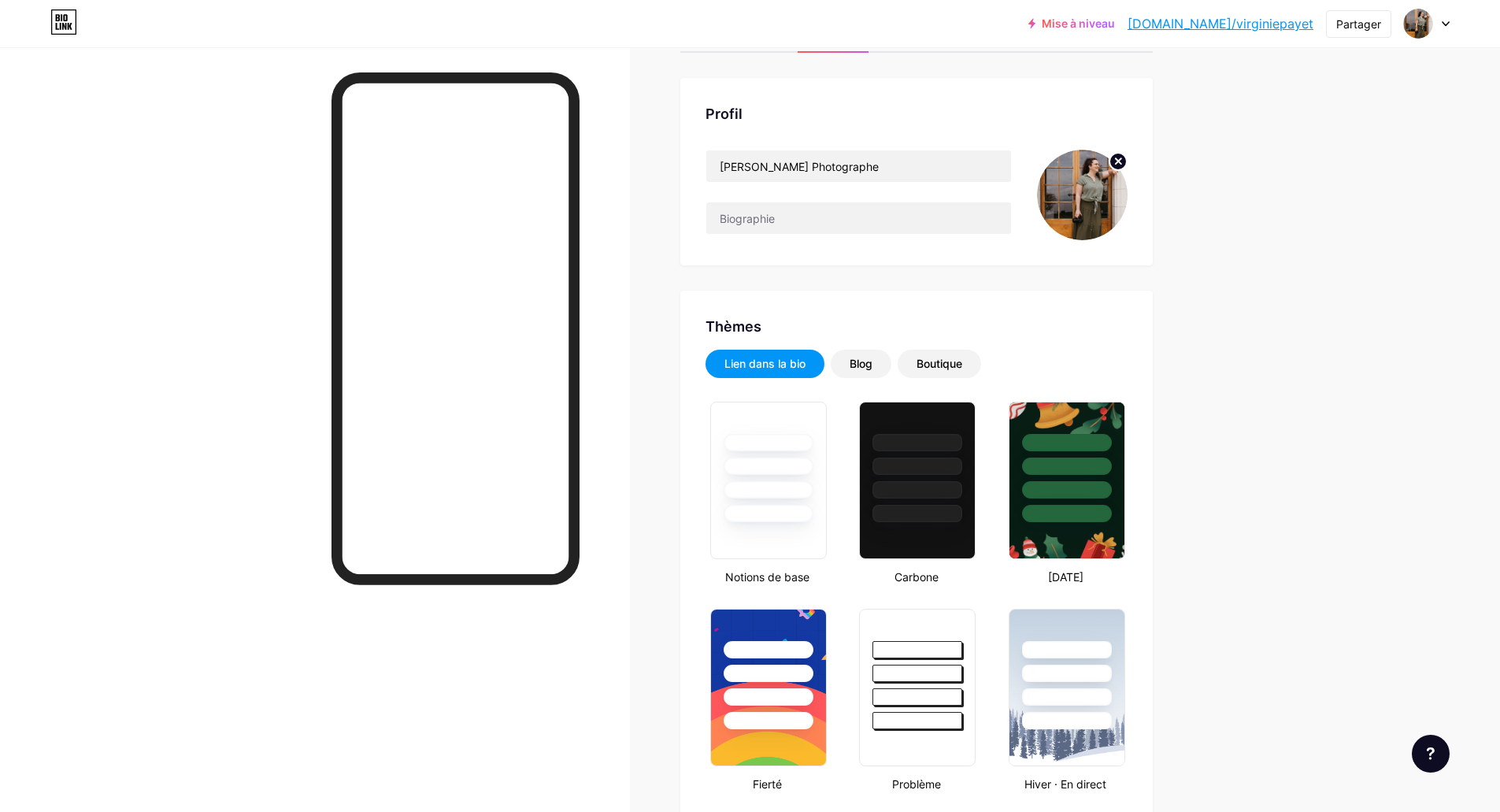
scroll to position [0, 0]
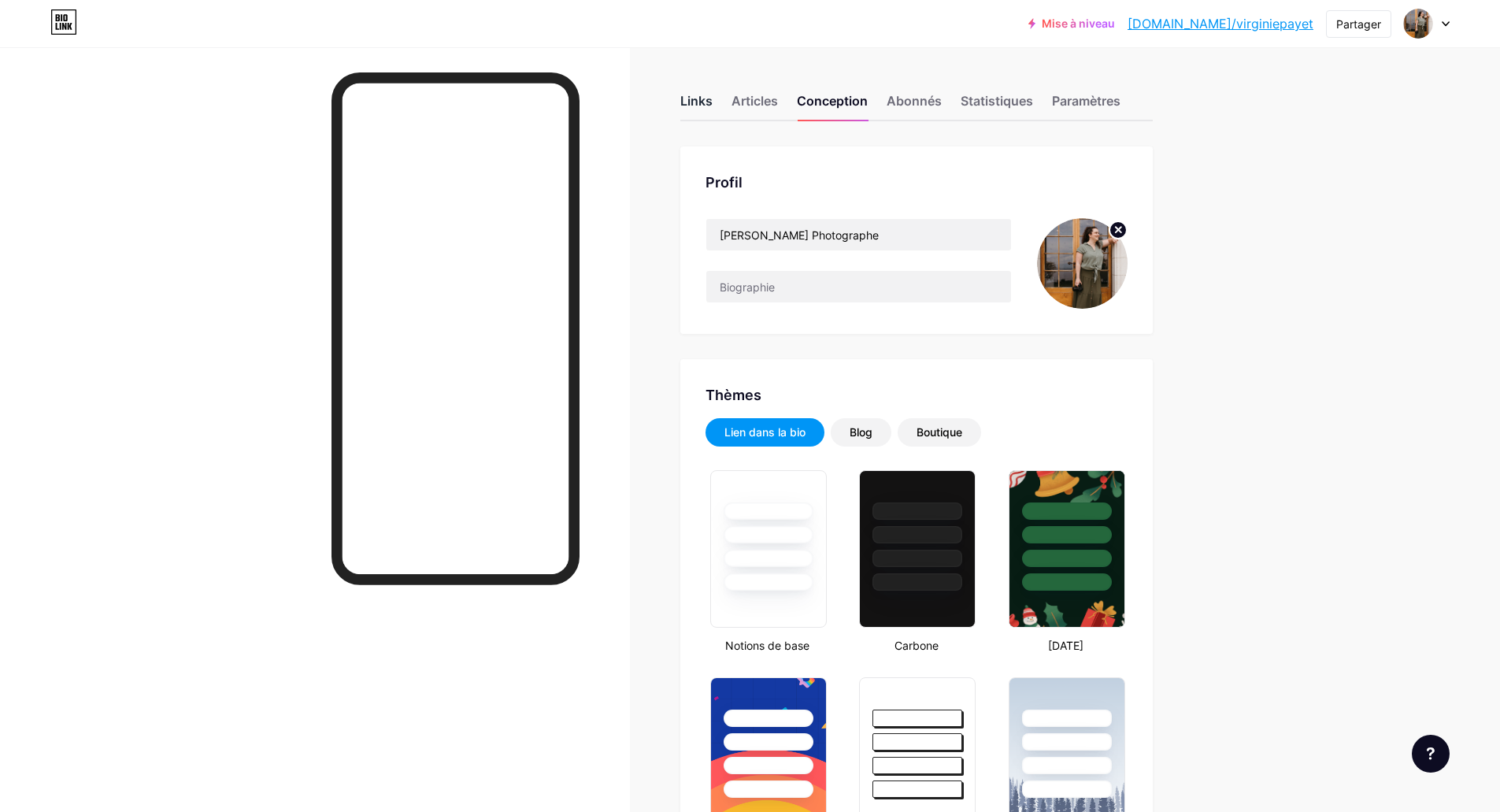
click at [689, 102] on font "Links" at bounding box center [697, 101] width 32 height 16
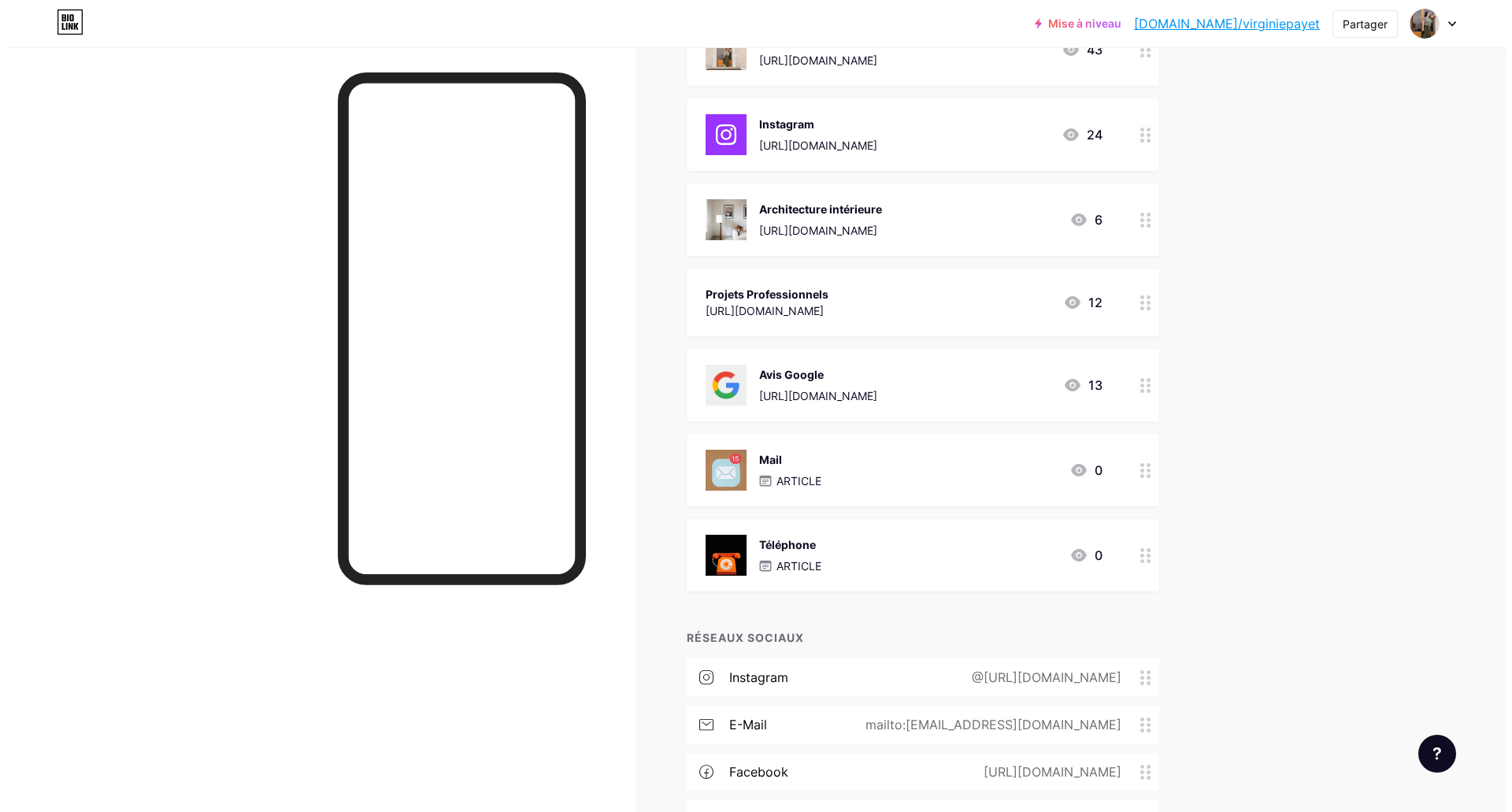
scroll to position [449, 0]
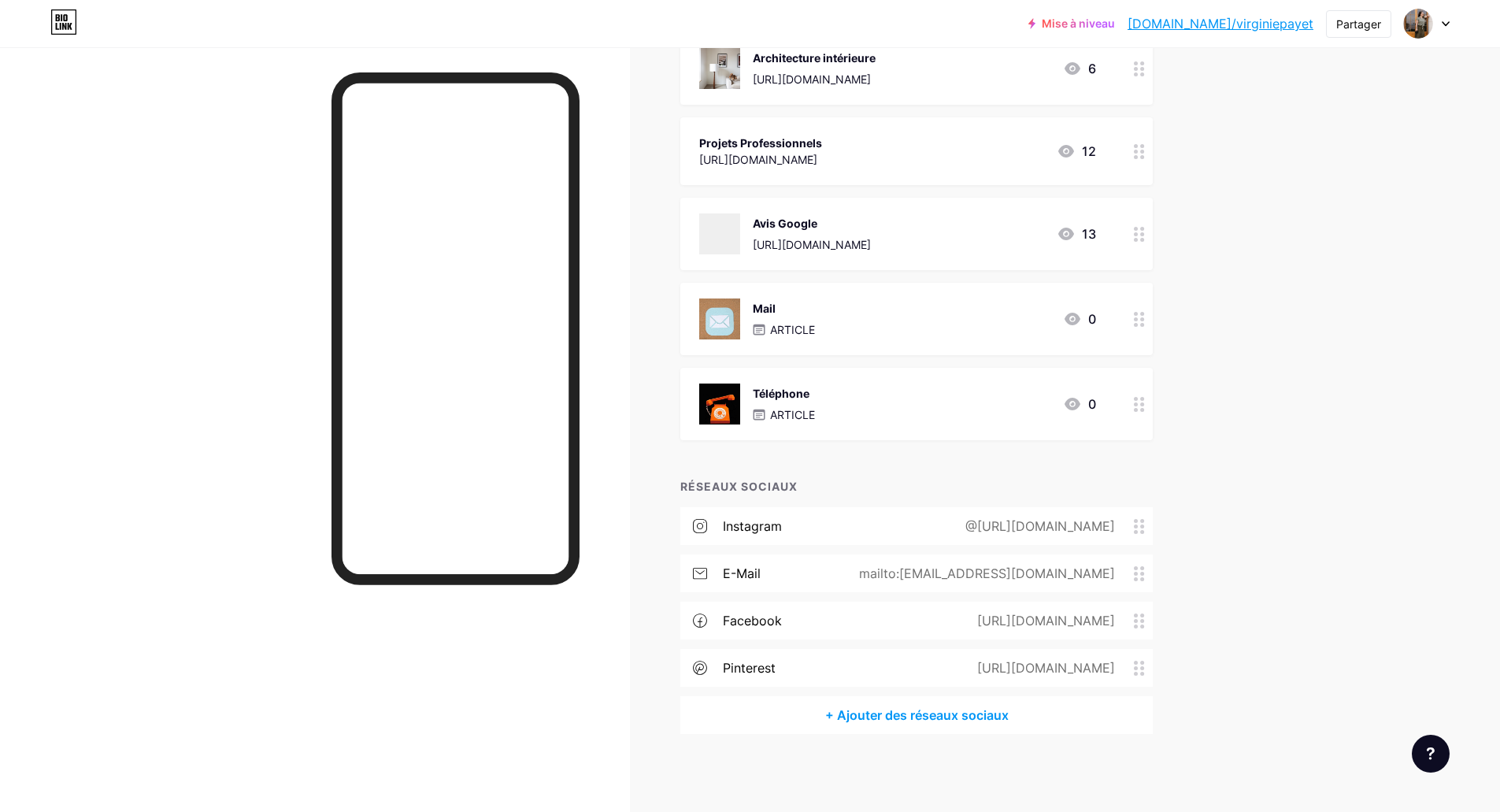
click at [965, 522] on font "@[URL][DOMAIN_NAME]" at bounding box center [1040, 526] width 149 height 16
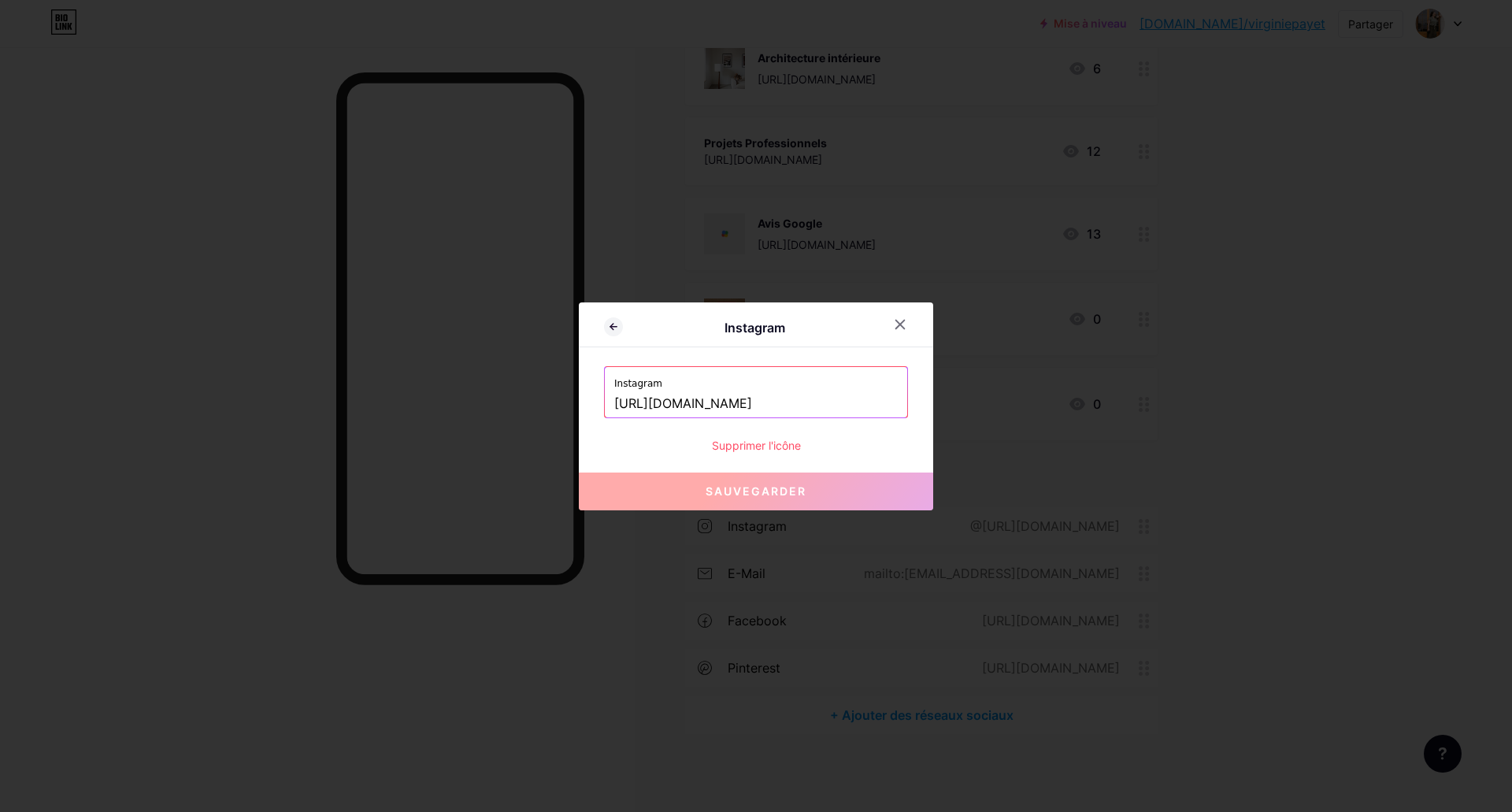
click at [785, 402] on input "[URL][DOMAIN_NAME]" at bounding box center [755, 404] width 283 height 26
paste input "virginiepayet_photographe"
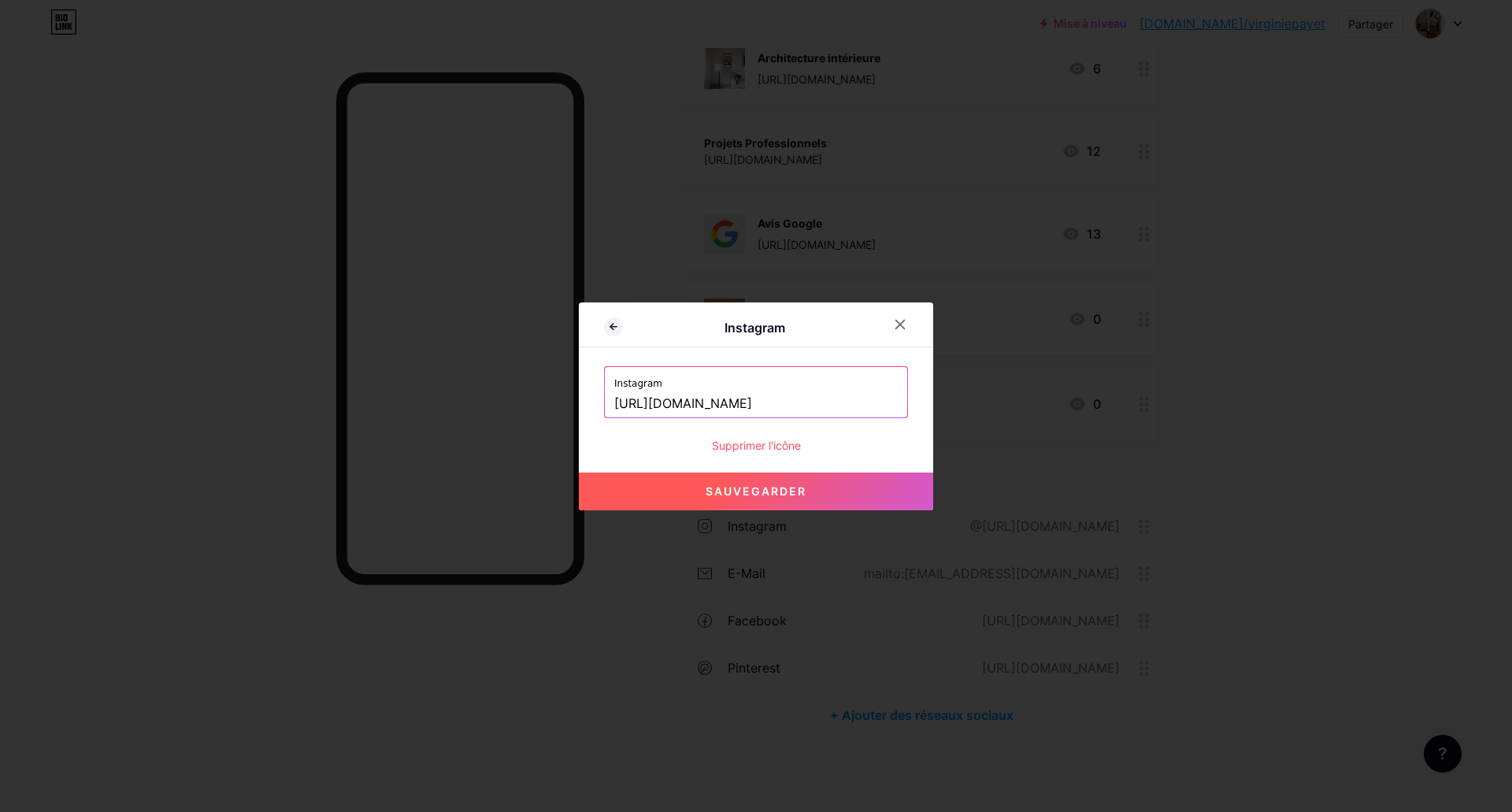
scroll to position [0, 49]
click at [765, 493] on font "Sauvegarder" at bounding box center [756, 490] width 101 height 14
type input "[URL][DOMAIN_NAME][DOMAIN_NAME]"
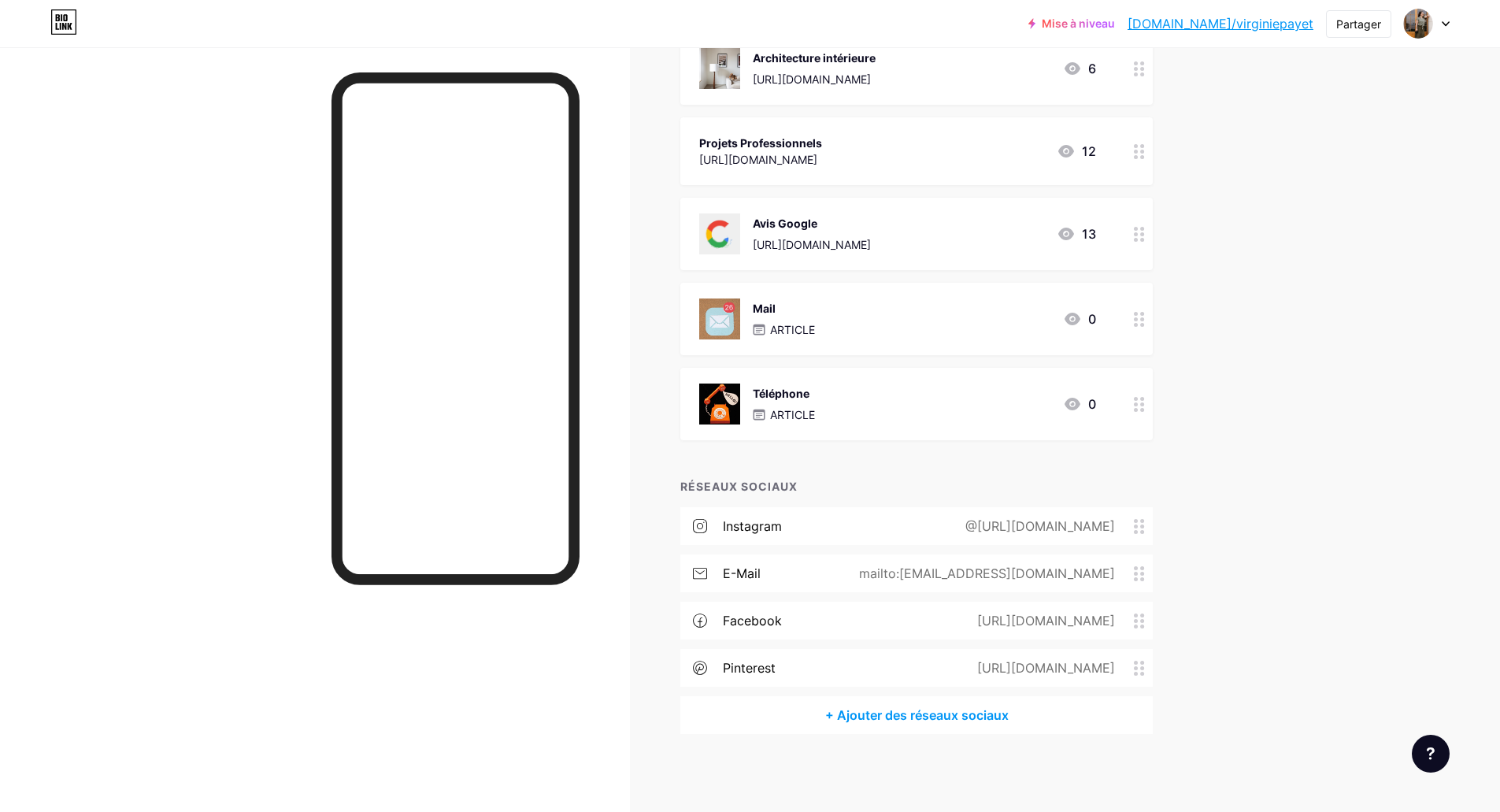
click at [1138, 521] on circle at bounding box center [1136, 521] width 4 height 4
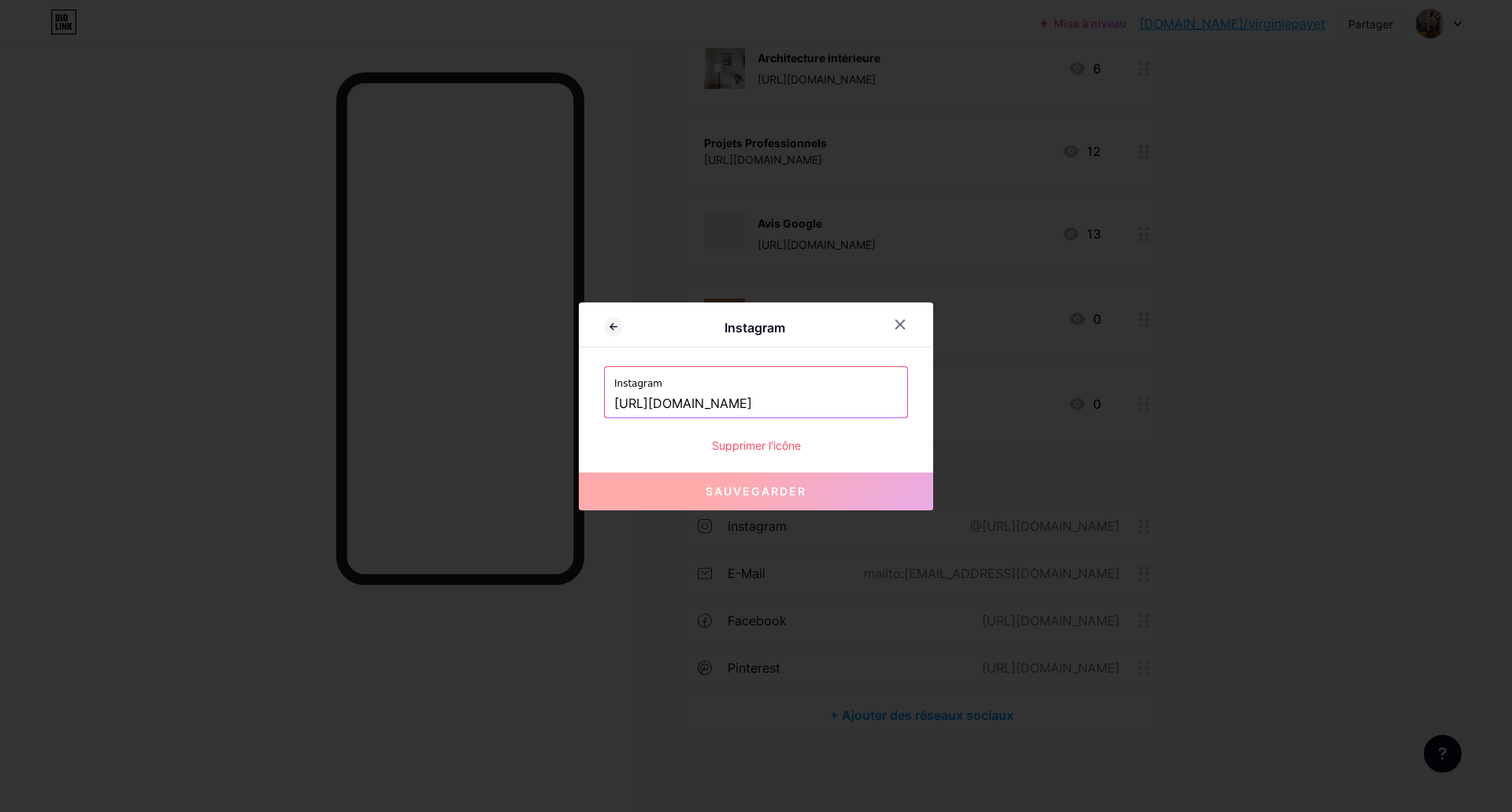
click at [827, 404] on input "[URL][DOMAIN_NAME]" at bounding box center [755, 404] width 283 height 26
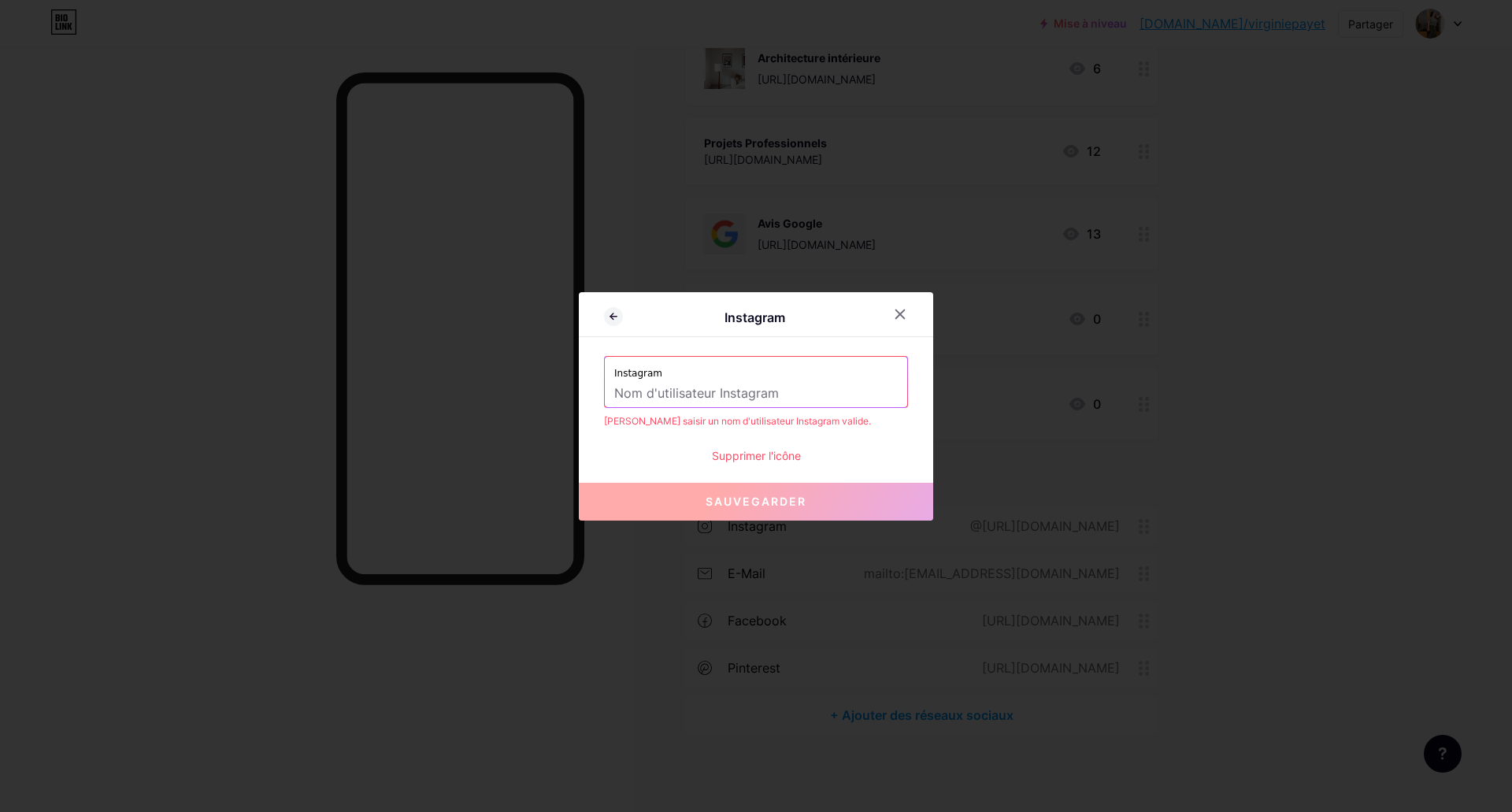
paste input "[URL][DOMAIN_NAME]"
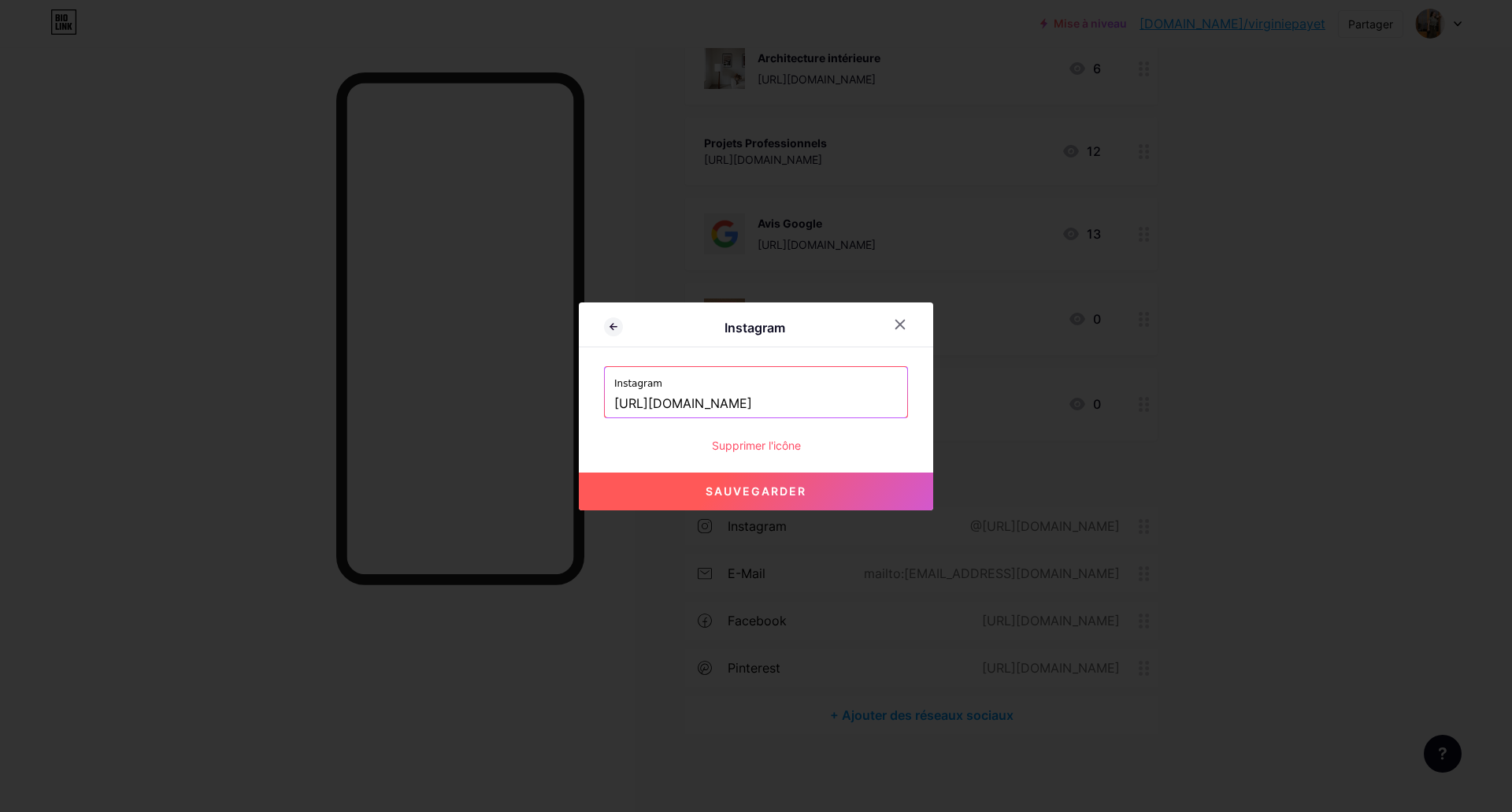
click at [788, 506] on button "Sauvegarder" at bounding box center [755, 491] width 354 height 38
type input "[URL][DOMAIN_NAME][DOMAIN_NAME]"
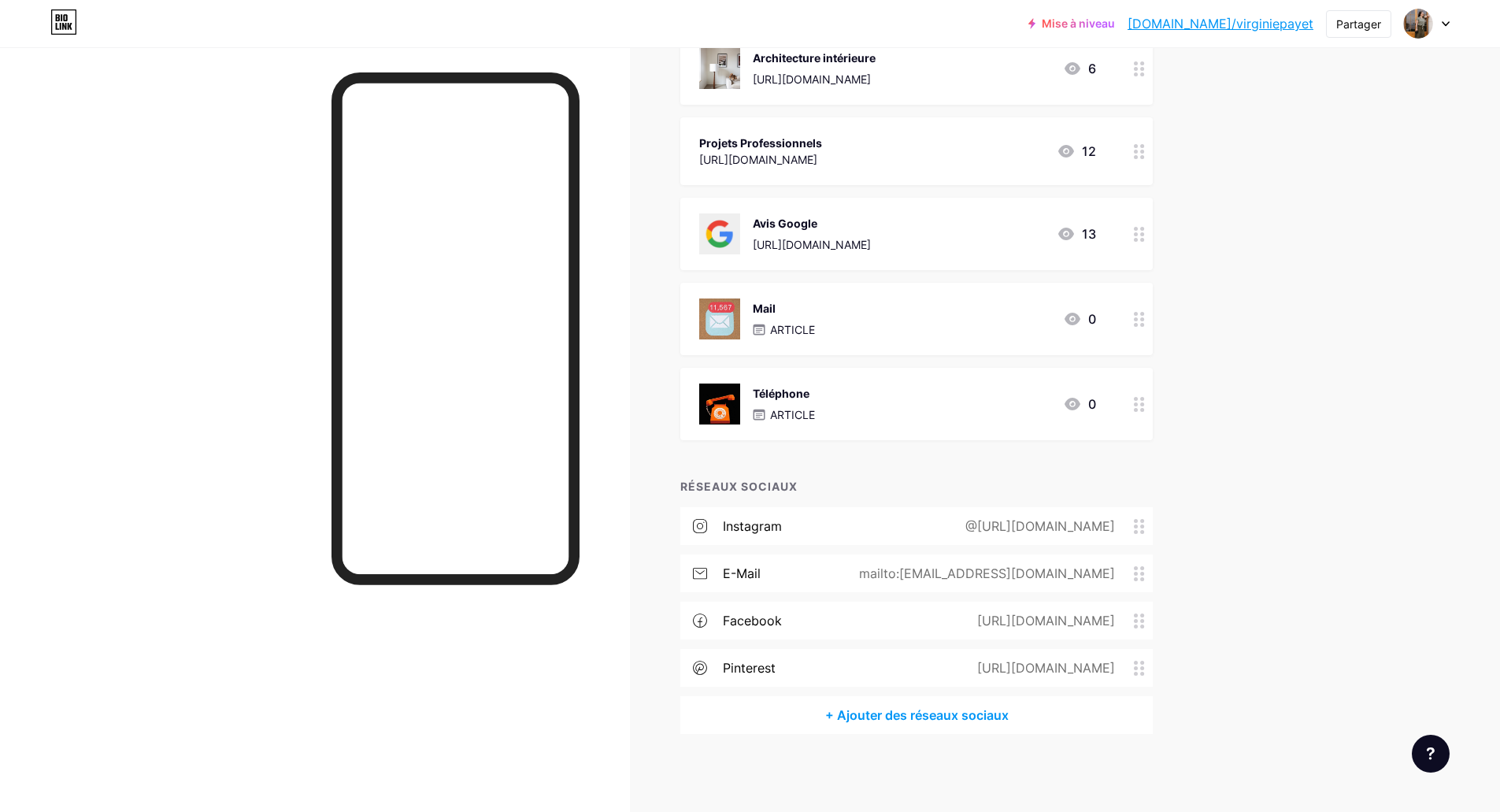
click at [1144, 579] on circle at bounding box center [1142, 579] width 4 height 4
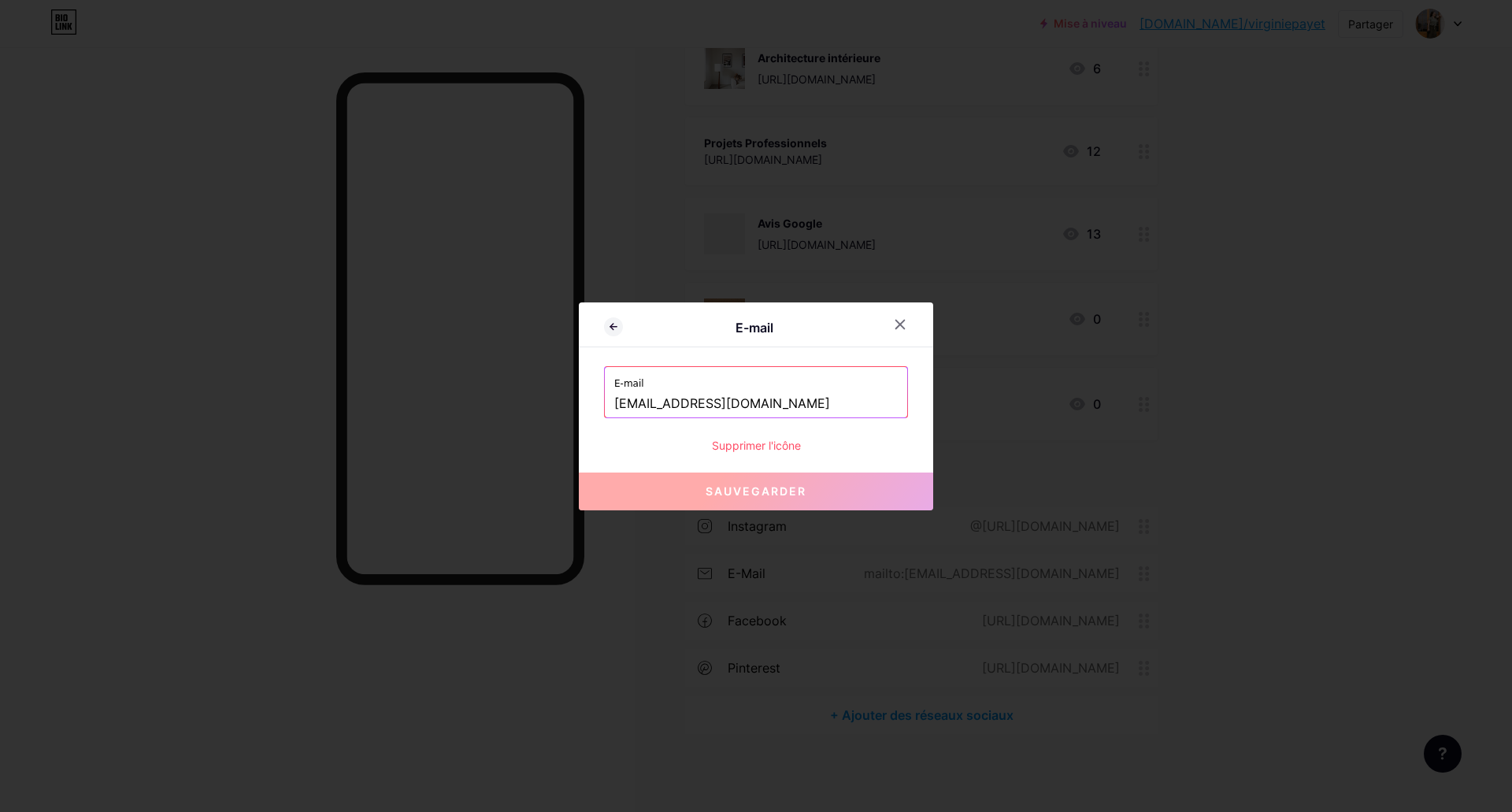
drag, startPoint x: 703, startPoint y: 408, endPoint x: 603, endPoint y: 377, distance: 104.7
click at [601, 388] on div "E-mail E-mail [EMAIL_ADDRESS][DOMAIN_NAME] Supprimer l'icône Sauvegarder" at bounding box center [755, 406] width 354 height 208
click at [713, 492] on font "Sauvegarder" at bounding box center [756, 490] width 101 height 14
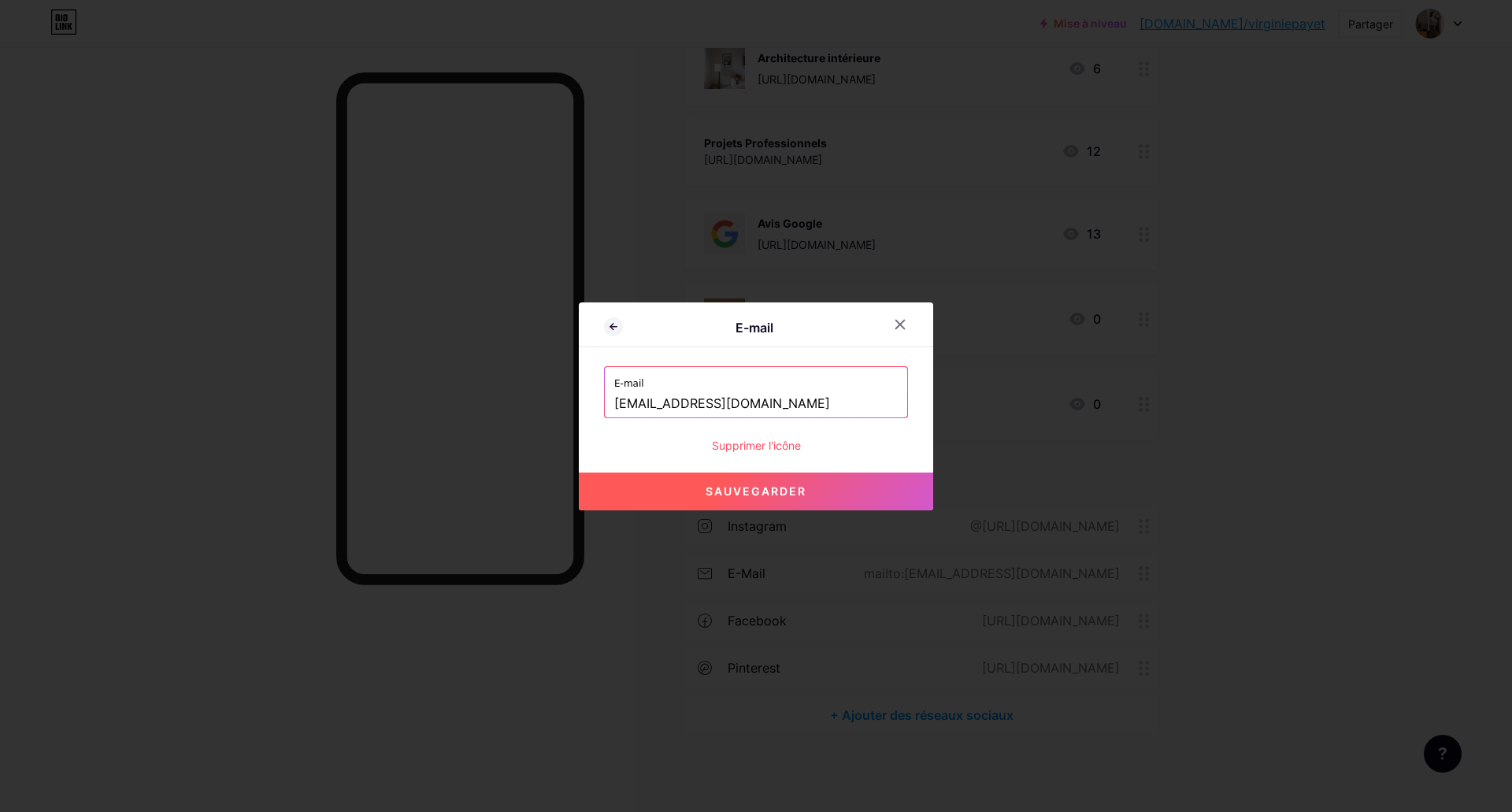
type input "mailto:[EMAIL_ADDRESS][DOMAIN_NAME]"
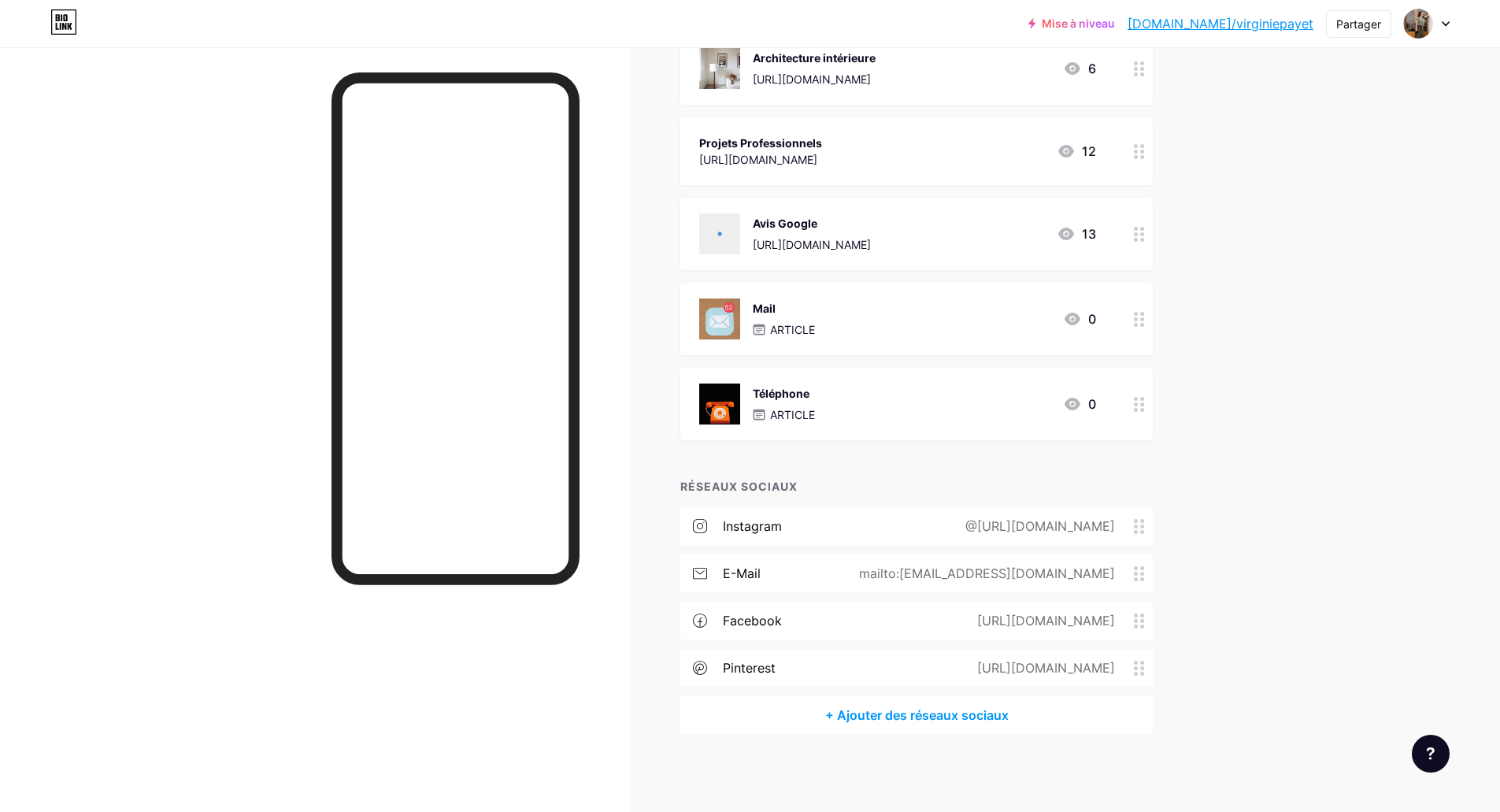
click at [1144, 668] on icon at bounding box center [1140, 668] width 11 height 15
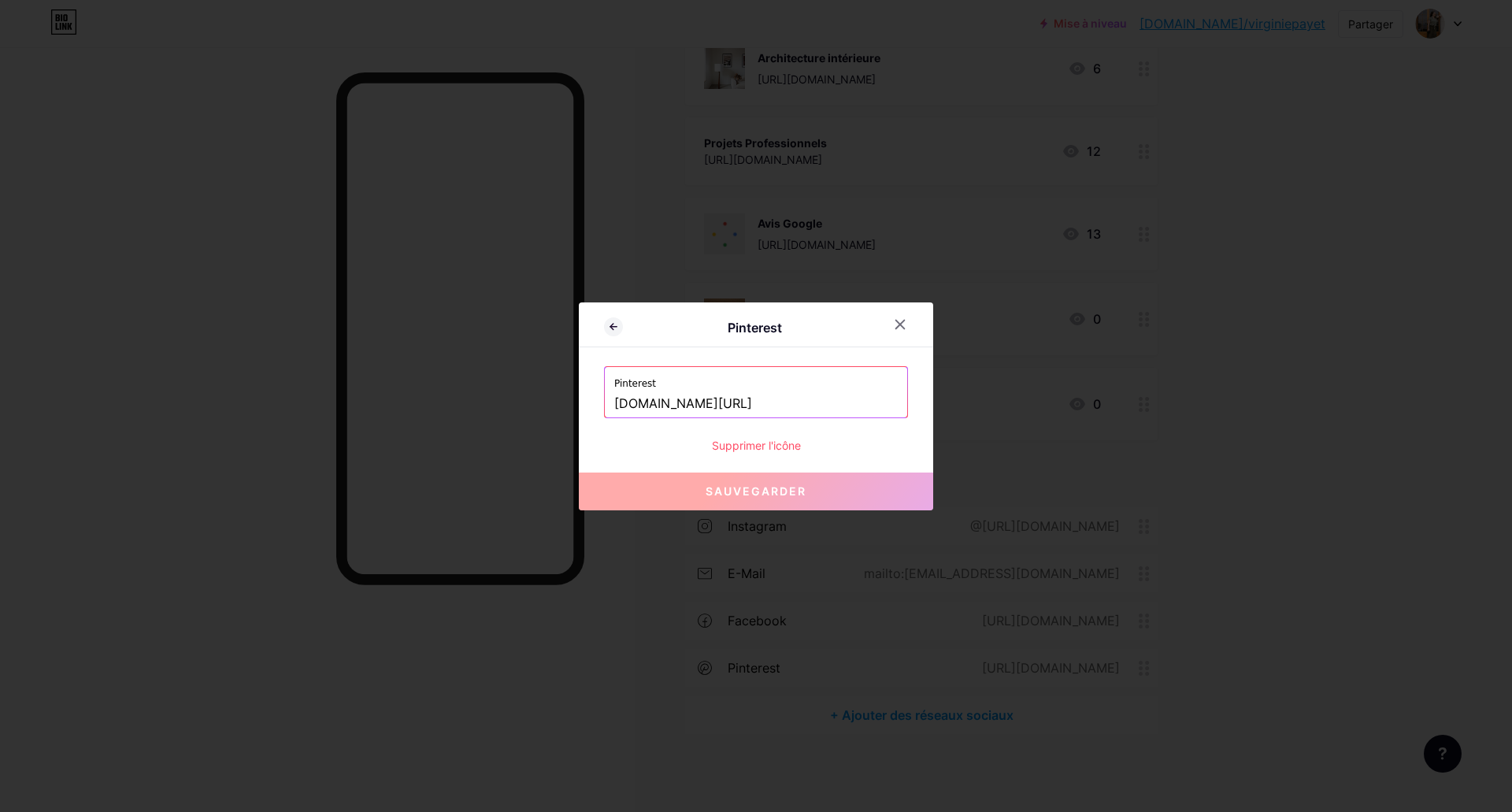
click at [785, 441] on font "Supprimer l'icône" at bounding box center [756, 445] width 89 height 14
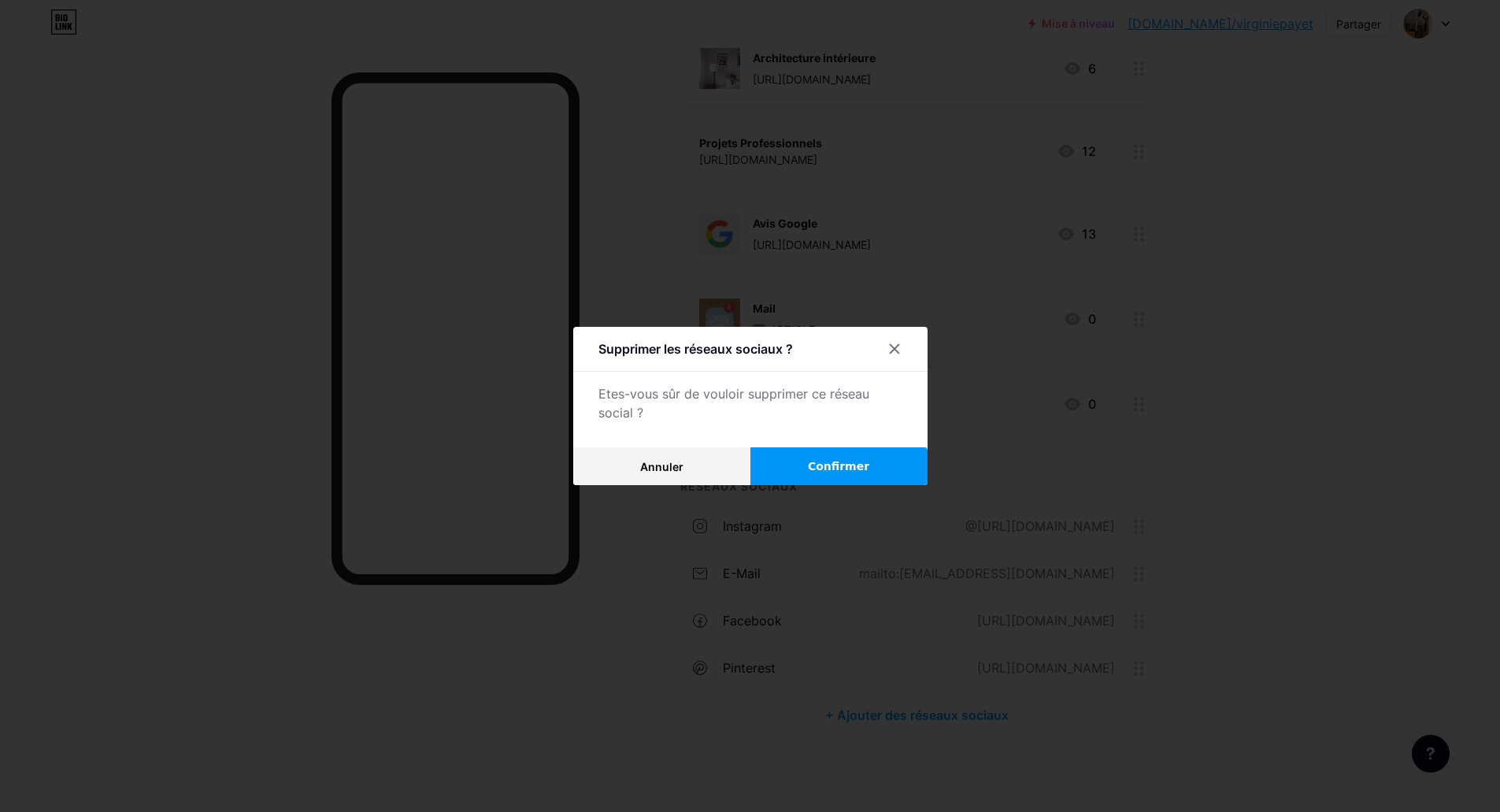
click at [818, 473] on font "Confirmer" at bounding box center [839, 466] width 62 height 13
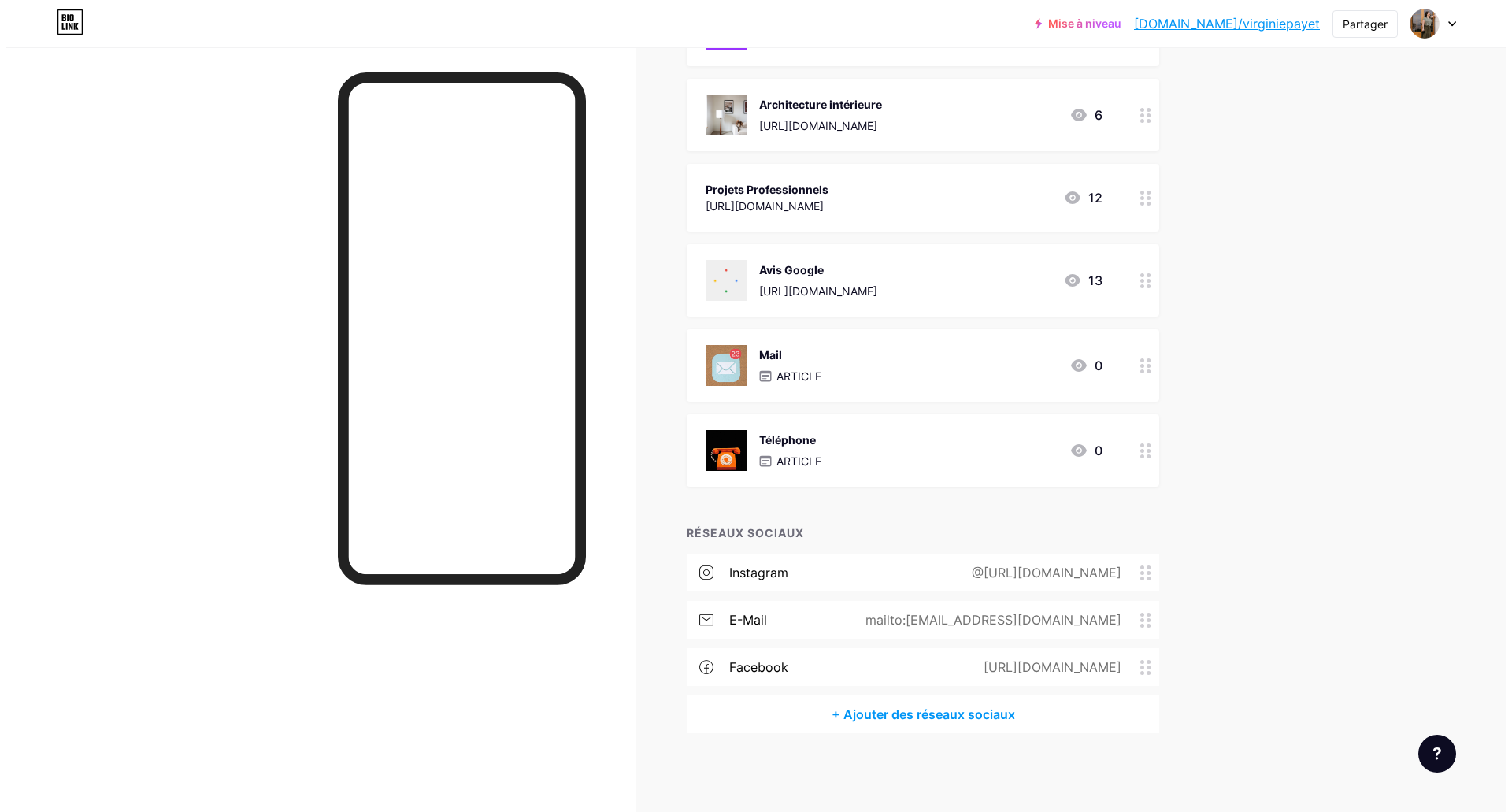
scroll to position [401, 0]
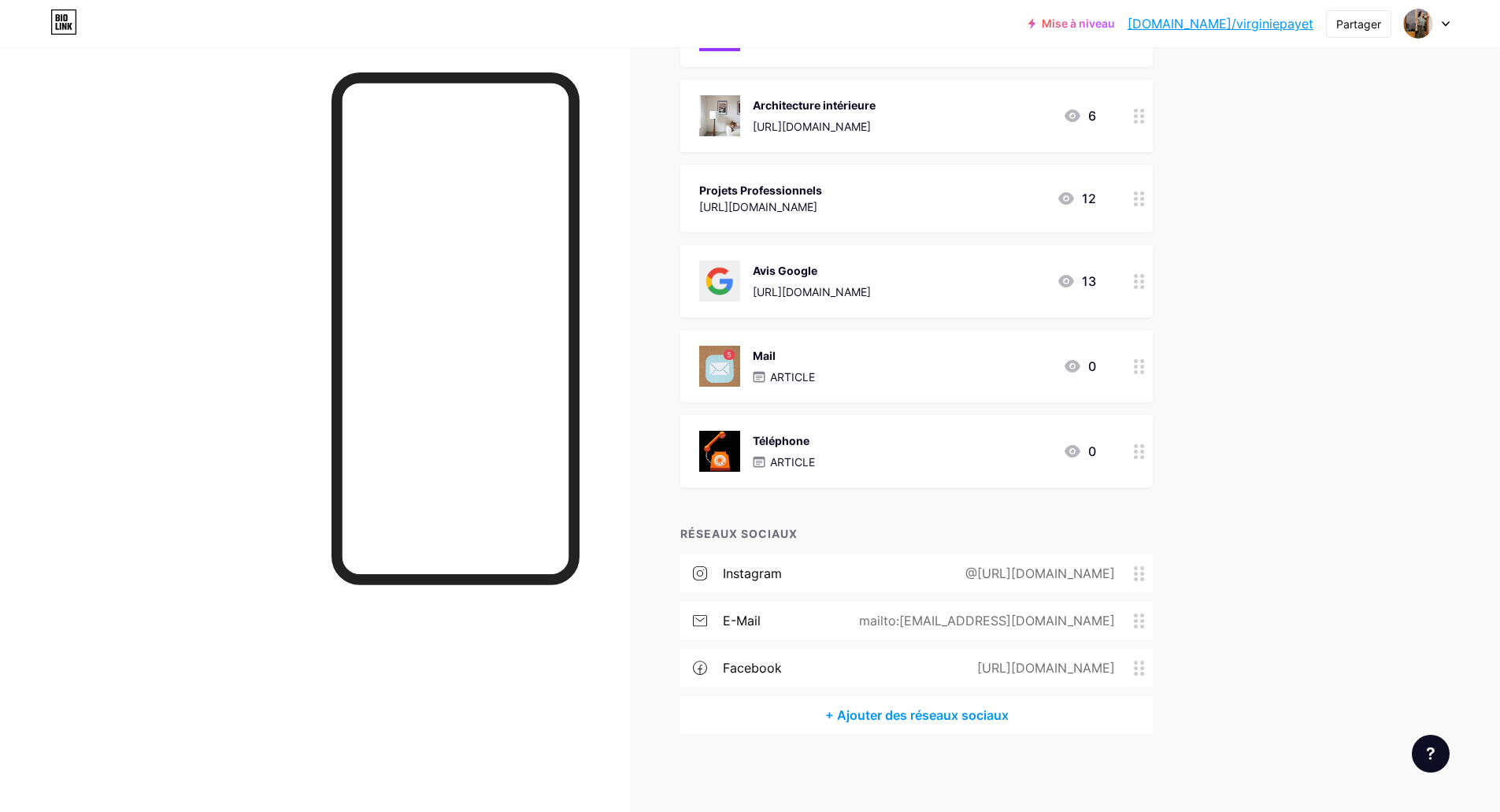
click at [943, 716] on font "+ Ajouter des réseaux sociaux" at bounding box center [917, 715] width 184 height 16
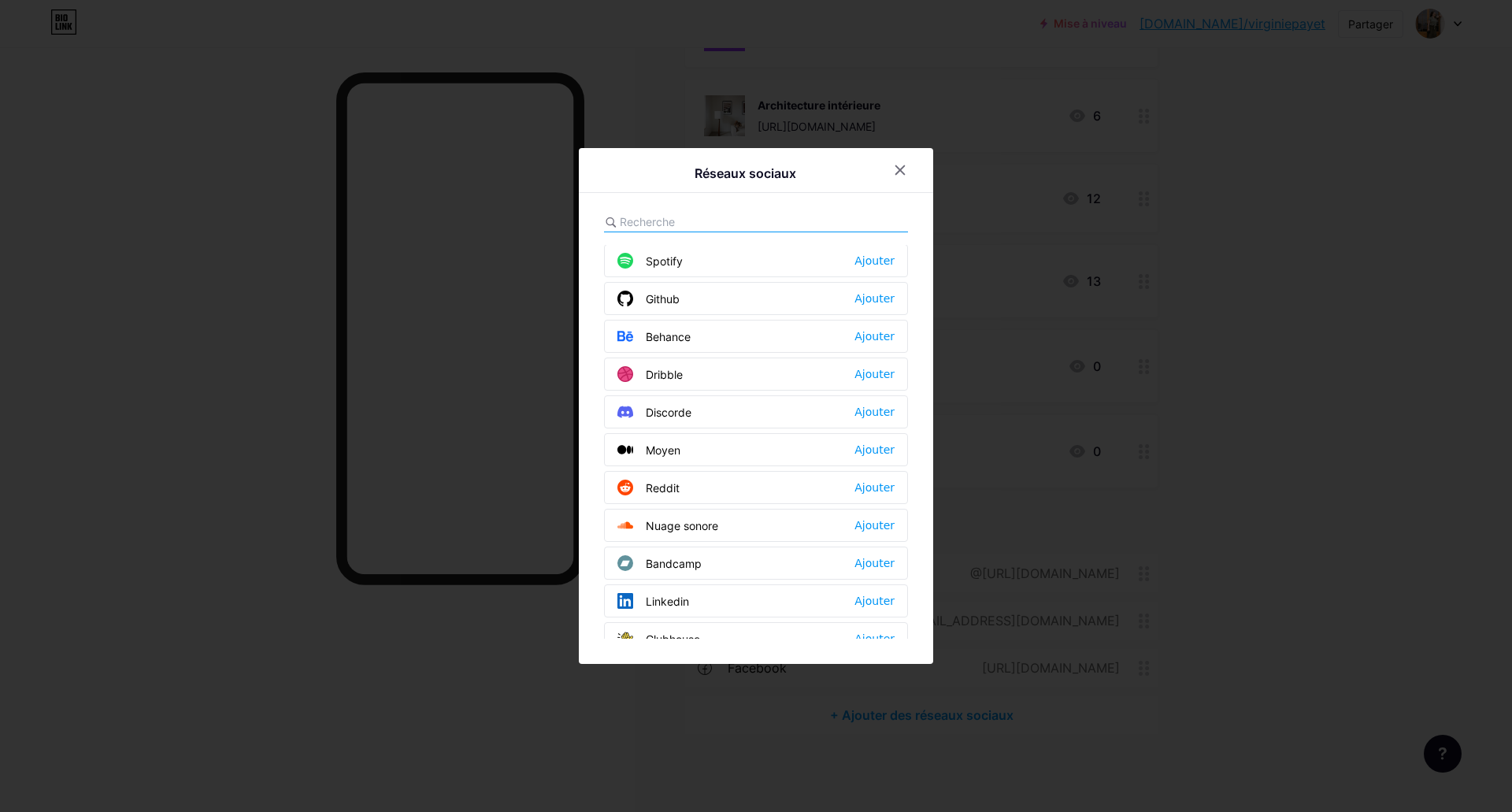
scroll to position [394, 0]
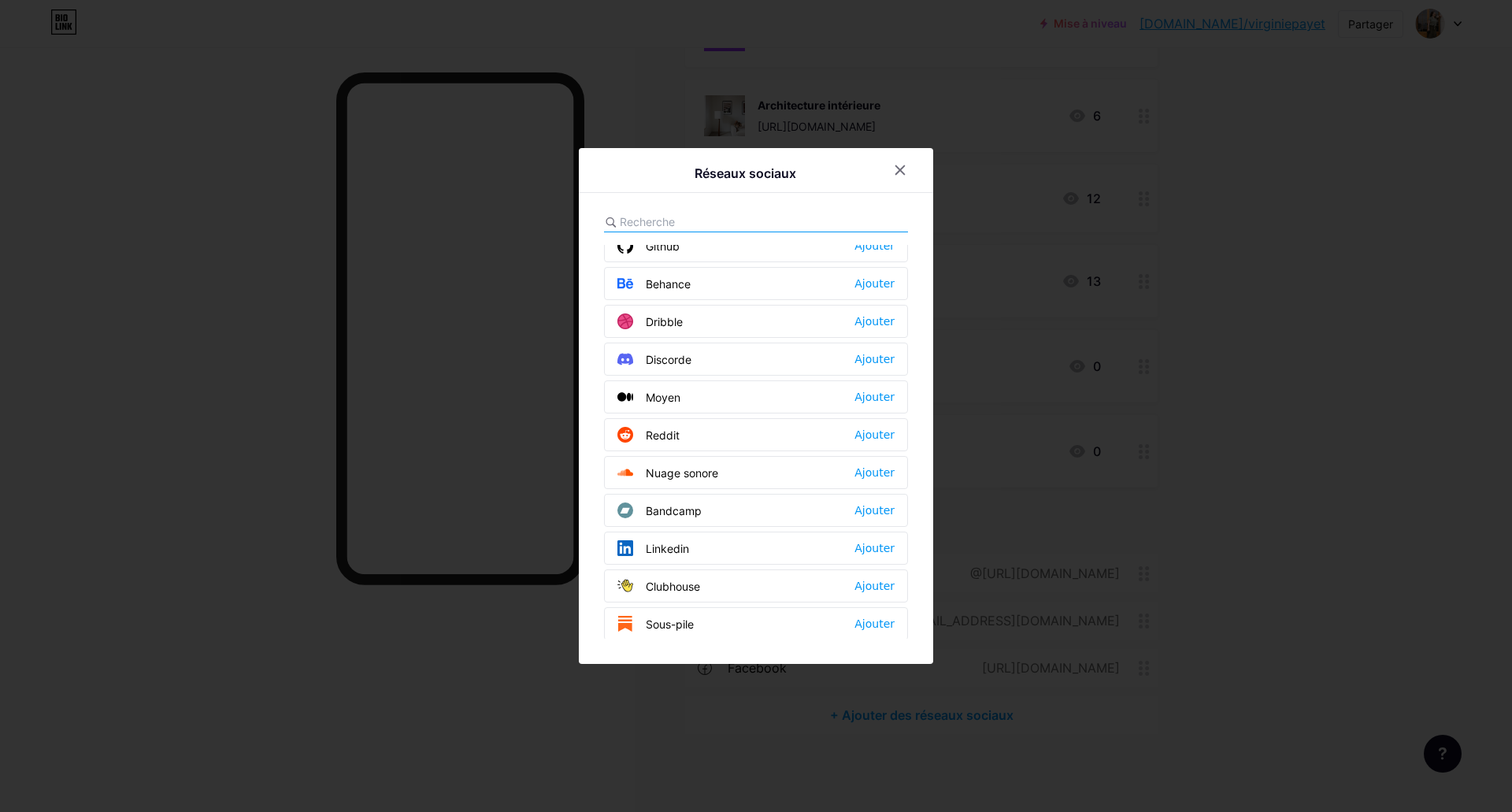
click at [698, 550] on div "Linkedin Ajouter" at bounding box center [756, 547] width 304 height 33
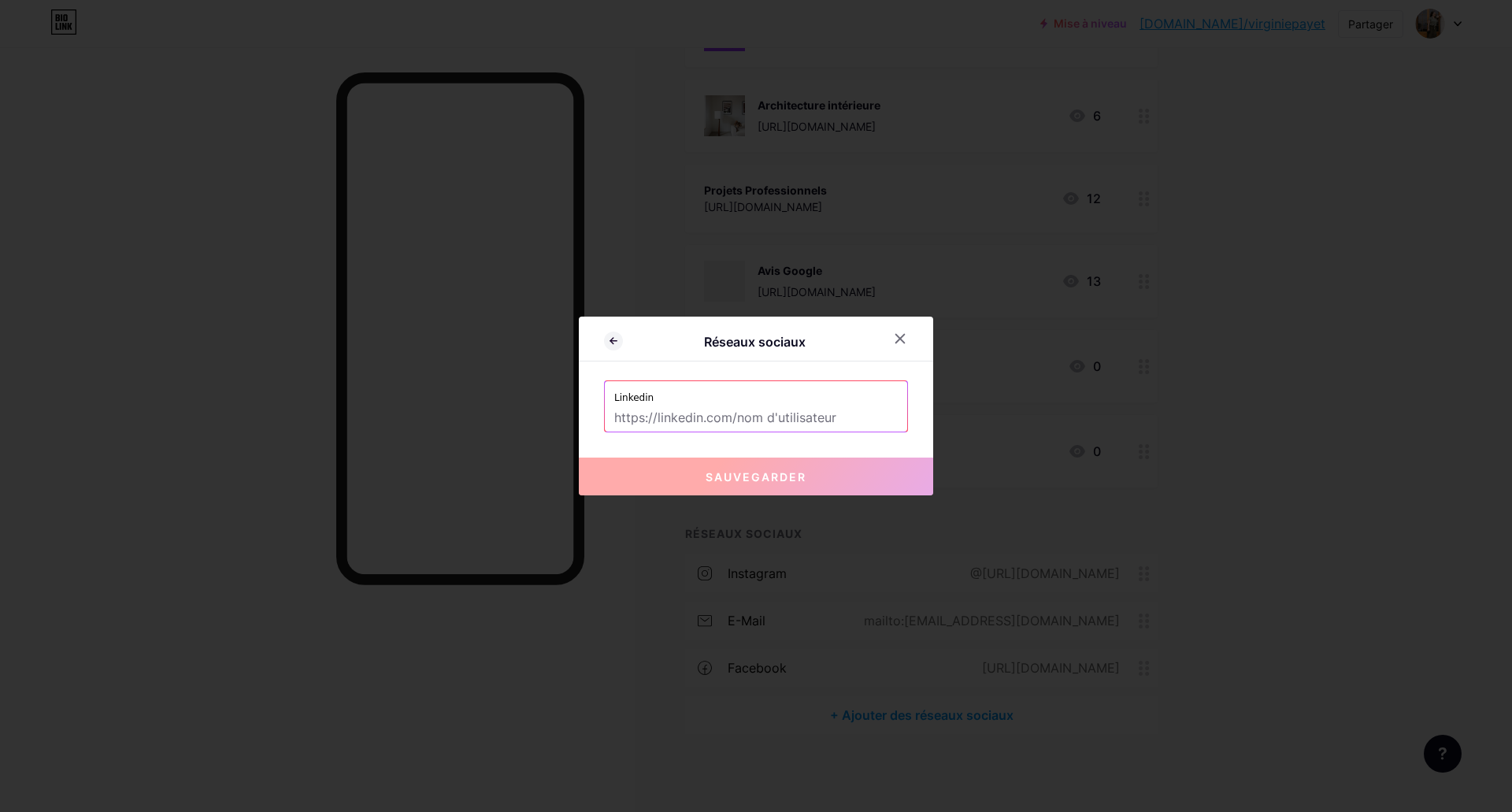
click at [701, 410] on input "text" at bounding box center [755, 417] width 283 height 26
paste input "[URL][DOMAIN_NAME]"
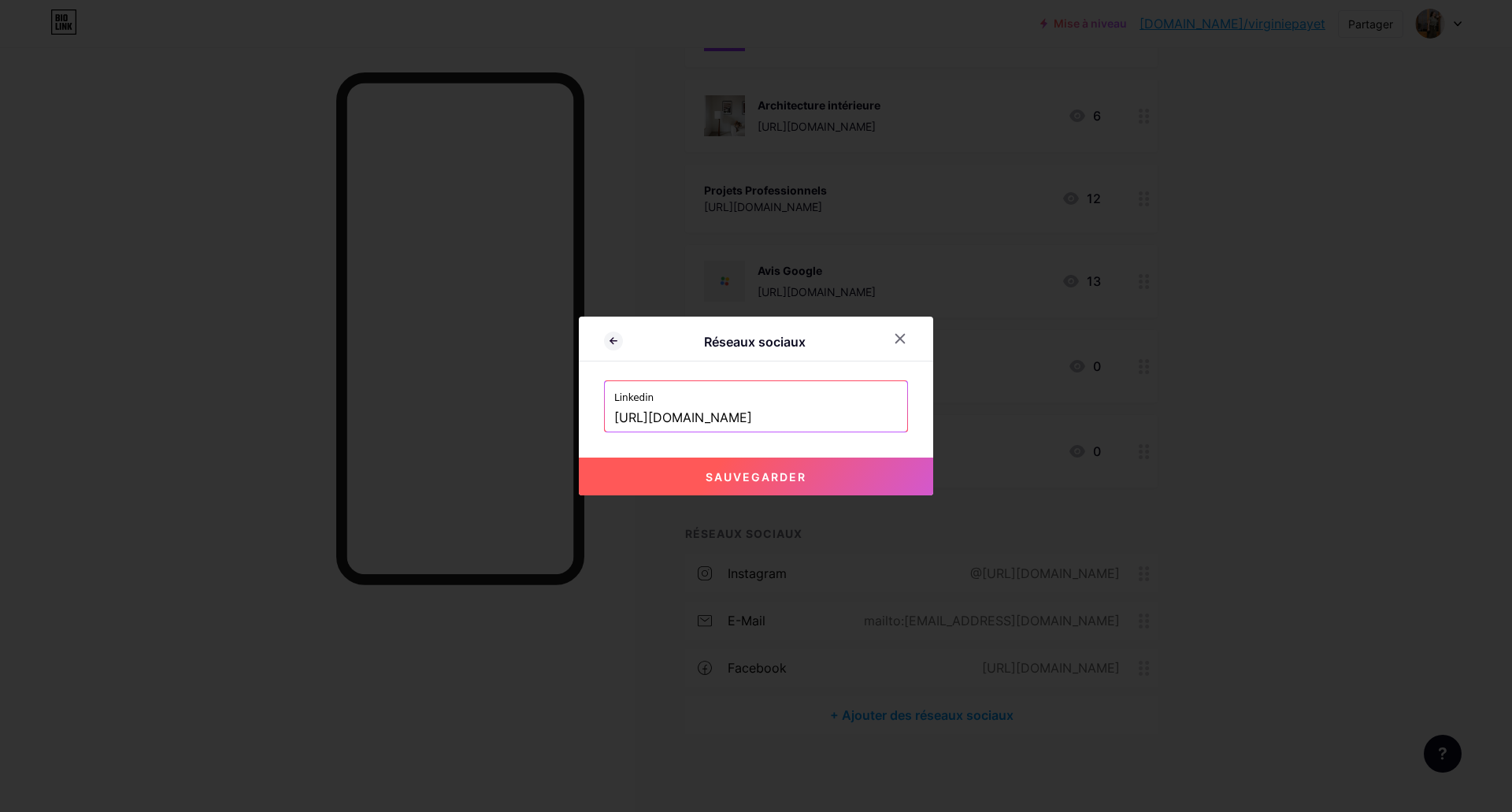
type input "[URL][DOMAIN_NAME]"
click at [754, 461] on button "Sauvegarder" at bounding box center [755, 476] width 354 height 38
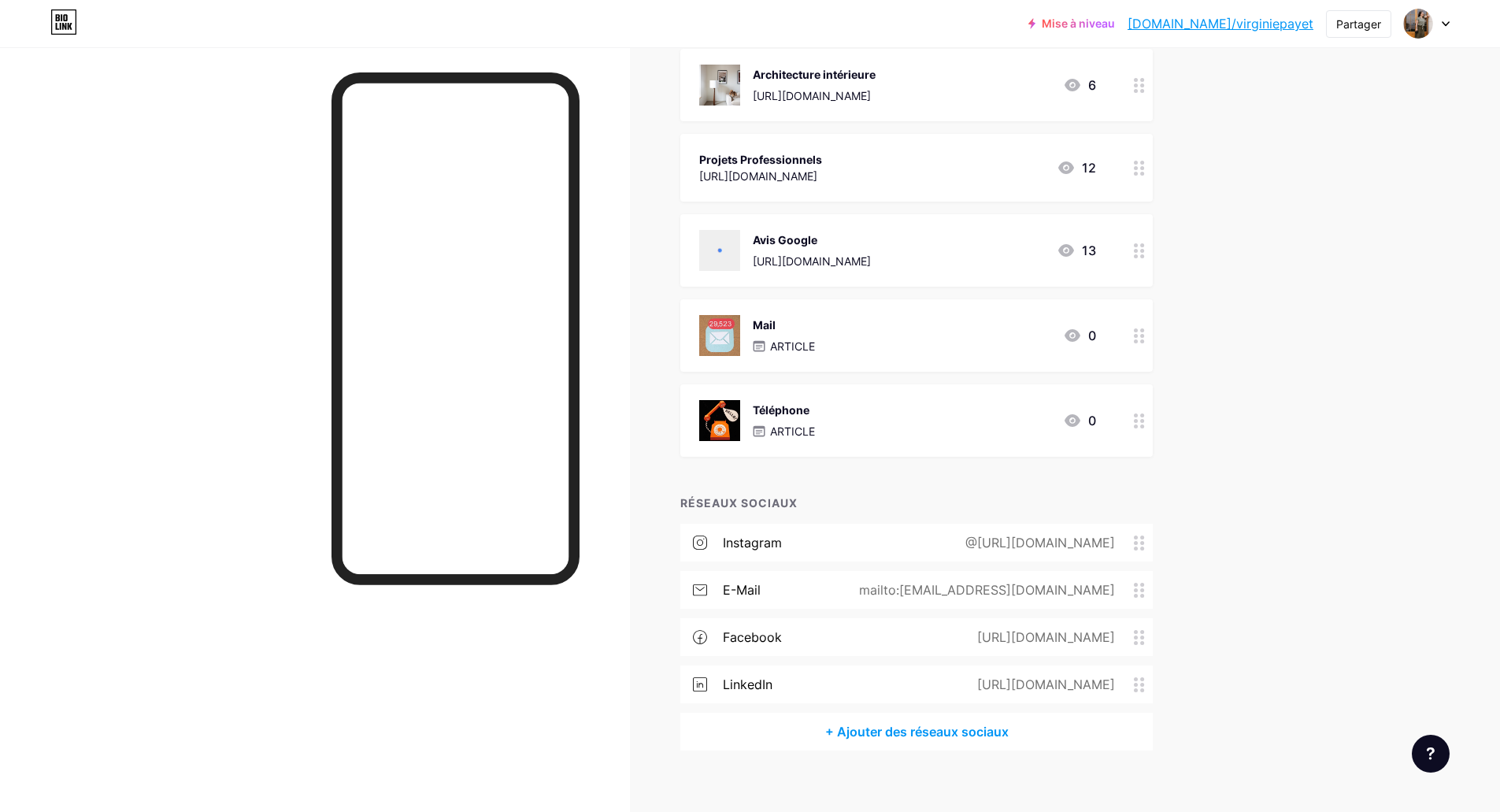
scroll to position [449, 0]
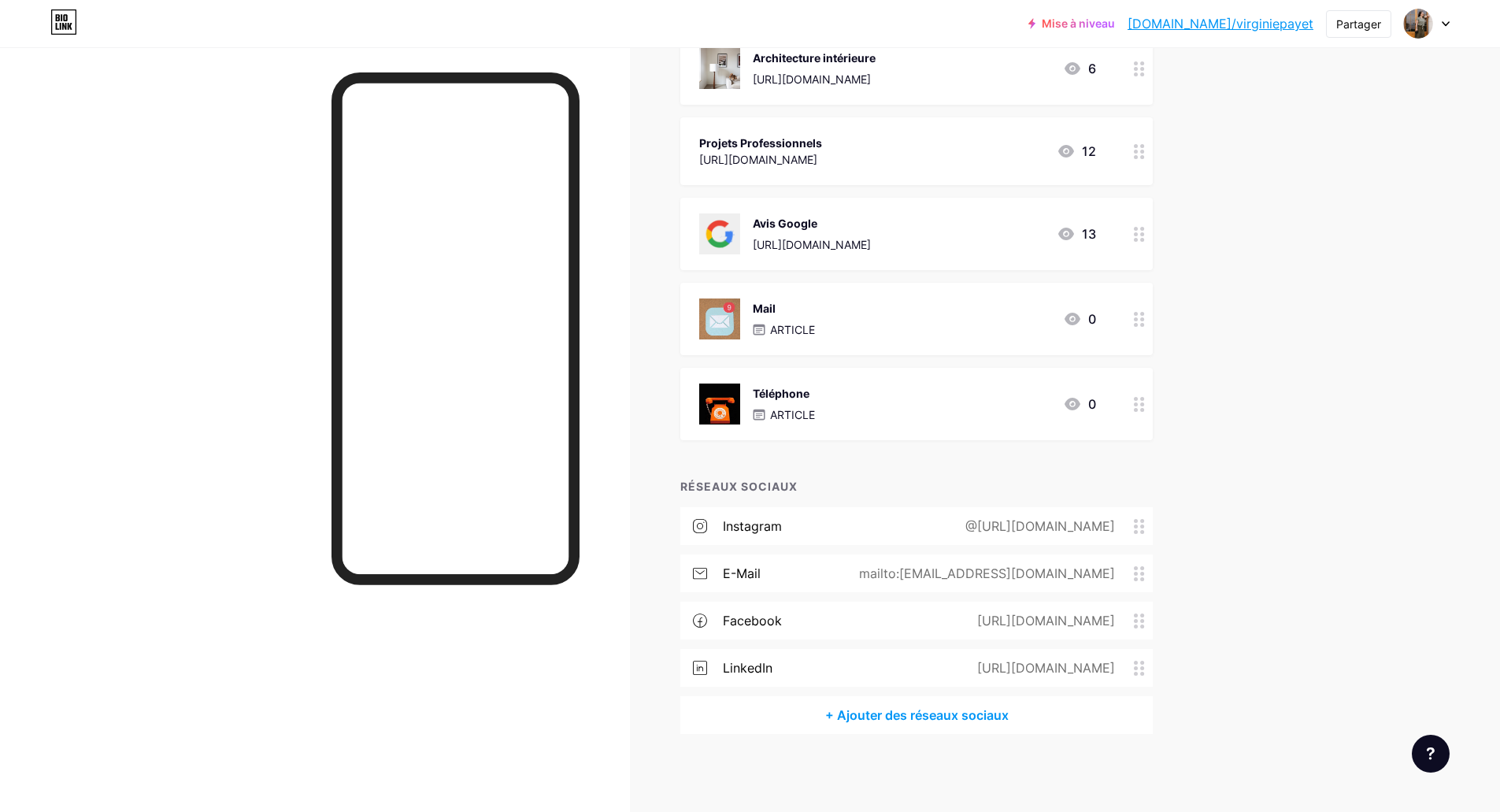
drag, startPoint x: 842, startPoint y: 570, endPoint x: 842, endPoint y: 663, distance: 93.0
click at [842, 663] on div "Instagram @[URL][DOMAIN_NAME] e-mail mailto:[EMAIL_ADDRESS][DOMAIN_NAME] Facebo…" at bounding box center [917, 601] width 473 height 189
click at [986, 720] on font "+ Ajouter des réseaux sociaux" at bounding box center [917, 715] width 184 height 16
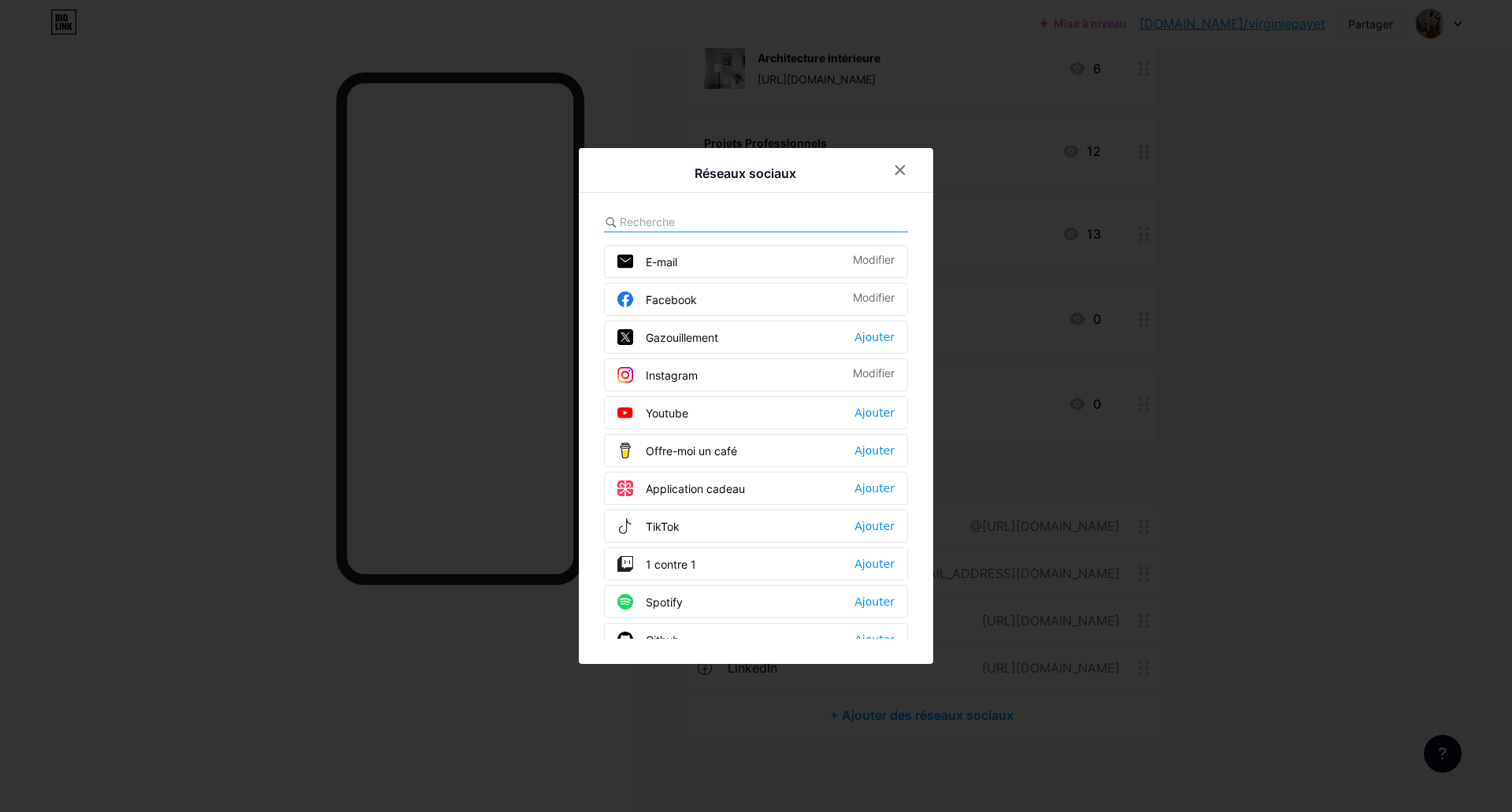
click at [685, 224] on input "text" at bounding box center [706, 221] width 174 height 17
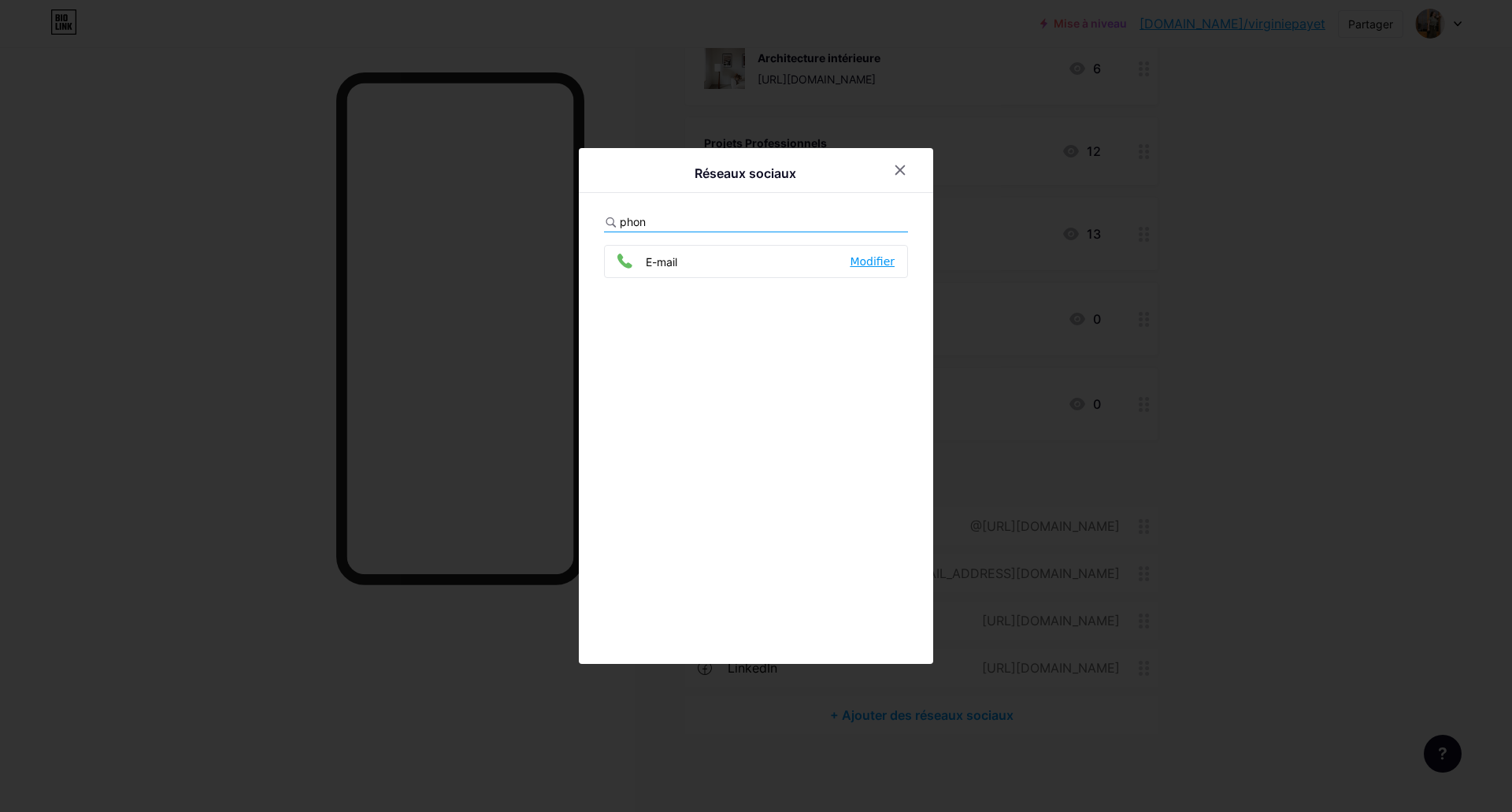
type input "phon"
click at [856, 258] on font "Modifier" at bounding box center [872, 262] width 45 height 13
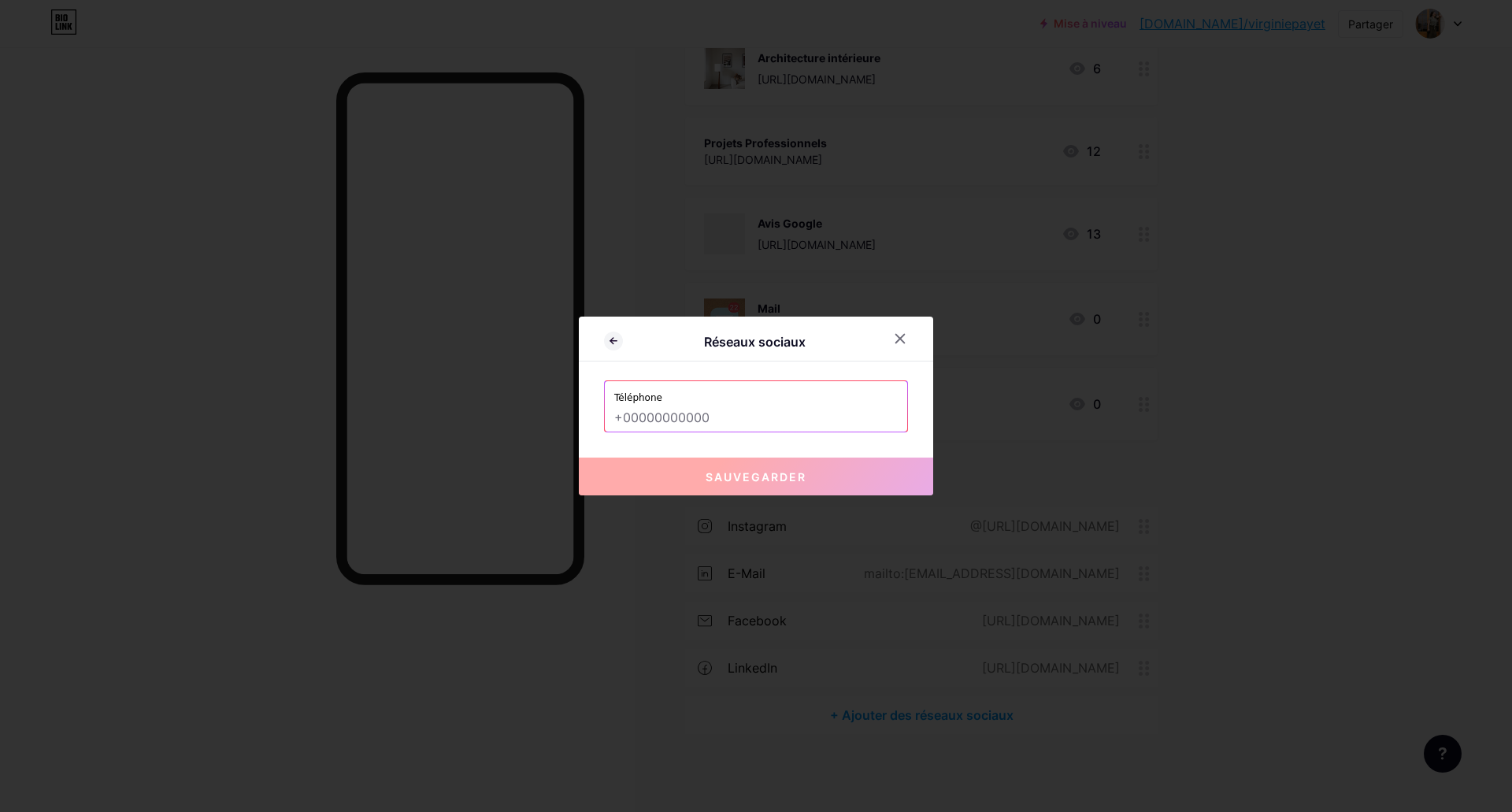
click at [708, 419] on input "text" at bounding box center [755, 417] width 283 height 26
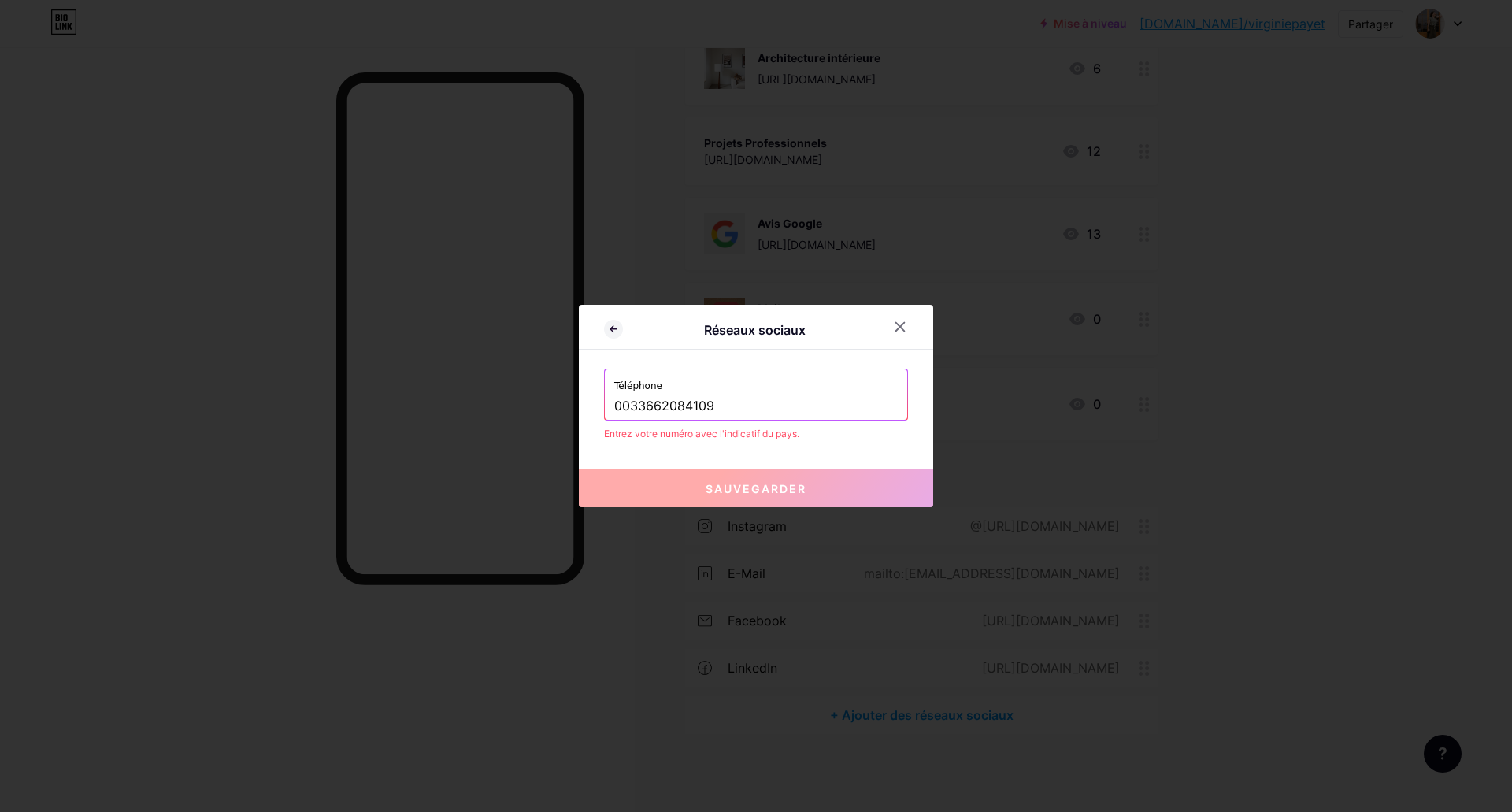
drag, startPoint x: 632, startPoint y: 404, endPoint x: 605, endPoint y: 359, distance: 52.5
click at [588, 401] on div "Réseaux sociaux Téléphone 0033662084109 Entrez votre numéro avec l'indicatif du…" at bounding box center [755, 406] width 354 height 202
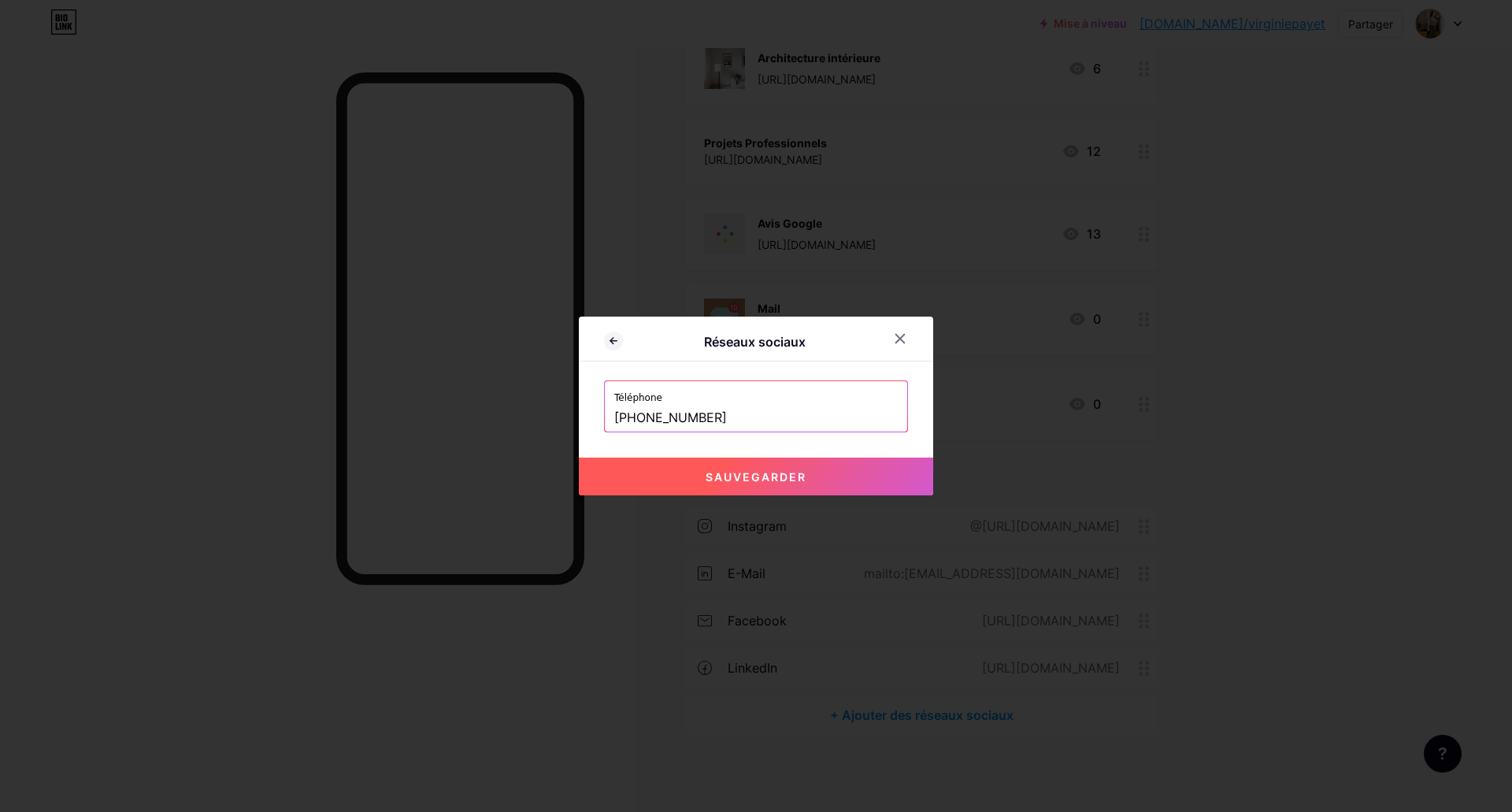
click at [736, 481] on font "Sauvegarder" at bounding box center [756, 477] width 101 height 14
type input "tel:[PHONE_NUMBER]"
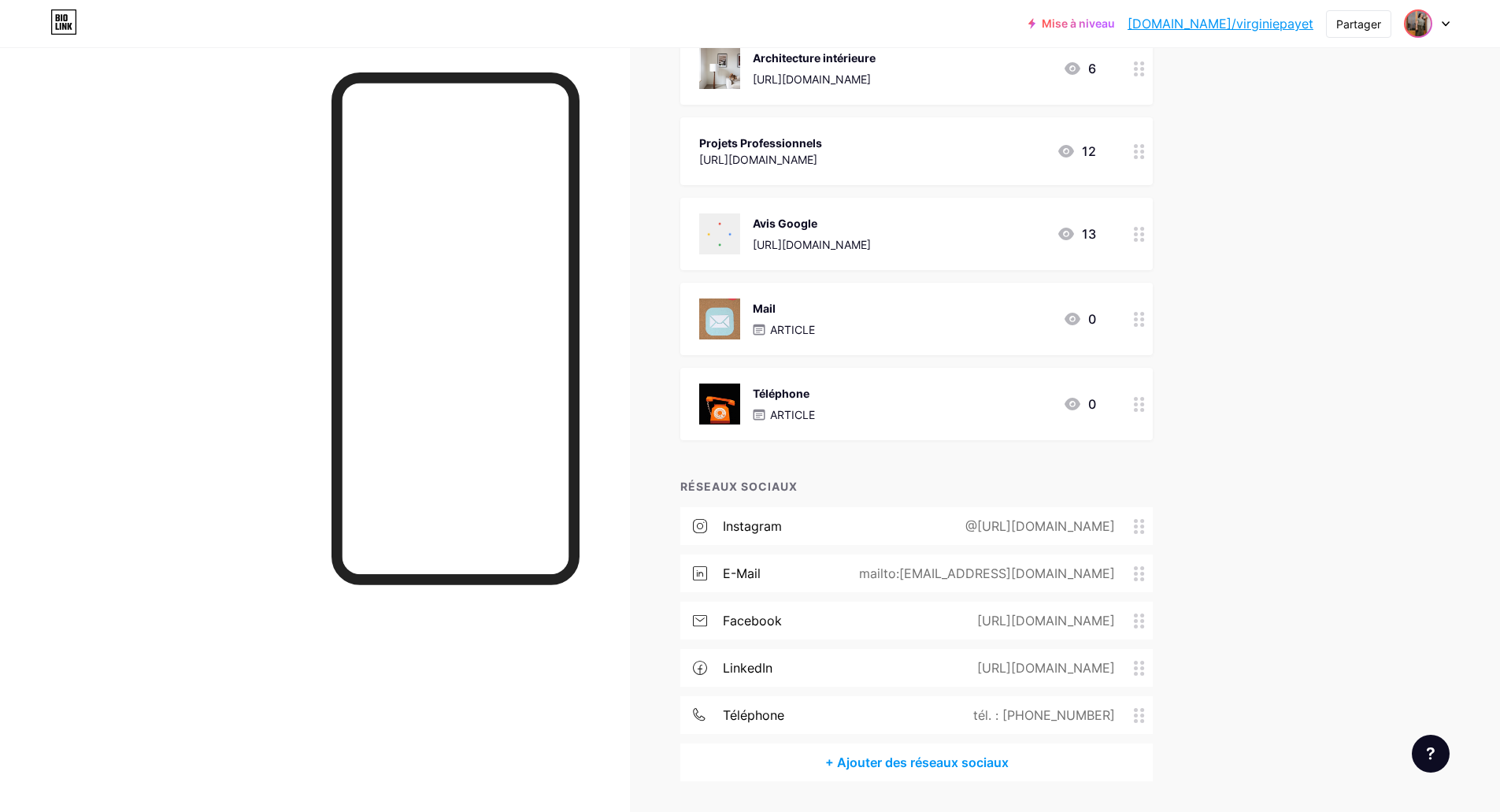
click at [1423, 26] on img at bounding box center [1417, 23] width 25 height 25
click at [1263, 399] on div "Mise à niveau [DOMAIN_NAME]/vierge... [DOMAIN_NAME]/virginiepayet Partager Chan…" at bounding box center [750, 205] width 1500 height 1309
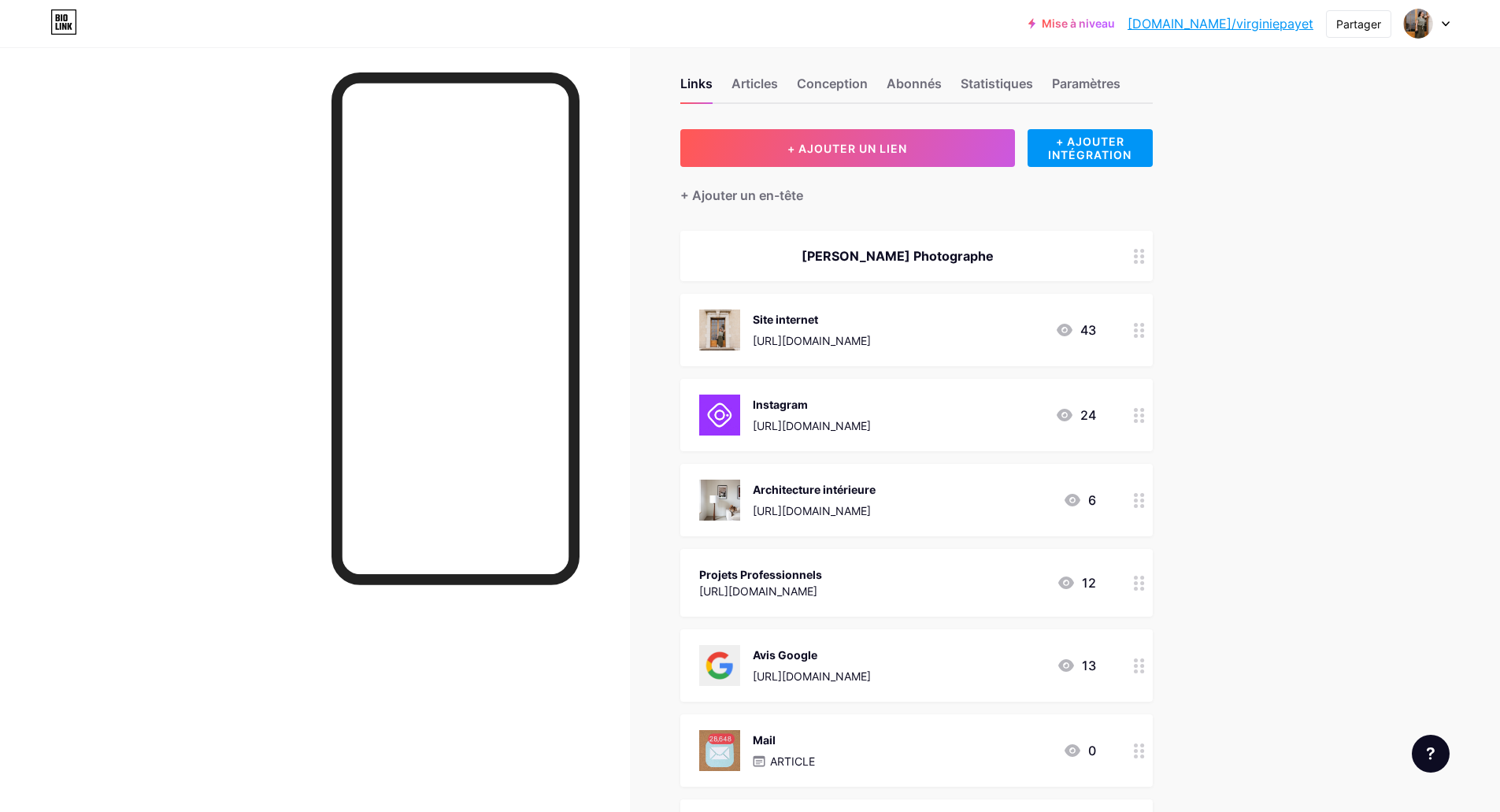
scroll to position [0, 0]
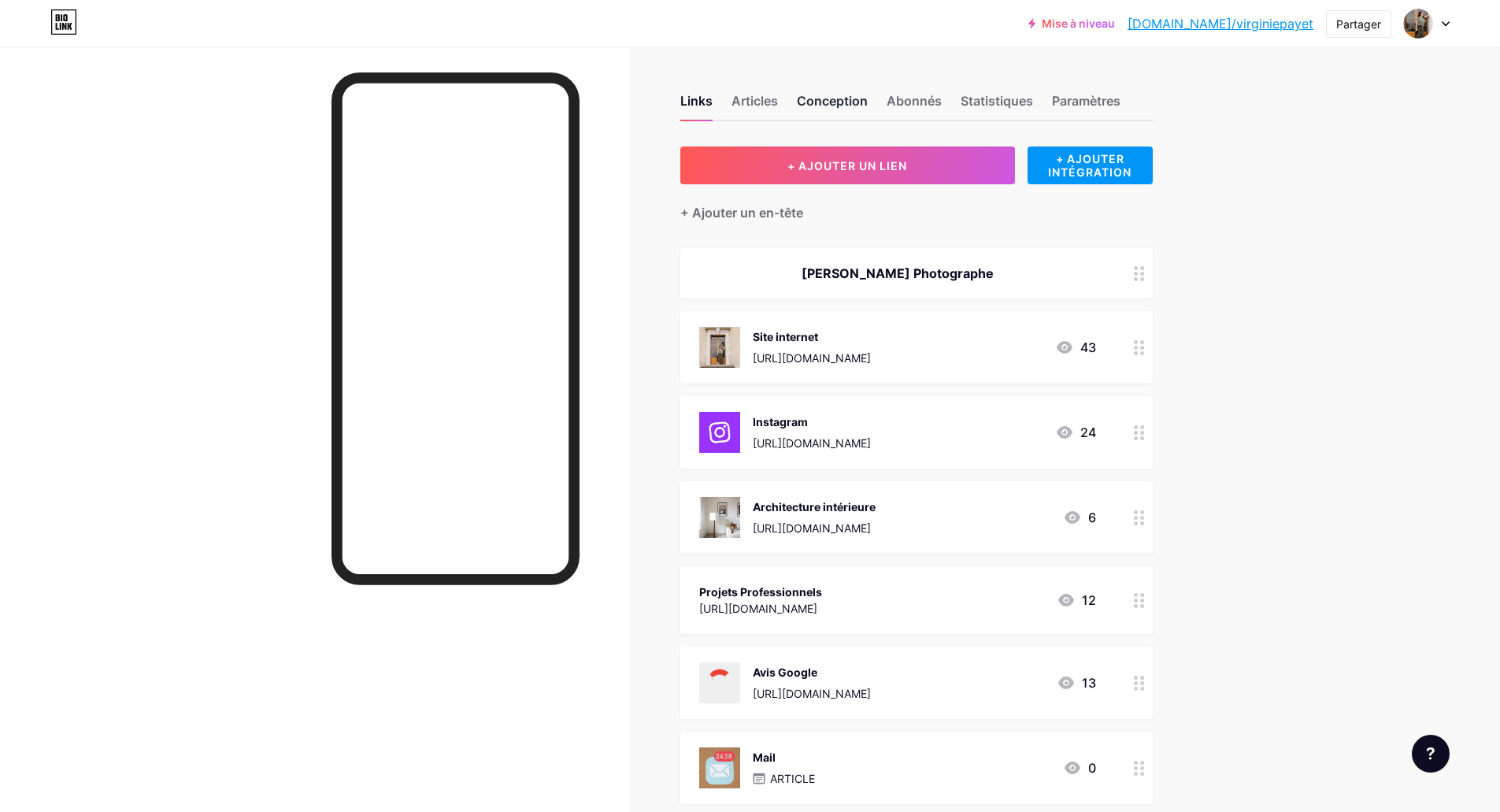
click at [868, 92] on div "Conception" at bounding box center [832, 105] width 71 height 28
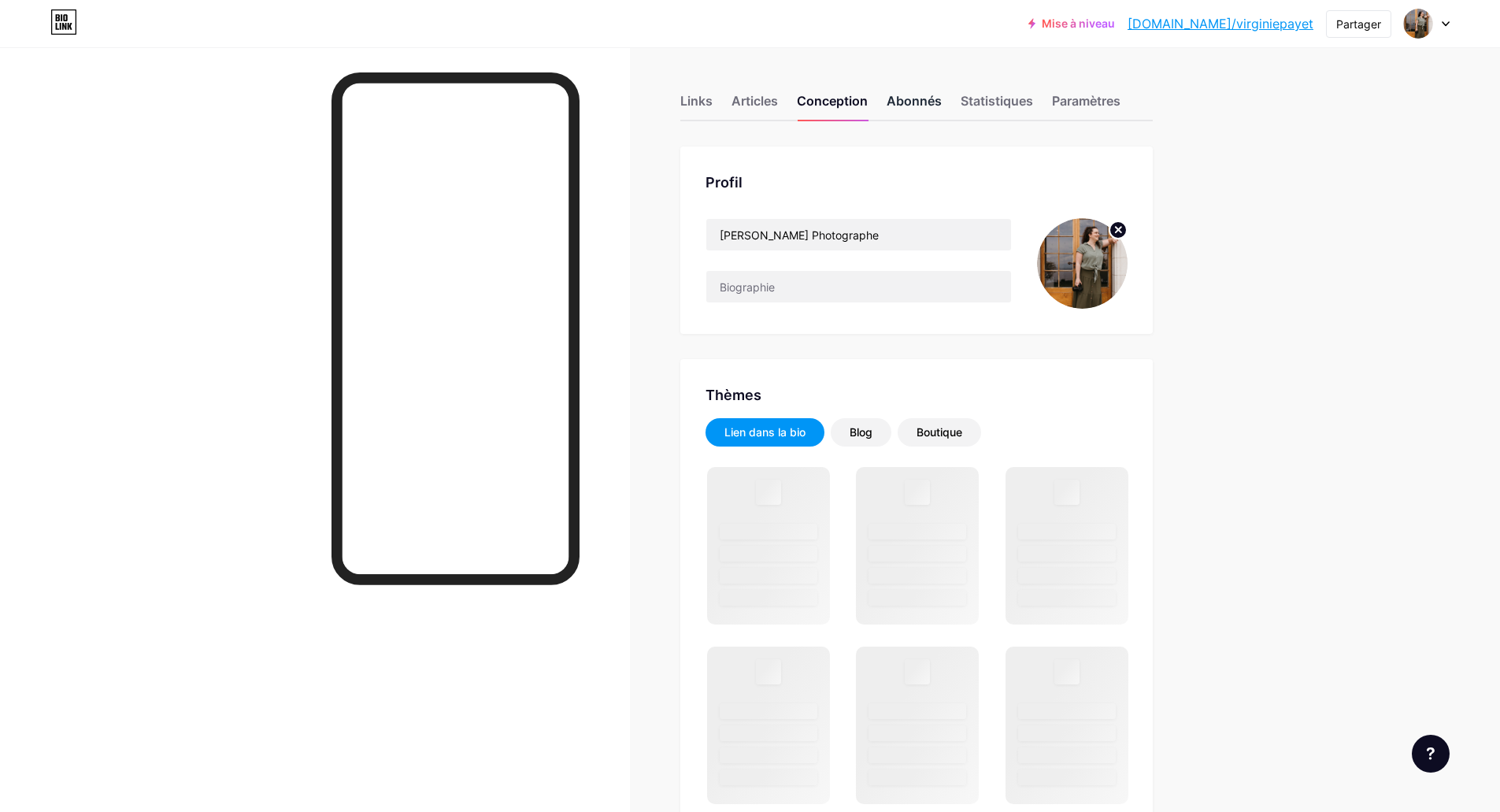
click at [930, 104] on font "Abonnés" at bounding box center [914, 101] width 55 height 16
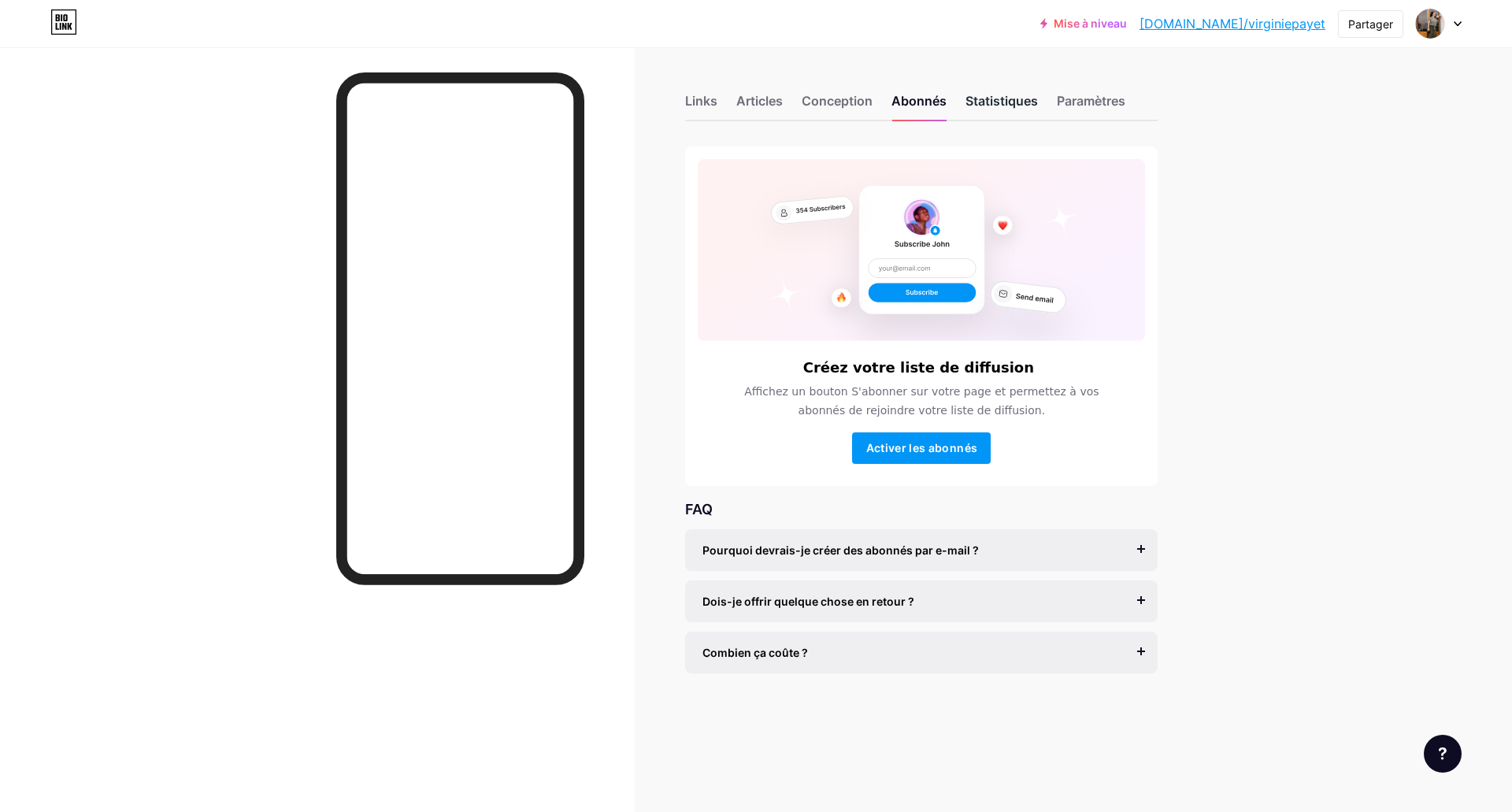
click at [974, 101] on font "Statistiques" at bounding box center [1002, 101] width 72 height 16
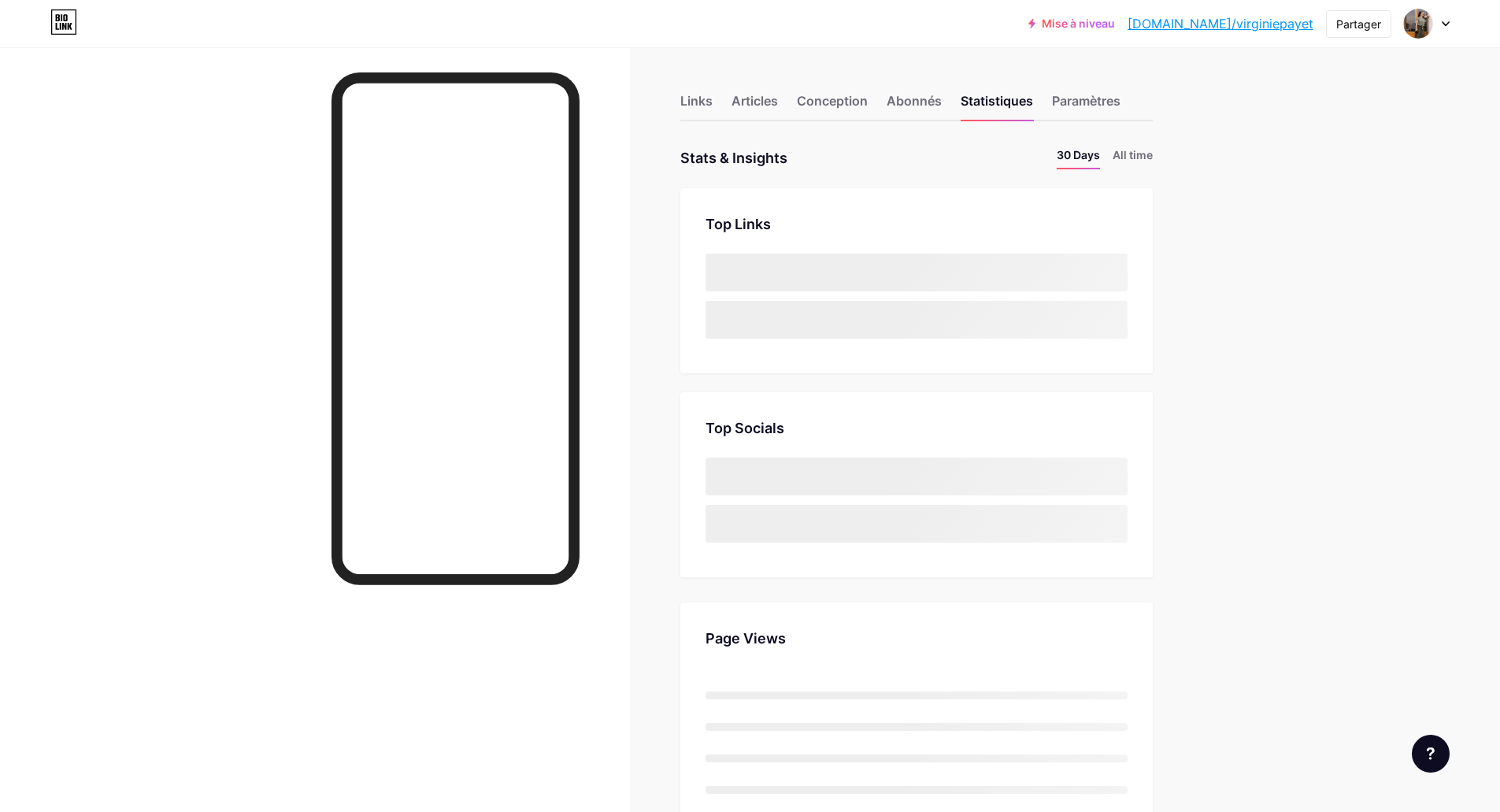
click at [1117, 87] on div "Links Articles Conception Abonnés Statistiques Paramètres" at bounding box center [917, 93] width 473 height 55
click at [1093, 112] on div "Paramètres" at bounding box center [1086, 105] width 68 height 28
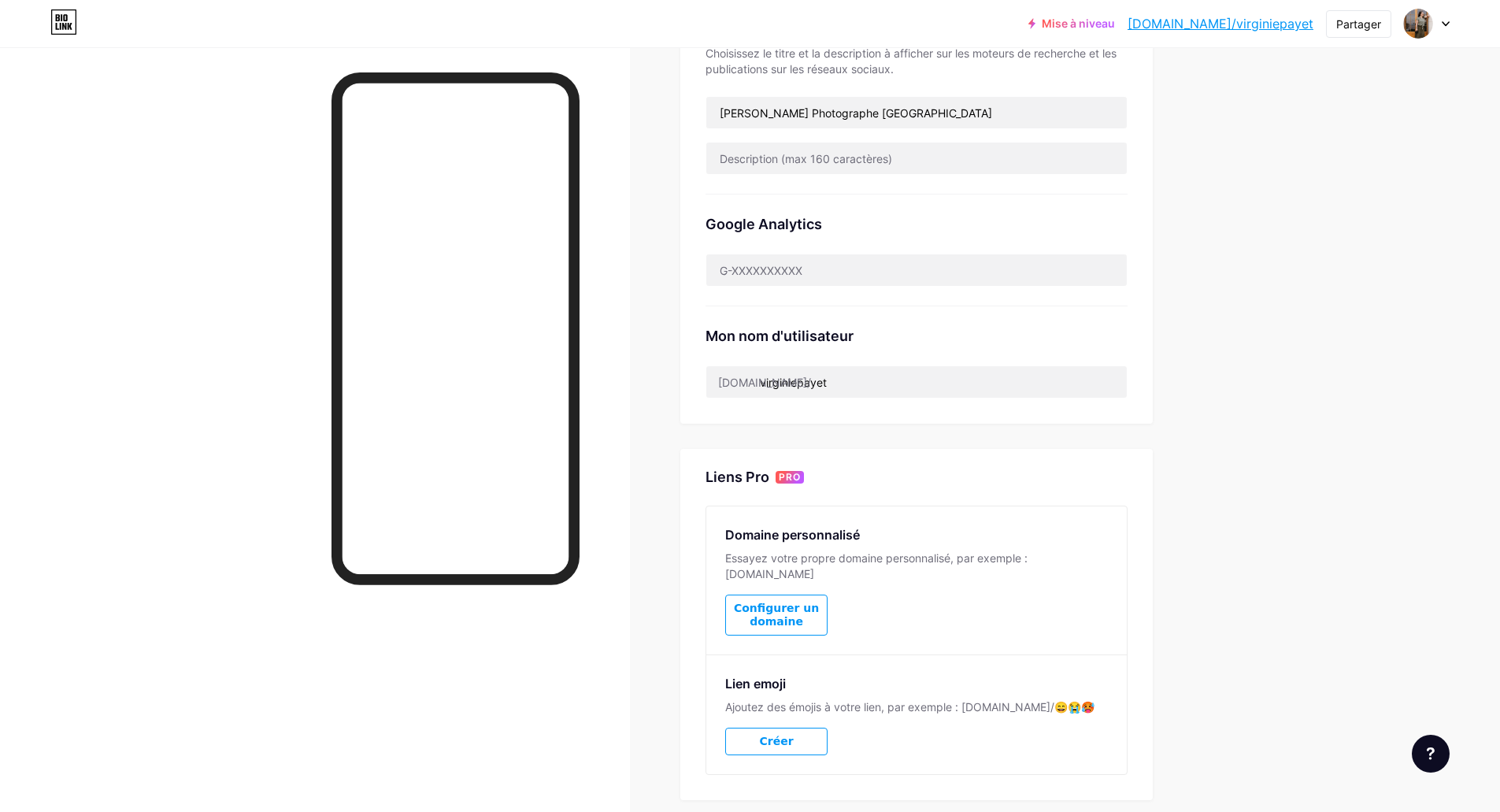
scroll to position [461, 0]
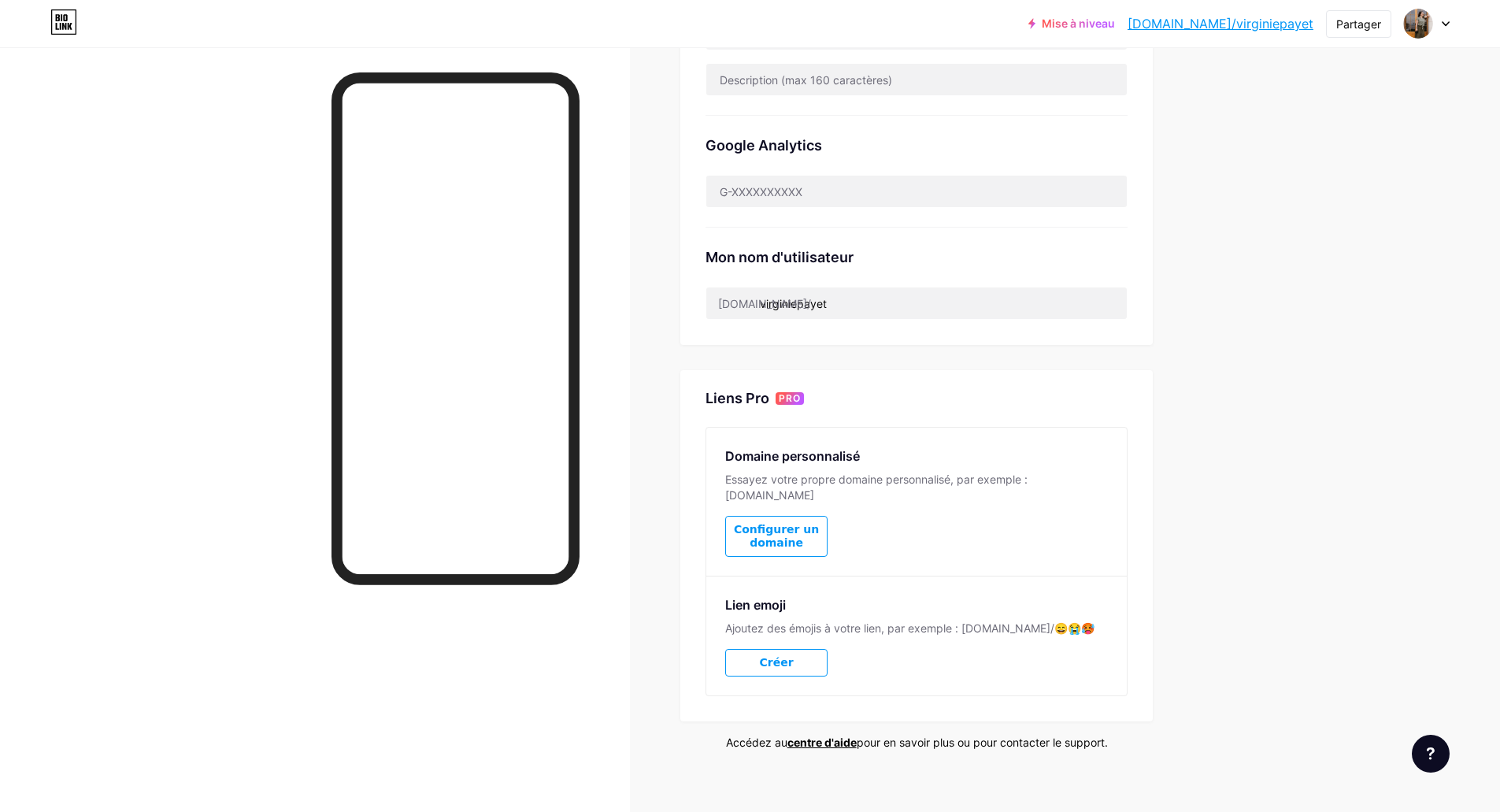
click at [796, 648] on button "Créer" at bounding box center [777, 662] width 103 height 27
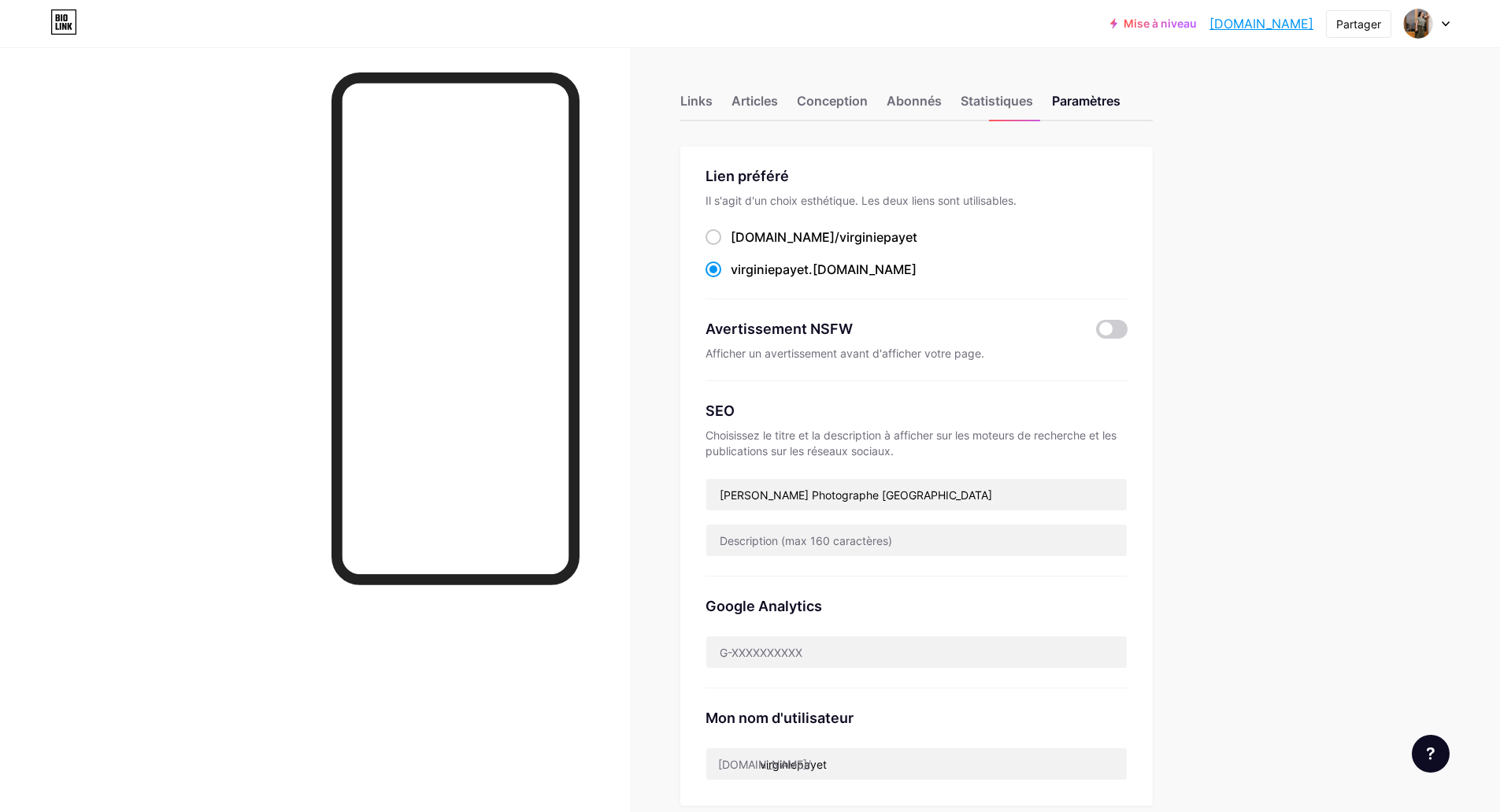
click at [1314, 453] on div "Mise à niveau virginiepayet.b... [DOMAIN_NAME] Partager Changer de compte [PERS…" at bounding box center [750, 644] width 1500 height 1289
click at [1344, 270] on div "Mise à niveau virginiepayet.b... [DOMAIN_NAME] Partager Changer de compte [PERS…" at bounding box center [750, 644] width 1500 height 1289
click at [868, 104] on font "Conception" at bounding box center [832, 101] width 71 height 16
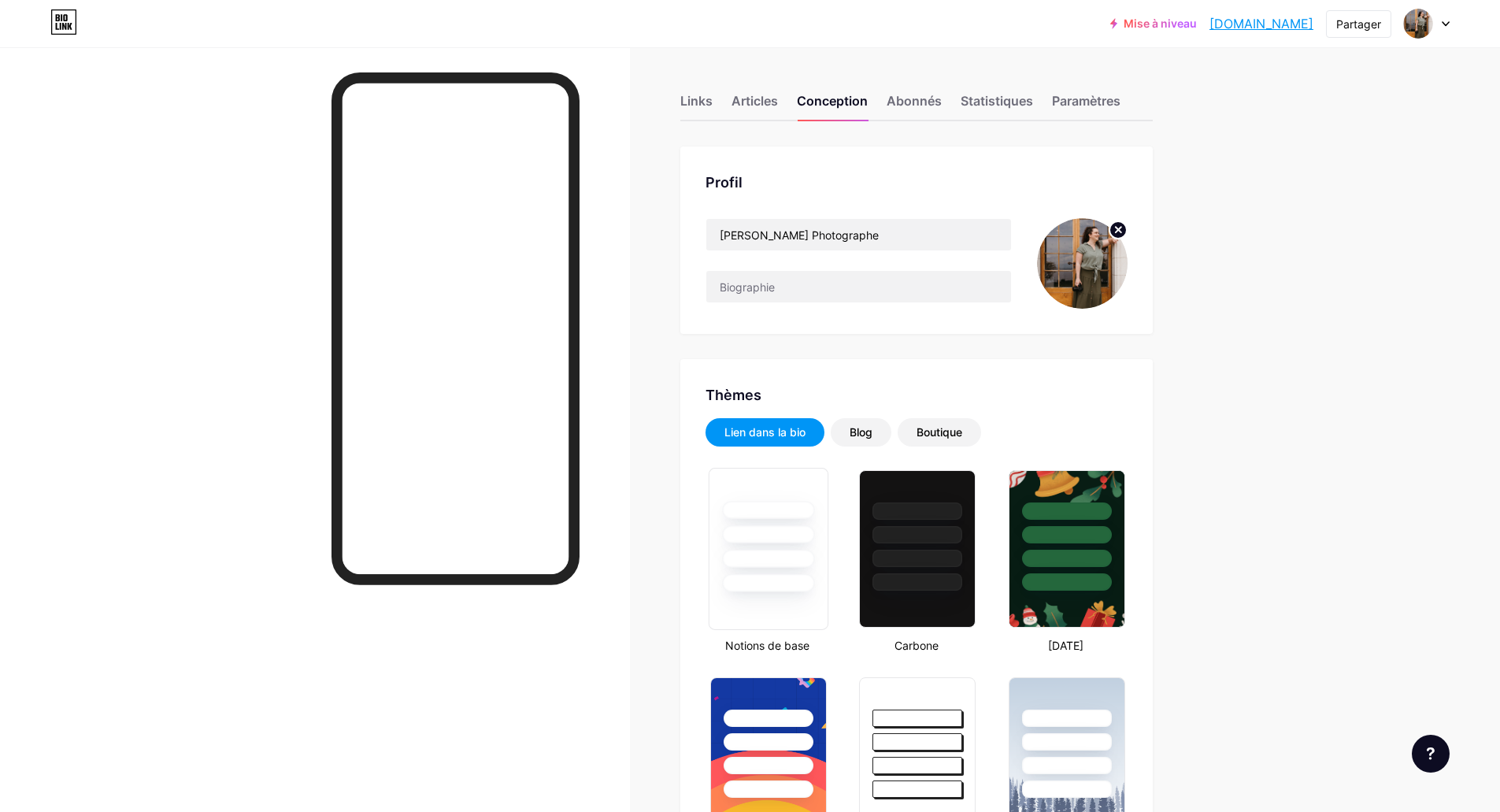
click at [791, 532] on div at bounding box center [768, 534] width 92 height 18
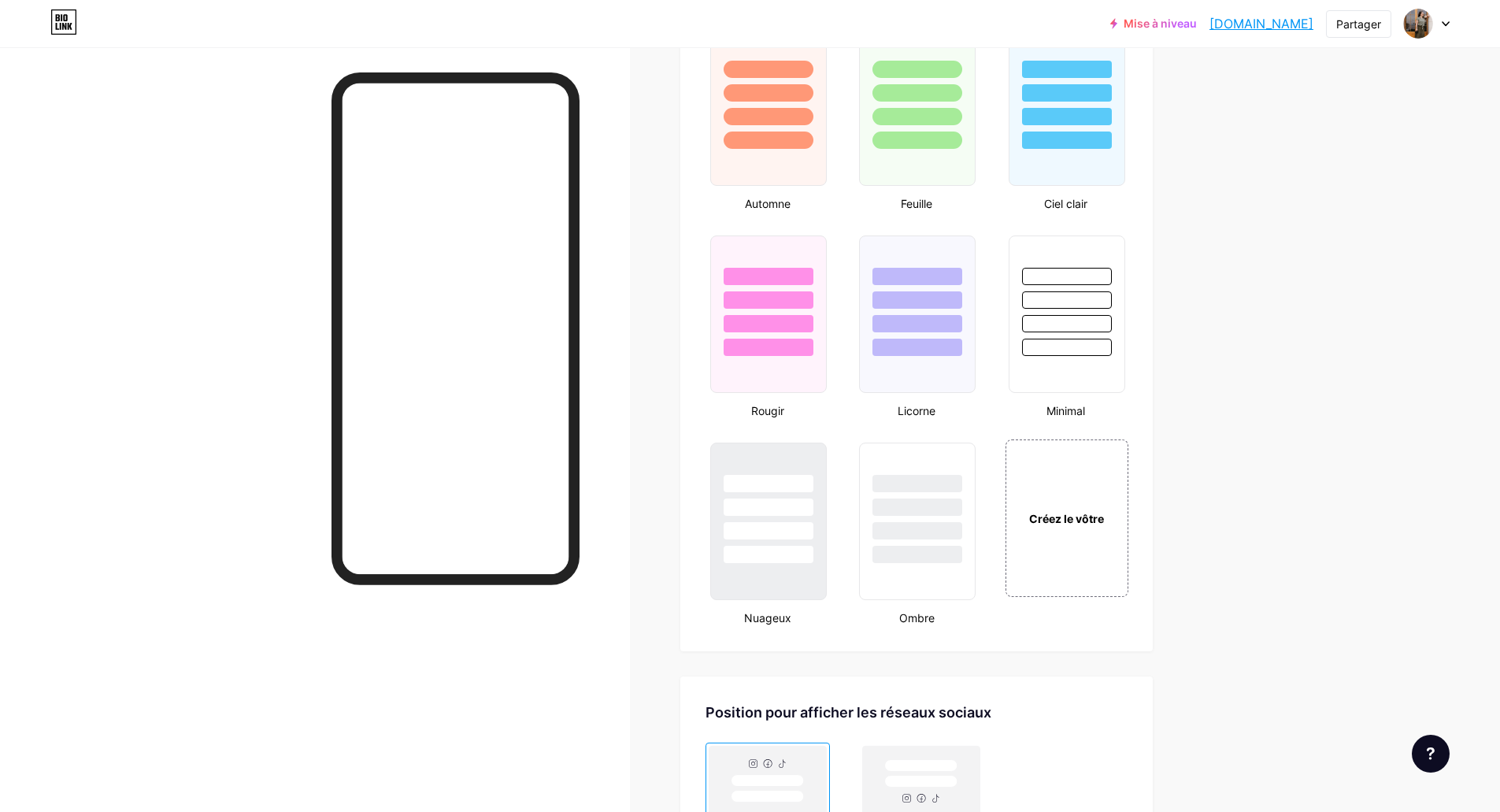
scroll to position [1574, 0]
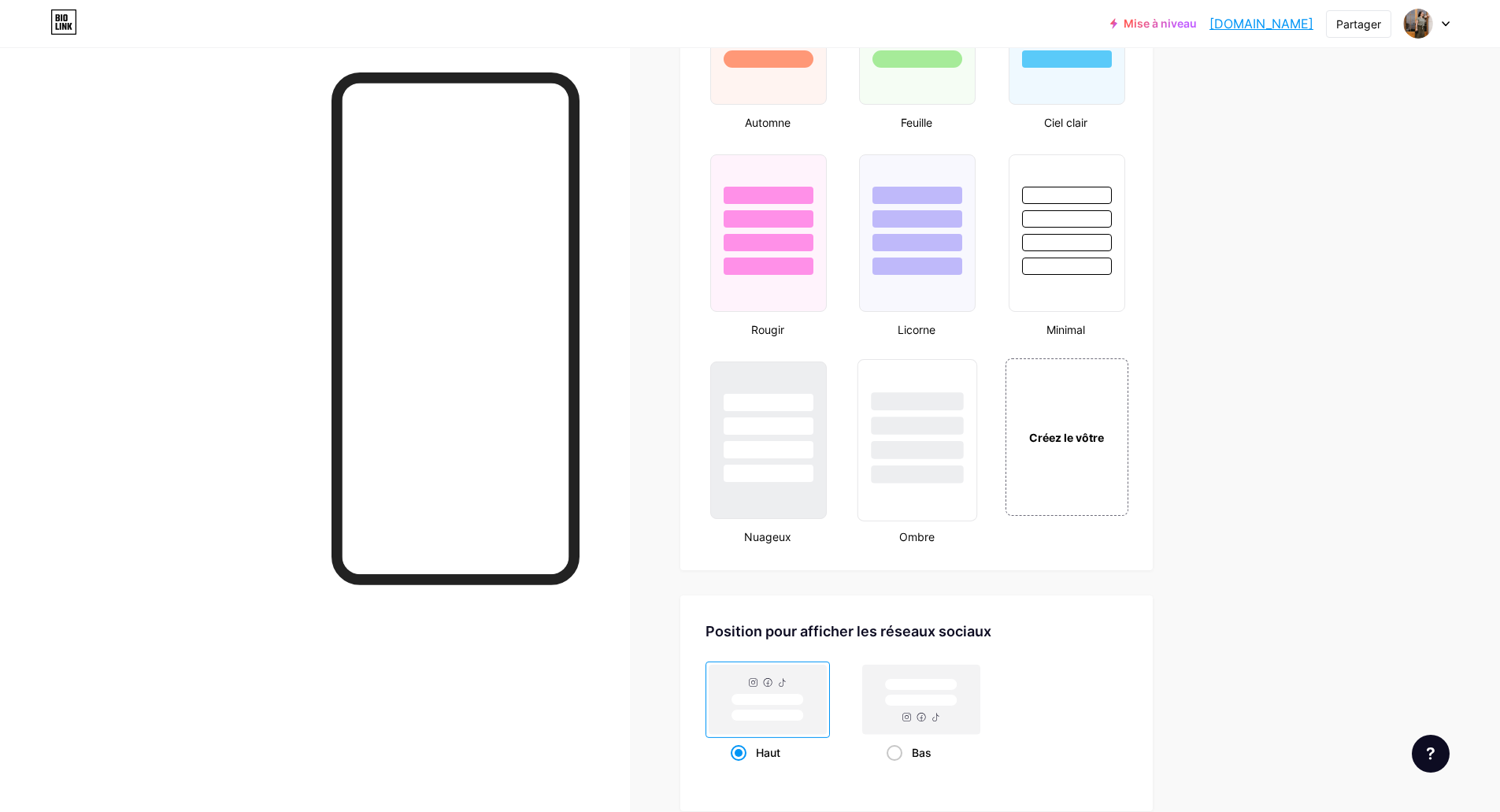
click at [931, 453] on div at bounding box center [917, 449] width 92 height 18
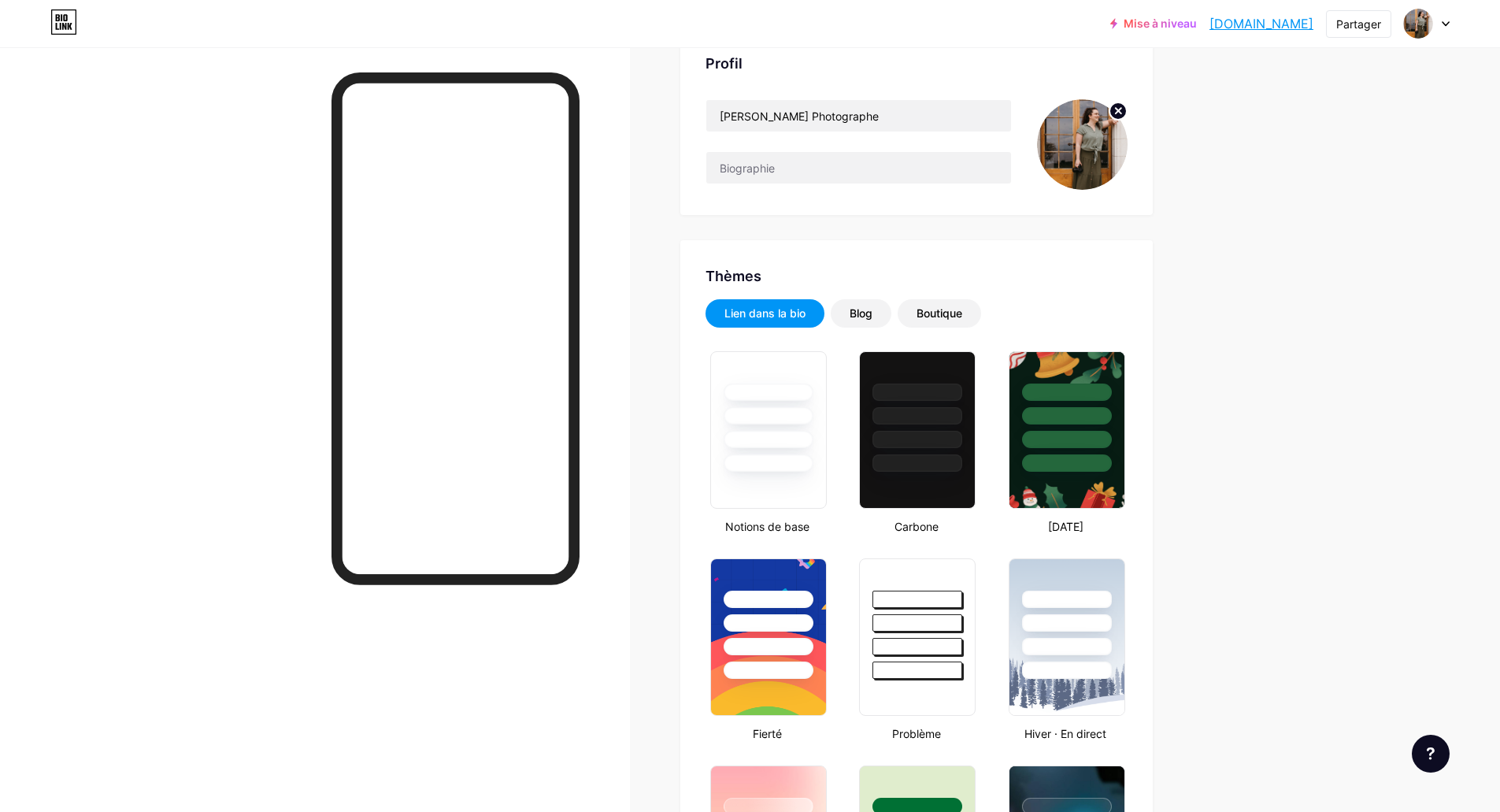
scroll to position [0, 0]
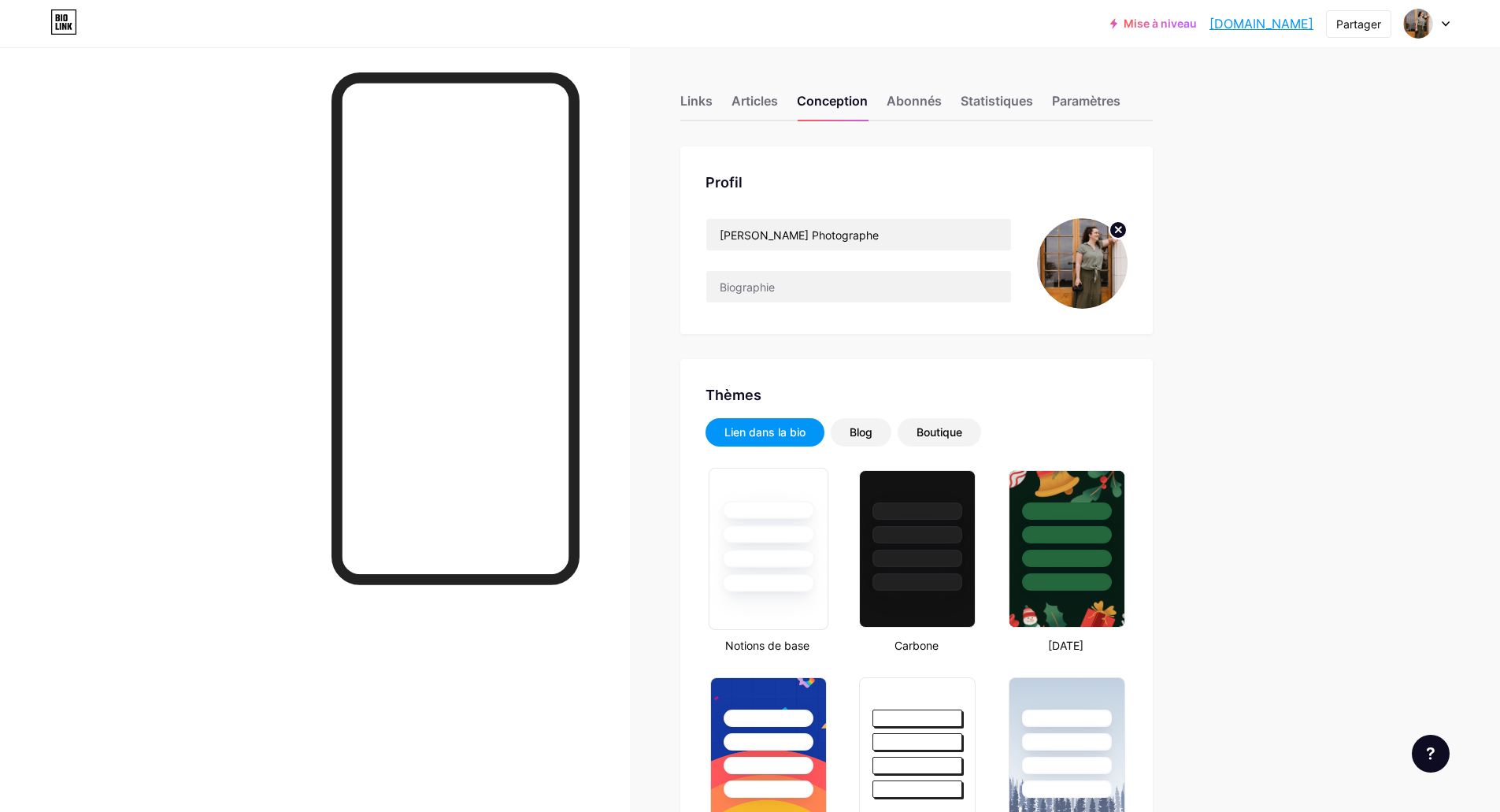
click at [787, 539] on div at bounding box center [768, 534] width 92 height 18
click at [799, 537] on div at bounding box center [767, 534] width 87 height 18
